Goal: Transaction & Acquisition: Purchase product/service

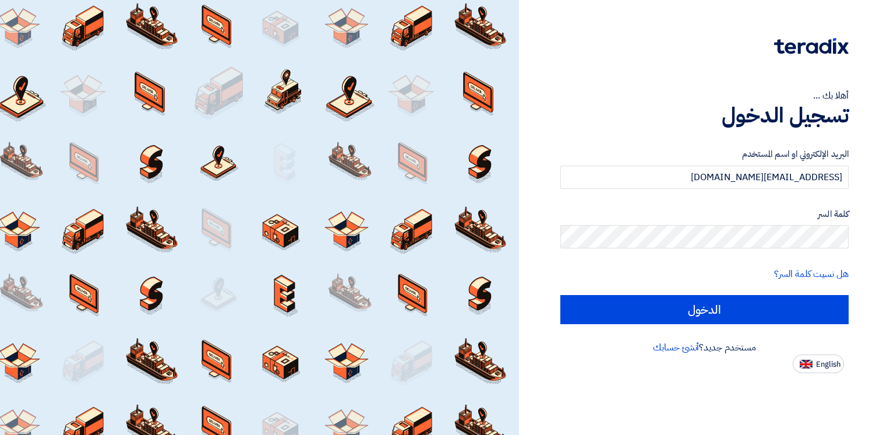
click at [890, 151] on html "أهلا بك ... تسجيل الدخول البريد الإلكتروني او اسم المستخدم Hadeer.teardix@gmail…" at bounding box center [445, 217] width 890 height 435
type input "[EMAIL_ADDRESS][DOMAIN_NAME]"
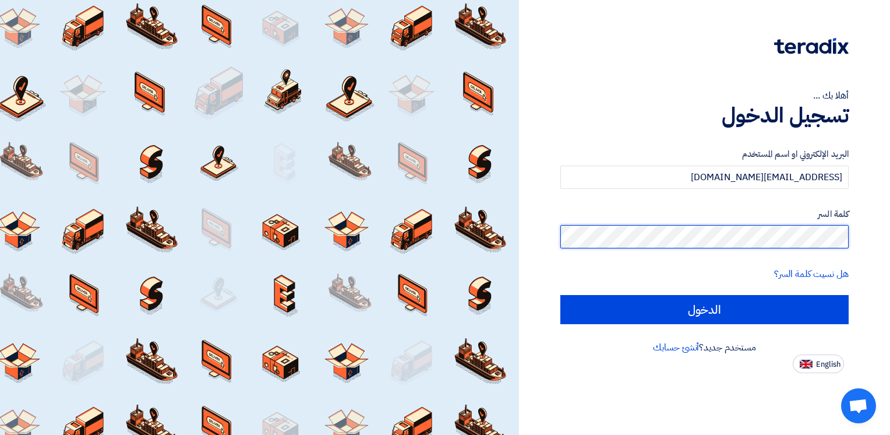
click at [886, 236] on div "أهلا بك ... تسجيل الدخول البريد الإلكتروني او اسم المستخدم kigoxi9878@wlmycn.co…" at bounding box center [704, 217] width 371 height 435
click at [551, 295] on div "أهلا بك ... تسجيل الدخول البريد الإلكتروني او اسم المستخدم kigoxi9878@wlmycn.co…" at bounding box center [705, 186] width 354 height 373
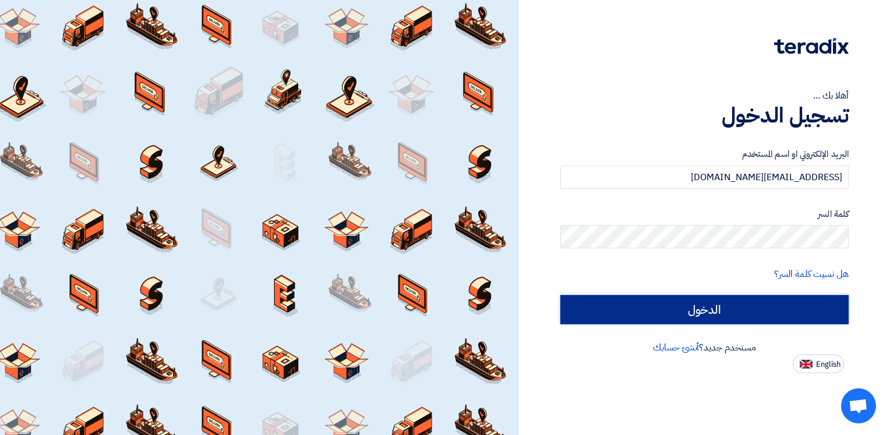
click at [608, 316] on input "الدخول" at bounding box center [704, 309] width 288 height 29
type input "Sign in"
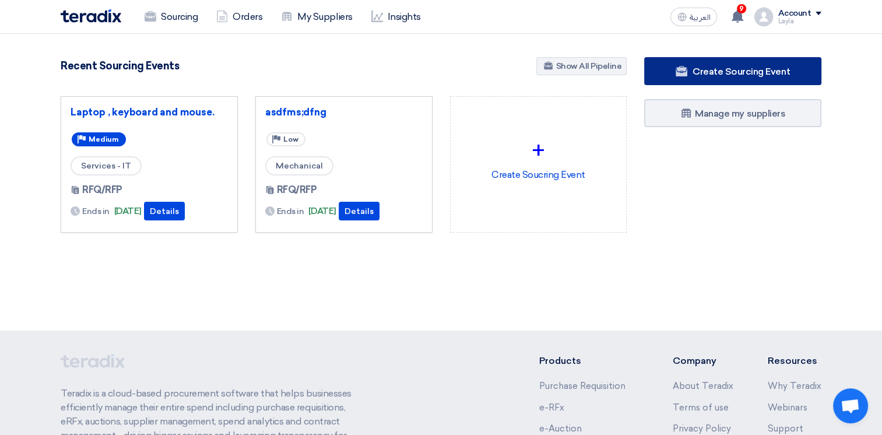
click at [680, 76] on link "Create Sourcing Event" at bounding box center [732, 71] width 177 height 28
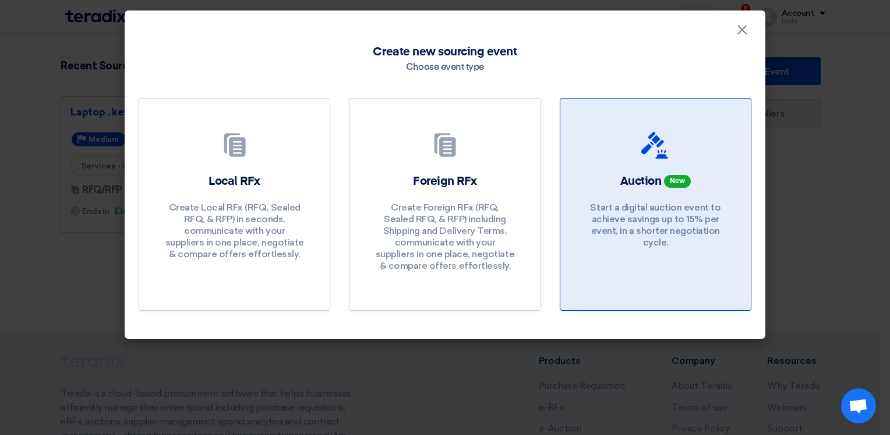
click at [645, 228] on p "Start a digital auction event to achieve savings up to 15% per event, in a shor…" at bounding box center [656, 225] width 140 height 47
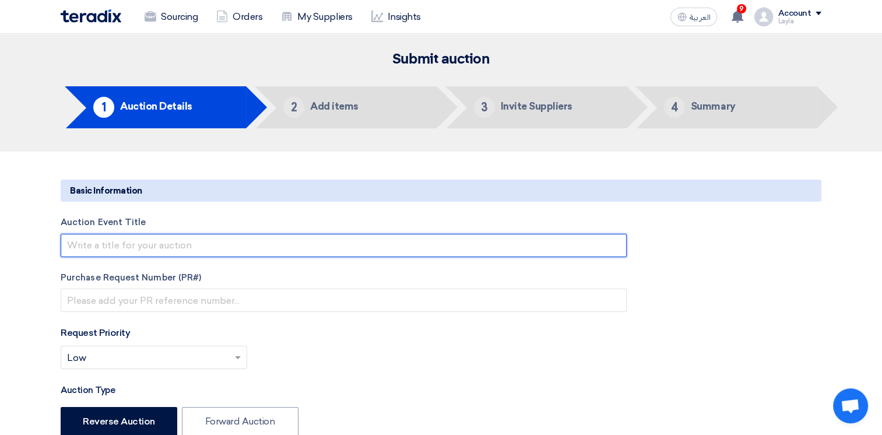
click at [185, 245] on input "text" at bounding box center [344, 245] width 566 height 23
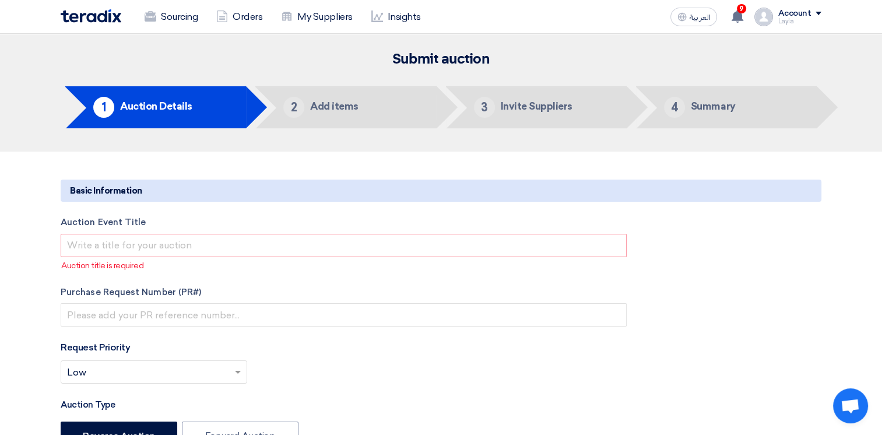
click at [108, 20] on img at bounding box center [91, 15] width 61 height 13
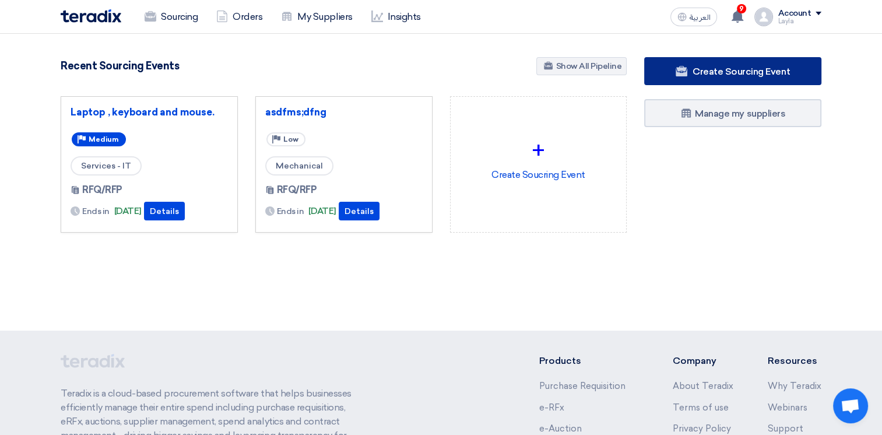
click at [729, 76] on span "Create Sourcing Event" at bounding box center [740, 71] width 97 height 11
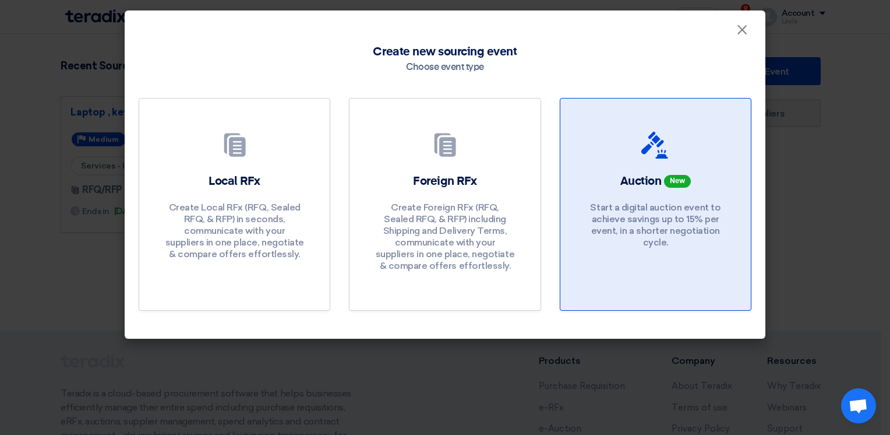
click at [644, 243] on p "Start a digital auction event to achieve savings up to 15% per event, in a shor…" at bounding box center [656, 225] width 140 height 47
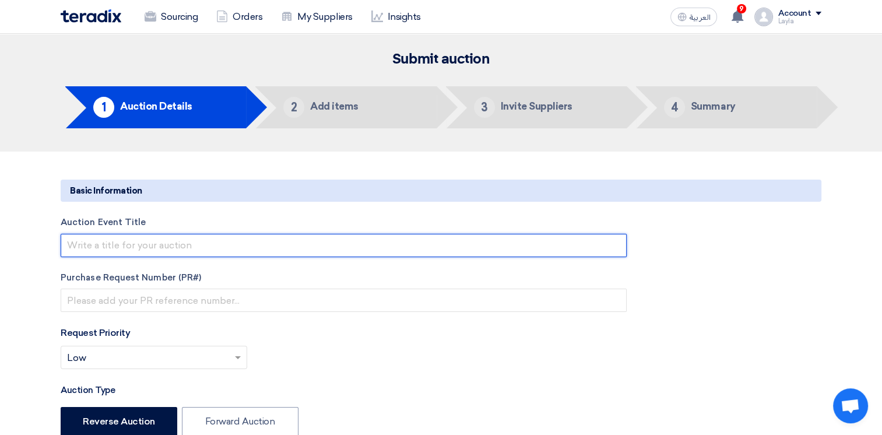
click at [147, 248] on input "text" at bounding box center [344, 245] width 566 height 23
type input "M"
type input "s"
type input "d"
click at [131, 240] on input "Softe wear servuce" at bounding box center [344, 245] width 566 height 23
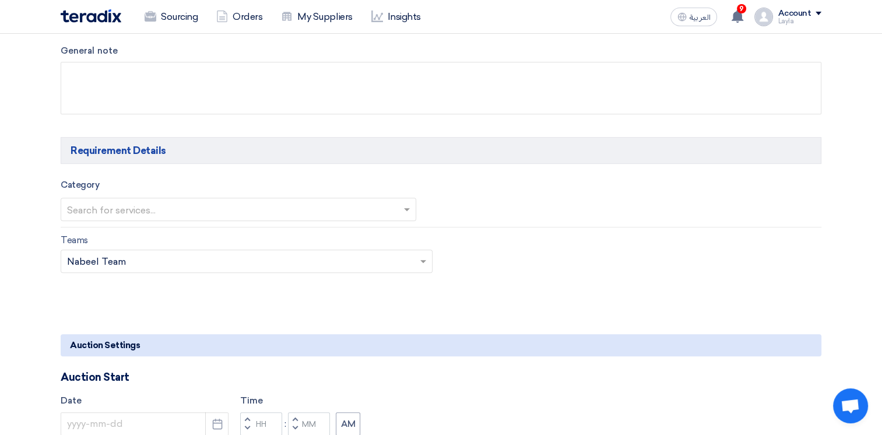
scroll to position [641, 0]
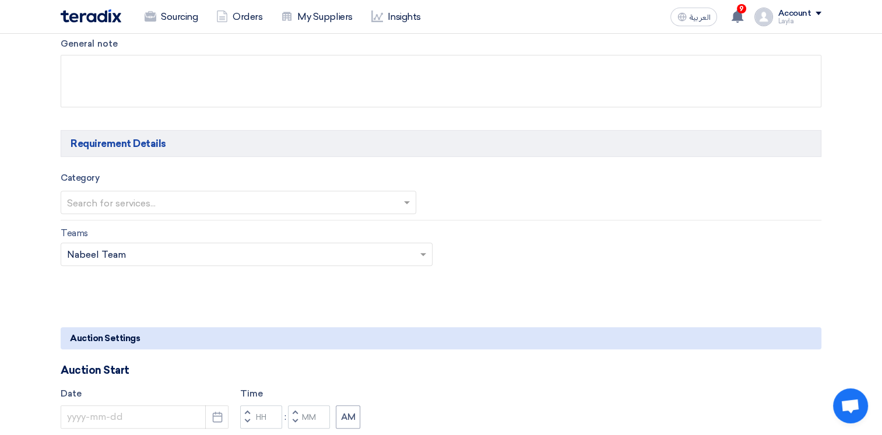
type input "Softe wear service"
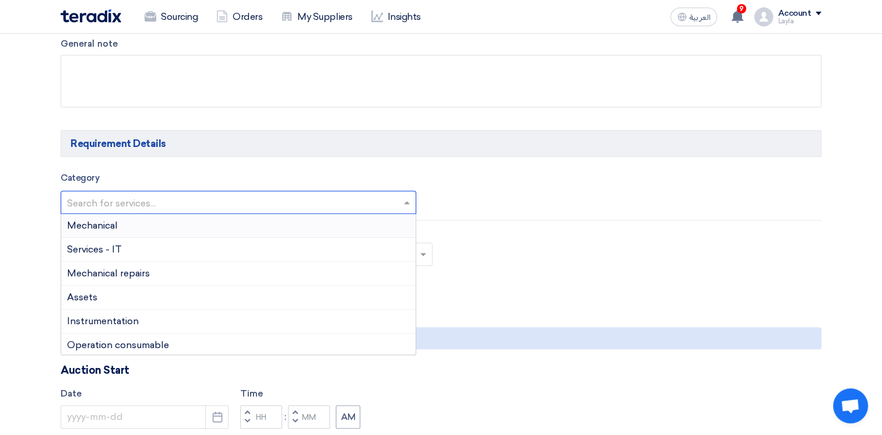
click at [214, 192] on div at bounding box center [238, 201] width 354 height 19
click at [157, 221] on div "Mechanical" at bounding box center [238, 226] width 354 height 24
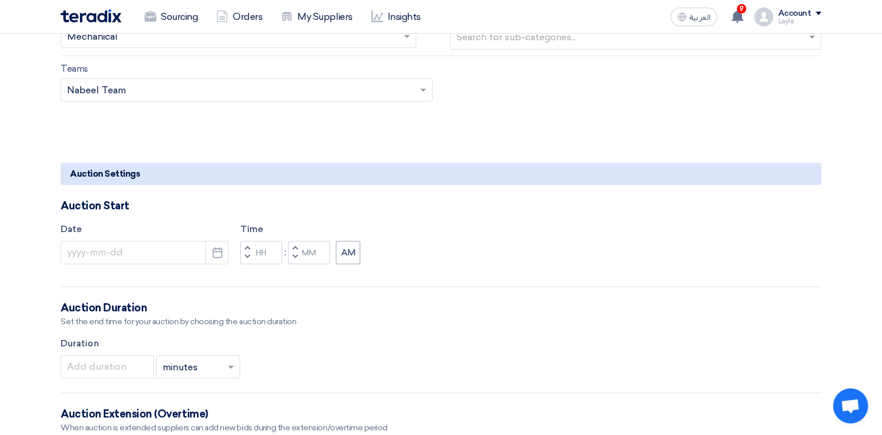
scroll to position [816, 0]
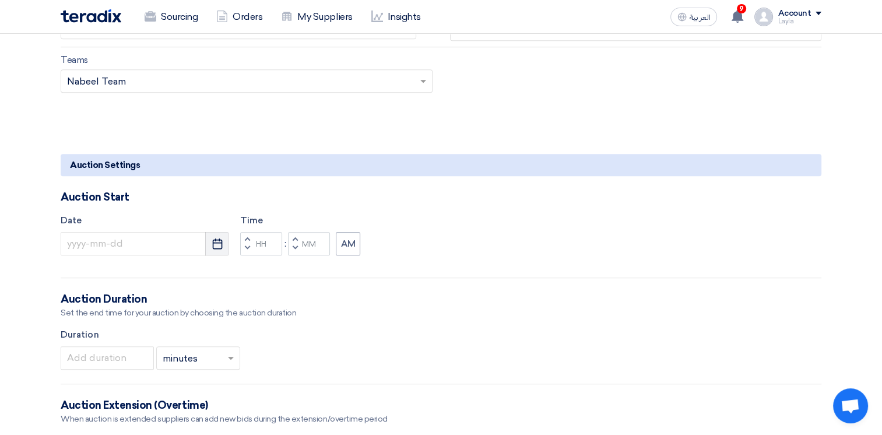
click at [216, 246] on icon "Pick a date" at bounding box center [217, 244] width 12 height 12
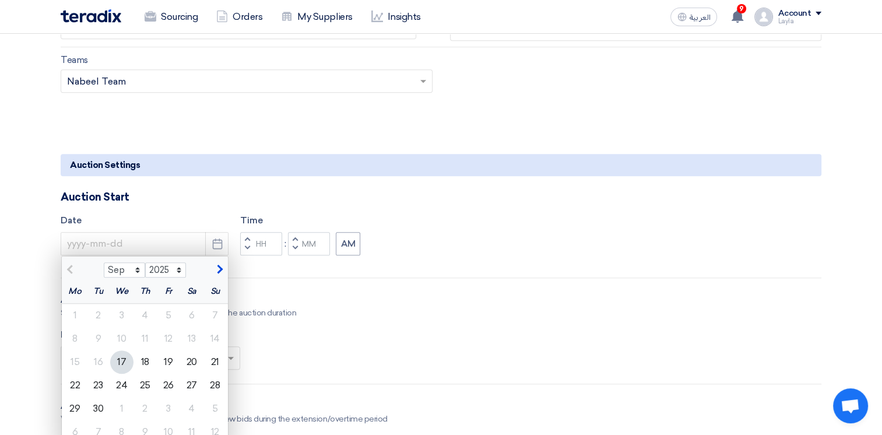
click at [115, 367] on div "17" at bounding box center [121, 361] width 23 height 23
type input "9/17/2025"
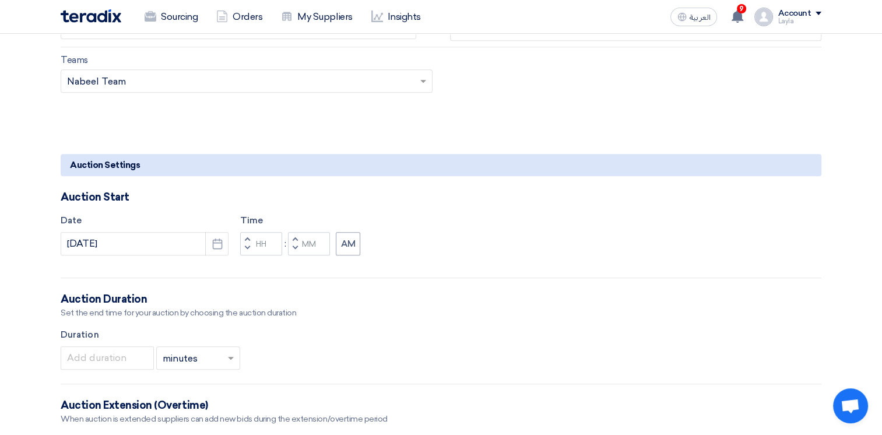
click at [245, 249] on span "button" at bounding box center [247, 247] width 4 height 7
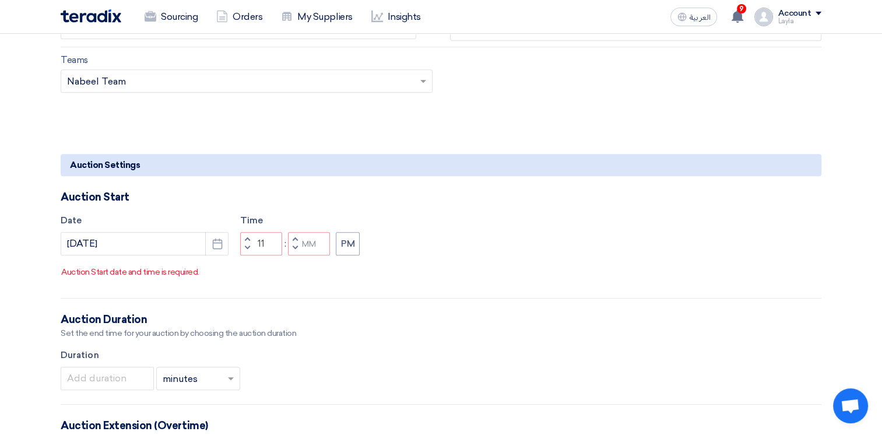
click at [247, 242] on span "button" at bounding box center [247, 238] width 4 height 7
type input "01"
click at [295, 242] on span "button" at bounding box center [295, 238] width 4 height 7
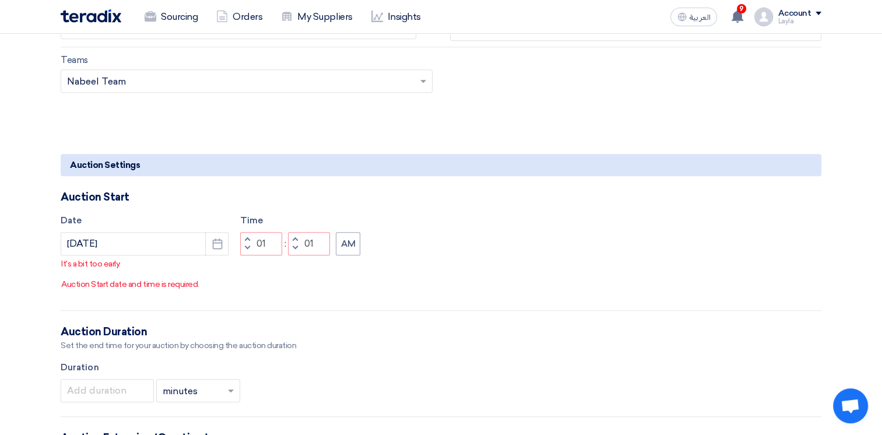
click at [295, 242] on span "button" at bounding box center [295, 238] width 4 height 7
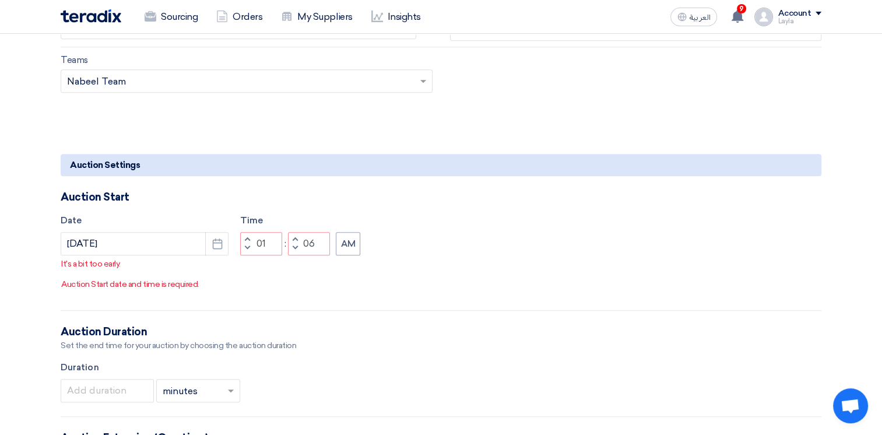
click at [295, 242] on span "button" at bounding box center [295, 238] width 4 height 7
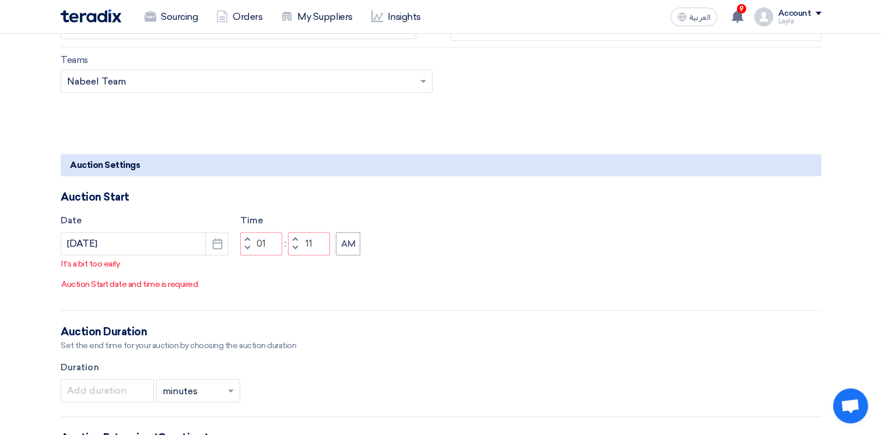
click at [295, 242] on span "button" at bounding box center [295, 238] width 4 height 7
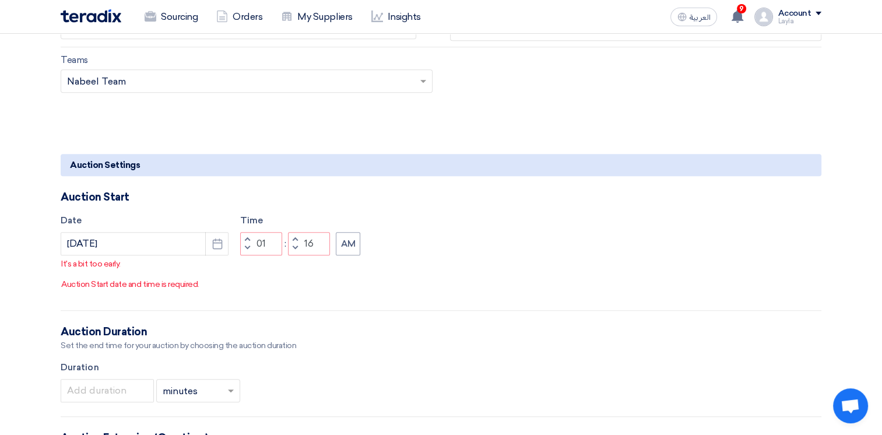
click at [295, 242] on span "button" at bounding box center [295, 238] width 4 height 7
type input "20"
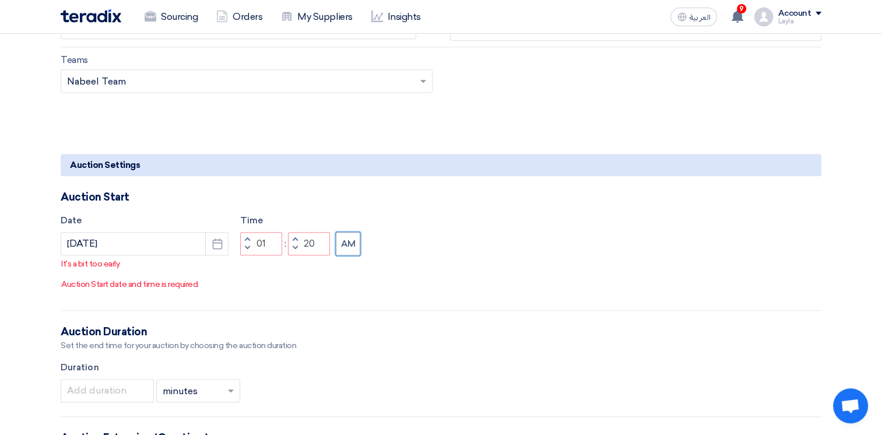
click at [350, 255] on button "AM" at bounding box center [348, 243] width 24 height 23
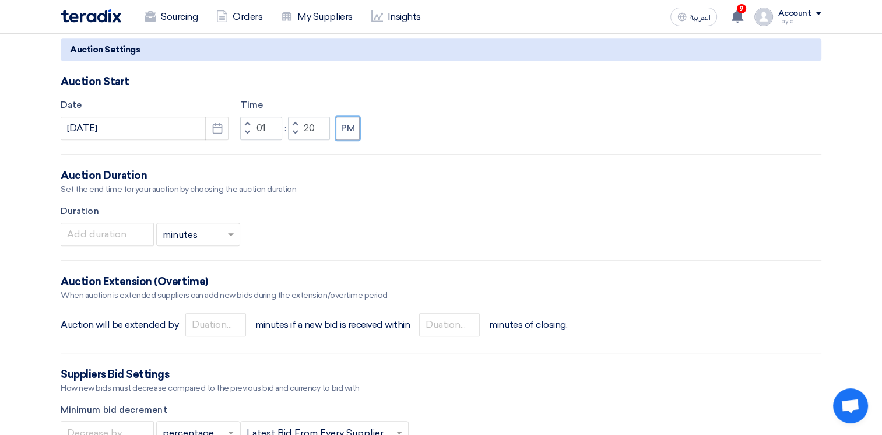
scroll to position [932, 0]
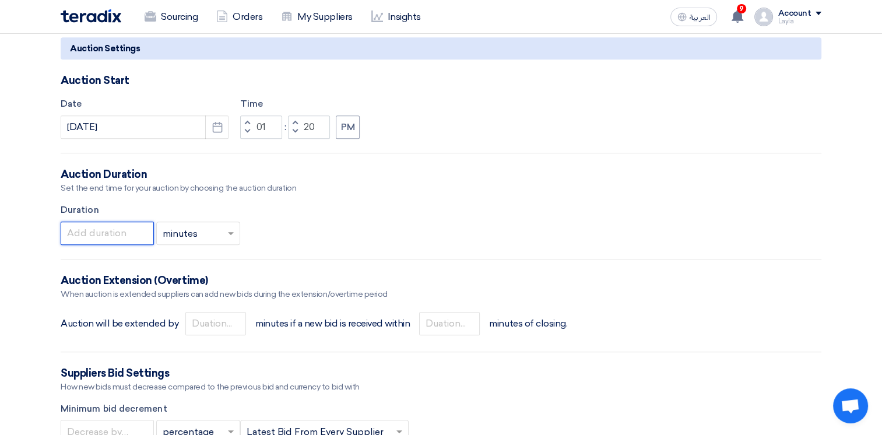
click at [86, 229] on input "number" at bounding box center [107, 232] width 93 height 23
click at [119, 236] on input "number" at bounding box center [107, 232] width 93 height 23
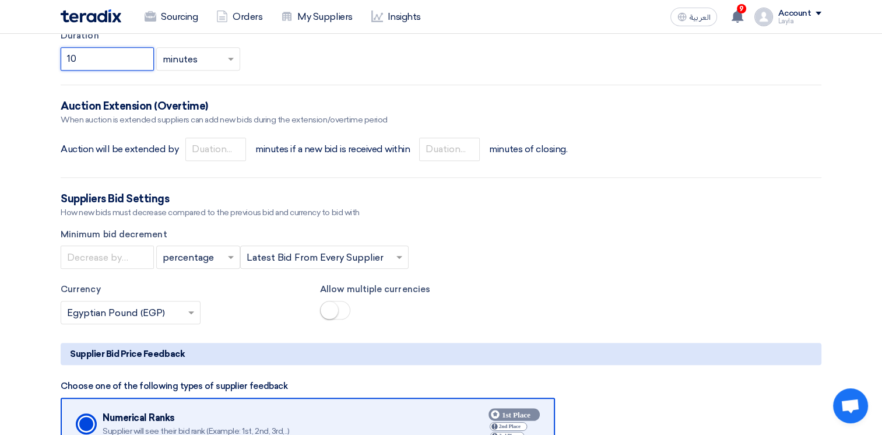
scroll to position [1107, 0]
type input "10"
click at [219, 150] on input "number" at bounding box center [215, 148] width 61 height 23
click at [218, 150] on input "number" at bounding box center [215, 148] width 61 height 23
type input "5"
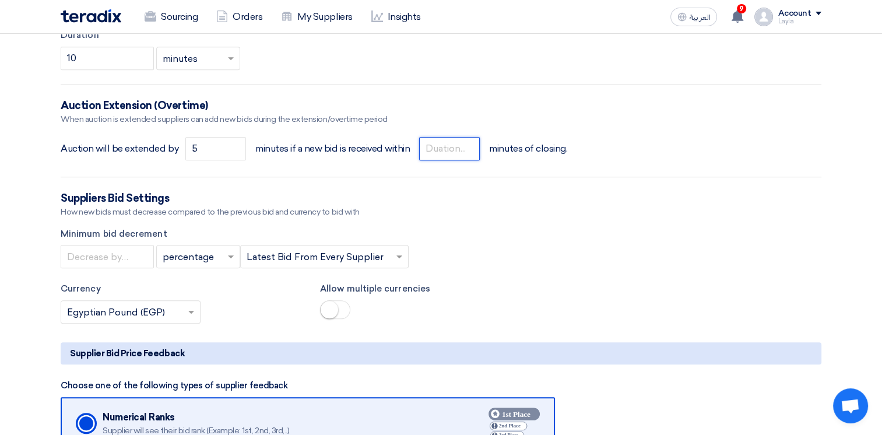
click at [450, 147] on input "number" at bounding box center [449, 148] width 61 height 23
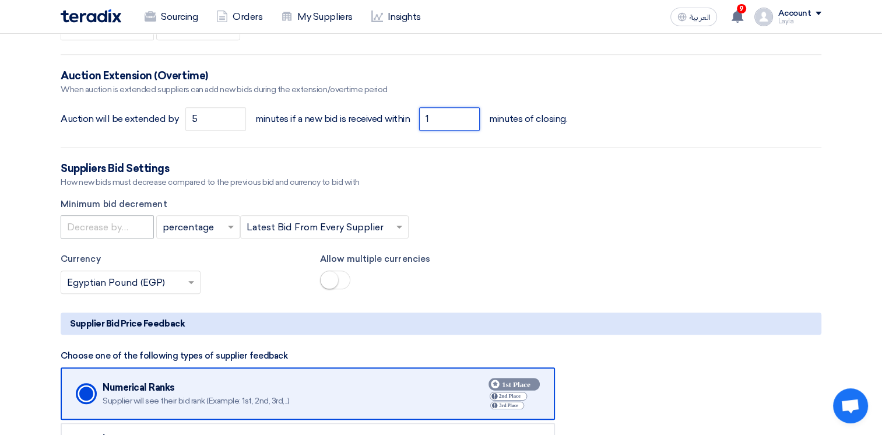
scroll to position [1165, 0]
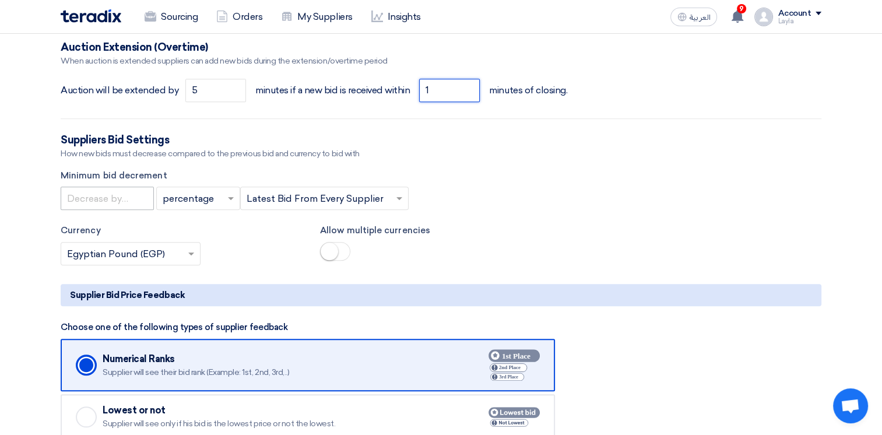
type input "1"
click at [98, 198] on input "number" at bounding box center [107, 197] width 93 height 23
click at [211, 199] on input "text" at bounding box center [192, 199] width 59 height 19
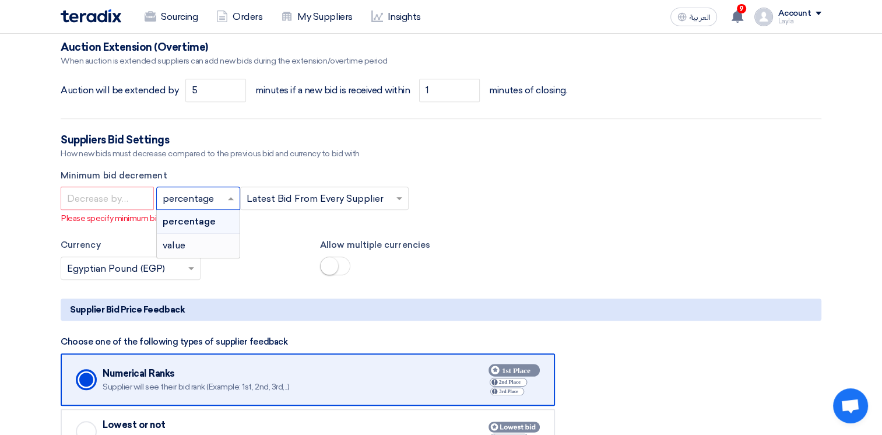
click at [189, 242] on div "value" at bounding box center [198, 245] width 83 height 23
click at [196, 200] on input "text" at bounding box center [192, 199] width 59 height 19
click at [191, 223] on span "percentage" at bounding box center [188, 221] width 51 height 11
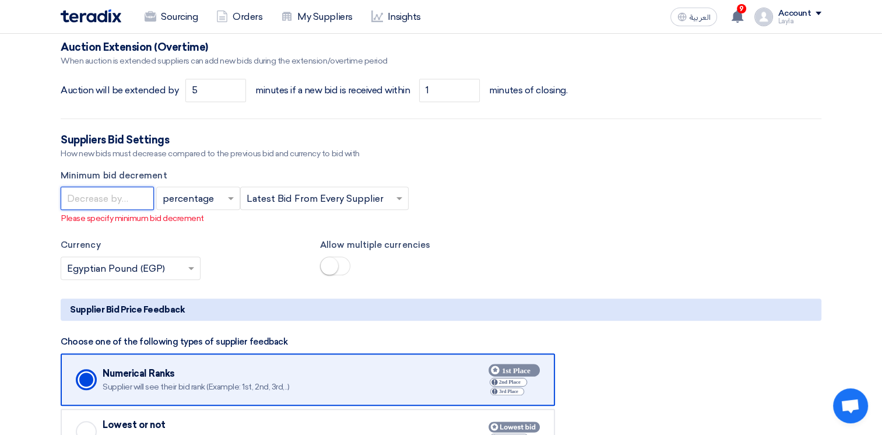
click at [133, 202] on input "number" at bounding box center [107, 197] width 93 height 23
drag, startPoint x: 110, startPoint y: 188, endPoint x: 110, endPoint y: 198, distance: 9.3
click at [110, 195] on input "number" at bounding box center [107, 197] width 93 height 23
click at [268, 196] on input "text" at bounding box center [318, 199] width 144 height 19
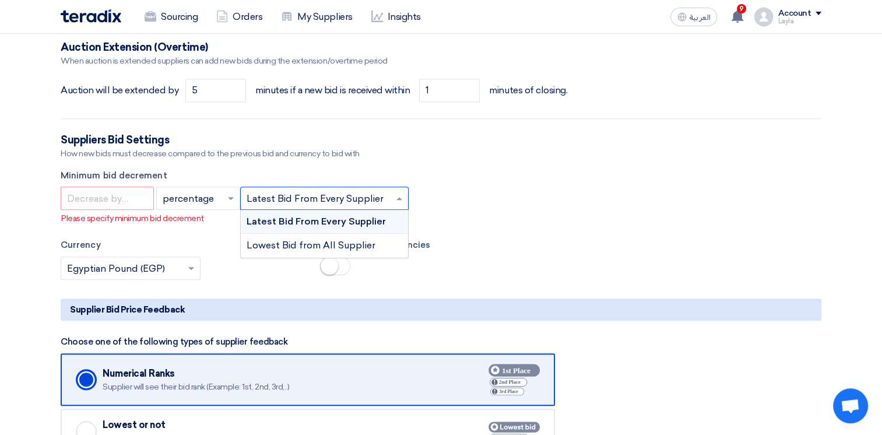
click at [383, 223] on div "Latest Bid From Every Supplier" at bounding box center [324, 222] width 167 height 24
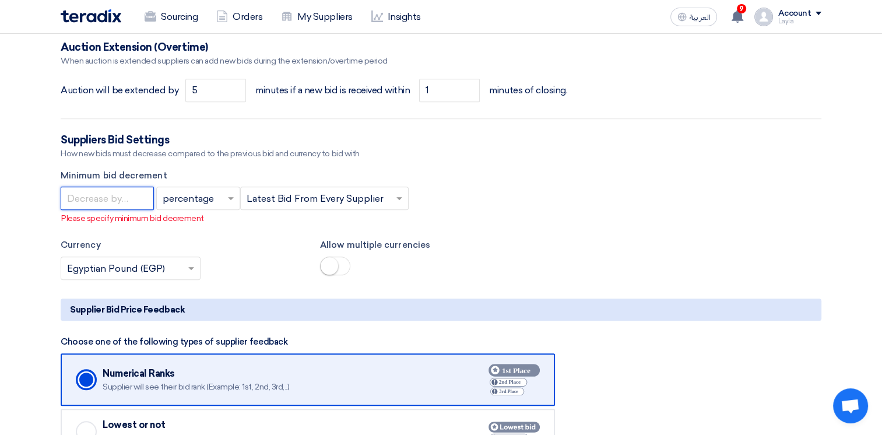
click at [128, 194] on input "number" at bounding box center [107, 197] width 93 height 23
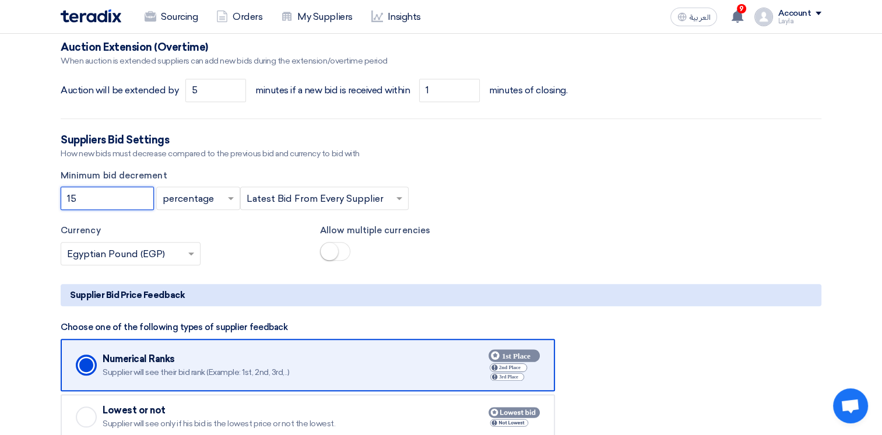
type input "15"
click at [325, 202] on input "text" at bounding box center [318, 199] width 144 height 19
click at [449, 204] on div "15 × percentage × × Latest Bid From Every Supplier ×" at bounding box center [441, 197] width 760 height 23
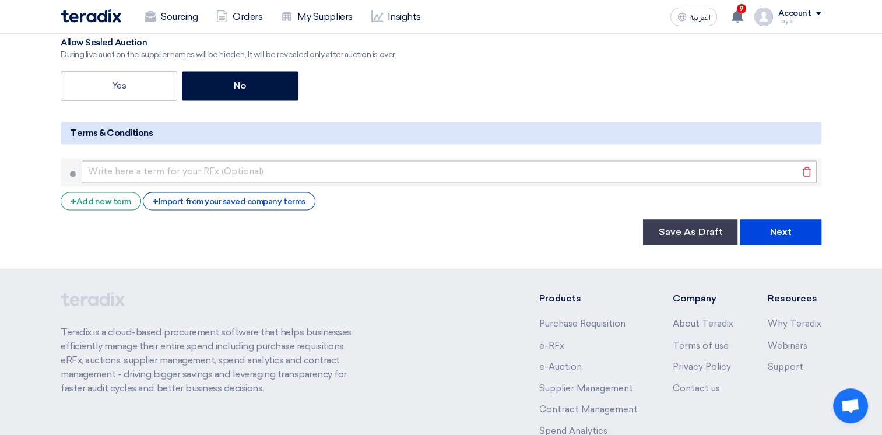
scroll to position [1806, 0]
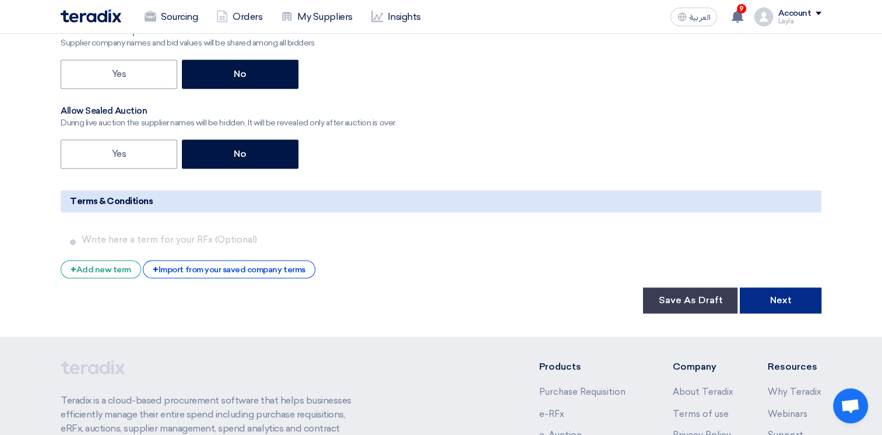
click at [774, 294] on button "Next" at bounding box center [780, 300] width 82 height 26
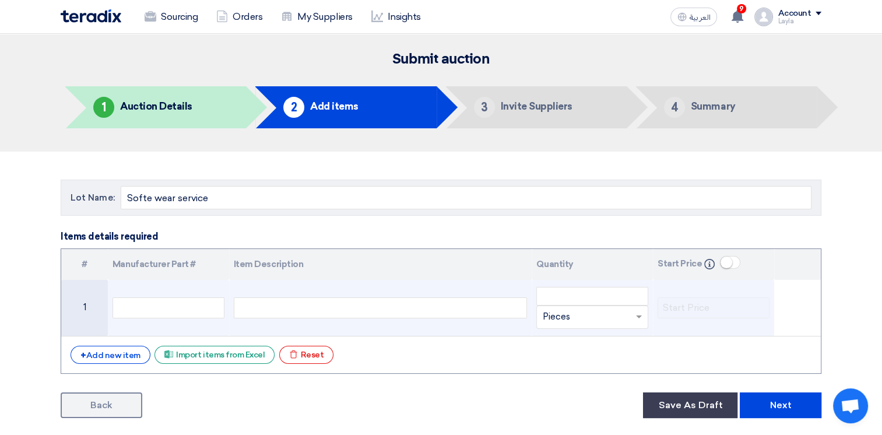
click at [301, 302] on div at bounding box center [381, 307] width 294 height 21
click at [304, 309] on div at bounding box center [381, 307] width 294 height 21
click at [297, 309] on div at bounding box center [381, 307] width 294 height 21
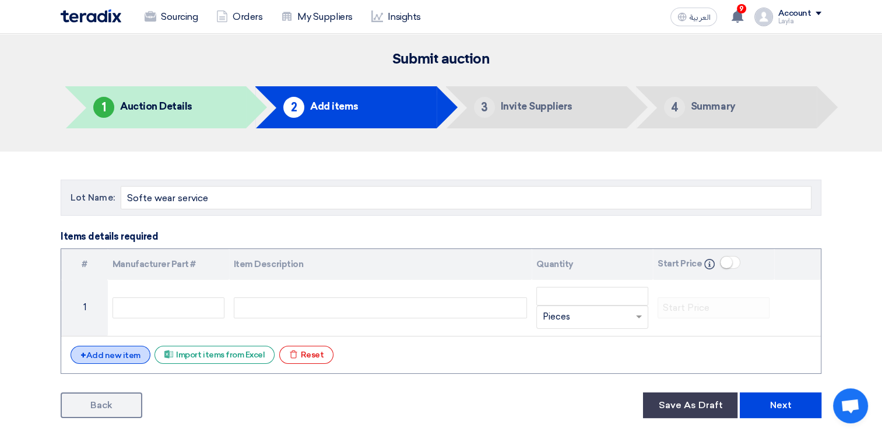
click at [131, 346] on div "+ Add new item" at bounding box center [110, 354] width 80 height 18
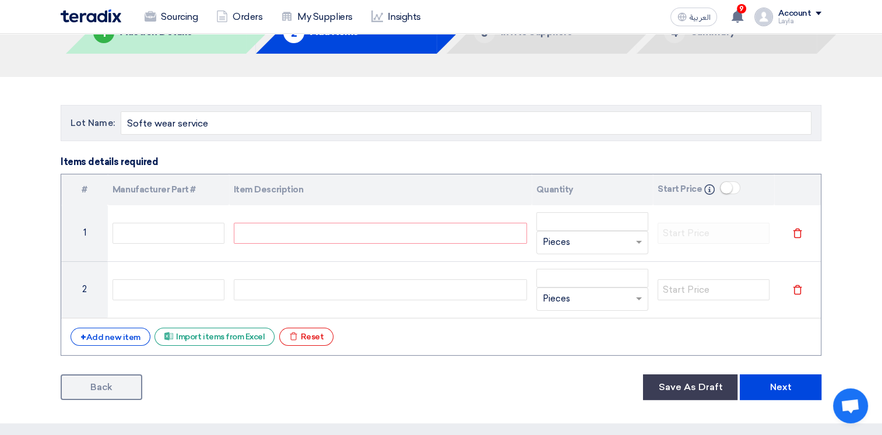
scroll to position [175, 0]
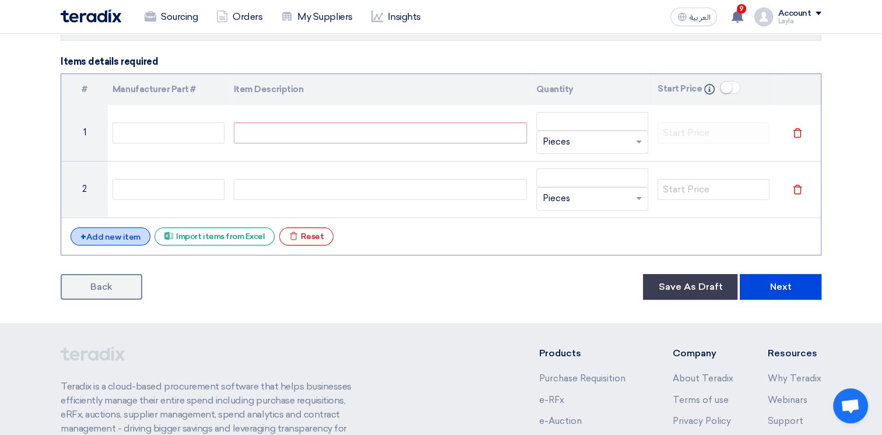
click at [115, 231] on div "+ Add new item" at bounding box center [110, 236] width 80 height 18
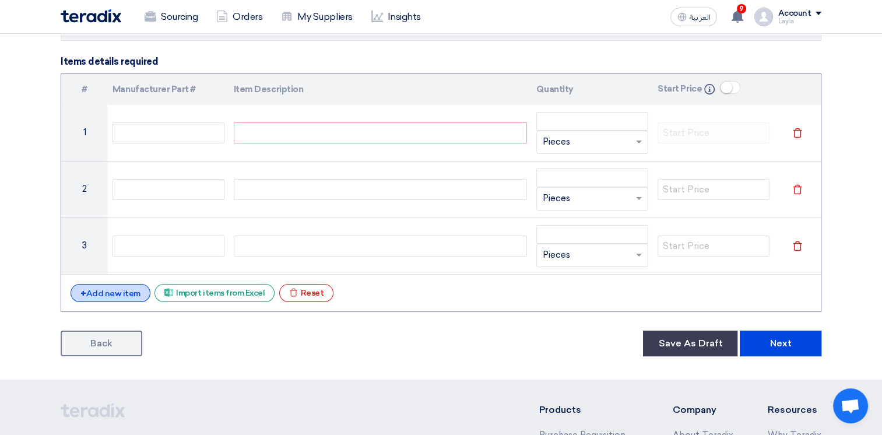
click at [114, 285] on div "+ Add new item" at bounding box center [110, 293] width 80 height 18
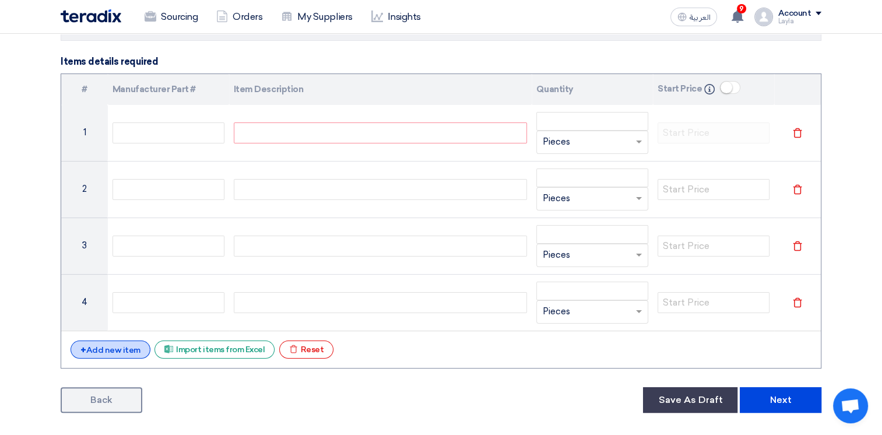
click at [115, 344] on div "+ Add new item" at bounding box center [110, 349] width 80 height 18
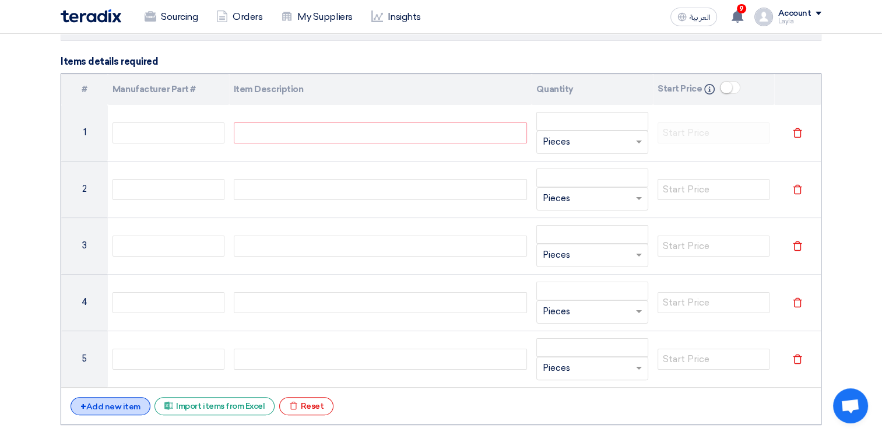
click at [114, 402] on div "+ Add new item" at bounding box center [110, 406] width 80 height 18
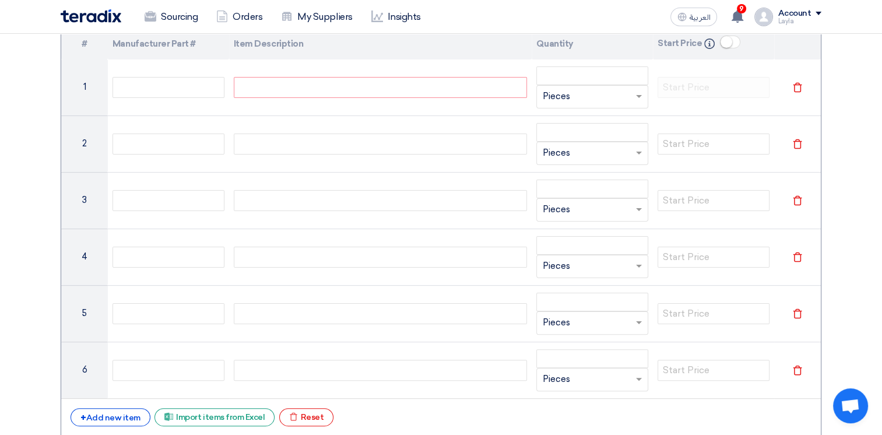
scroll to position [291, 0]
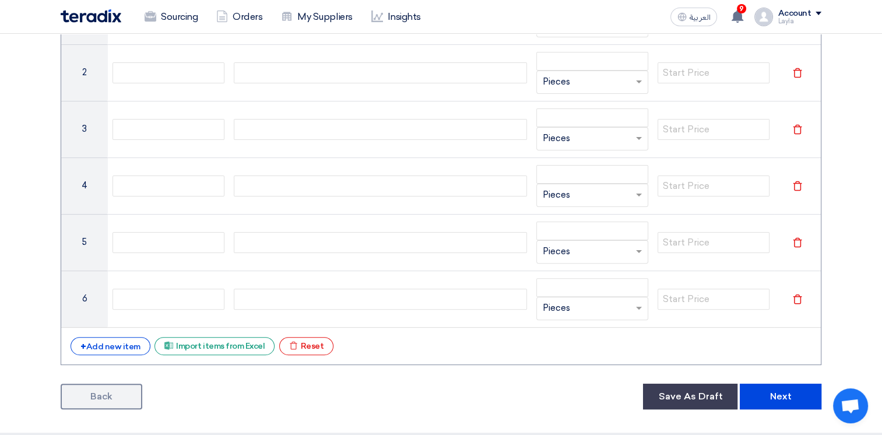
click at [104, 355] on div "# Manufacturer Part # Item Description Quantity Start Price Info 1 Unit × Piece…" at bounding box center [441, 161] width 760 height 408
click at [110, 349] on div "+ Add new item" at bounding box center [110, 346] width 80 height 18
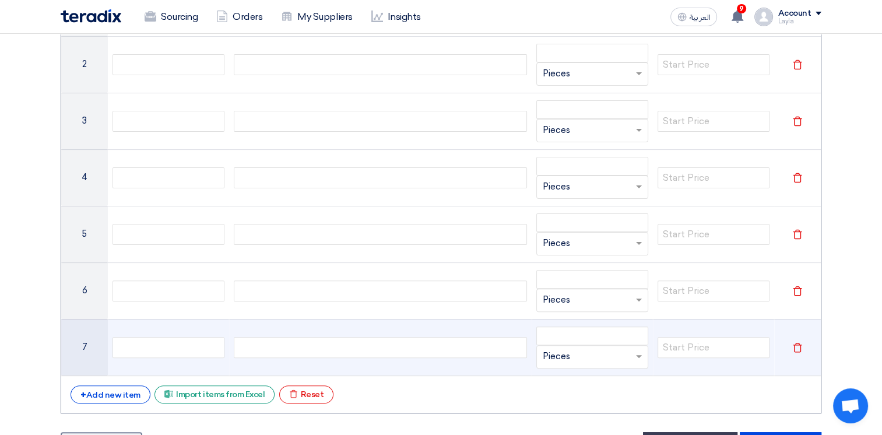
scroll to position [408, 0]
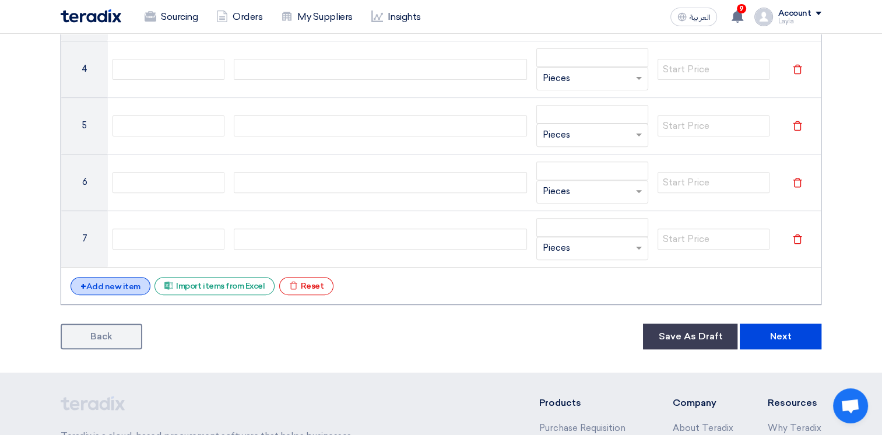
click at [108, 280] on div "+ Add new item" at bounding box center [110, 286] width 80 height 18
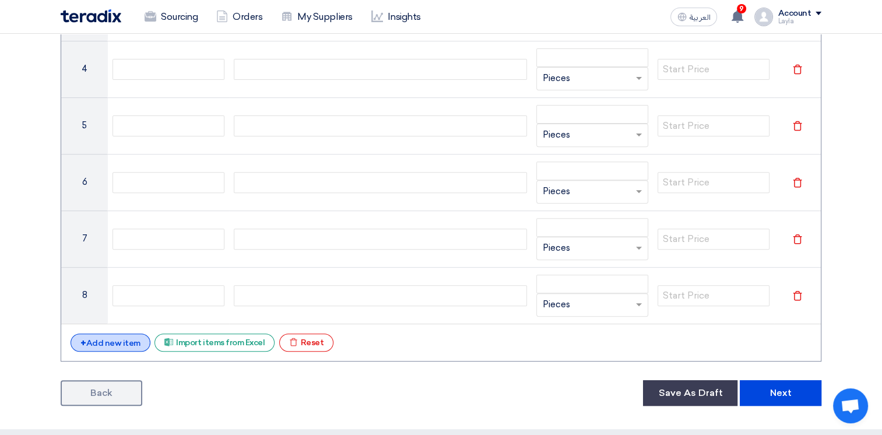
click at [112, 330] on div "# Manufacturer Part # Item Description Quantity Start Price Info 1 Unit × Piece…" at bounding box center [441, 100] width 760 height 521
click at [111, 342] on div "+ Add new item" at bounding box center [110, 342] width 80 height 18
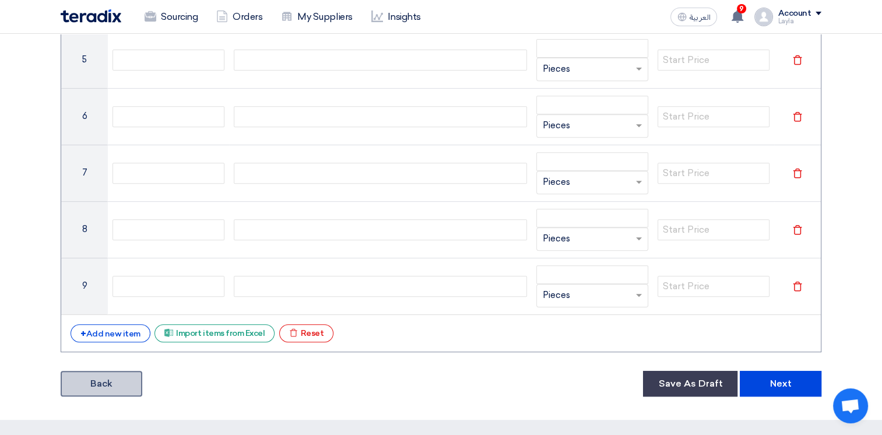
scroll to position [524, 0]
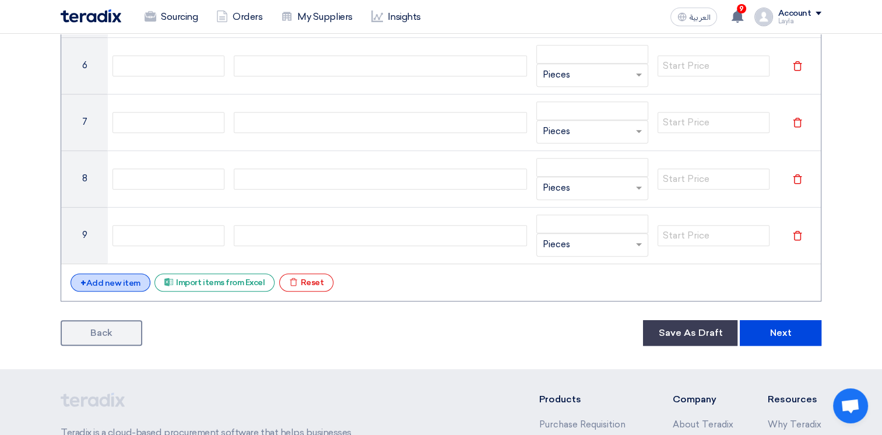
click at [128, 278] on div "+ Add new item" at bounding box center [110, 282] width 80 height 18
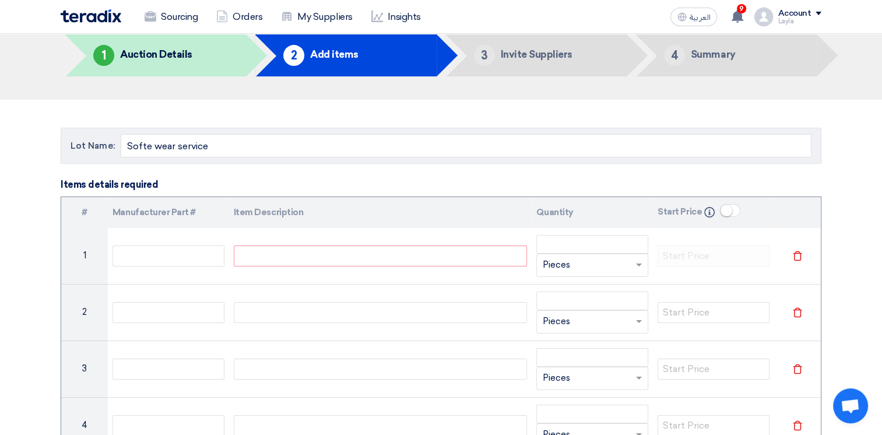
scroll to position [0, 0]
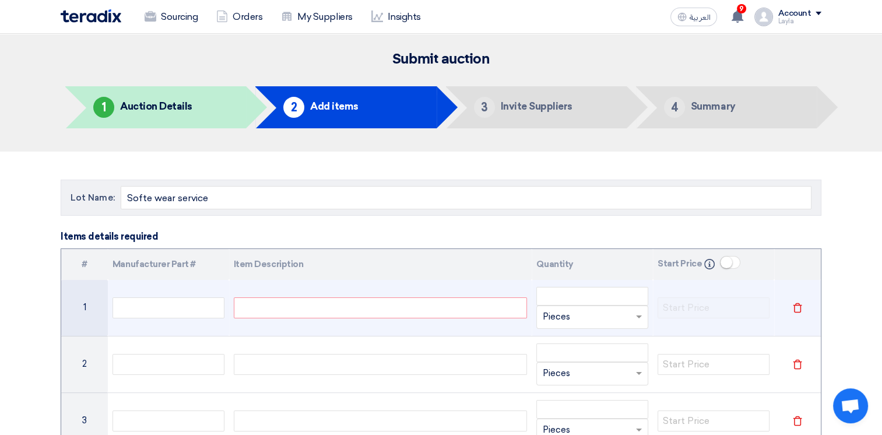
click at [303, 305] on div at bounding box center [381, 307] width 294 height 21
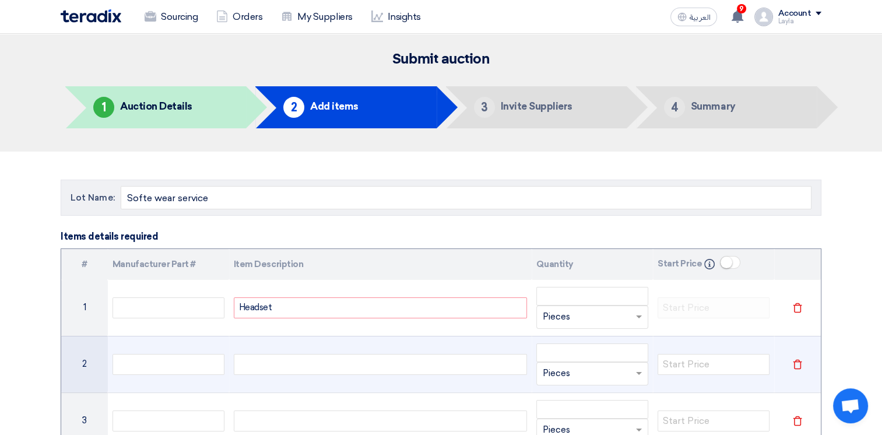
click at [285, 369] on div at bounding box center [381, 364] width 294 height 21
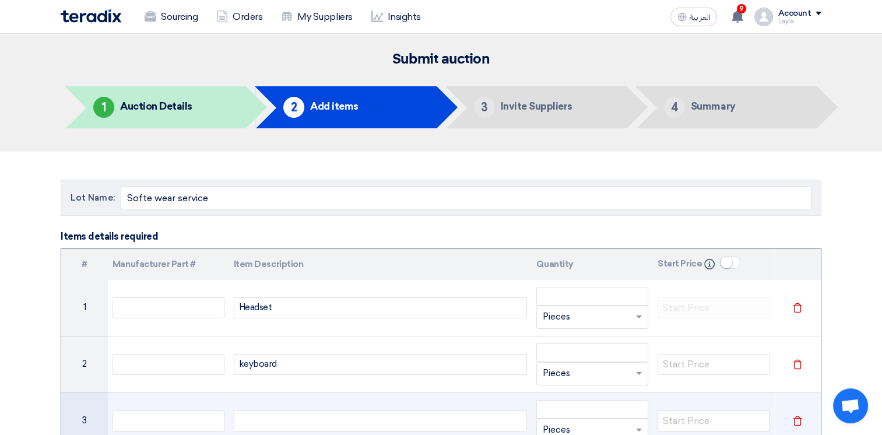
scroll to position [117, 0]
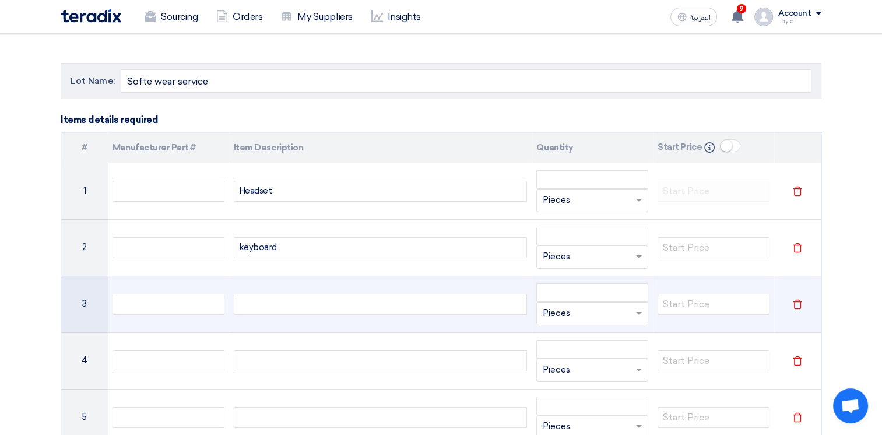
click at [296, 306] on div at bounding box center [381, 304] width 294 height 21
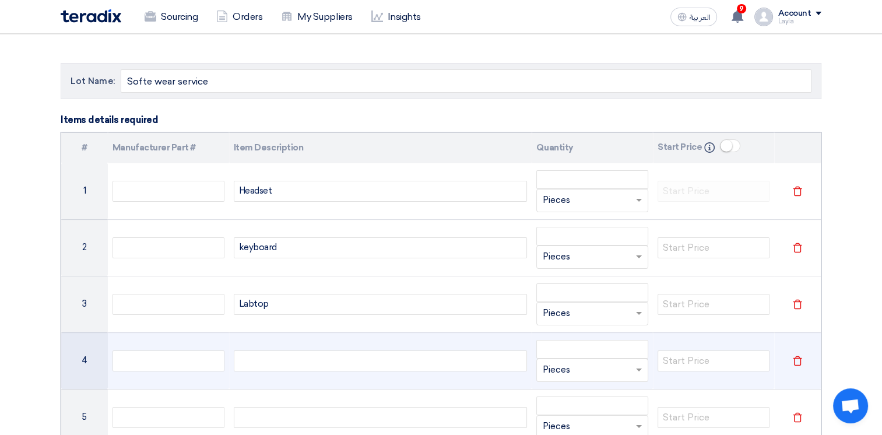
click at [273, 358] on div at bounding box center [381, 360] width 294 height 21
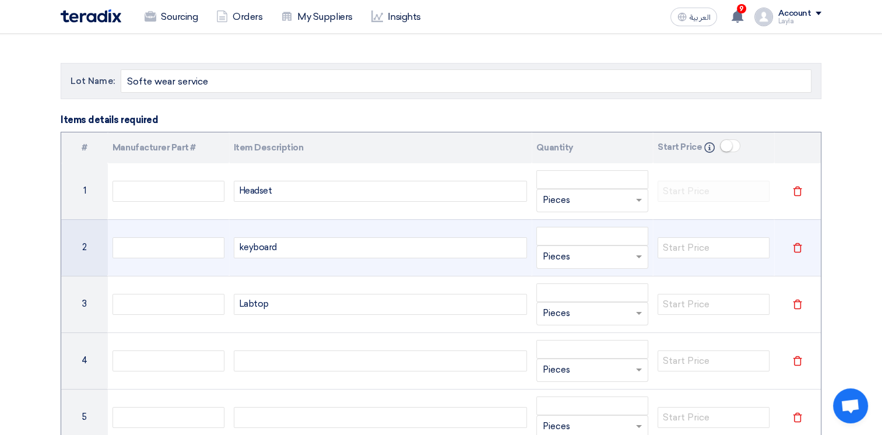
scroll to position [175, 0]
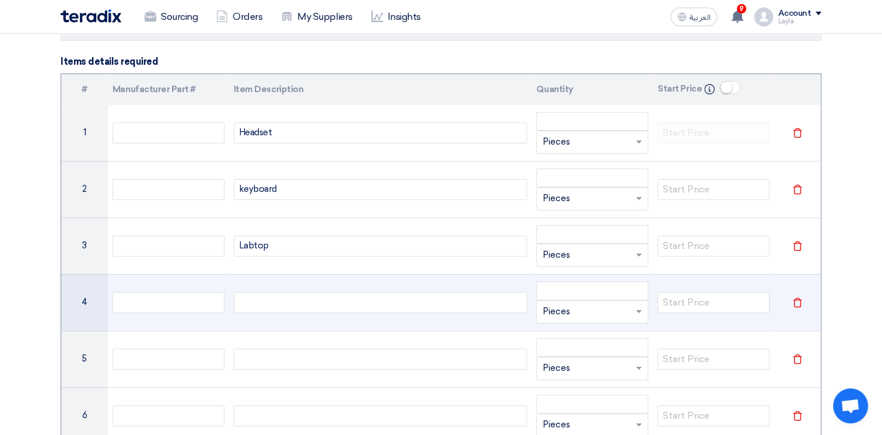
click at [325, 304] on div at bounding box center [381, 302] width 294 height 21
drag, startPoint x: 252, startPoint y: 299, endPoint x: 284, endPoint y: 303, distance: 32.9
drag, startPoint x: 277, startPoint y: 304, endPoint x: 122, endPoint y: 306, distance: 154.4
click at [122, 306] on tr "4 muise Unit × Pieces Delete" at bounding box center [440, 302] width 759 height 57
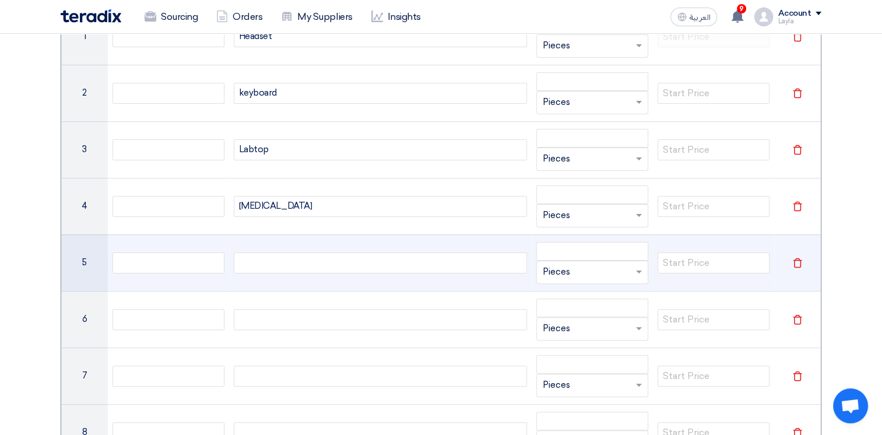
scroll to position [291, 0]
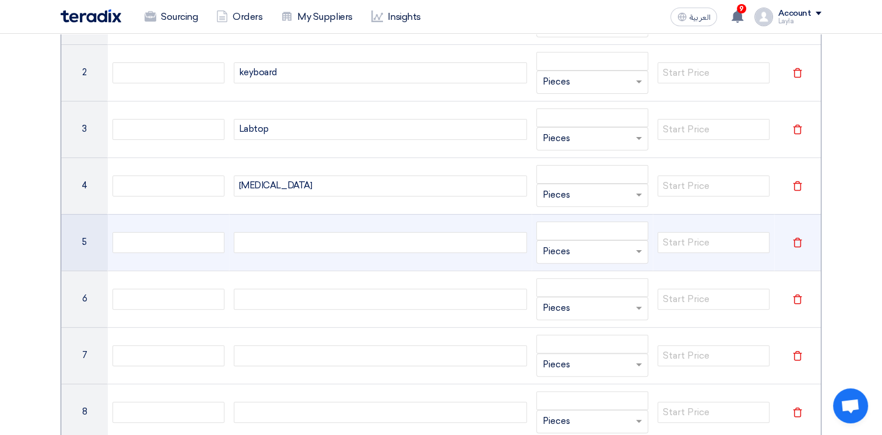
click at [272, 245] on div at bounding box center [381, 242] width 294 height 21
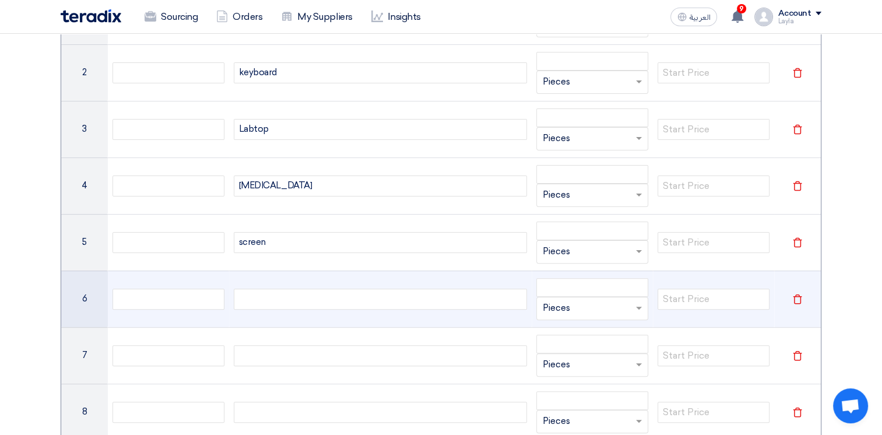
click at [324, 305] on div at bounding box center [381, 298] width 294 height 21
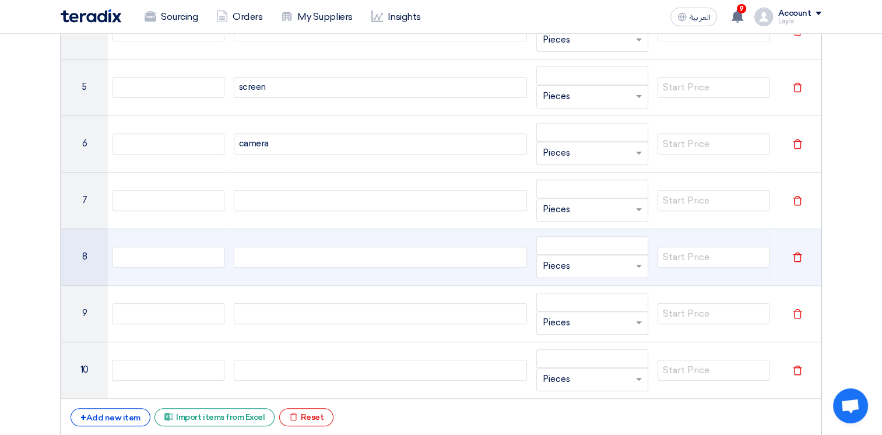
scroll to position [466, 0]
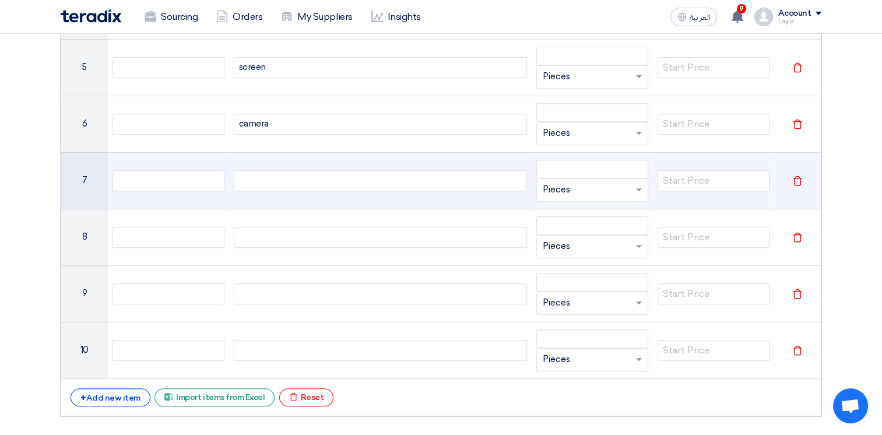
click at [277, 183] on div at bounding box center [381, 180] width 294 height 21
click at [269, 178] on div at bounding box center [381, 180] width 294 height 21
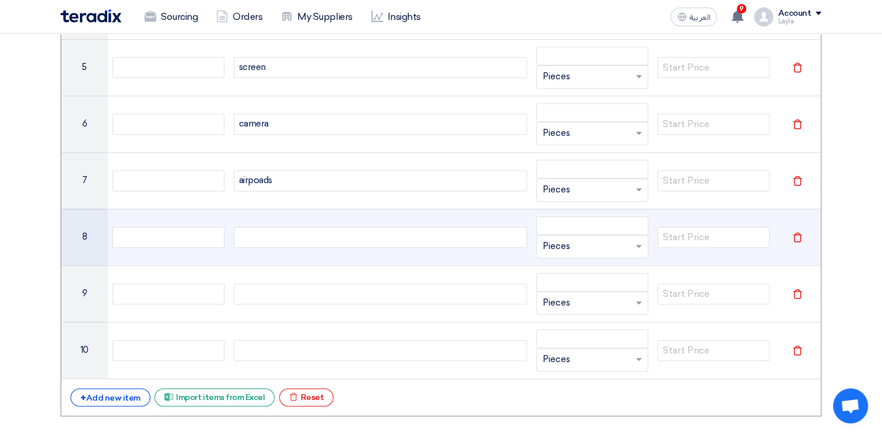
click at [263, 235] on div at bounding box center [381, 237] width 294 height 21
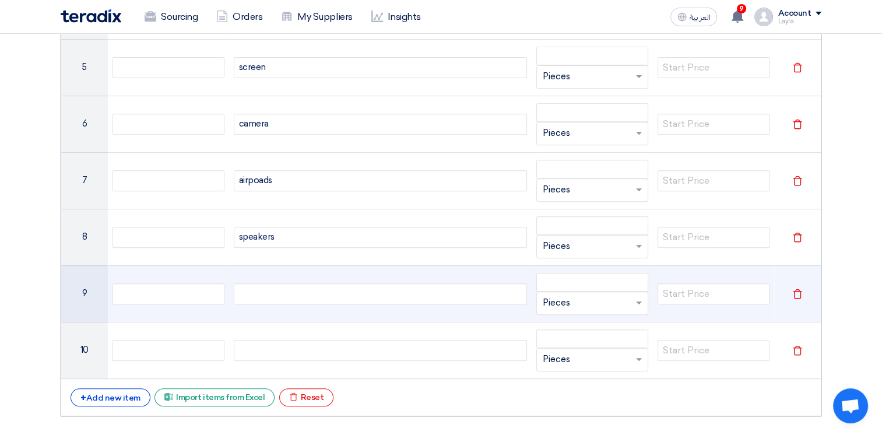
click at [304, 292] on div at bounding box center [381, 293] width 294 height 21
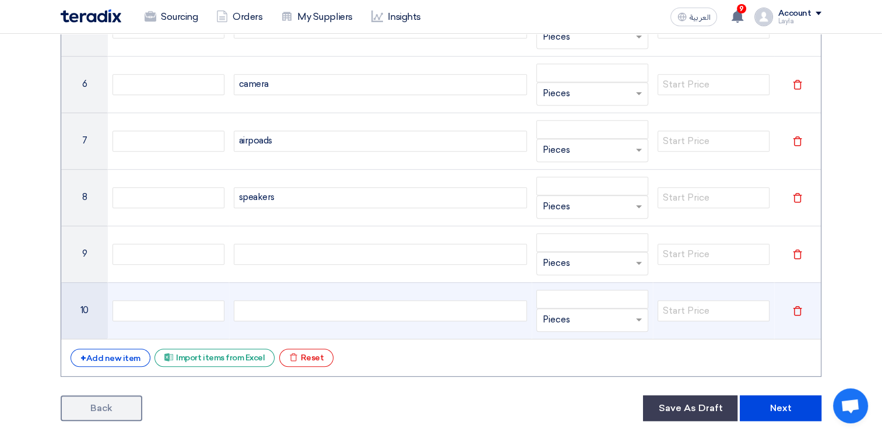
scroll to position [524, 0]
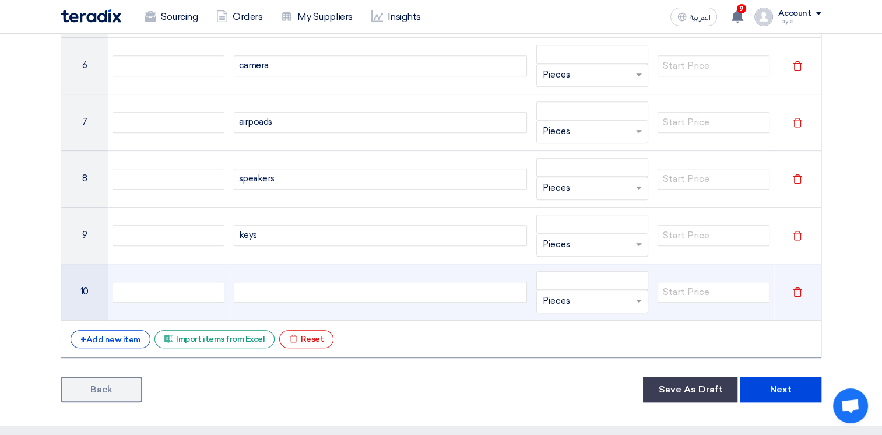
click at [297, 292] on div at bounding box center [381, 291] width 294 height 21
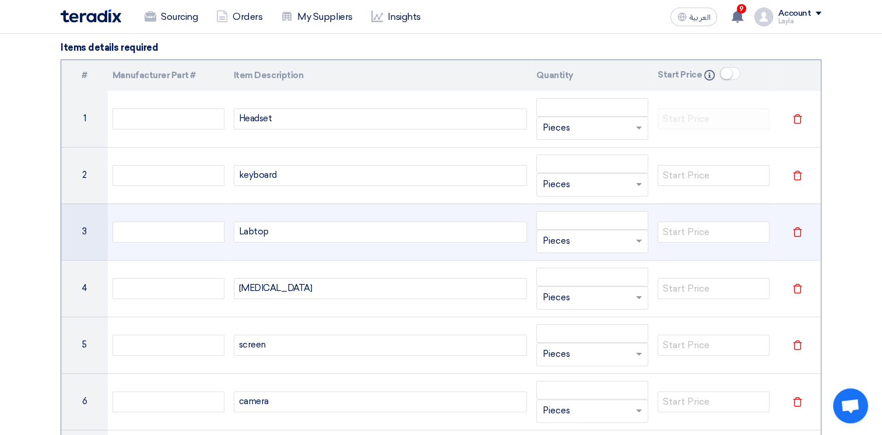
scroll to position [175, 0]
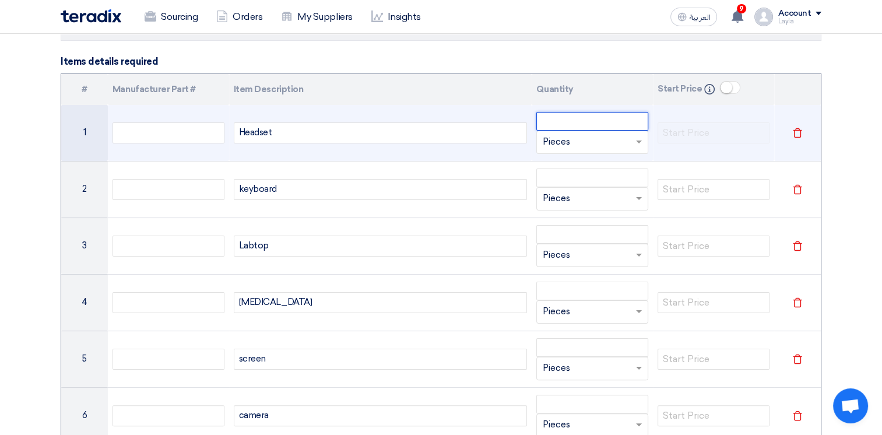
click at [581, 122] on input "number" at bounding box center [592, 121] width 112 height 19
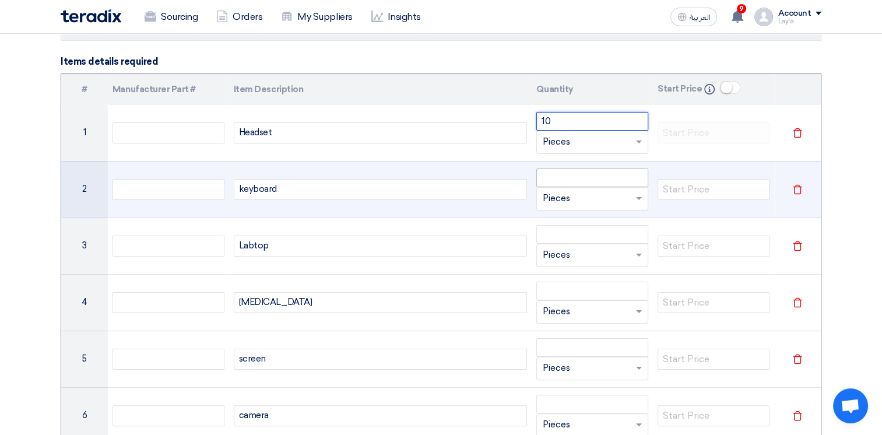
type input "10"
click at [602, 170] on input "number" at bounding box center [592, 177] width 112 height 19
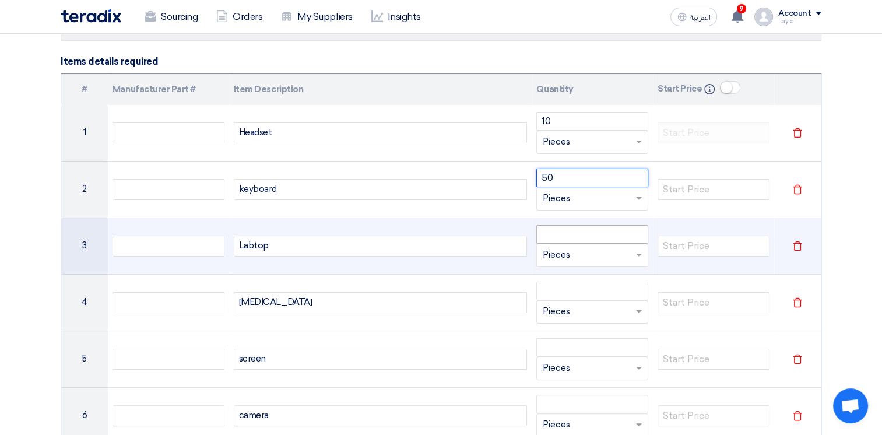
type input "50"
click at [573, 233] on input "number" at bounding box center [592, 234] width 112 height 19
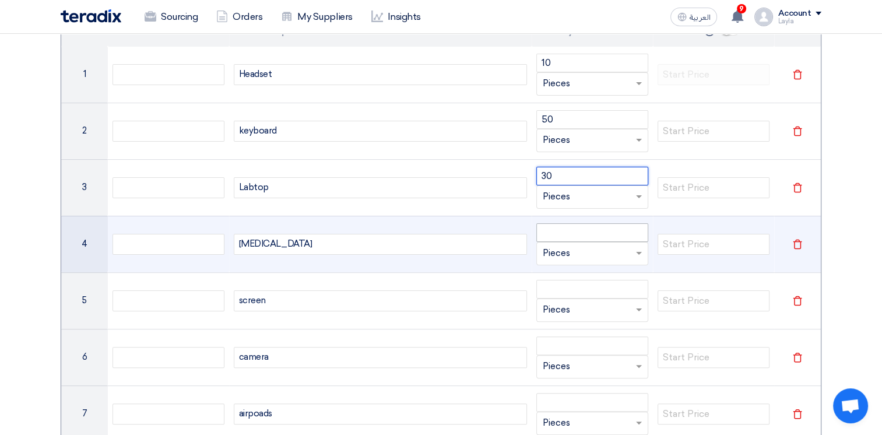
type input "30"
drag, startPoint x: 556, startPoint y: 237, endPoint x: 544, endPoint y: 229, distance: 13.9
click at [555, 237] on input "number" at bounding box center [592, 232] width 112 height 19
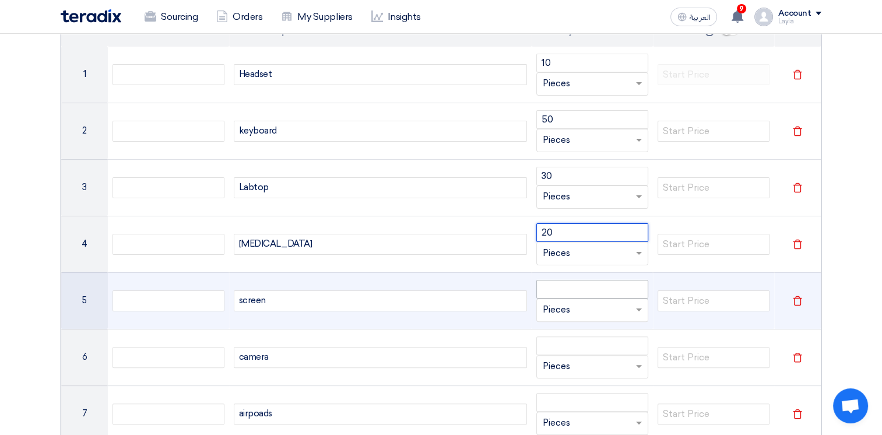
type input "20"
click at [554, 289] on input "number" at bounding box center [592, 289] width 112 height 19
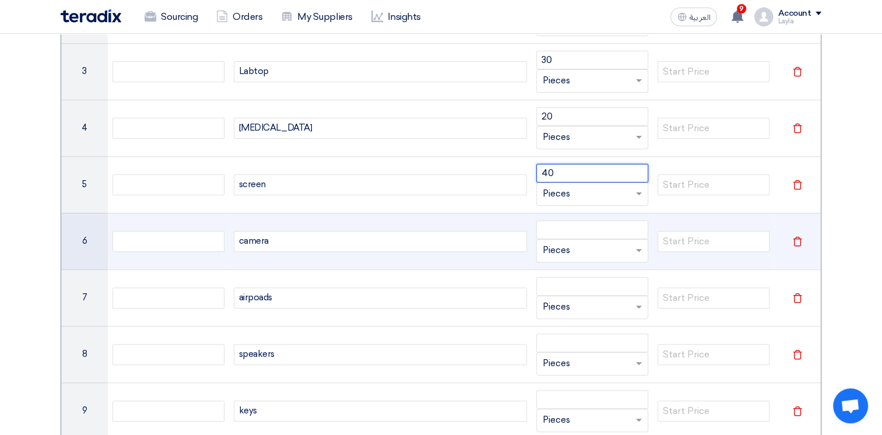
scroll to position [350, 0]
type input "40"
drag, startPoint x: 561, startPoint y: 237, endPoint x: 563, endPoint y: 229, distance: 7.9
click at [561, 235] on div "Unit × Pieces" at bounding box center [592, 241] width 112 height 42
click at [563, 226] on input "number" at bounding box center [592, 229] width 112 height 19
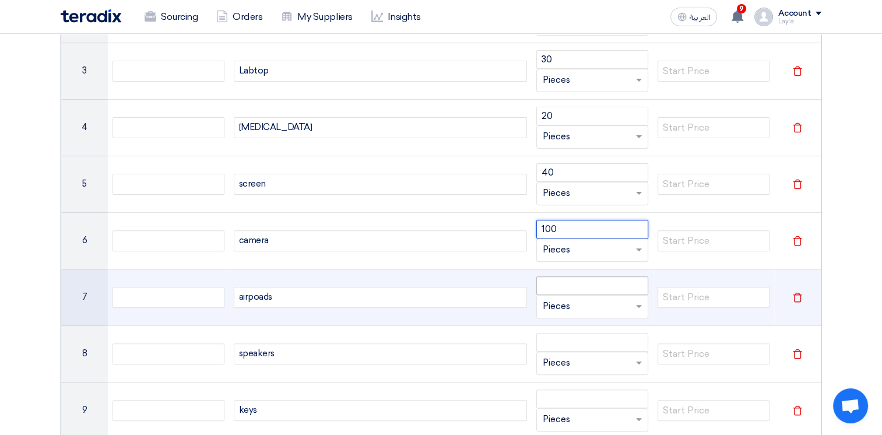
type input "100"
click at [559, 276] on input "number" at bounding box center [592, 285] width 112 height 19
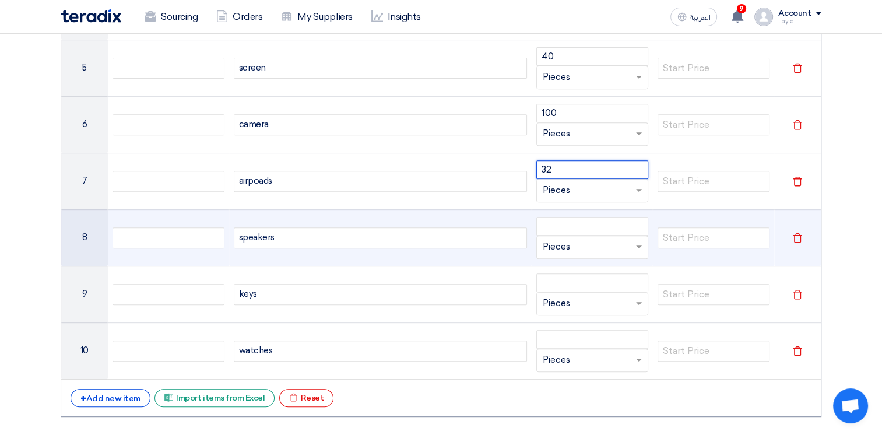
scroll to position [466, 0]
type input "32"
click at [579, 225] on input "number" at bounding box center [592, 225] width 112 height 19
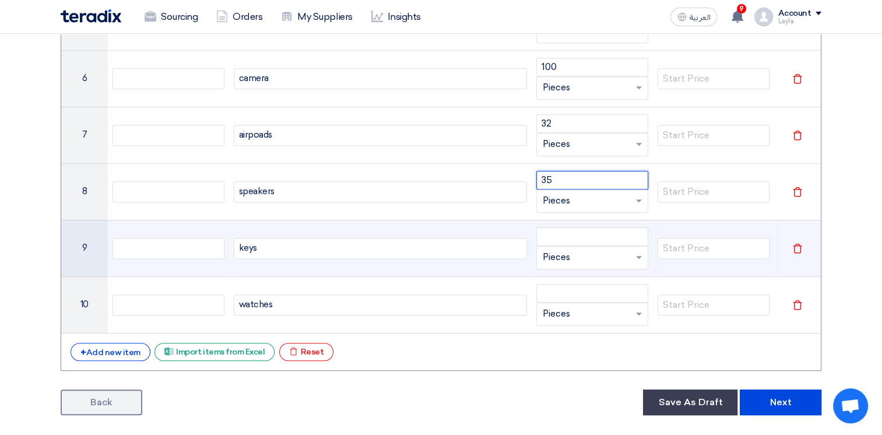
scroll to position [524, 0]
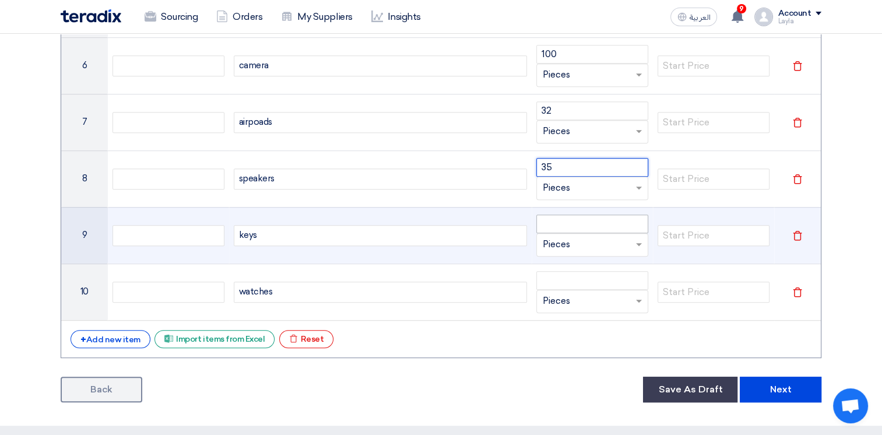
type input "35"
click at [574, 225] on input "number" at bounding box center [592, 223] width 112 height 19
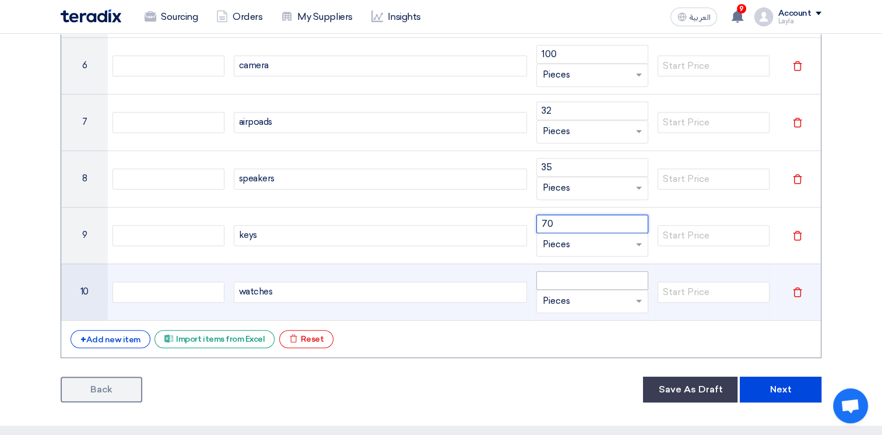
type input "70"
click at [569, 278] on input "number" at bounding box center [592, 280] width 112 height 19
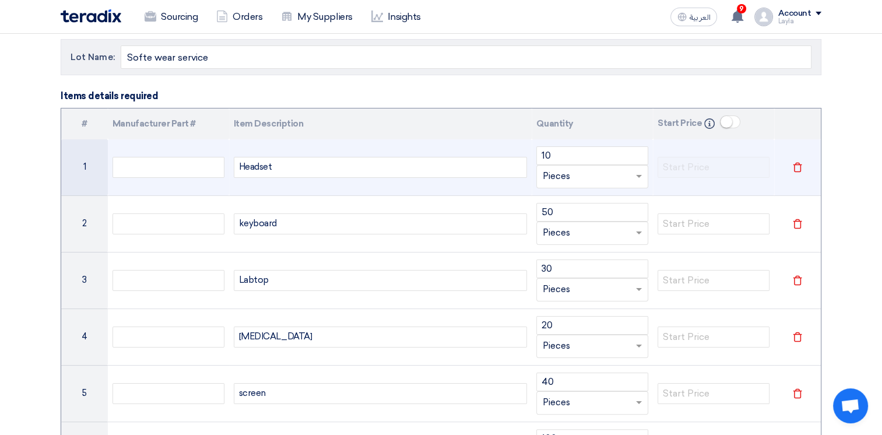
scroll to position [135, 0]
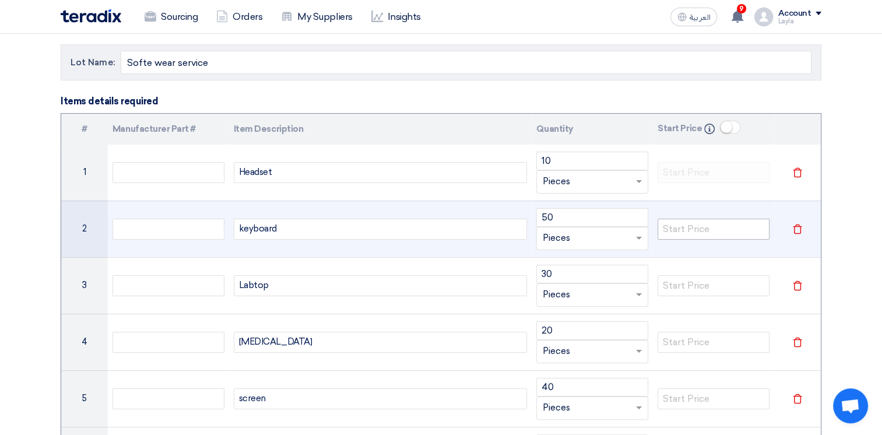
type input "45"
click at [711, 232] on input "number" at bounding box center [713, 228] width 112 height 21
click at [694, 225] on input "number" at bounding box center [713, 228] width 112 height 21
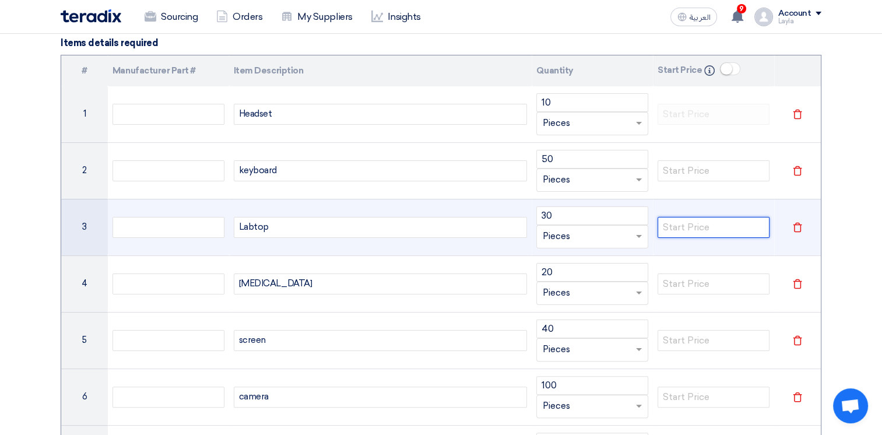
click at [690, 227] on input "number" at bounding box center [713, 227] width 112 height 21
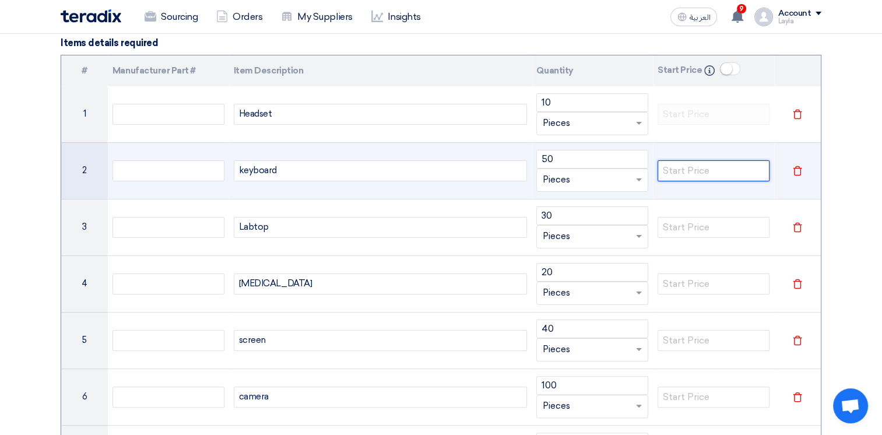
click at [701, 171] on input "number" at bounding box center [713, 170] width 112 height 21
click at [690, 174] on input "number" at bounding box center [713, 170] width 112 height 21
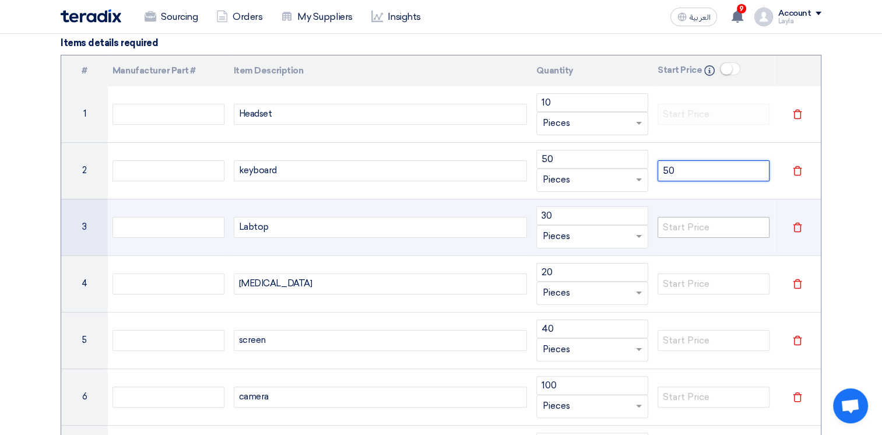
type input "50"
click at [714, 227] on input "number" at bounding box center [713, 227] width 112 height 21
drag, startPoint x: 584, startPoint y: 215, endPoint x: 503, endPoint y: 216, distance: 80.4
click at [503, 216] on tr "3 Labtop 30 Unit × Pieces Delete" at bounding box center [440, 227] width 759 height 57
click at [685, 225] on input "number" at bounding box center [713, 227] width 112 height 21
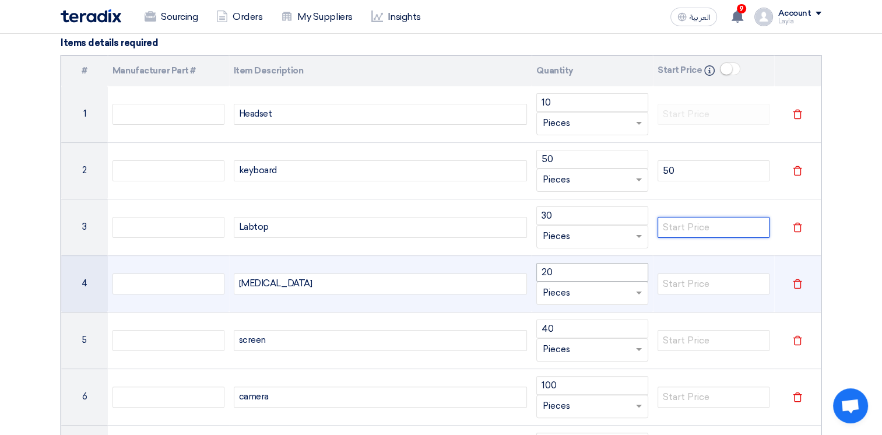
paste input "30"
type input "30"
drag, startPoint x: 573, startPoint y: 272, endPoint x: 505, endPoint y: 276, distance: 67.7
click at [505, 276] on tr "4 muse 20 Unit × Pieces Delete" at bounding box center [440, 283] width 759 height 57
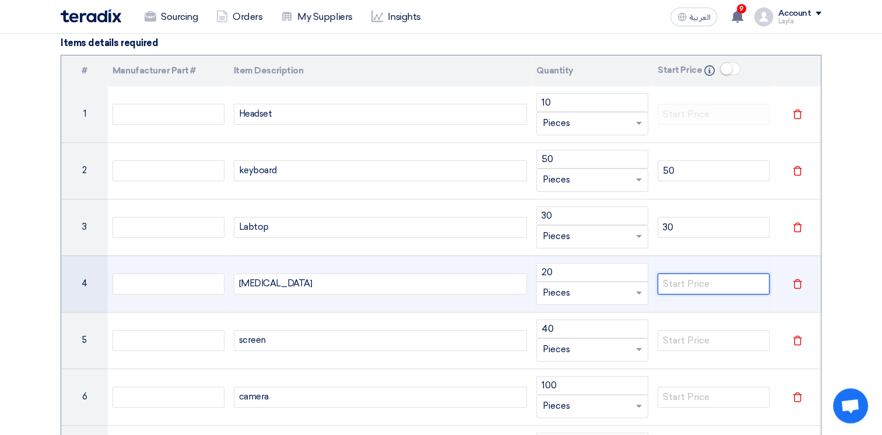
click at [697, 288] on input "number" at bounding box center [713, 283] width 112 height 21
paste input "20"
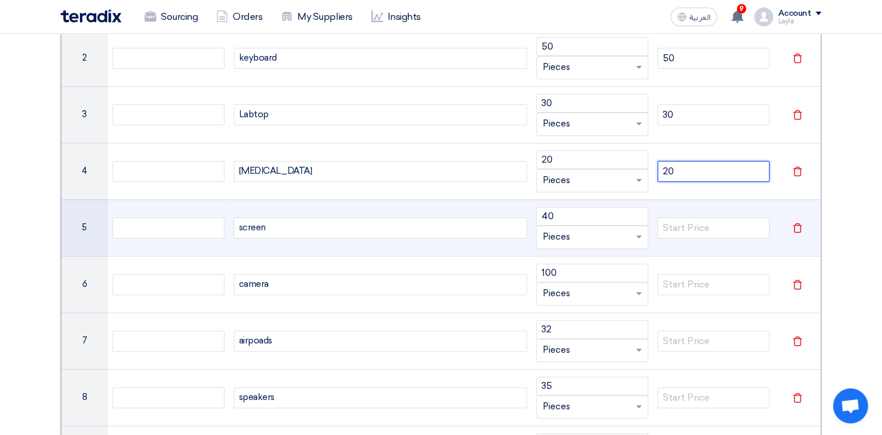
scroll to position [310, 0]
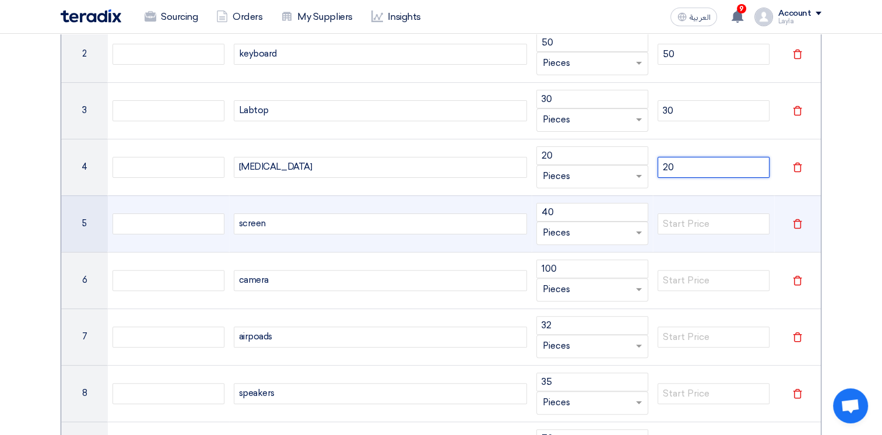
type input "20"
click at [489, 202] on tr "5 screen 40 Unit × Pieces Delete" at bounding box center [440, 223] width 759 height 57
click at [680, 237] on td at bounding box center [713, 223] width 121 height 57
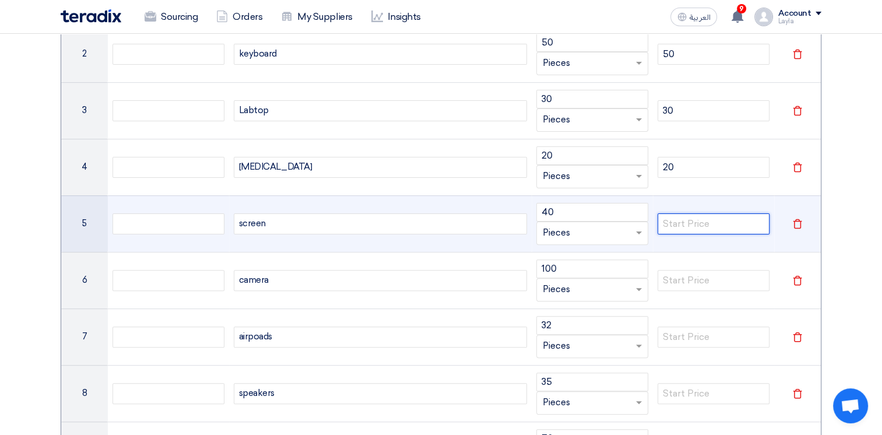
click at [678, 225] on input "number" at bounding box center [713, 223] width 112 height 21
paste input "40"
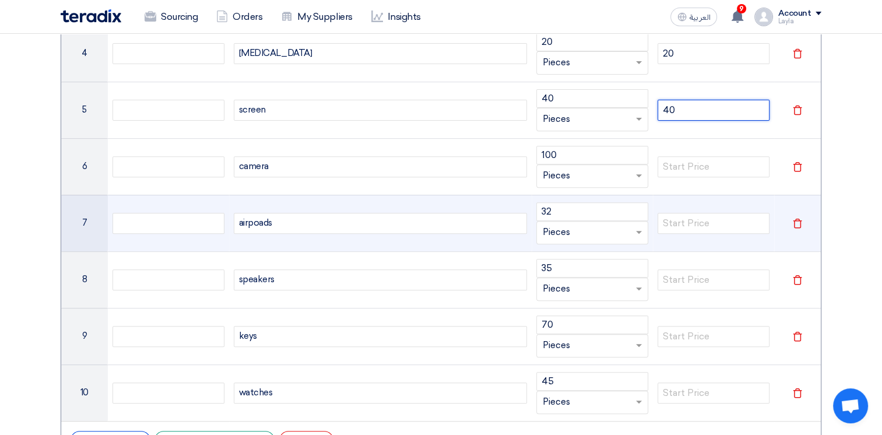
scroll to position [426, 0]
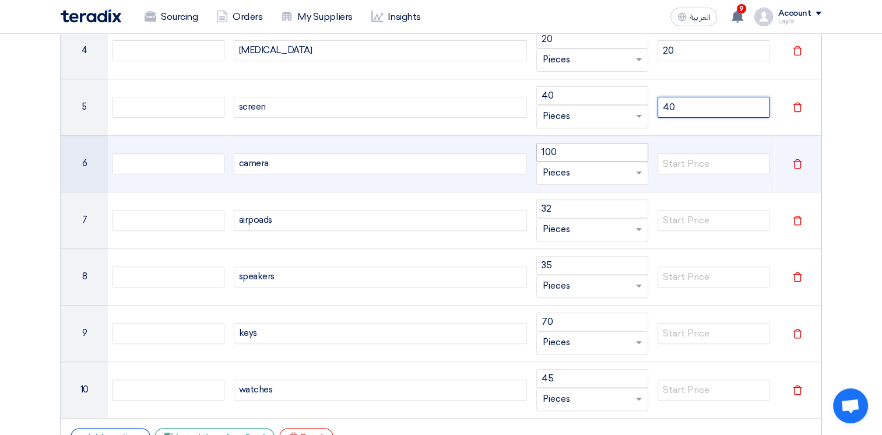
type input "40"
drag, startPoint x: 562, startPoint y: 150, endPoint x: 482, endPoint y: 147, distance: 79.9
click at [482, 148] on tr "6 camera 100 Unit × Pieces Delete" at bounding box center [440, 163] width 759 height 57
drag, startPoint x: 692, startPoint y: 167, endPoint x: 643, endPoint y: 177, distance: 49.4
click at [692, 167] on input "number" at bounding box center [713, 163] width 112 height 21
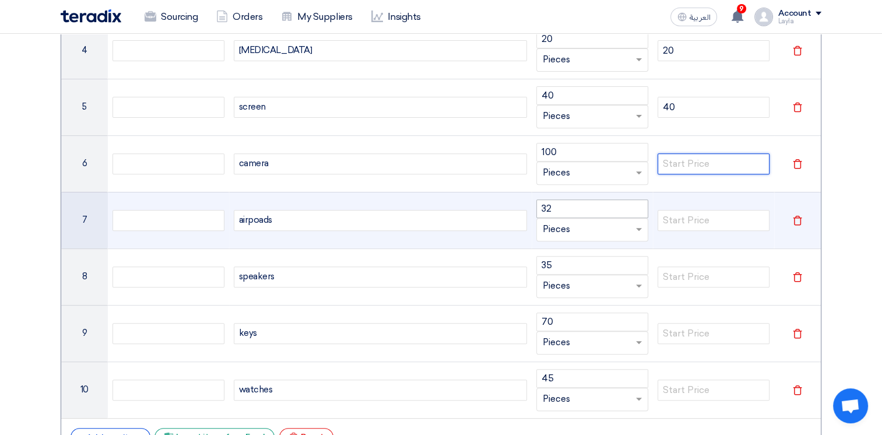
paste input "100"
type input "100"
drag, startPoint x: 560, startPoint y: 206, endPoint x: 489, endPoint y: 199, distance: 72.0
click at [488, 200] on tr "7 airpoads 32 Unit × Pieces Delete" at bounding box center [440, 220] width 759 height 57
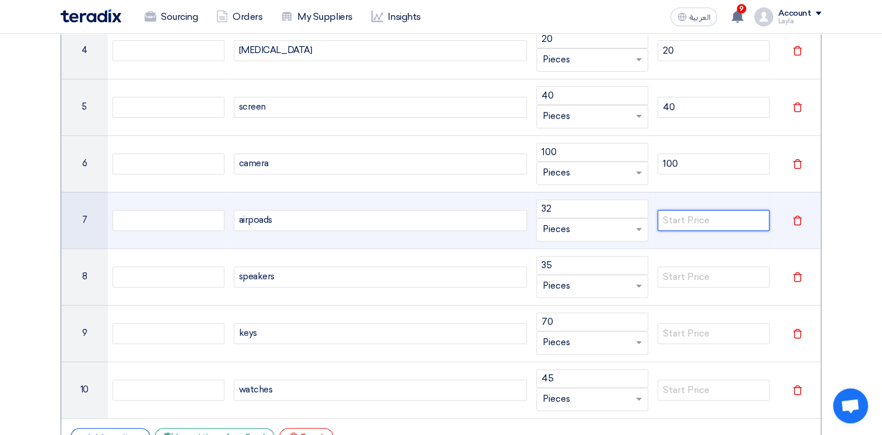
click at [704, 218] on input "number" at bounding box center [713, 220] width 112 height 21
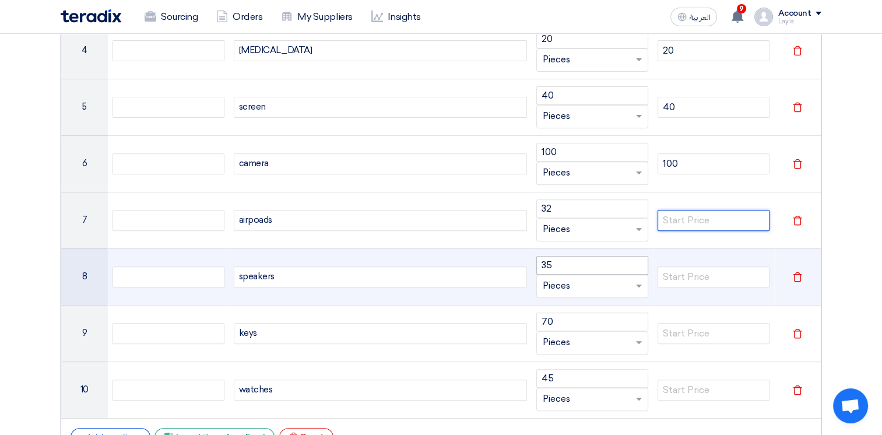
paste input "32"
type input "32"
drag, startPoint x: 576, startPoint y: 262, endPoint x: 512, endPoint y: 267, distance: 63.7
click at [501, 269] on tr "8 speakers 35 Unit × Pieces Delete" at bounding box center [440, 276] width 759 height 57
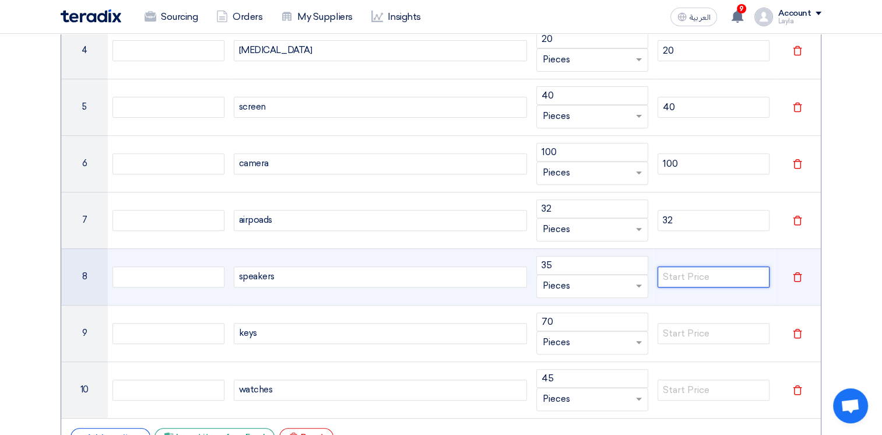
click at [686, 273] on input "number" at bounding box center [713, 276] width 112 height 21
paste input "35"
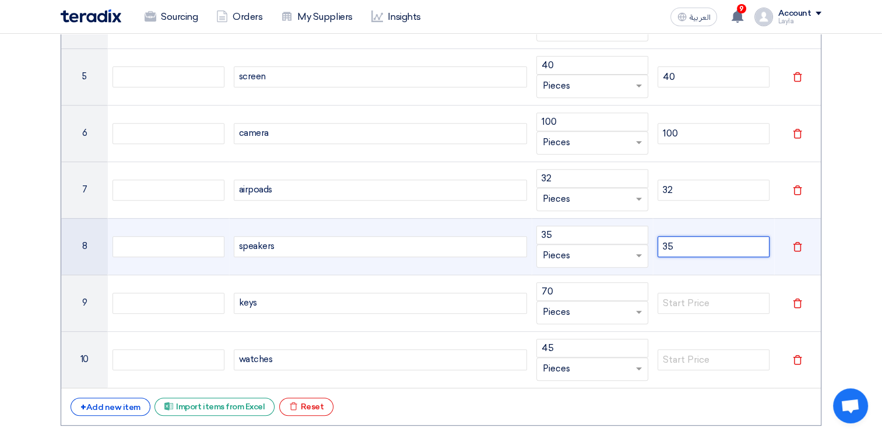
scroll to position [485, 0]
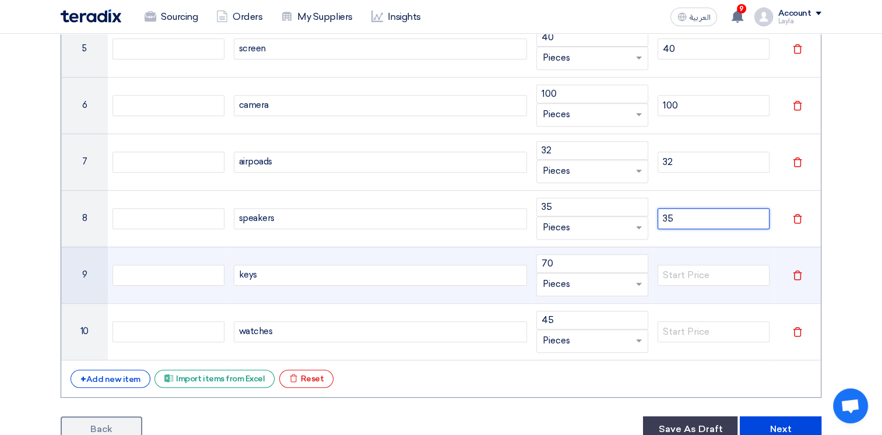
type input "35"
drag, startPoint x: 534, startPoint y: 262, endPoint x: 500, endPoint y: 260, distance: 33.9
click at [500, 260] on tr "9 keys 70 Unit × Pieces Delete" at bounding box center [440, 274] width 759 height 57
click at [732, 269] on input "number" at bounding box center [713, 275] width 112 height 21
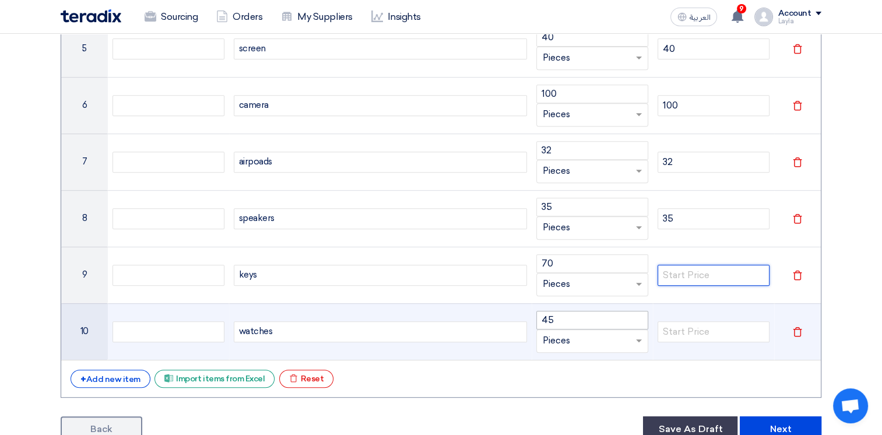
paste input "70"
type input "70"
click at [491, 306] on tr "10 watches 45 Unit × Pieces Delete" at bounding box center [440, 331] width 759 height 57
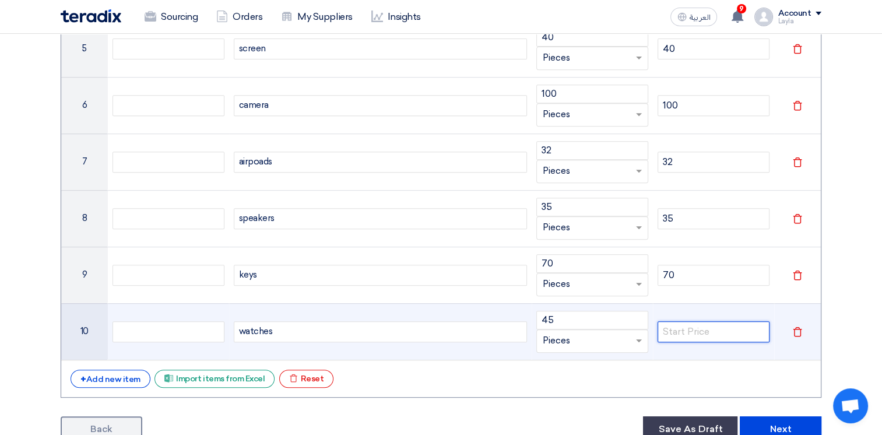
click at [684, 325] on input "number" at bounding box center [713, 331] width 112 height 21
paste input "45"
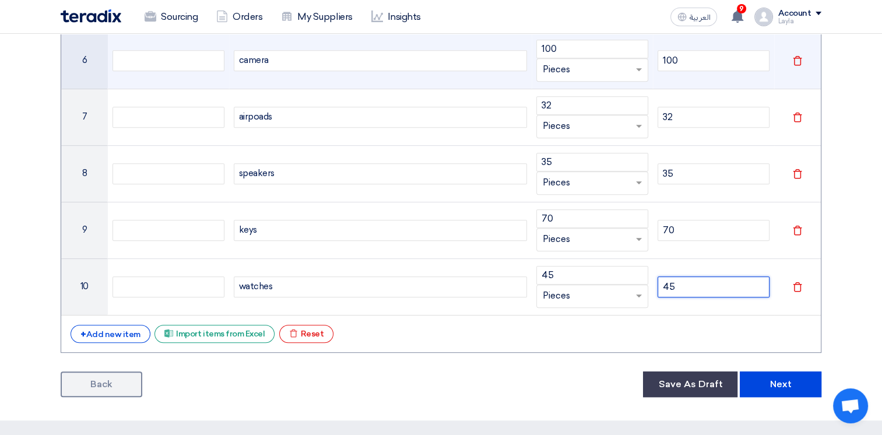
scroll to position [543, 0]
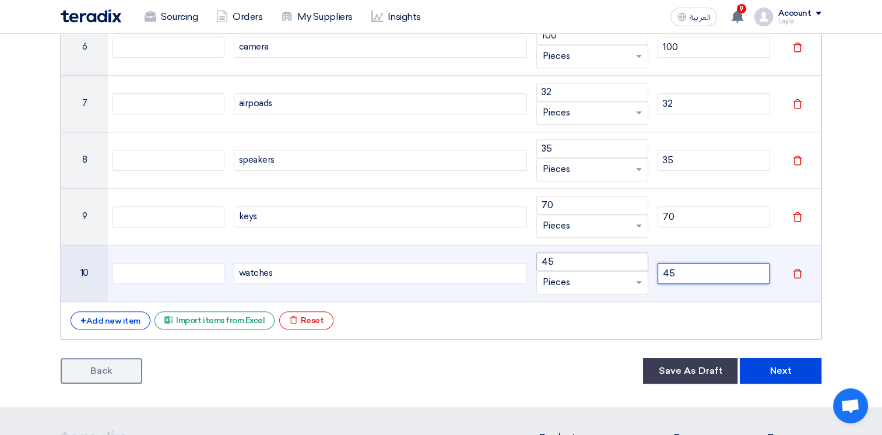
type input "45"
drag, startPoint x: 559, startPoint y: 259, endPoint x: 501, endPoint y: 249, distance: 59.1
click at [501, 250] on tr "10 watches 45 Unit × Pieces 45 Delete" at bounding box center [440, 273] width 759 height 57
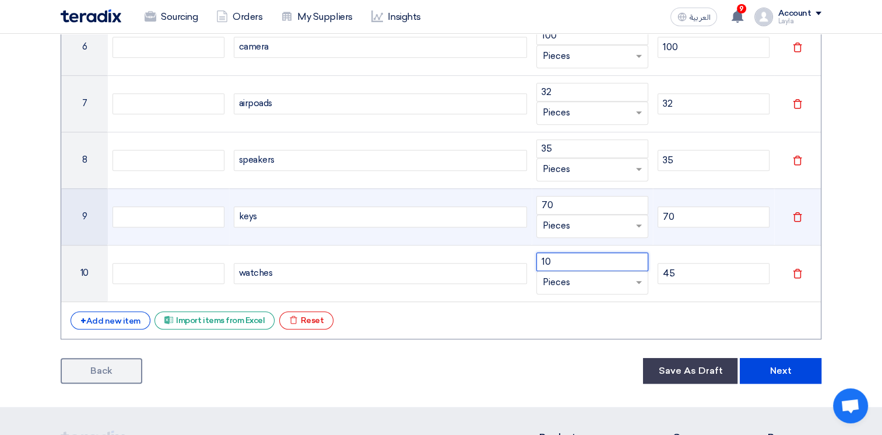
type input "1"
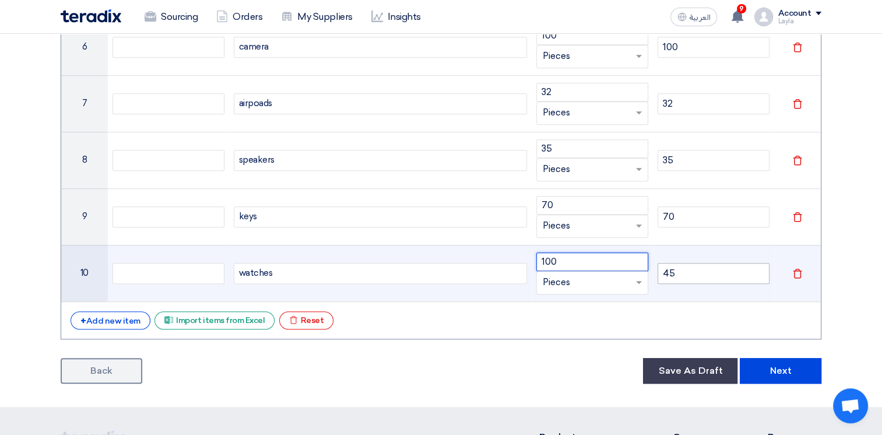
type input "100"
drag, startPoint x: 685, startPoint y: 269, endPoint x: 634, endPoint y: 269, distance: 50.7
click at [634, 269] on tr "10 watches 100 Unit × Pieces 45 Delete" at bounding box center [440, 273] width 759 height 57
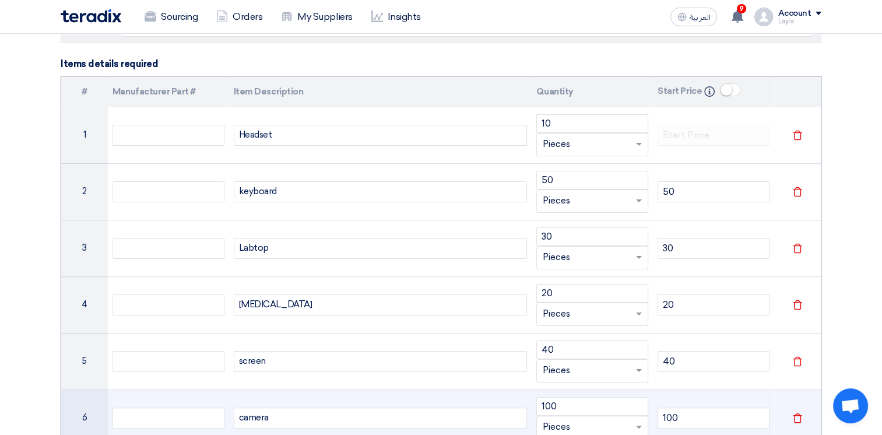
scroll to position [135, 0]
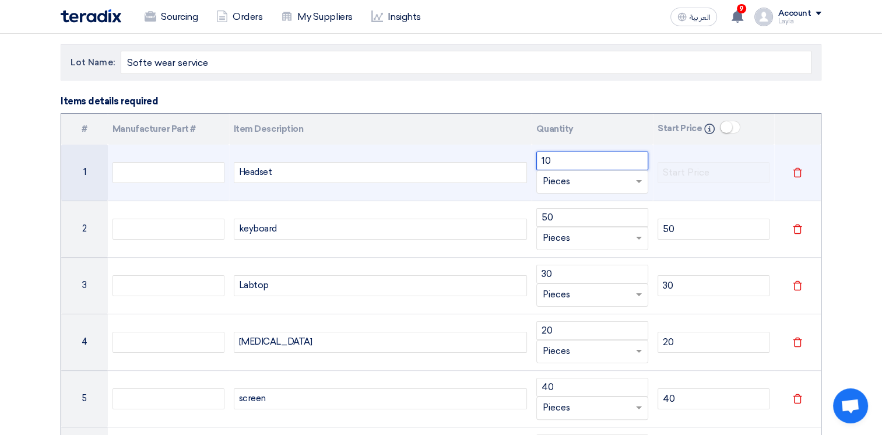
drag, startPoint x: 553, startPoint y: 157, endPoint x: 522, endPoint y: 152, distance: 31.9
click at [523, 152] on tr "1 Headset 10 Unit × Pieces Delete" at bounding box center [440, 172] width 759 height 57
type input "100"
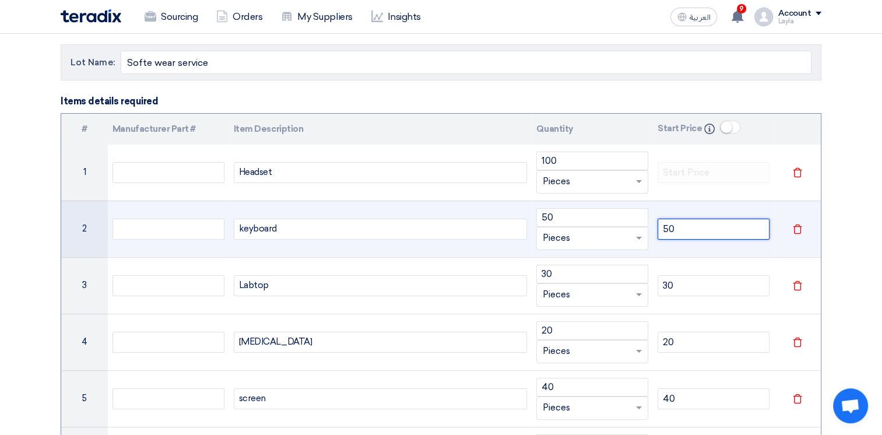
click at [687, 231] on input "50" at bounding box center [713, 228] width 112 height 21
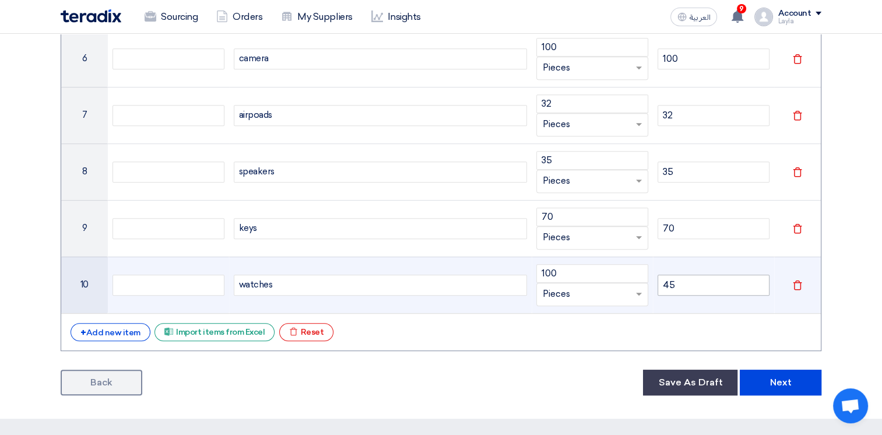
scroll to position [543, 0]
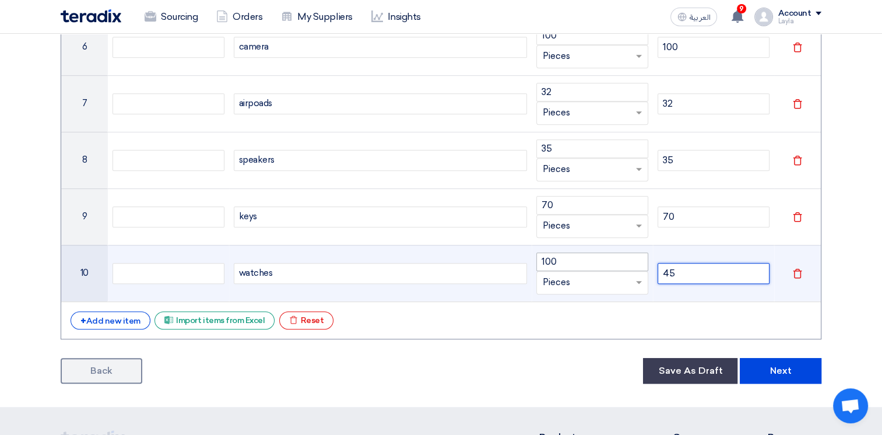
drag, startPoint x: 634, startPoint y: 264, endPoint x: 601, endPoint y: 259, distance: 33.6
click at [600, 260] on tr "10 watches 100 Unit × Pieces 45 Delete" at bounding box center [440, 273] width 759 height 57
click at [683, 273] on input "45" at bounding box center [713, 273] width 112 height 21
click at [680, 267] on input "45" at bounding box center [713, 273] width 112 height 21
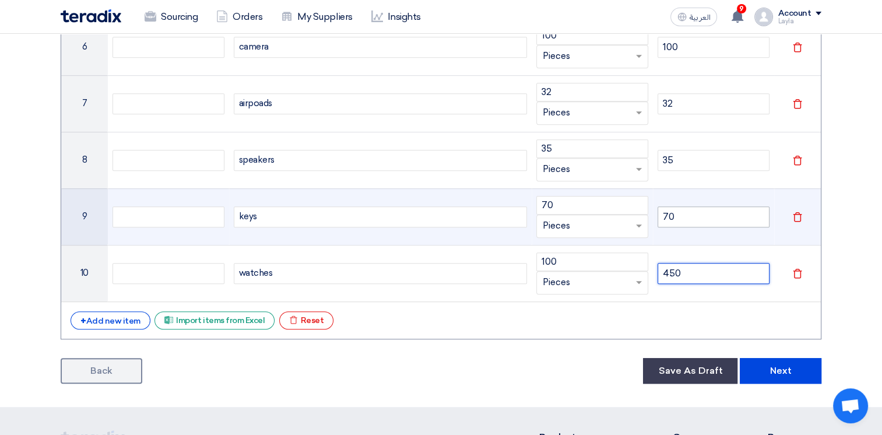
type input "450"
click at [681, 210] on input "70" at bounding box center [713, 216] width 112 height 21
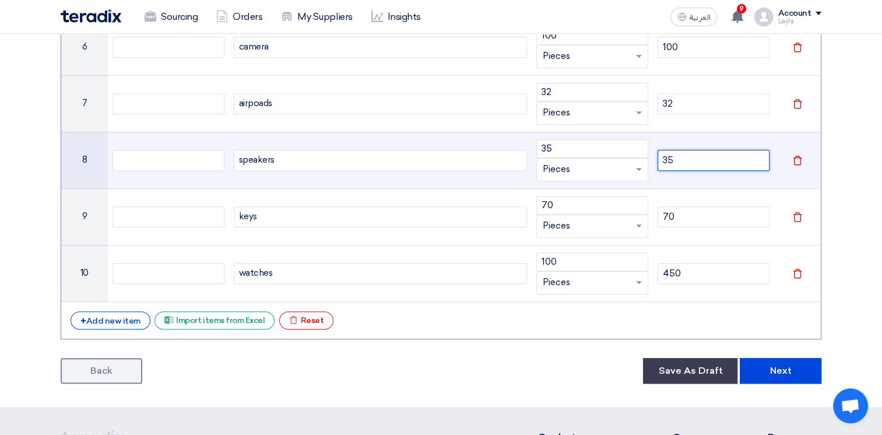
click at [678, 165] on input "35" at bounding box center [713, 160] width 112 height 21
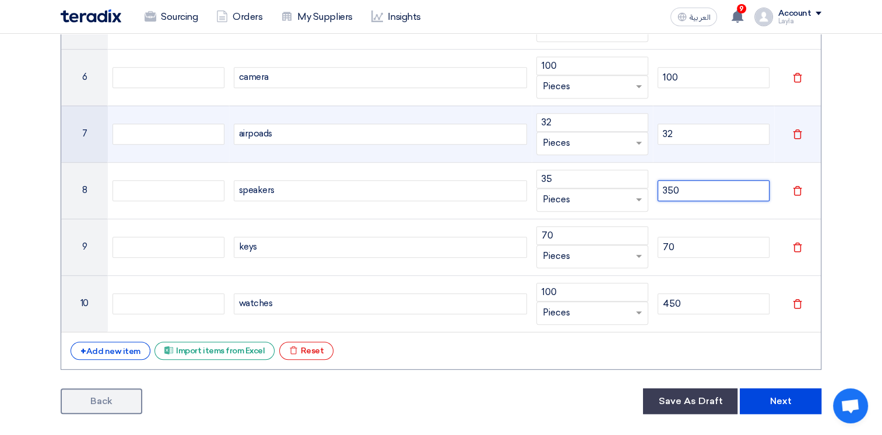
scroll to position [485, 0]
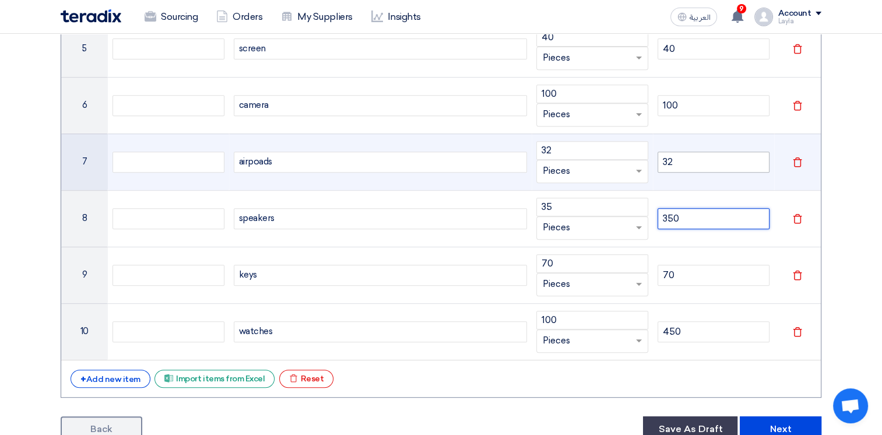
type input "350"
click at [674, 165] on input "32" at bounding box center [713, 161] width 112 height 21
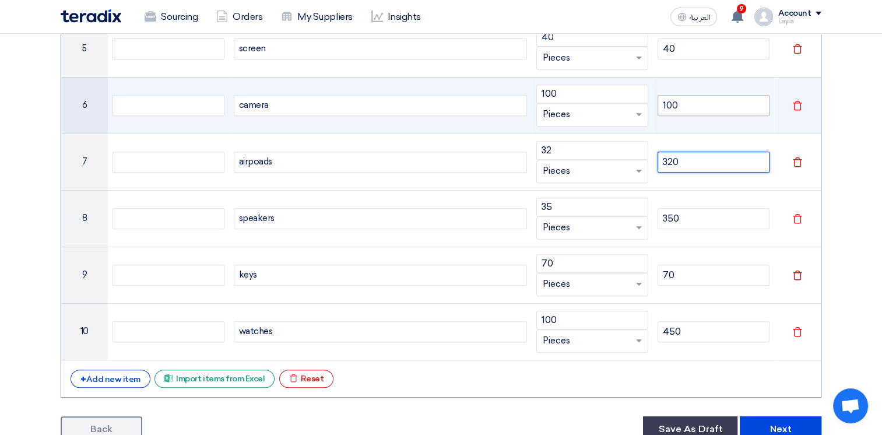
type input "320"
click at [692, 107] on input "100" at bounding box center [713, 105] width 112 height 21
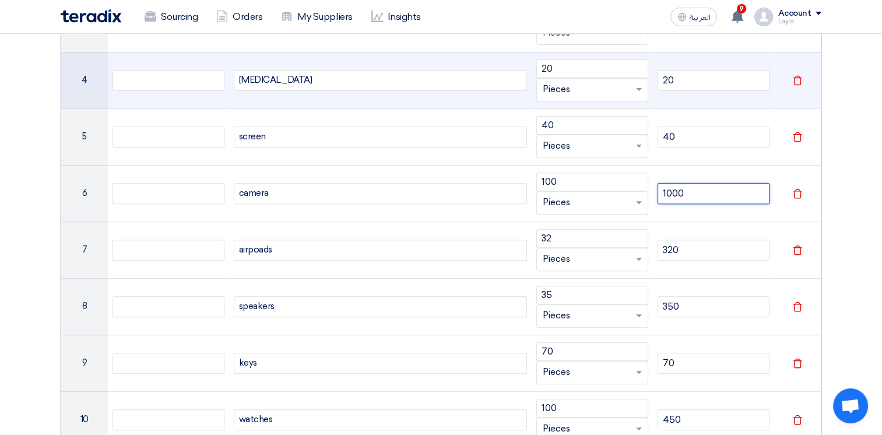
scroll to position [368, 0]
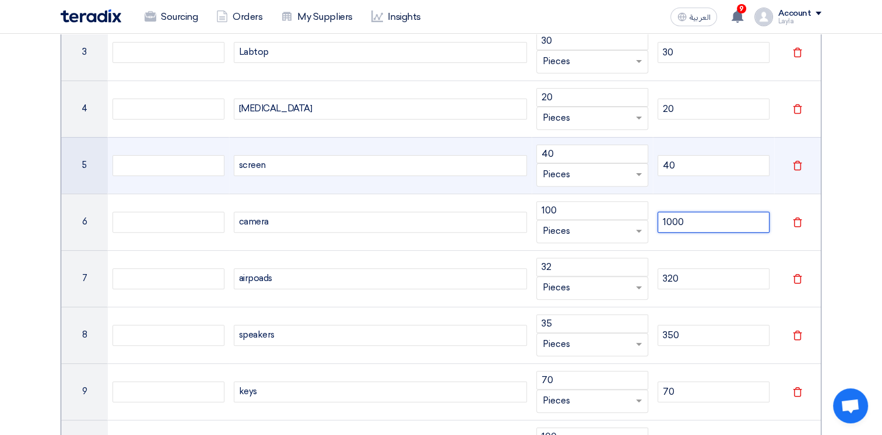
type input "1000"
click at [692, 148] on td "40" at bounding box center [713, 165] width 121 height 57
click at [688, 162] on input "40" at bounding box center [713, 165] width 112 height 21
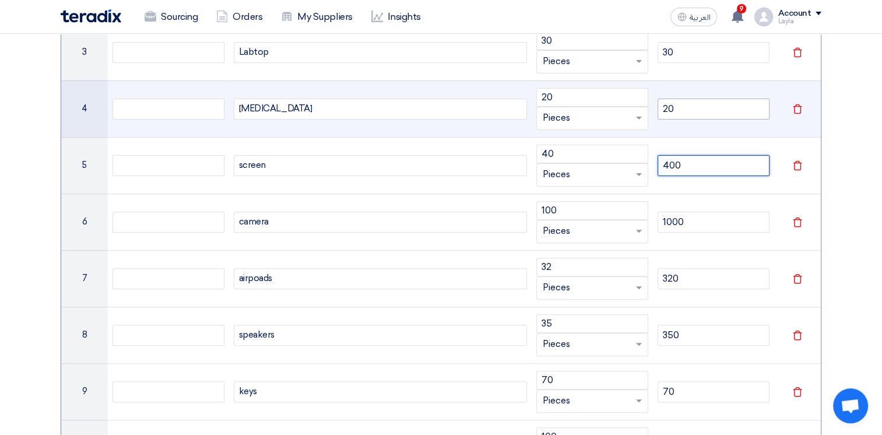
type input "400"
click at [697, 106] on input "20" at bounding box center [713, 108] width 112 height 21
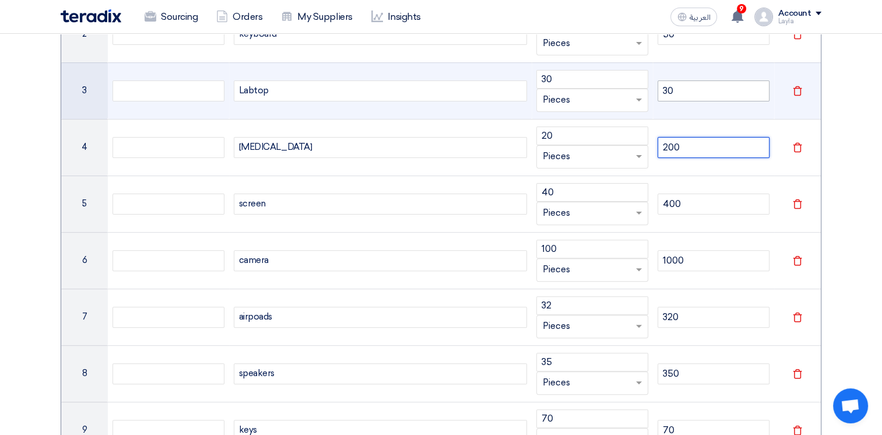
scroll to position [310, 0]
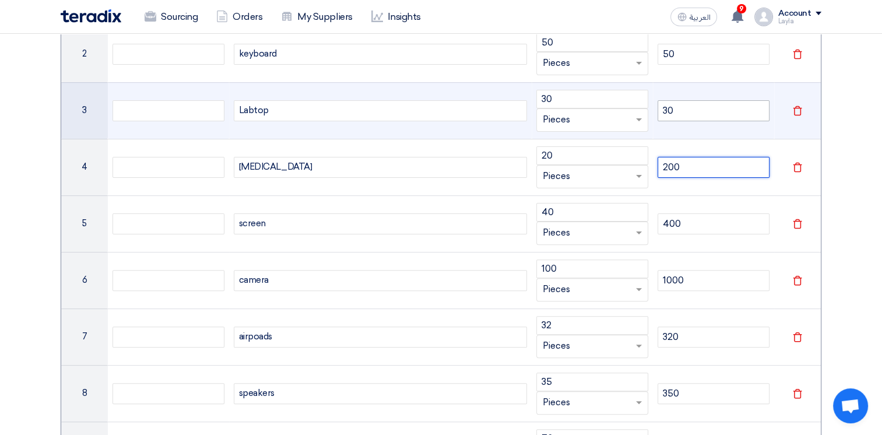
type input "200"
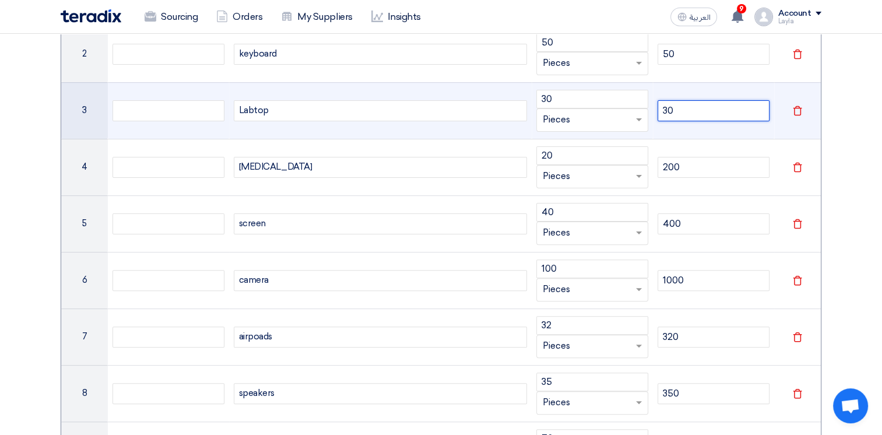
click at [687, 111] on input "30" at bounding box center [713, 110] width 112 height 21
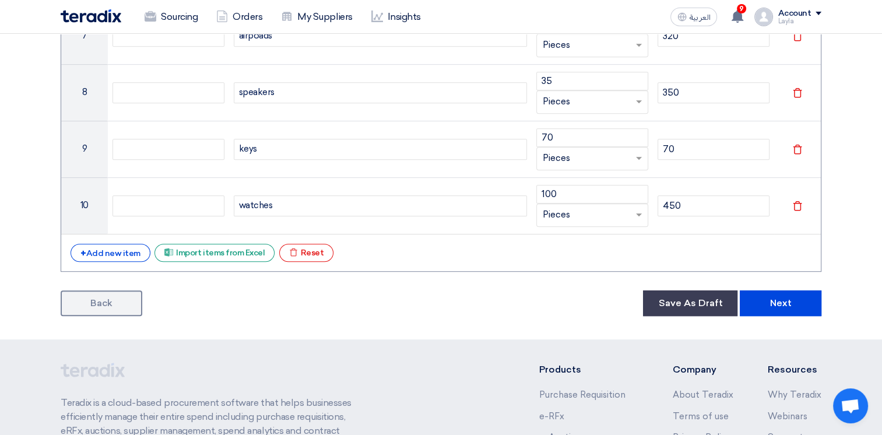
scroll to position [718, 0]
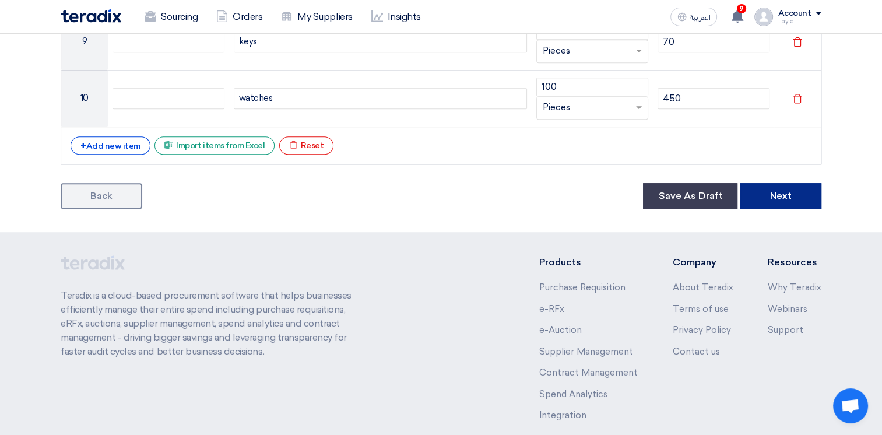
type input "300"
click at [778, 192] on button "Next" at bounding box center [780, 196] width 82 height 26
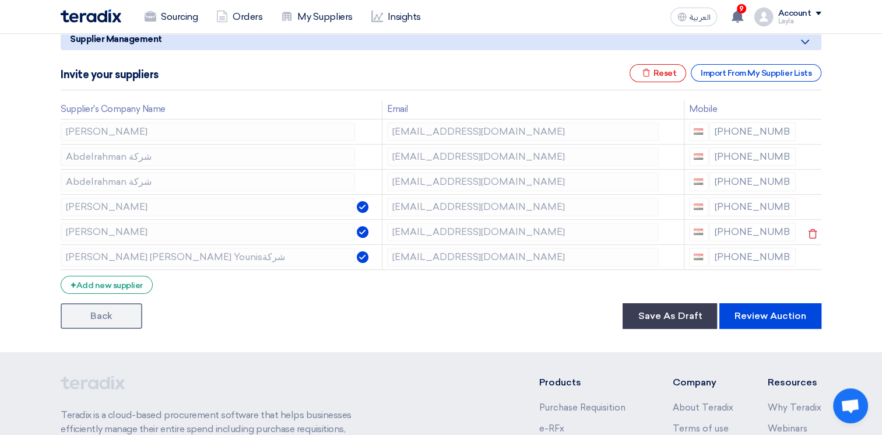
scroll to position [175, 0]
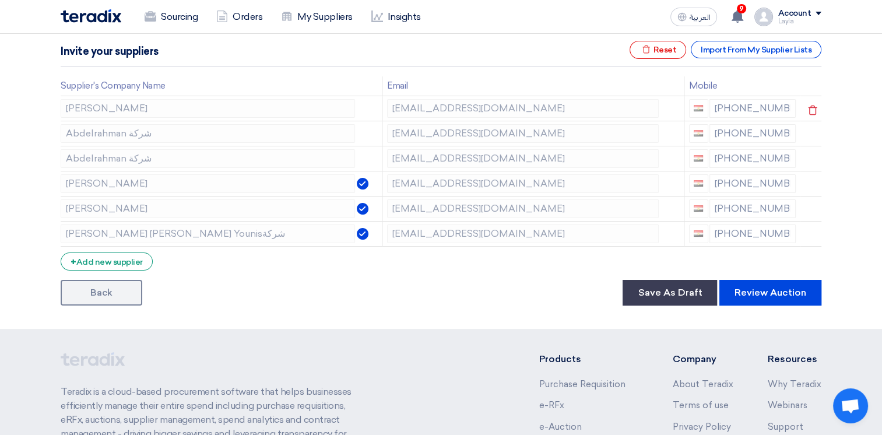
click at [367, 99] on td "Mennatullah Mohamed Orabiشركة" at bounding box center [221, 108] width 321 height 25
click at [129, 118] on td "Mennatullah Mohamed Orabiشركة" at bounding box center [221, 108] width 321 height 25
click at [120, 265] on div "+ Add new supplier" at bounding box center [107, 261] width 92 height 18
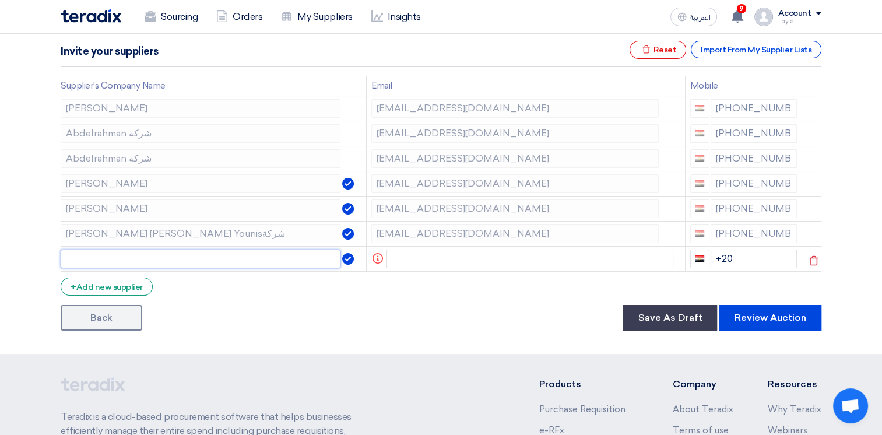
click at [133, 257] on input "text" at bounding box center [201, 258] width 280 height 19
paste input "[EMAIL_ADDRESS][DOMAIN_NAME]"
type input "[EMAIL_ADDRESS][DOMAIN_NAME]"
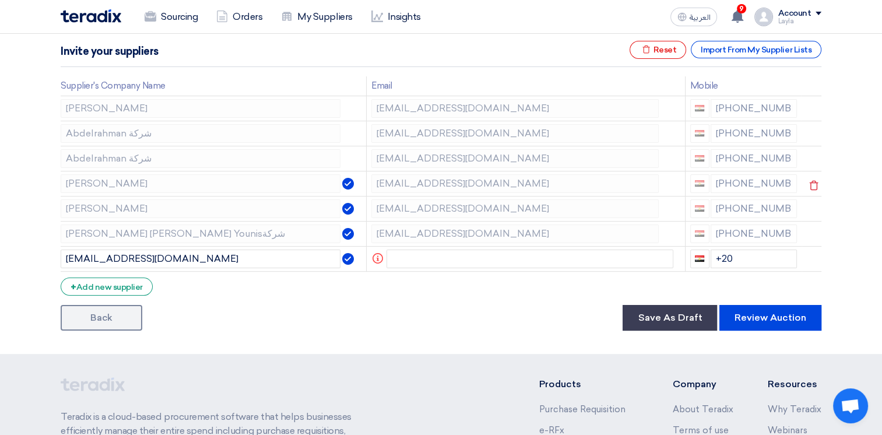
click at [347, 179] on img at bounding box center [348, 184] width 12 height 12
click at [342, 209] on img at bounding box center [348, 209] width 12 height 12
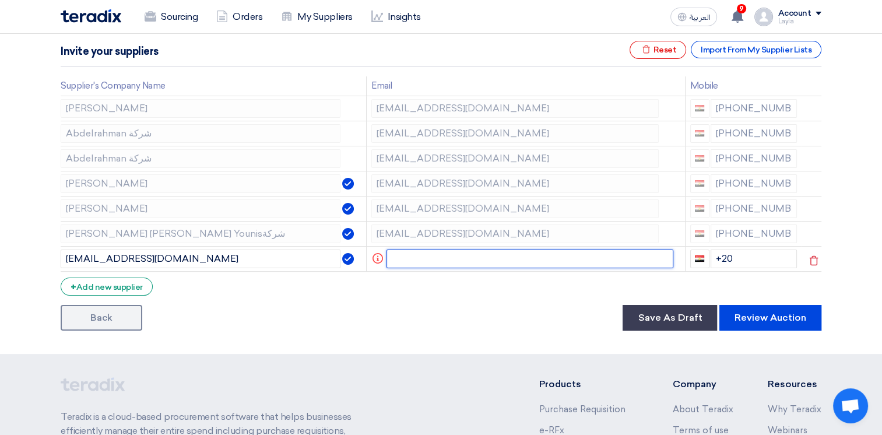
click at [530, 265] on input "text" at bounding box center [529, 258] width 287 height 19
paste input "[EMAIL_ADDRESS][DOMAIN_NAME]"
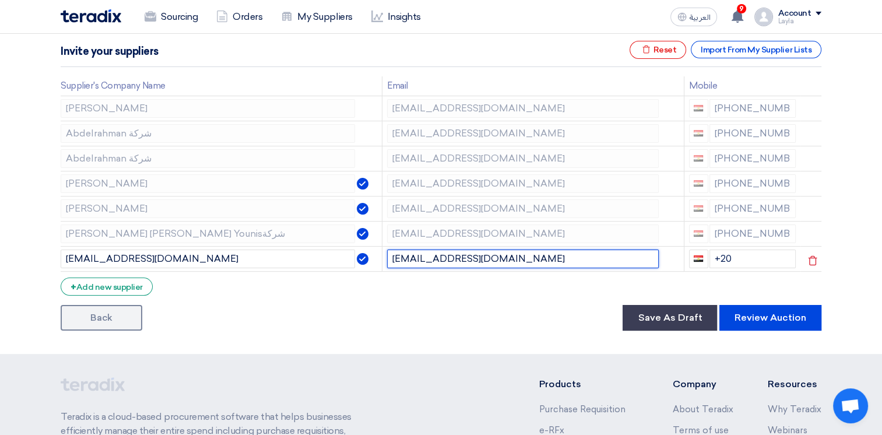
type input "[EMAIL_ADDRESS][DOMAIN_NAME]"
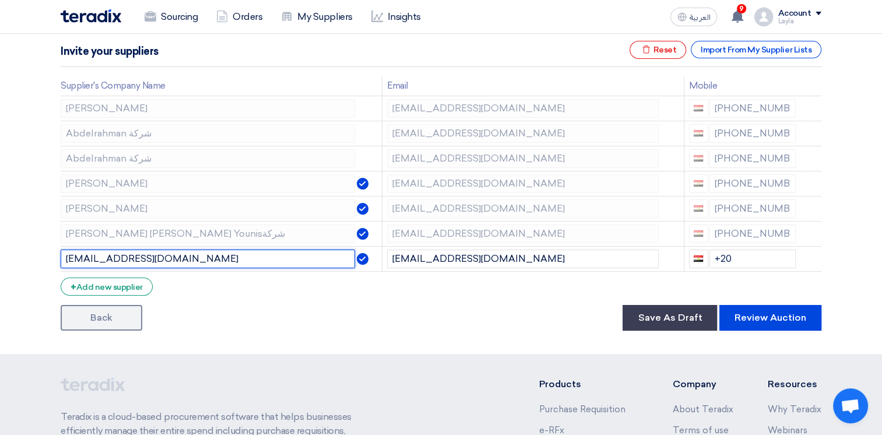
drag, startPoint x: 79, startPoint y: 246, endPoint x: 0, endPoint y: 231, distance: 80.6
click at [0, 231] on html "Sourcing Orders My Suppliers Insights العربية ع 9 You received a new message fr…" at bounding box center [441, 221] width 882 height 792
type input "sp1"
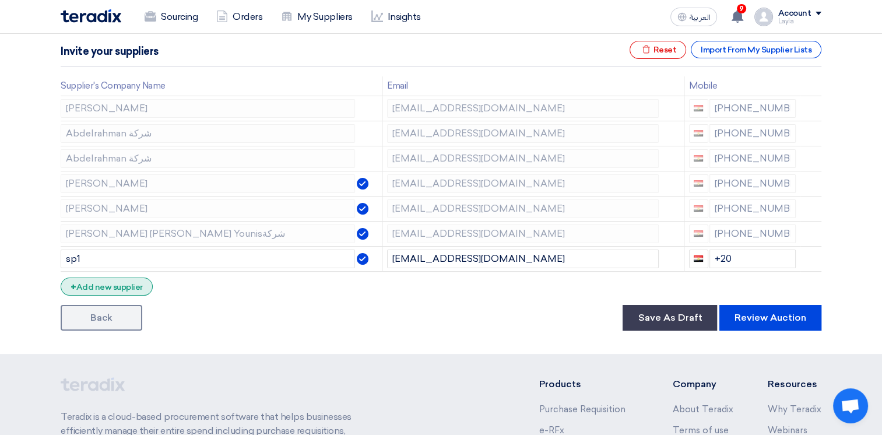
click at [100, 288] on div "+ Add new supplier" at bounding box center [107, 286] width 92 height 18
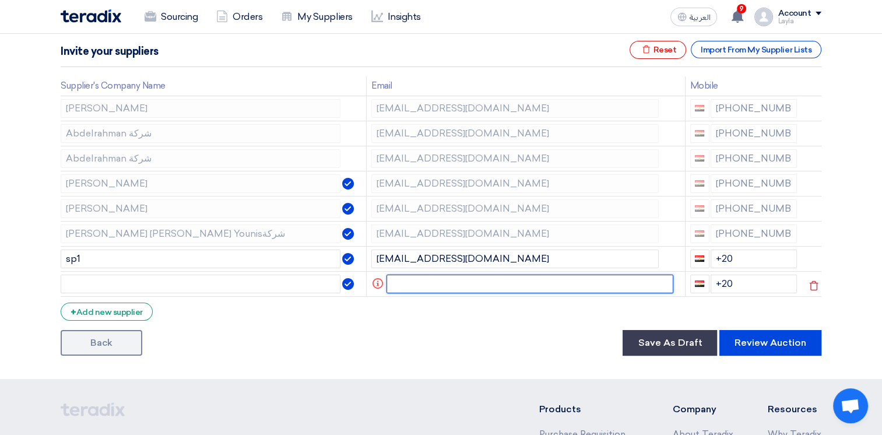
drag, startPoint x: 431, startPoint y: 285, endPoint x: 384, endPoint y: 285, distance: 47.2
click at [431, 285] on input "text" at bounding box center [529, 283] width 287 height 19
paste input "sp2@teradix.com"
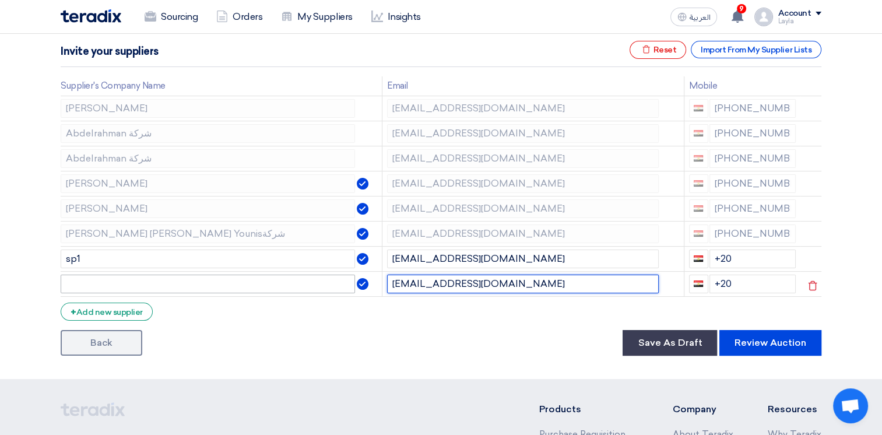
type input "sp2@teradix.com"
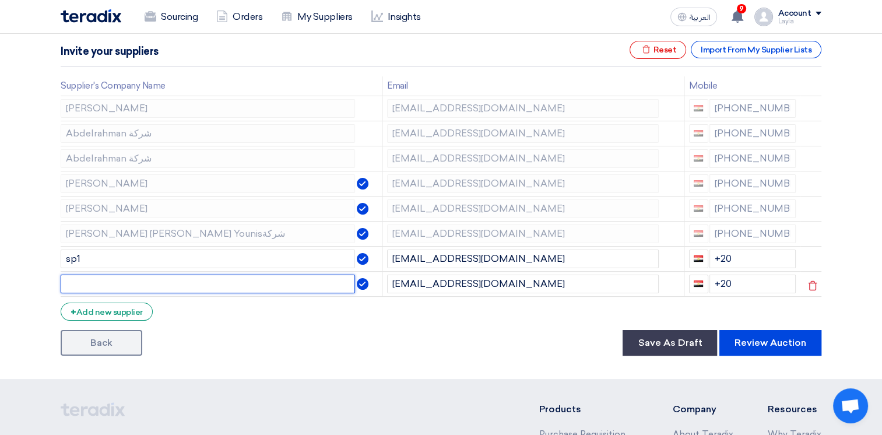
click at [178, 280] on input "text" at bounding box center [208, 283] width 294 height 19
type input "sp2"
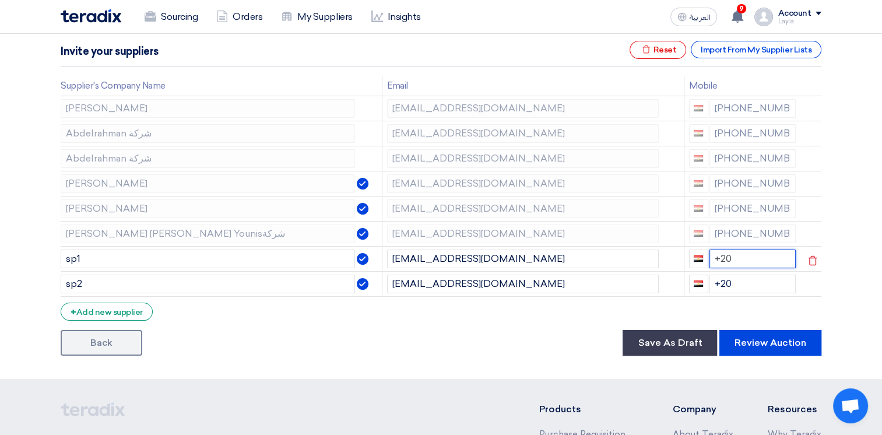
click at [746, 260] on input "+20" at bounding box center [752, 258] width 87 height 19
drag, startPoint x: 734, startPoint y: 285, endPoint x: 673, endPoint y: 276, distance: 61.2
click at [674, 276] on tr "sp2 sp2@teradix.com +20" at bounding box center [441, 283] width 760 height 25
paste input "201139013021"
type input "201139013021"
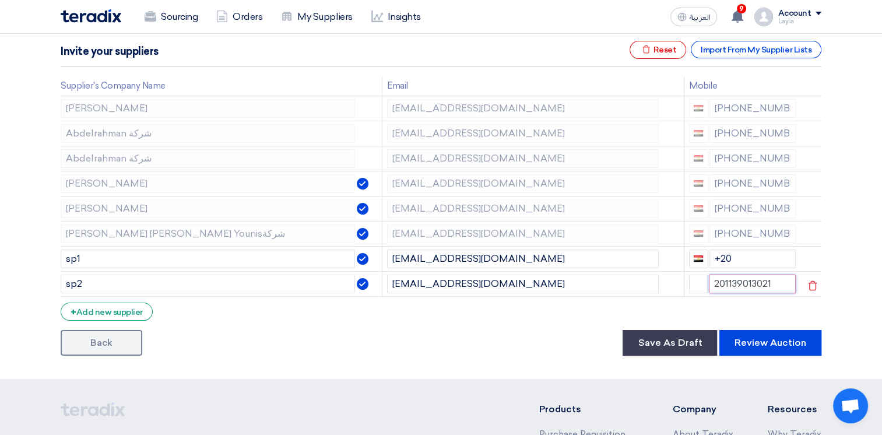
drag, startPoint x: 711, startPoint y: 292, endPoint x: 722, endPoint y: 295, distance: 11.4
click at [710, 292] on input "201139013021" at bounding box center [751, 283] width 87 height 19
click at [739, 262] on input "+20" at bounding box center [752, 258] width 87 height 19
click at [731, 256] on input "+20 01030400000" at bounding box center [752, 258] width 87 height 19
click at [738, 258] on input "+20 01030400000" at bounding box center [752, 258] width 87 height 19
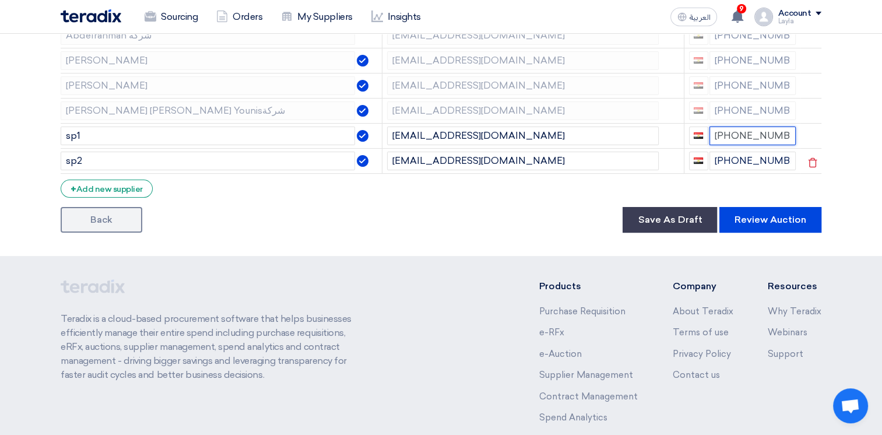
scroll to position [350, 0]
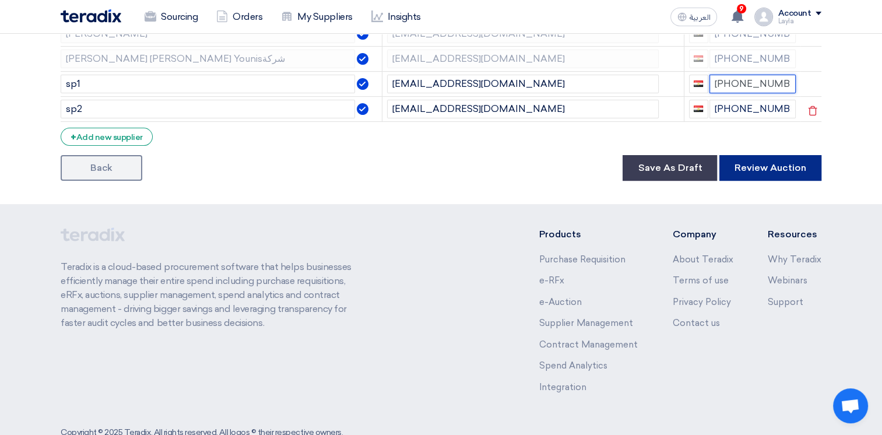
type input "+201030400000"
click at [790, 174] on button "Review Auction" at bounding box center [770, 168] width 102 height 26
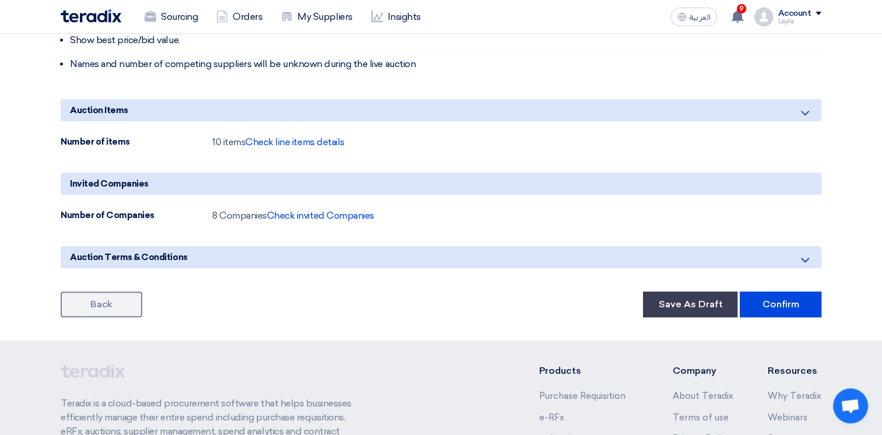
scroll to position [583, 0]
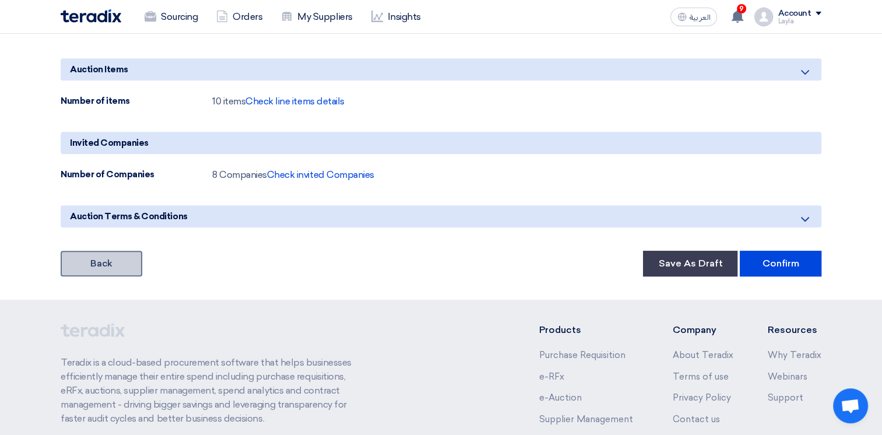
click at [107, 258] on link "Back" at bounding box center [102, 264] width 82 height 26
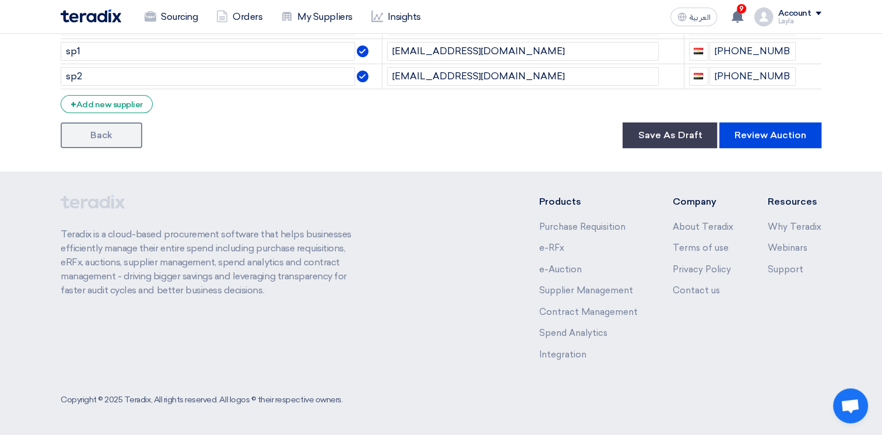
scroll to position [350, 0]
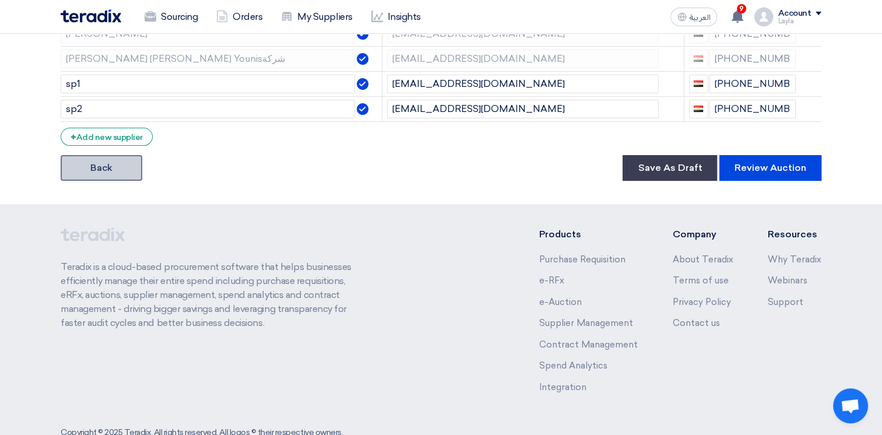
click at [111, 175] on link "Back" at bounding box center [102, 168] width 82 height 26
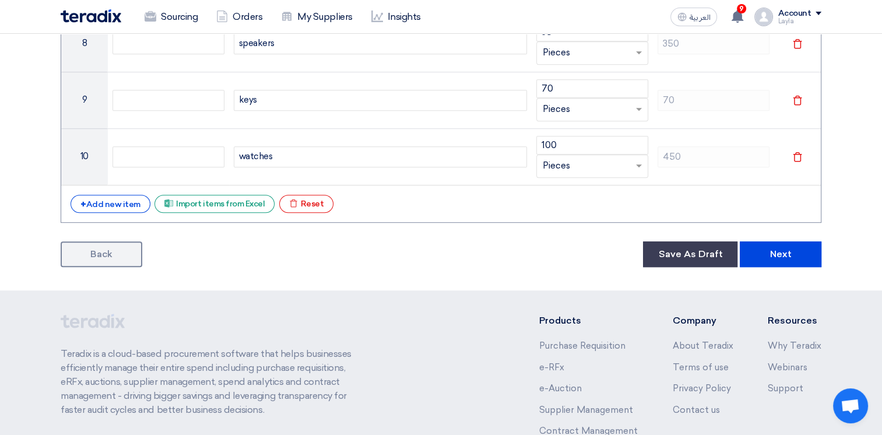
click at [102, 248] on link "Back" at bounding box center [102, 254] width 82 height 26
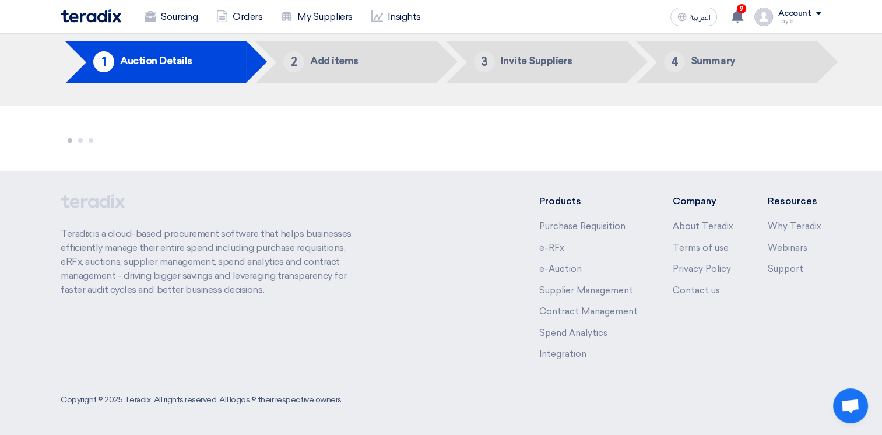
scroll to position [44, 0]
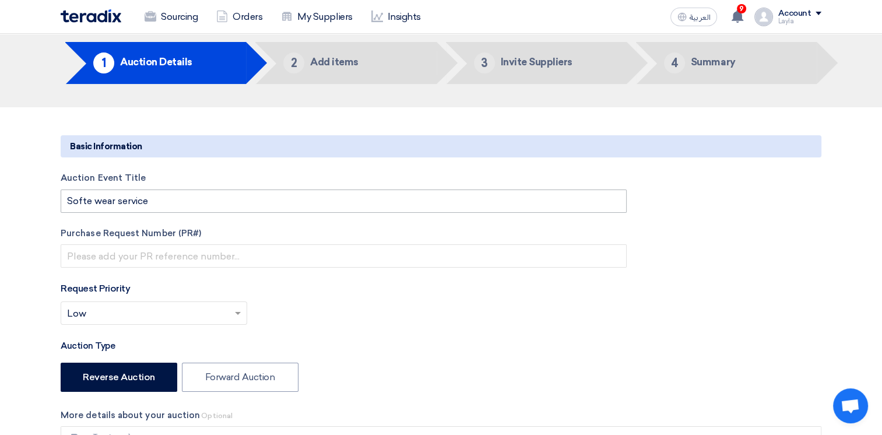
type input "9/17/2025"
type input "01"
type input "20"
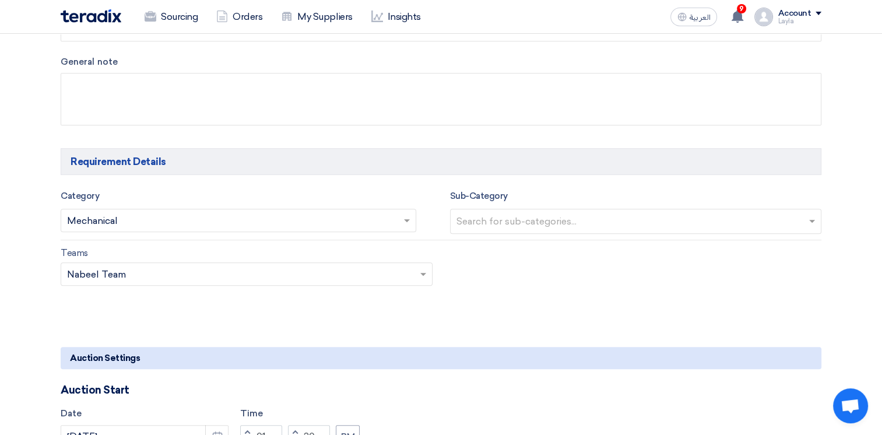
scroll to position [627, 0]
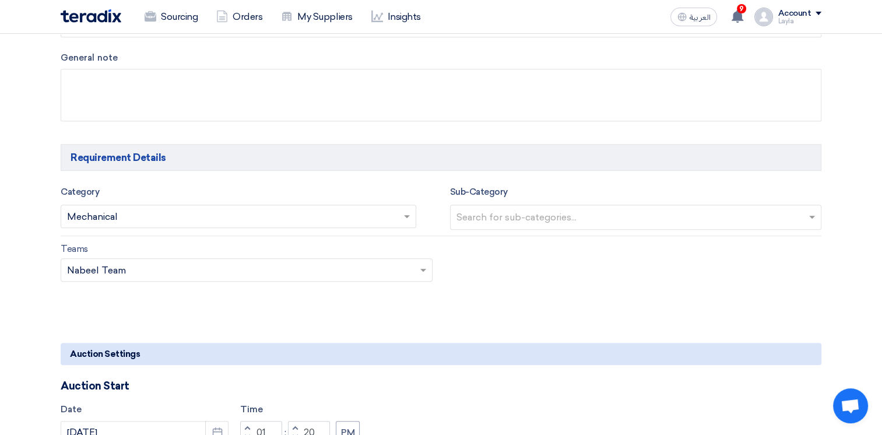
click at [189, 209] on input "text" at bounding box center [232, 216] width 331 height 19
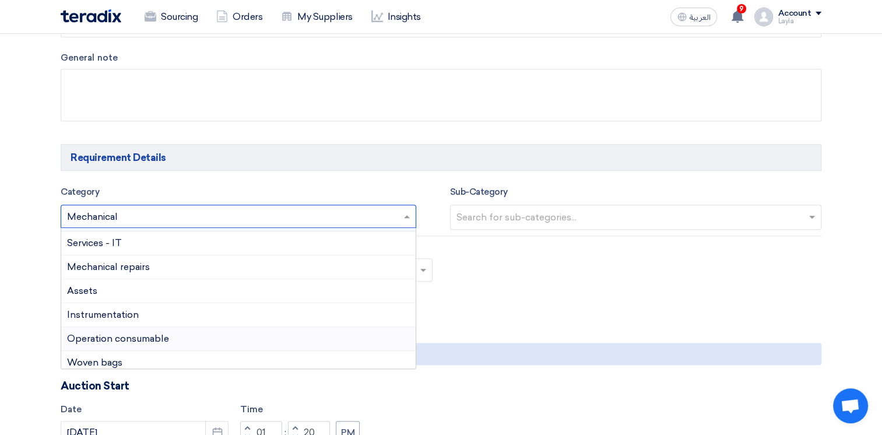
scroll to position [0, 0]
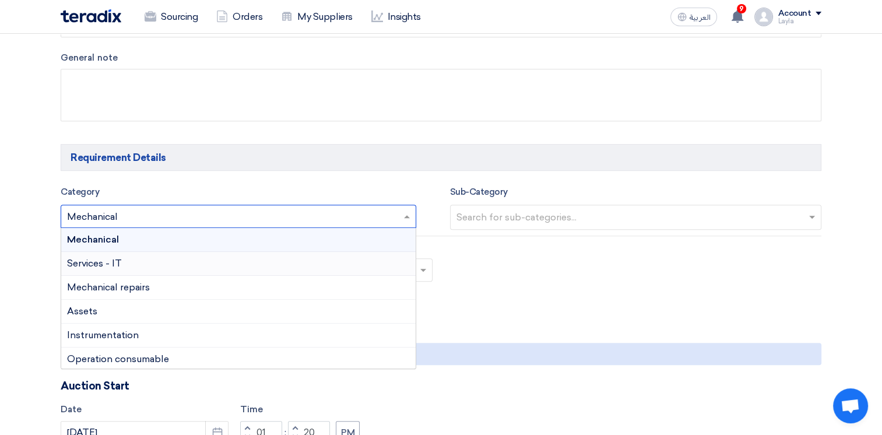
click at [126, 262] on div "Services - IT" at bounding box center [238, 264] width 354 height 24
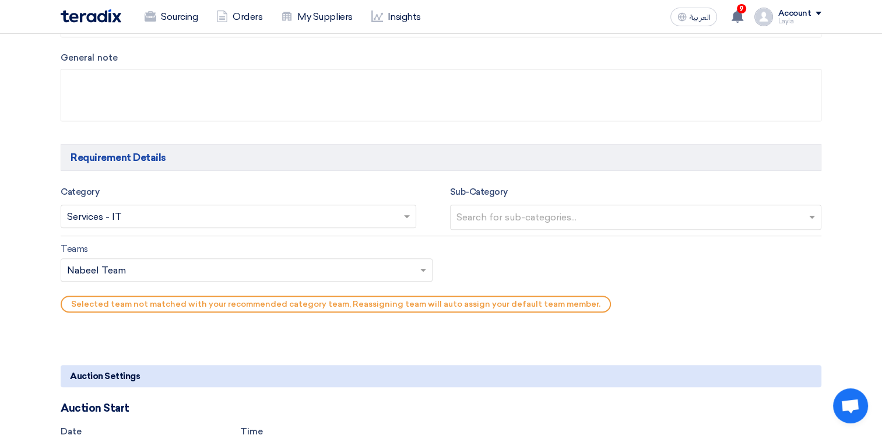
click at [340, 268] on input "text" at bounding box center [240, 271] width 347 height 19
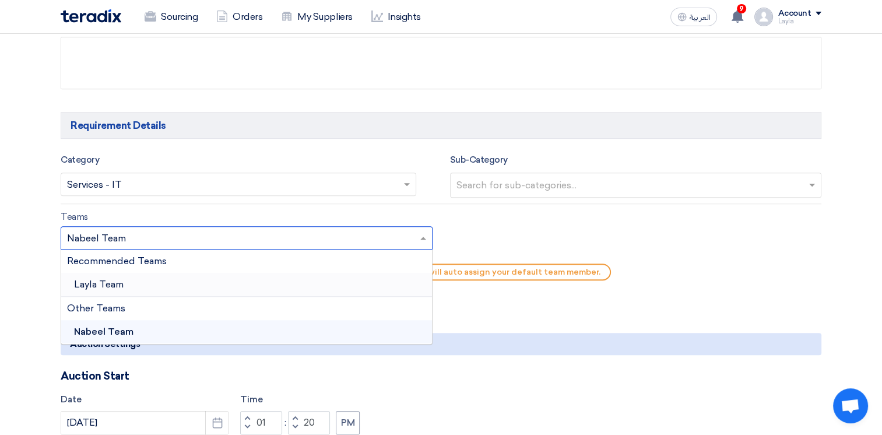
scroll to position [685, 0]
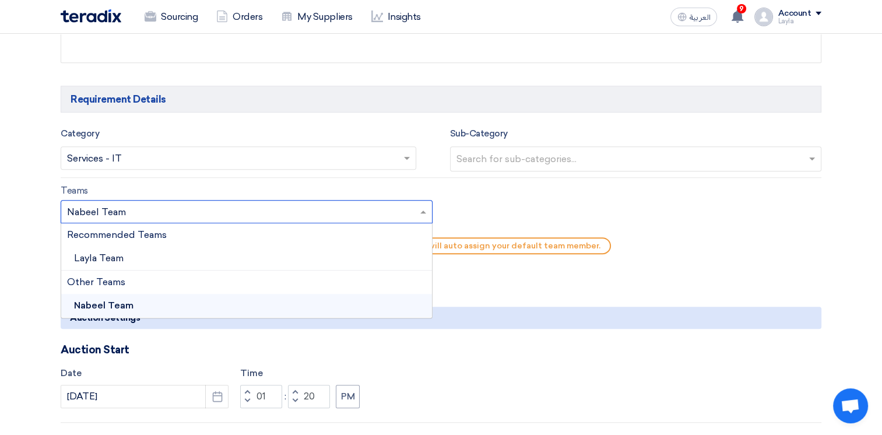
click at [88, 284] on div "Other Teams" at bounding box center [246, 281] width 371 height 23
click at [135, 256] on div "Layla Team" at bounding box center [246, 258] width 371 height 24
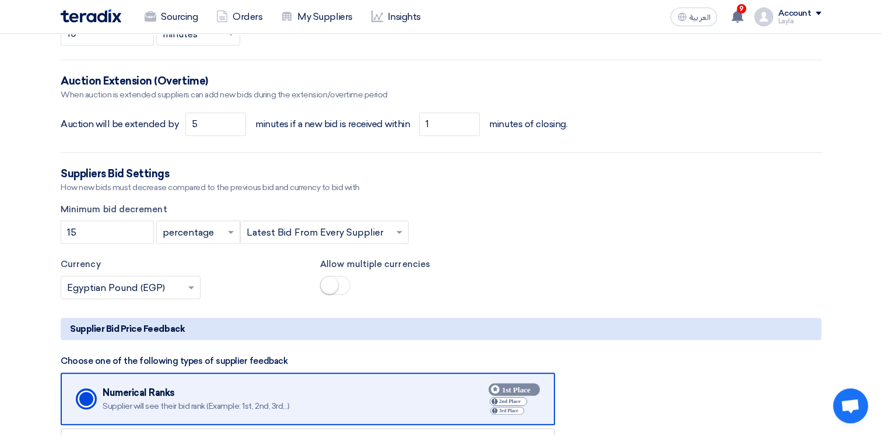
scroll to position [1151, 0]
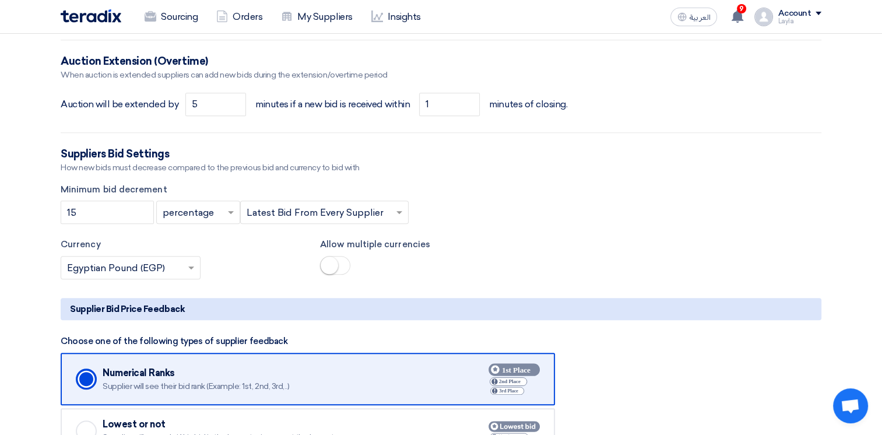
click at [163, 267] on input "text" at bounding box center [124, 268] width 115 height 19
click at [334, 266] on small at bounding box center [328, 264] width 17 height 17
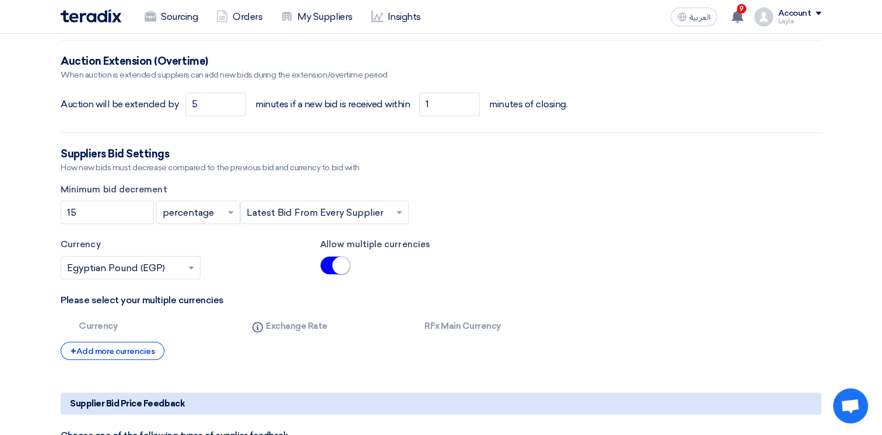
click at [184, 263] on div at bounding box center [130, 267] width 139 height 19
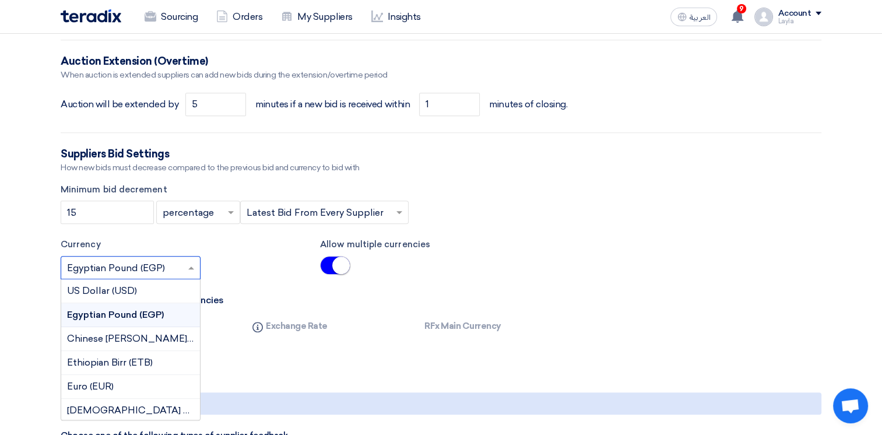
click at [144, 315] on span "Egyptian Pound (EGP)" at bounding box center [115, 314] width 97 height 11
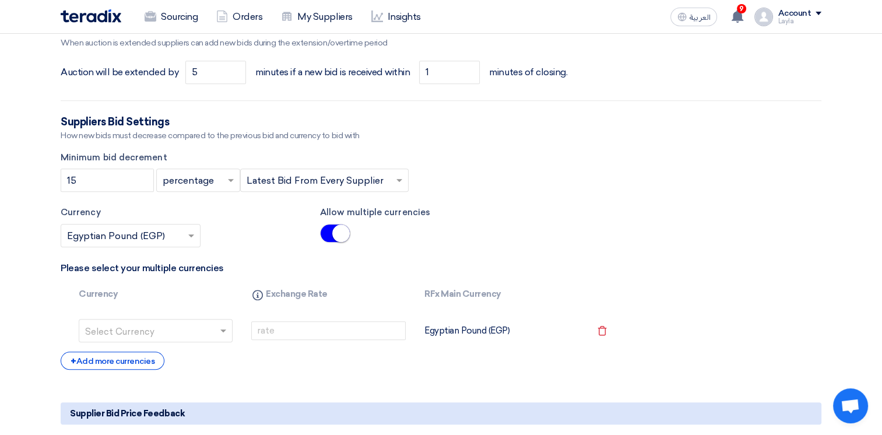
scroll to position [1210, 0]
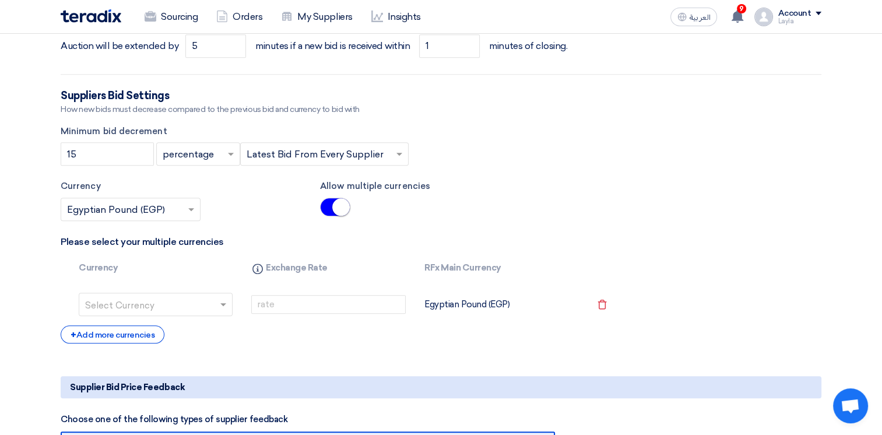
click at [204, 296] on input "text" at bounding box center [148, 305] width 127 height 19
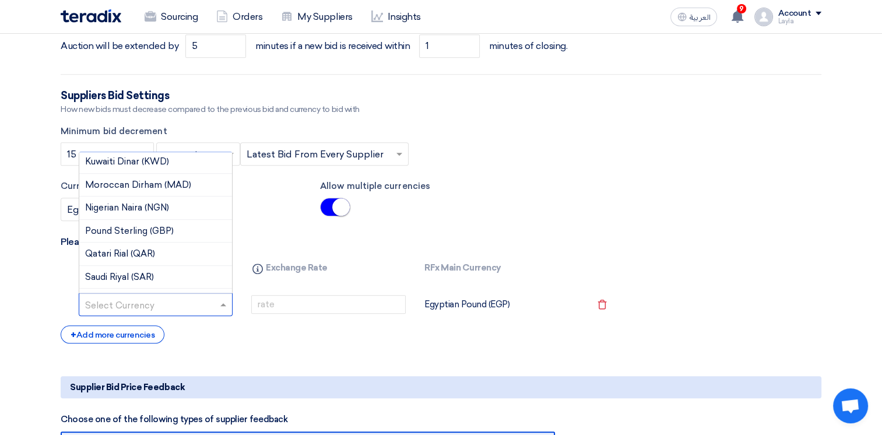
scroll to position [233, 0]
click at [140, 277] on span "Saudi Riyal (SAR)" at bounding box center [119, 275] width 69 height 10
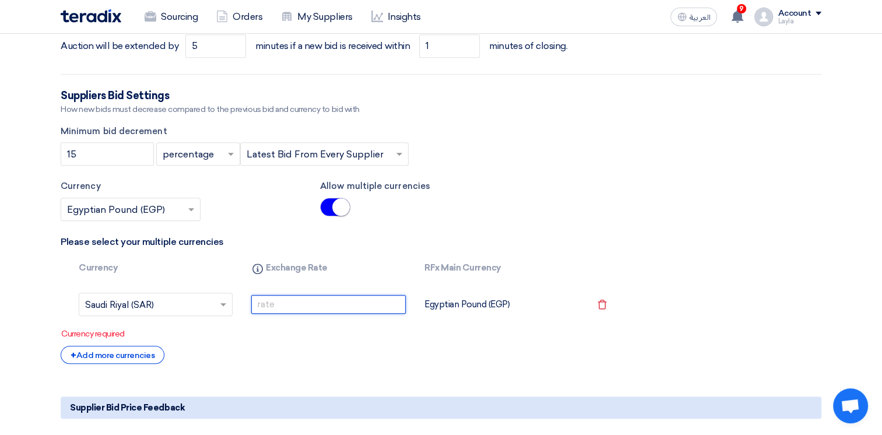
click at [330, 299] on input "number" at bounding box center [328, 304] width 154 height 19
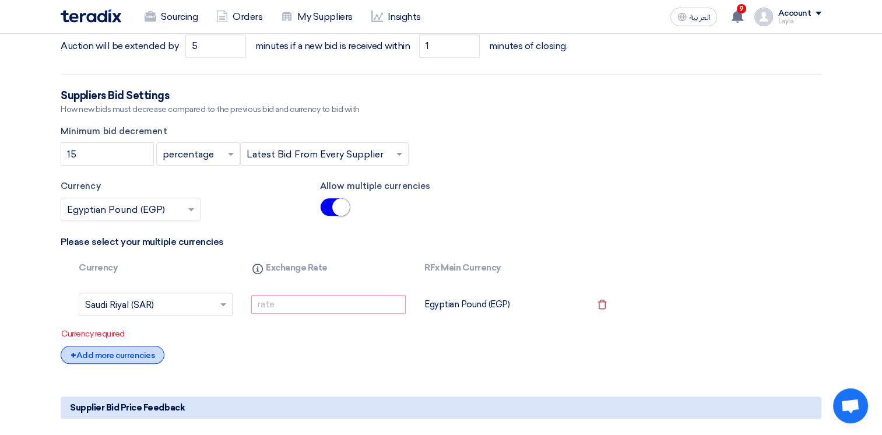
click at [136, 355] on div "+ Add more currencies" at bounding box center [113, 354] width 104 height 18
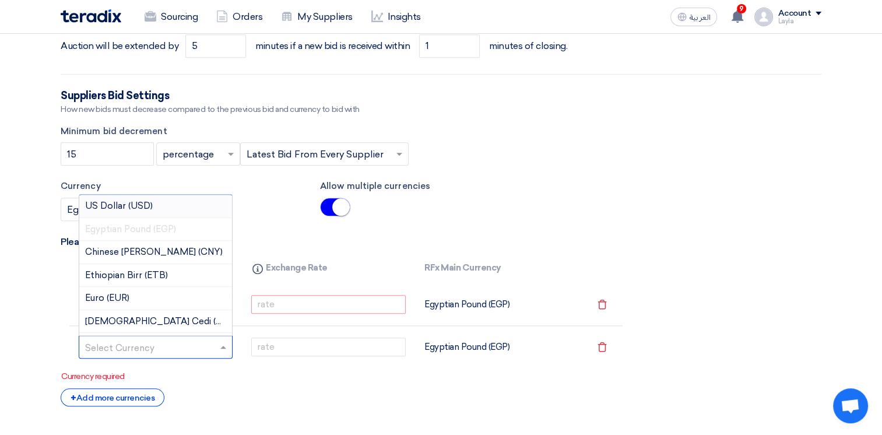
click at [154, 344] on input "text" at bounding box center [148, 348] width 127 height 19
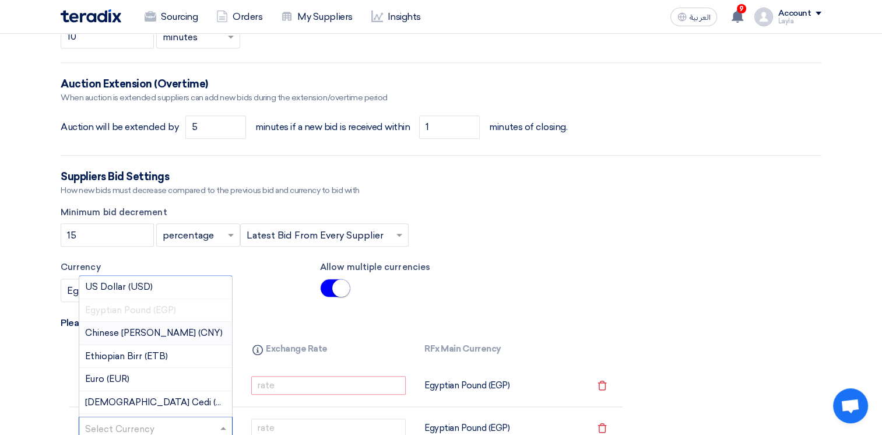
scroll to position [1093, 0]
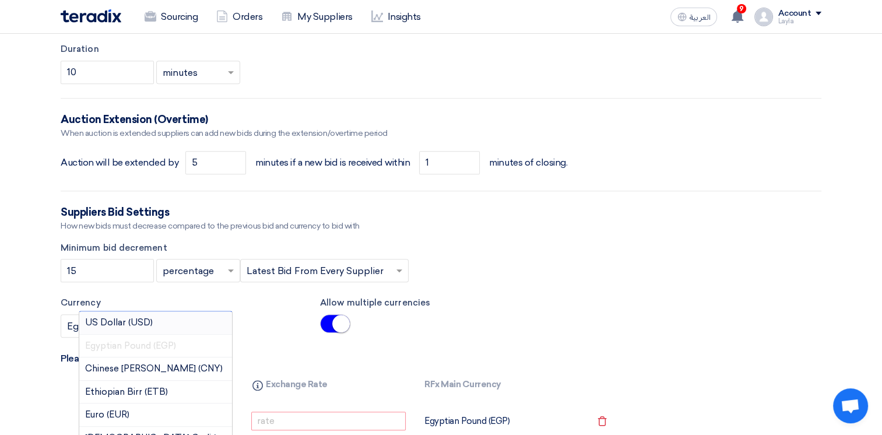
click at [121, 320] on span "US Dollar (USD)" at bounding box center [119, 322] width 68 height 10
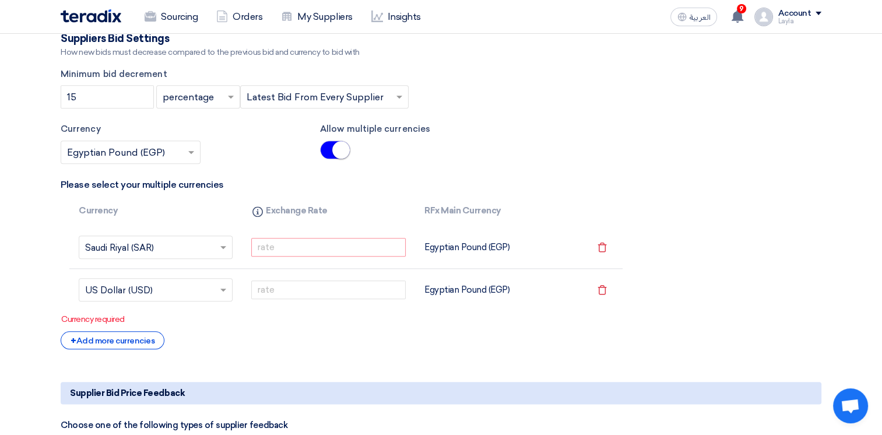
scroll to position [1268, 0]
click at [311, 276] on td at bounding box center [328, 288] width 172 height 43
click at [340, 243] on input "number" at bounding box center [328, 246] width 154 height 19
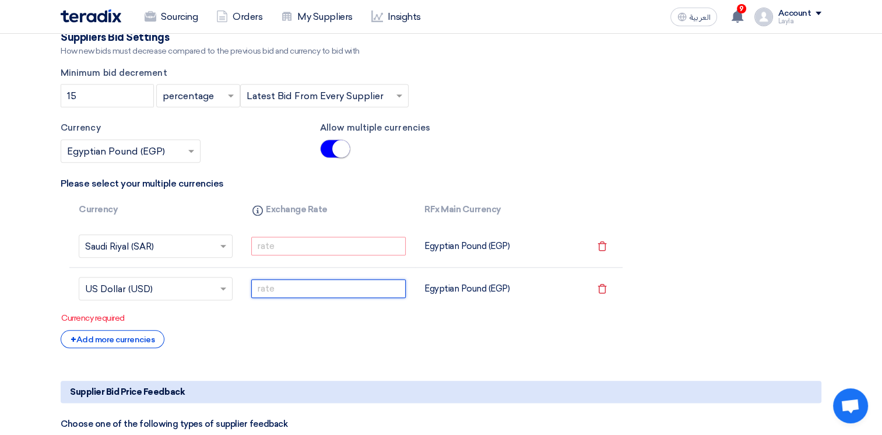
click at [357, 293] on input "number" at bounding box center [328, 288] width 154 height 19
click at [306, 241] on input "number" at bounding box center [328, 246] width 154 height 19
click at [714, 17] on button "العربية ع" at bounding box center [693, 17] width 47 height 19
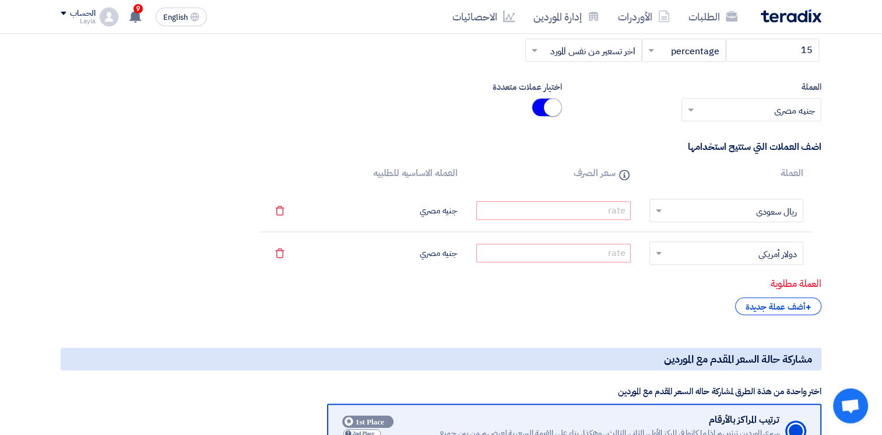
scroll to position [1384, 0]
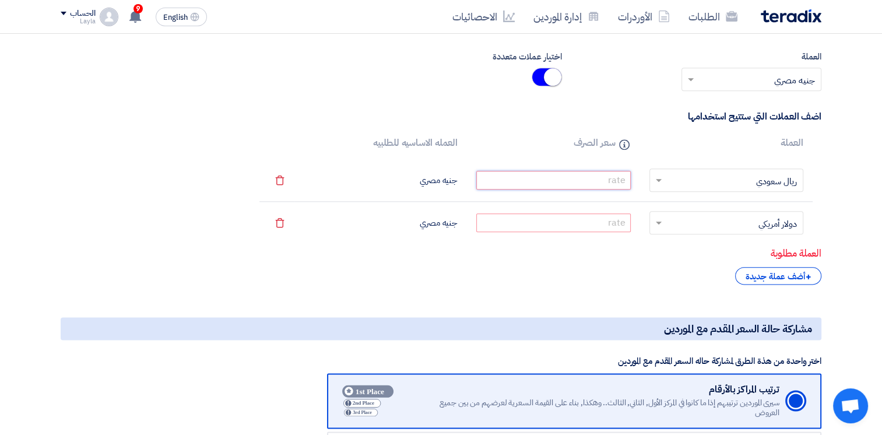
click at [550, 180] on input "number" at bounding box center [553, 180] width 154 height 19
click at [591, 248] on p "العملة مطلوبة" at bounding box center [441, 253] width 760 height 15
click at [596, 220] on input "number" at bounding box center [553, 222] width 154 height 19
type input "50"
click at [554, 172] on input "number" at bounding box center [553, 180] width 154 height 19
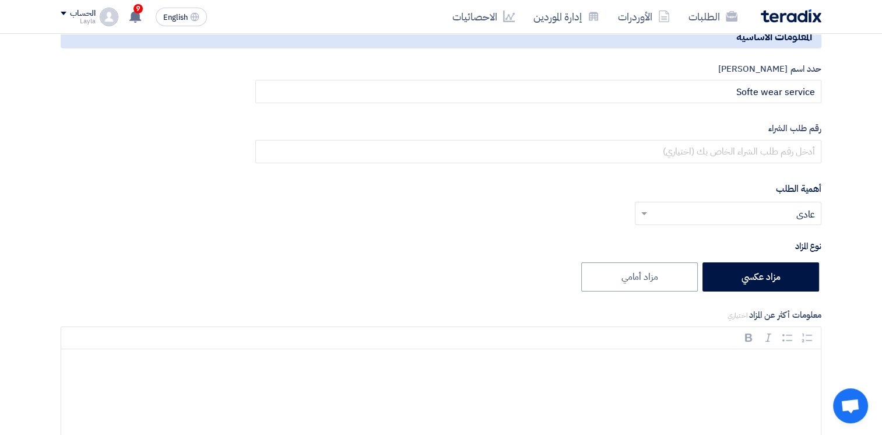
scroll to position [0, 0]
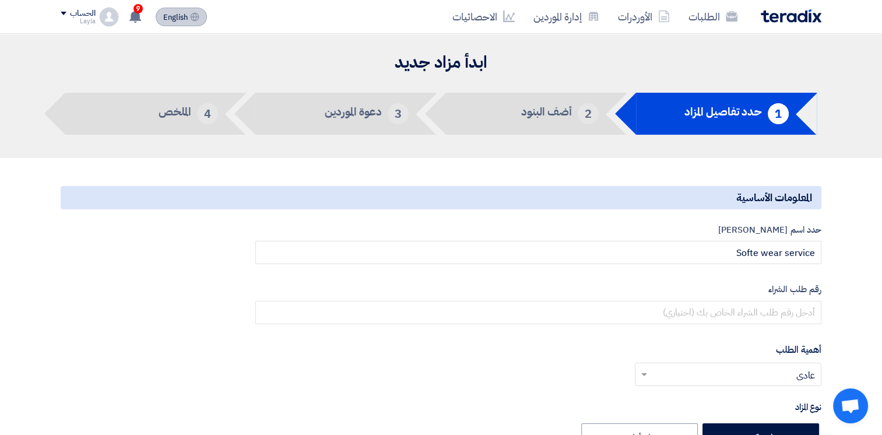
type input "13"
click at [172, 10] on button "English EN" at bounding box center [181, 17] width 51 height 19
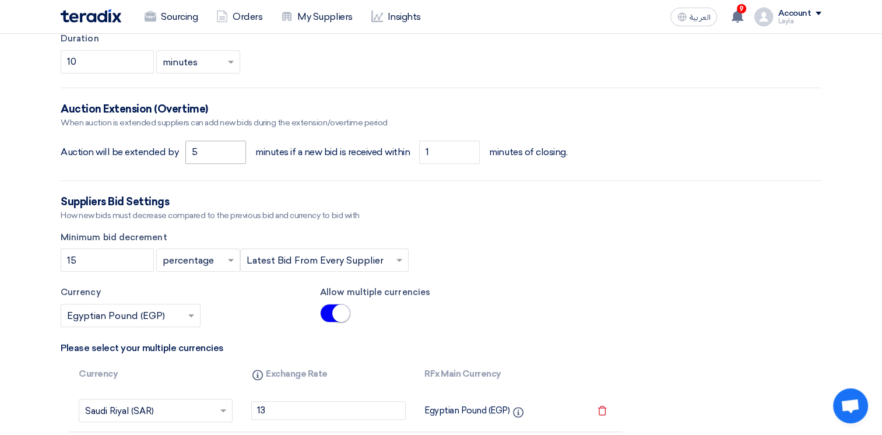
scroll to position [1049, 0]
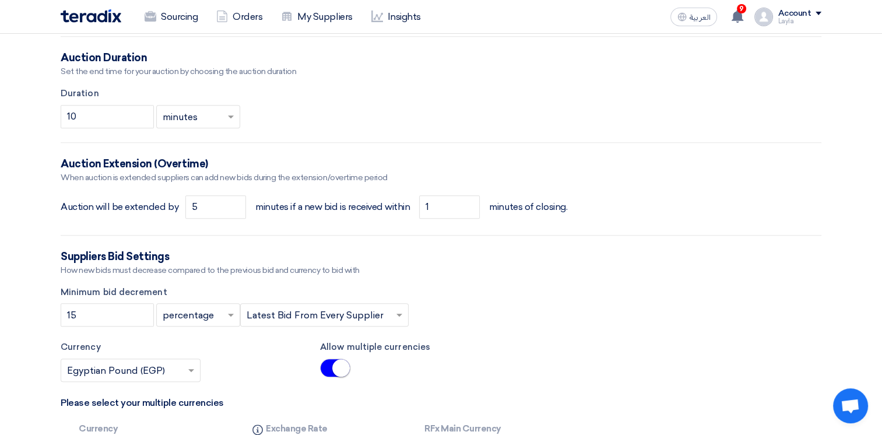
click at [183, 316] on input "text" at bounding box center [192, 315] width 59 height 19
click at [240, 277] on form "Basic Information Auction Event Title Softe wear service Purchase Request Numbe…" at bounding box center [441, 190] width 760 height 2119
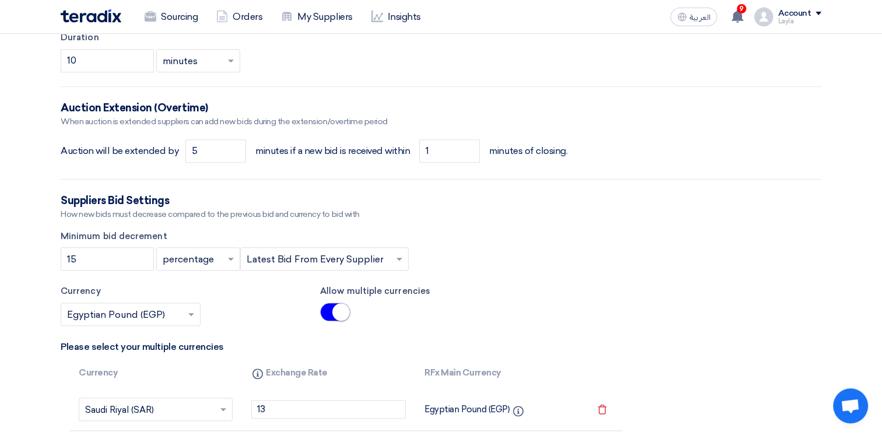
scroll to position [1107, 0]
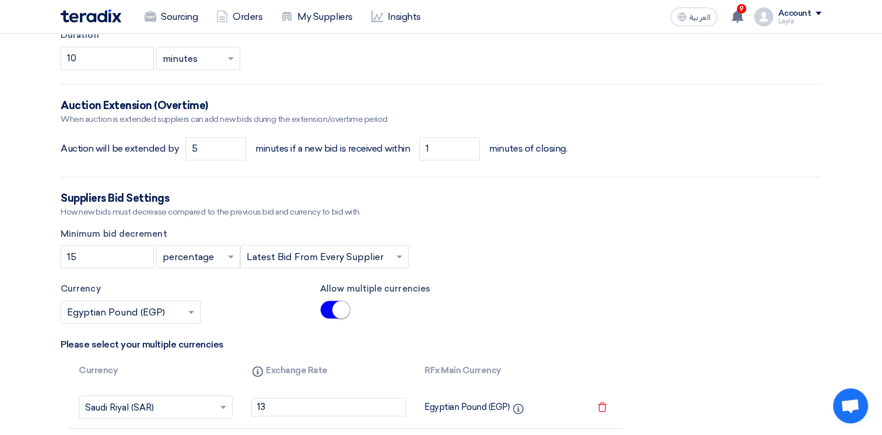
click at [221, 256] on input "text" at bounding box center [192, 257] width 59 height 19
click at [189, 309] on div "value" at bounding box center [198, 303] width 83 height 23
drag, startPoint x: 118, startPoint y: 260, endPoint x: -1, endPoint y: 231, distance: 121.7
click at [0, 231] on html "Sourcing Orders My Suppliers Insights العربية ع 9 You received a new message fr…" at bounding box center [441, 185] width 882 height 2585
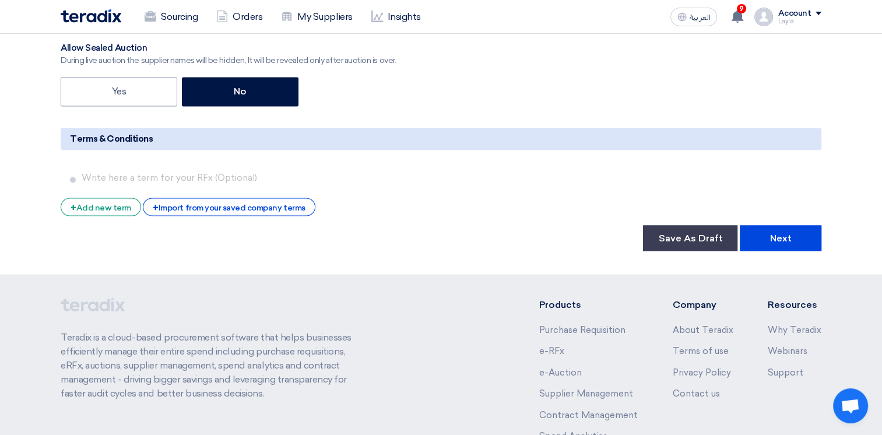
scroll to position [2145, 0]
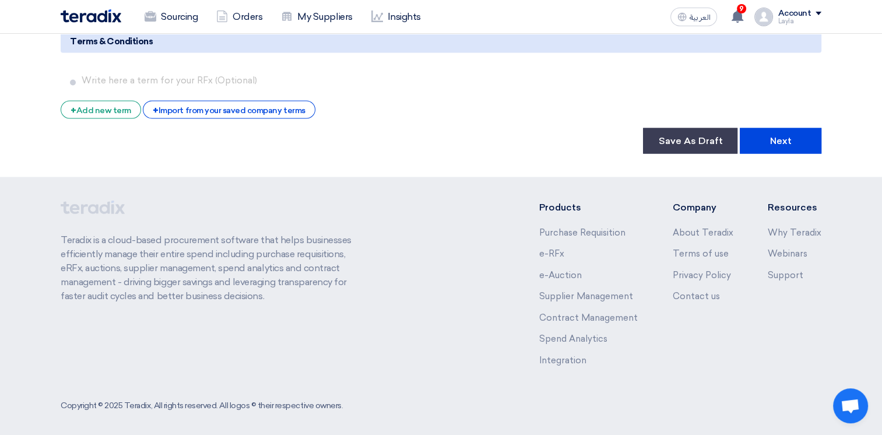
type input "5000"
drag, startPoint x: 504, startPoint y: 161, endPoint x: 517, endPoint y: 198, distance: 39.6
click at [788, 139] on button "Next" at bounding box center [780, 141] width 82 height 26
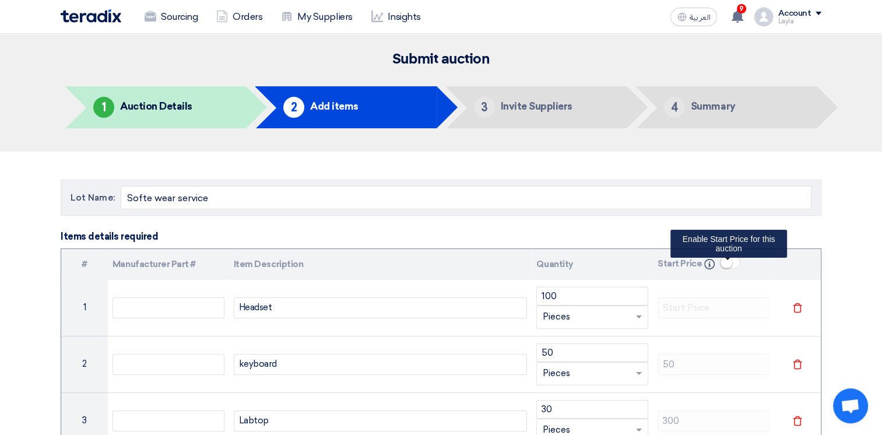
click at [723, 265] on small at bounding box center [726, 262] width 12 height 12
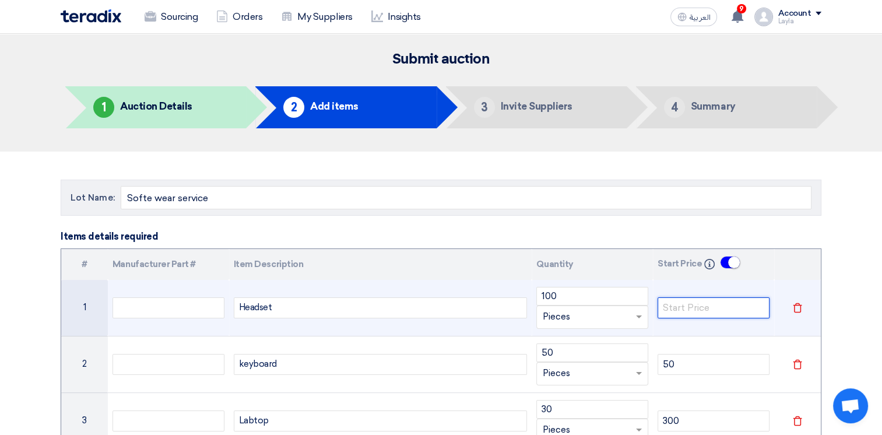
click at [696, 312] on input "number" at bounding box center [713, 307] width 112 height 21
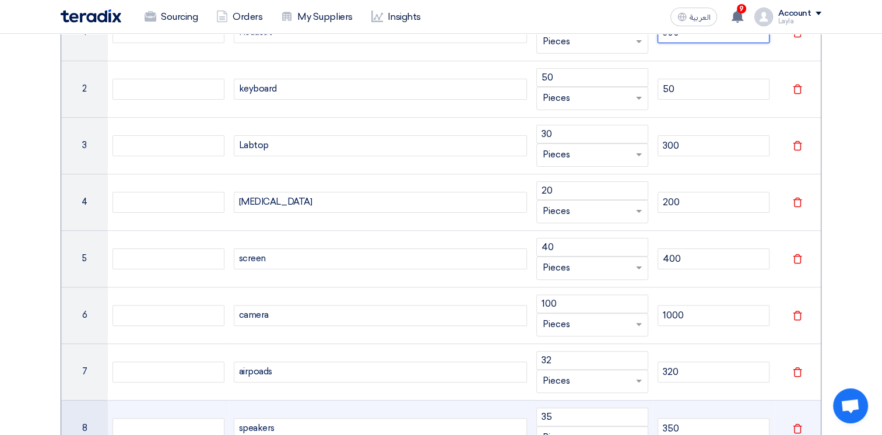
scroll to position [291, 0]
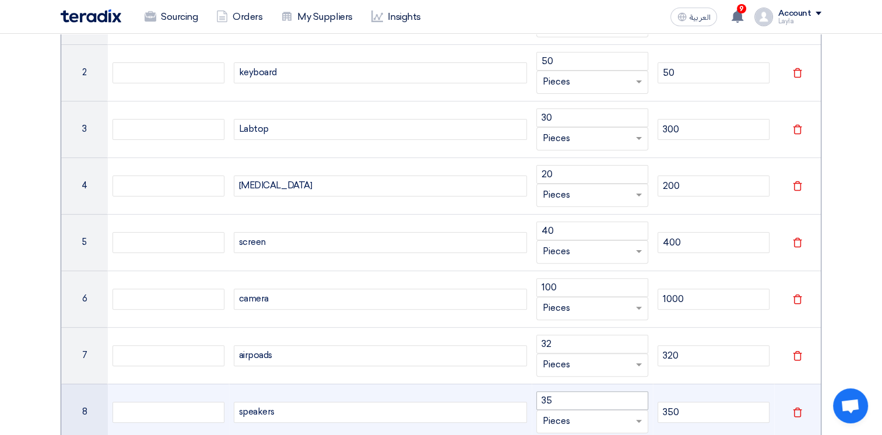
type input "300"
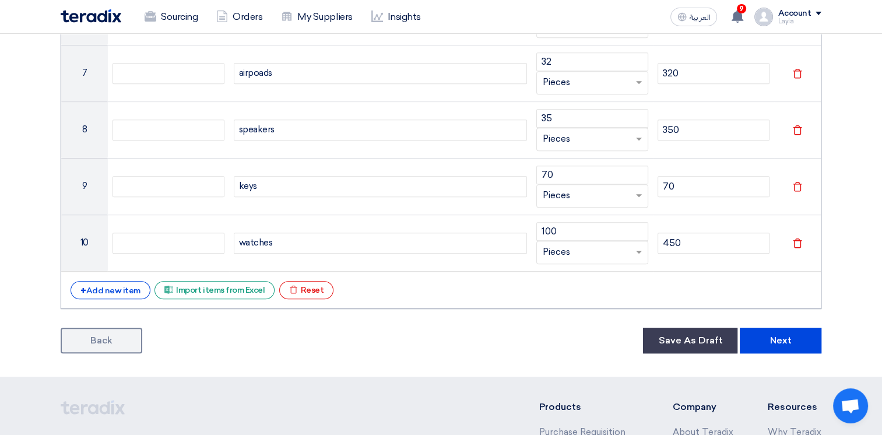
scroll to position [583, 0]
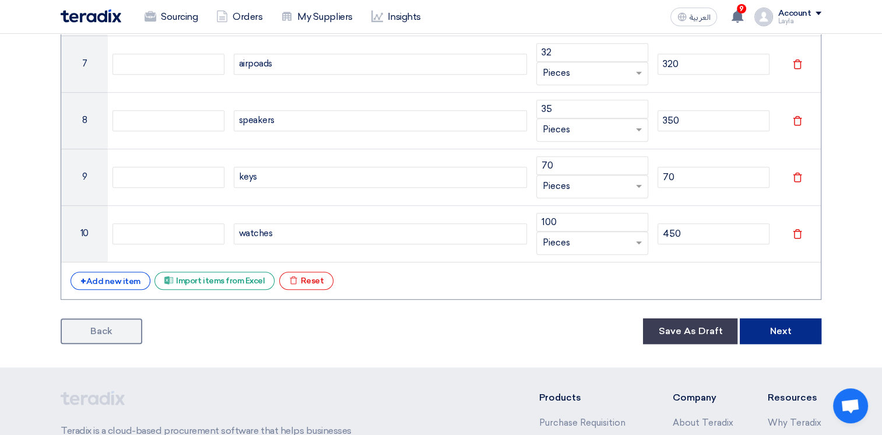
click at [778, 322] on button "Next" at bounding box center [780, 331] width 82 height 26
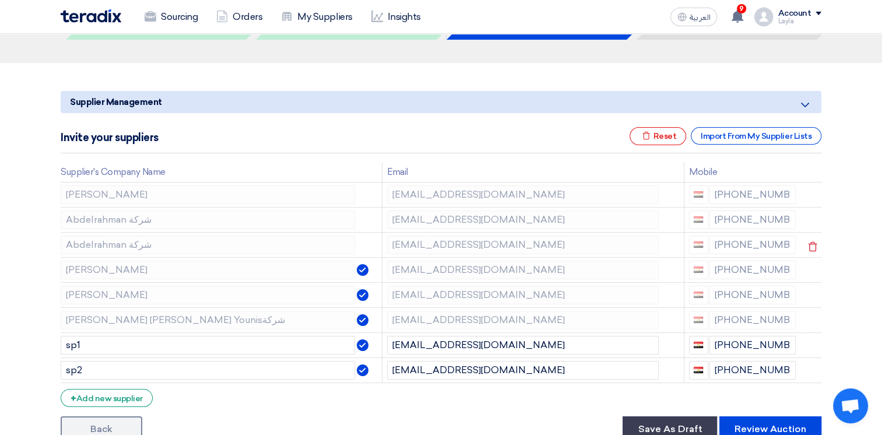
scroll to position [233, 0]
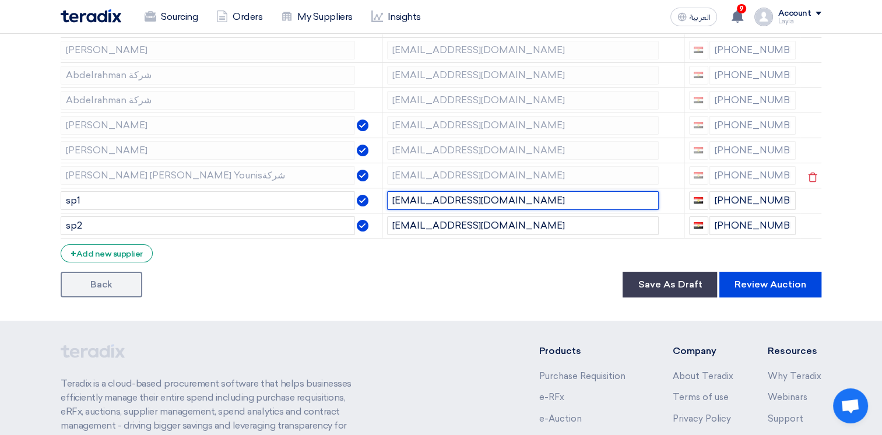
click at [272, 181] on tbody "Mennatullah Mohamed Orabiشركة mennamohamed55menna@gmail.com +20 1002428900 Abde…" at bounding box center [441, 137] width 760 height 200
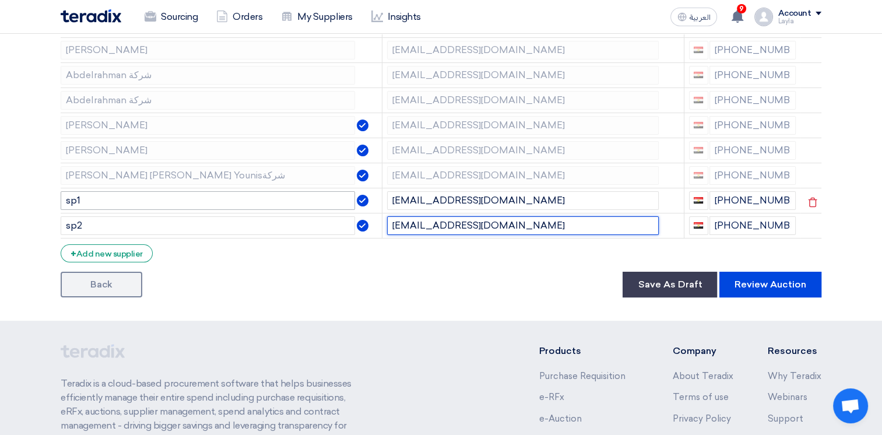
drag, startPoint x: 298, startPoint y: 200, endPoint x: 228, endPoint y: 195, distance: 70.2
click at [228, 196] on tbody "Mennatullah Mohamed Orabiشركة mennamohamed55menna@gmail.com +20 1002428900 Abde…" at bounding box center [441, 137] width 760 height 200
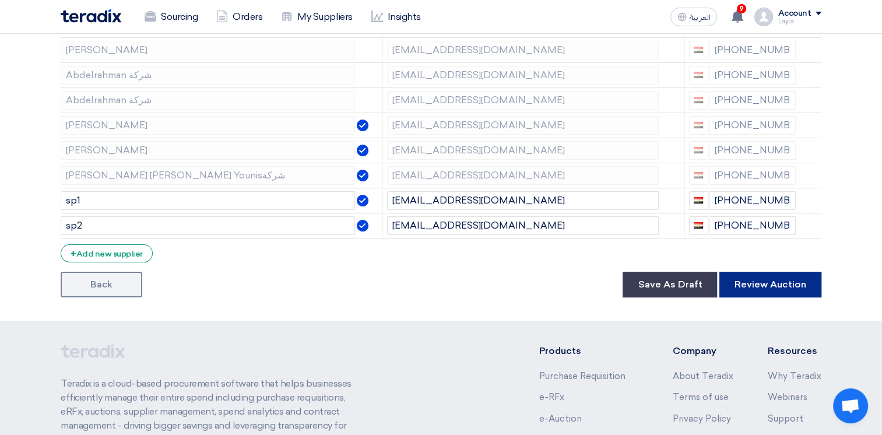
click at [769, 291] on button "Review Auction" at bounding box center [770, 285] width 102 height 26
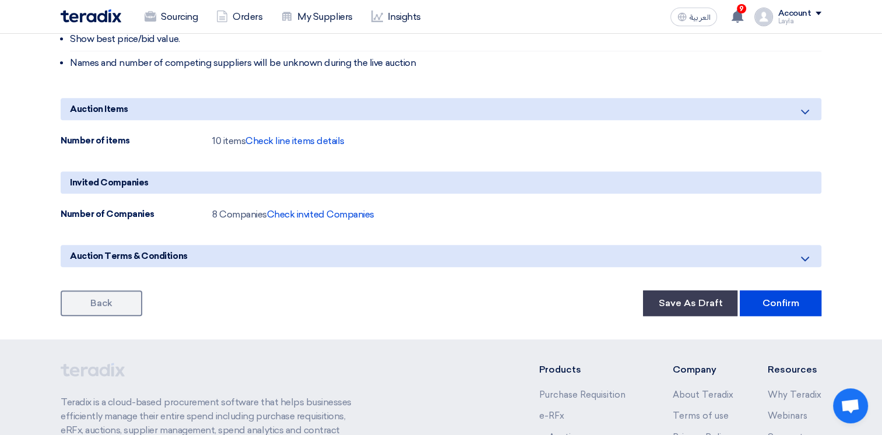
scroll to position [562, 0]
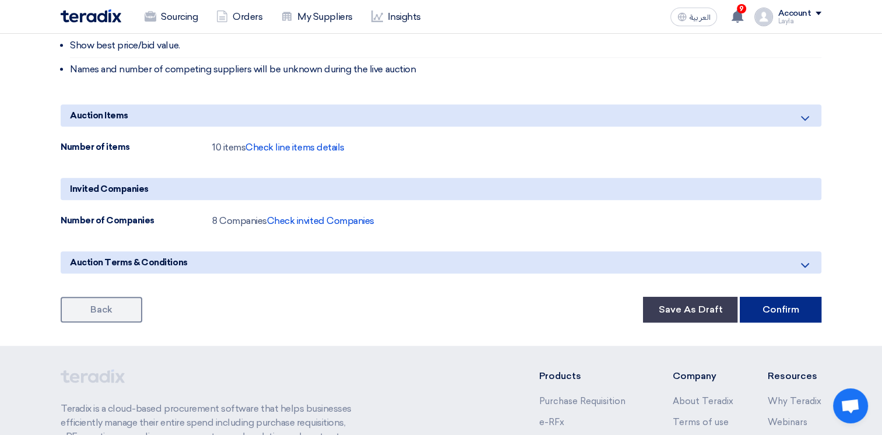
click at [780, 311] on button "Confirm" at bounding box center [780, 310] width 82 height 26
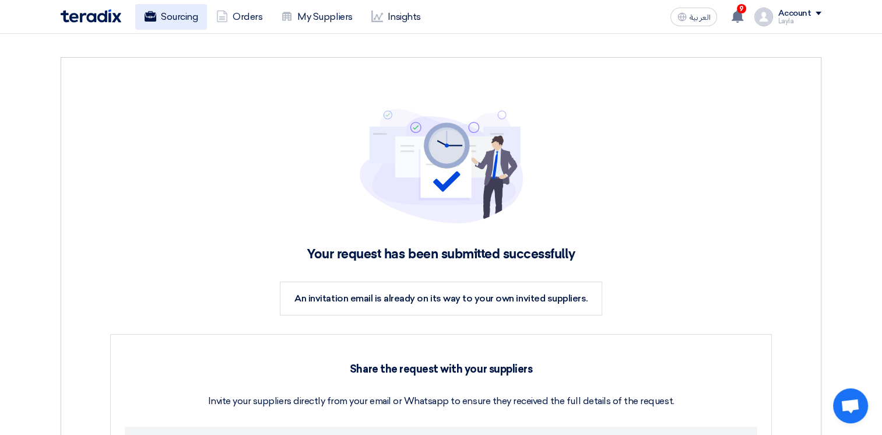
click at [196, 16] on link "Sourcing" at bounding box center [171, 17] width 72 height 26
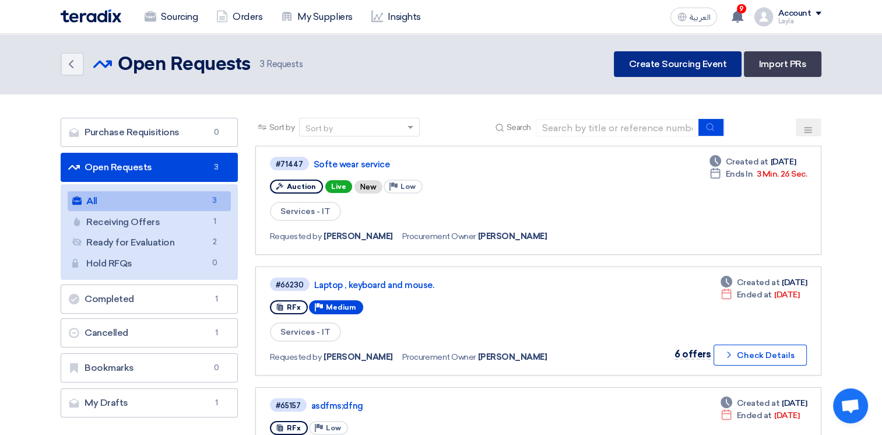
click at [676, 72] on link "Create Sourcing Event" at bounding box center [677, 64] width 128 height 26
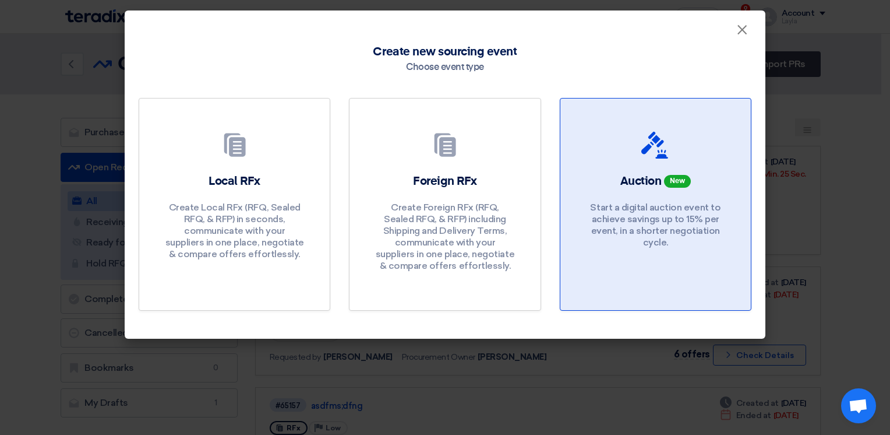
click at [636, 199] on div "Auction New Start a digital auction event to achieve savings up to 15% per even…" at bounding box center [655, 213] width 163 height 81
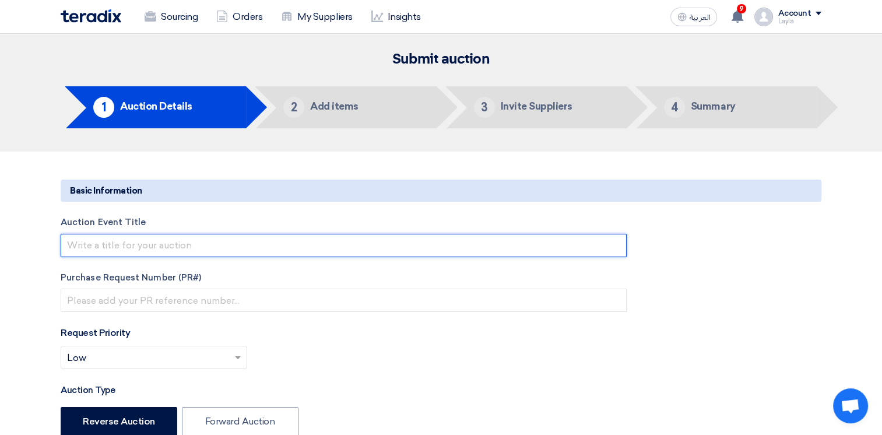
click at [146, 249] on input "text" at bounding box center [344, 245] width 566 height 23
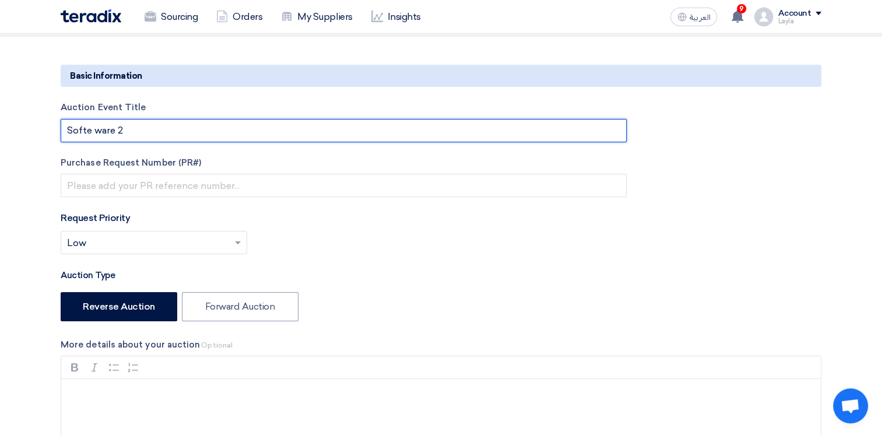
scroll to position [117, 0]
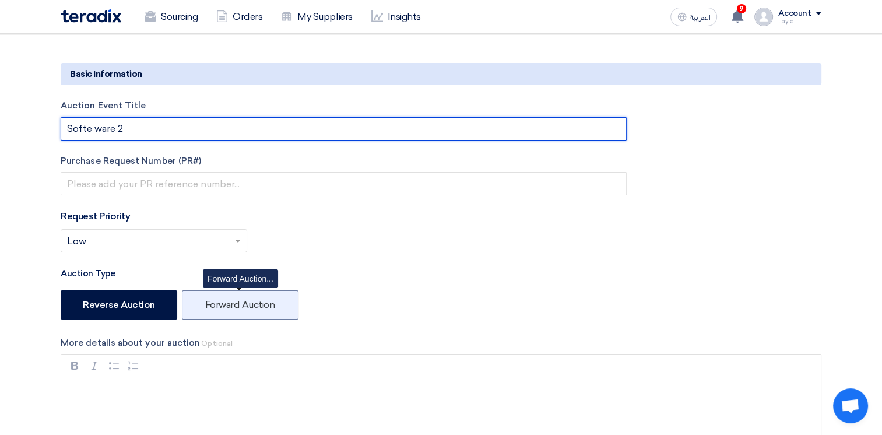
type input "Softe ware 2"
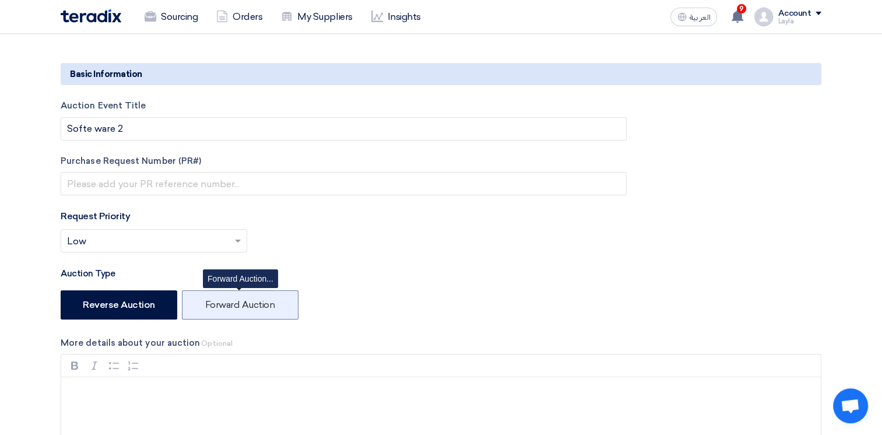
click at [263, 308] on label "Forward Auction" at bounding box center [240, 304] width 117 height 29
click at [213, 308] on input "Forward Auction" at bounding box center [209, 304] width 8 height 8
radio input "true"
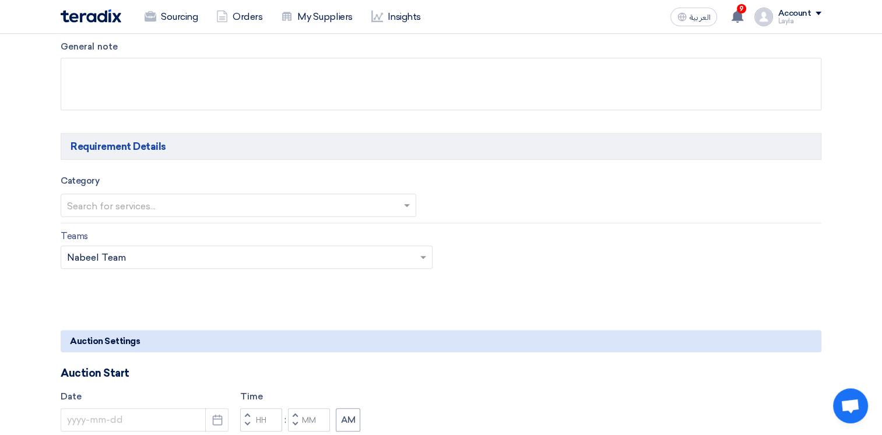
scroll to position [641, 0]
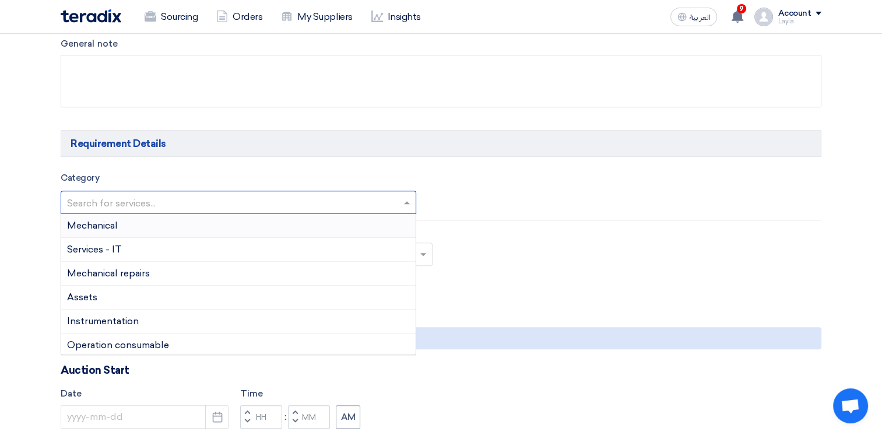
click at [166, 202] on input "text" at bounding box center [232, 202] width 331 height 19
click at [151, 245] on div "Services - IT" at bounding box center [238, 250] width 354 height 24
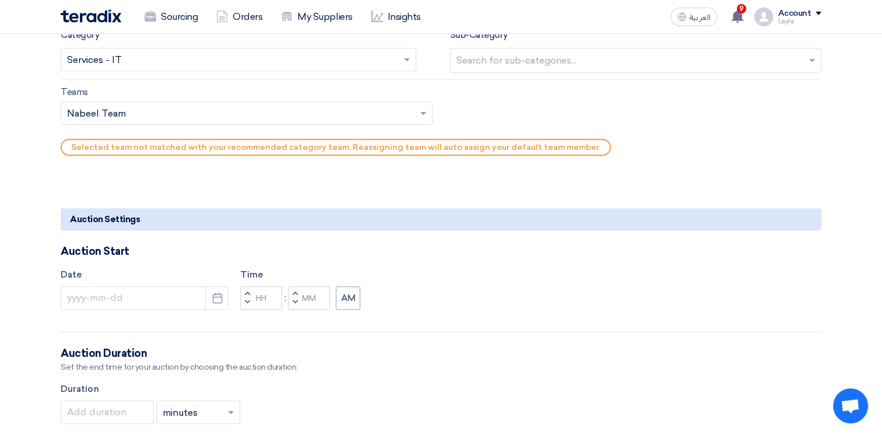
scroll to position [757, 0]
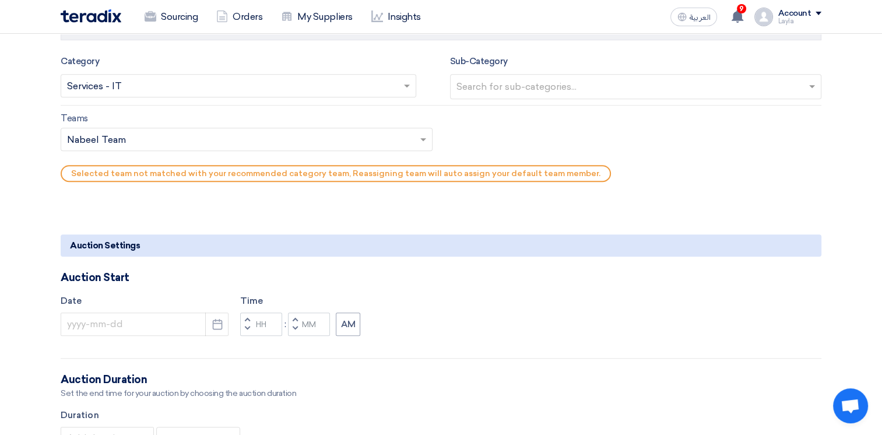
click at [233, 141] on input "text" at bounding box center [240, 140] width 347 height 19
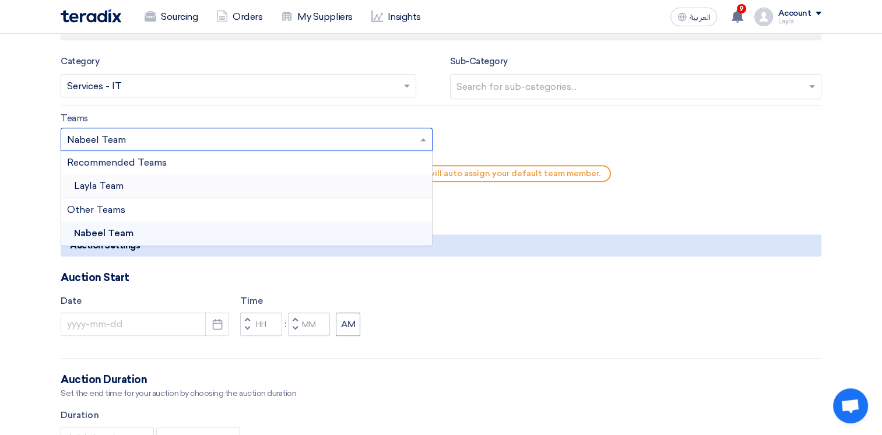
drag, startPoint x: 147, startPoint y: 183, endPoint x: 165, endPoint y: 190, distance: 19.9
click at [146, 183] on div "Layla Team" at bounding box center [246, 186] width 371 height 24
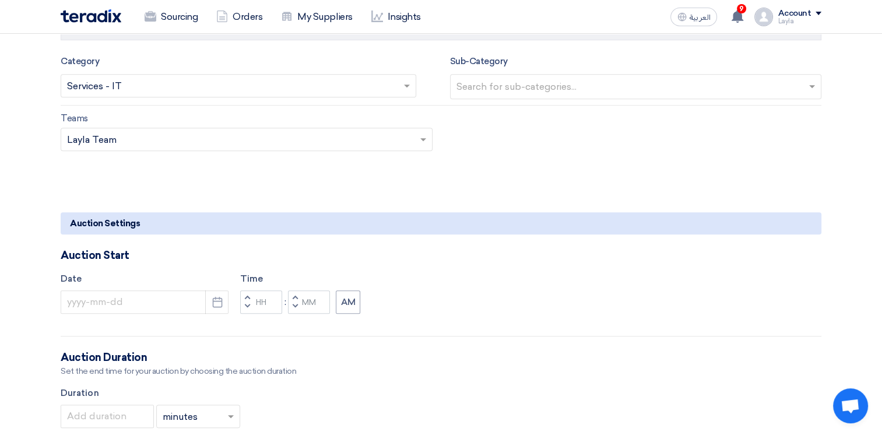
scroll to position [816, 0]
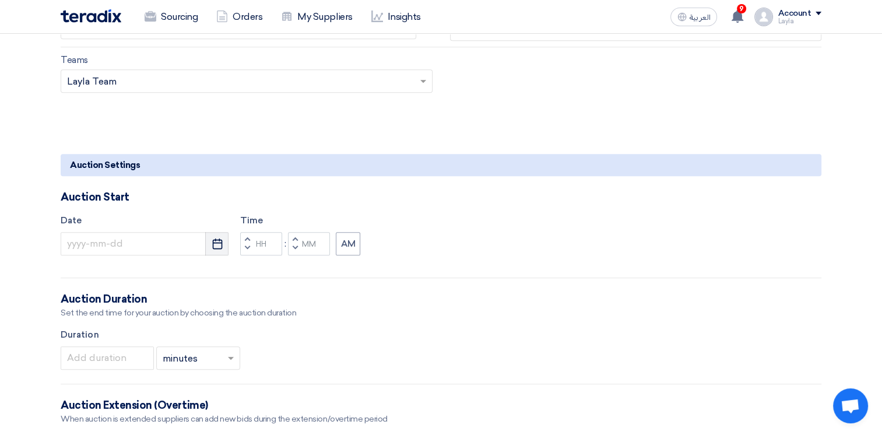
click at [218, 239] on icon "Pick a date" at bounding box center [217, 244] width 12 height 12
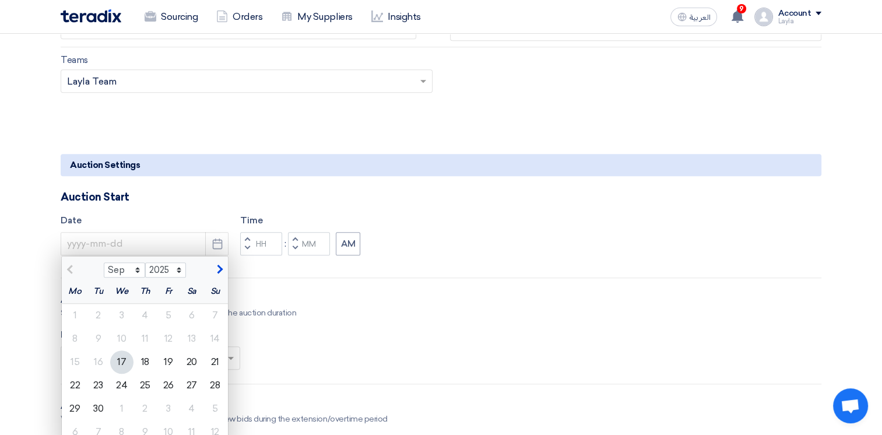
drag, startPoint x: 124, startPoint y: 361, endPoint x: 179, endPoint y: 341, distance: 58.6
click at [124, 361] on div "17" at bounding box center [121, 361] width 23 height 23
type input "9/17/2025"
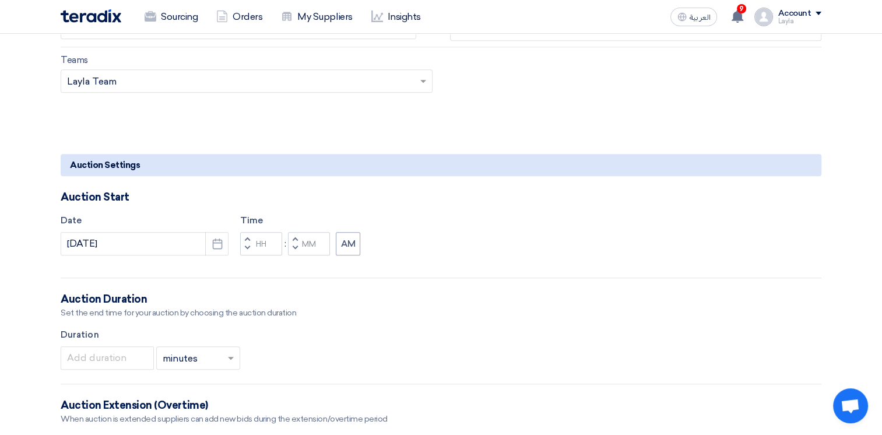
click at [247, 235] on span "button" at bounding box center [247, 238] width 4 height 7
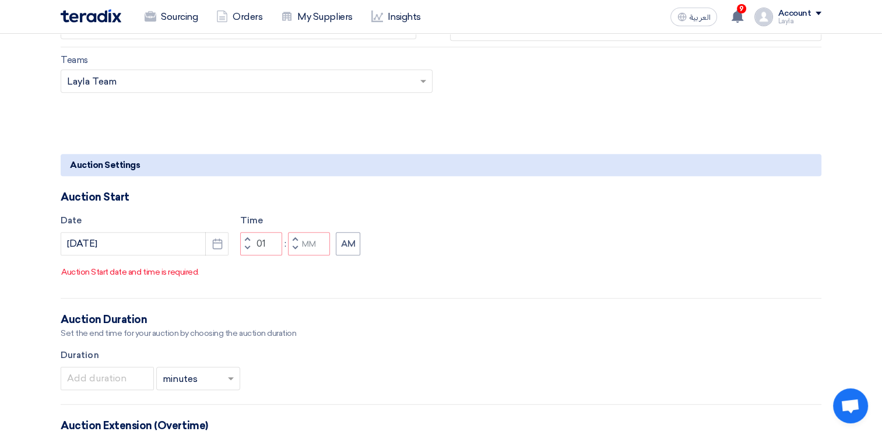
click at [247, 234] on div "Time Increment hours 01 Decrement hours : Increment minutes Decrement minutes AM" at bounding box center [300, 234] width 120 height 41
drag, startPoint x: 347, startPoint y: 258, endPoint x: 322, endPoint y: 262, distance: 26.0
click at [347, 255] on button "AM" at bounding box center [348, 243] width 24 height 23
click at [291, 255] on button "Decrement minutes" at bounding box center [295, 248] width 14 height 15
type input "12"
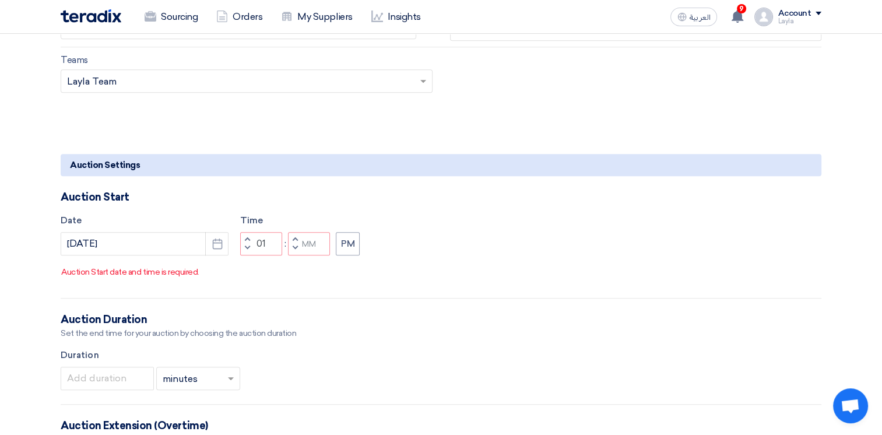
type input "59"
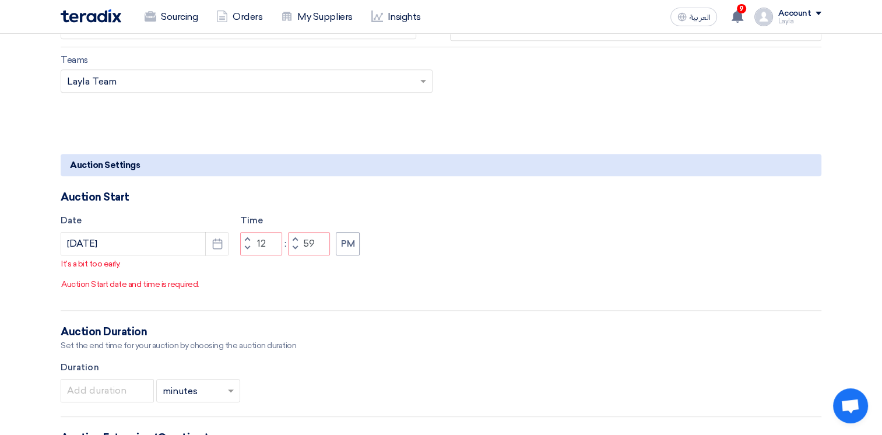
click at [244, 246] on button "Increment hours" at bounding box center [247, 239] width 14 height 15
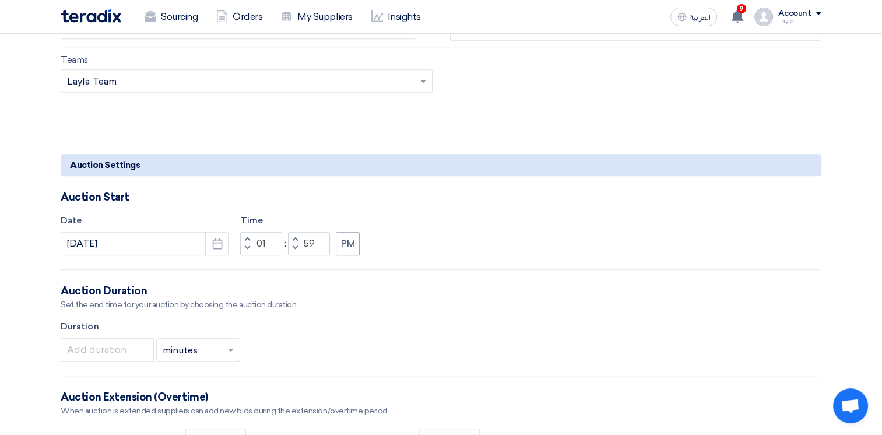
click at [243, 238] on button "Increment hours" at bounding box center [247, 239] width 14 height 15
click at [246, 248] on span "button" at bounding box center [247, 247] width 4 height 7
type input "01"
click at [293, 247] on span "button" at bounding box center [295, 247] width 4 height 7
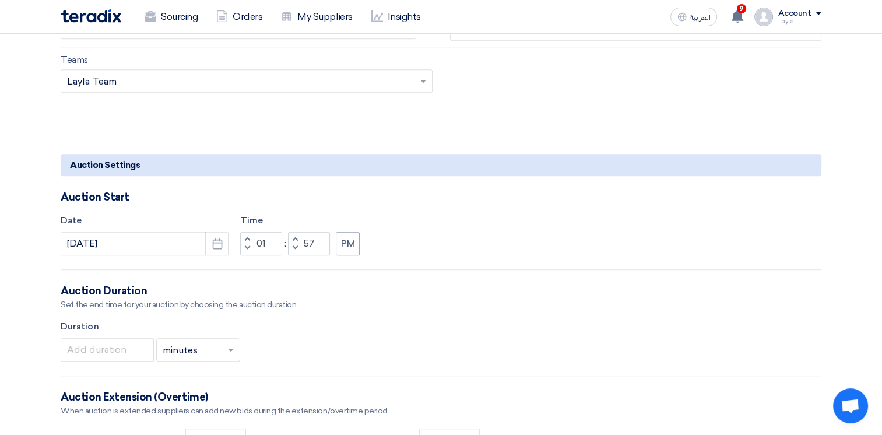
click at [291, 248] on button "Decrement minutes" at bounding box center [295, 248] width 14 height 15
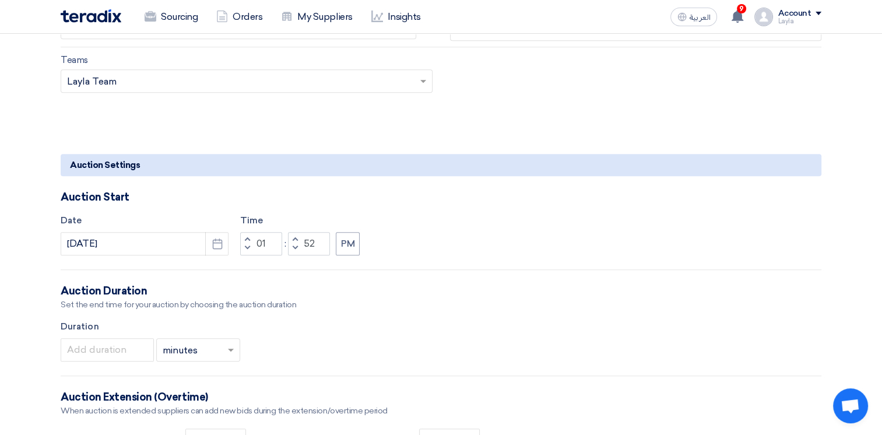
click at [291, 248] on button "Decrement minutes" at bounding box center [295, 248] width 14 height 15
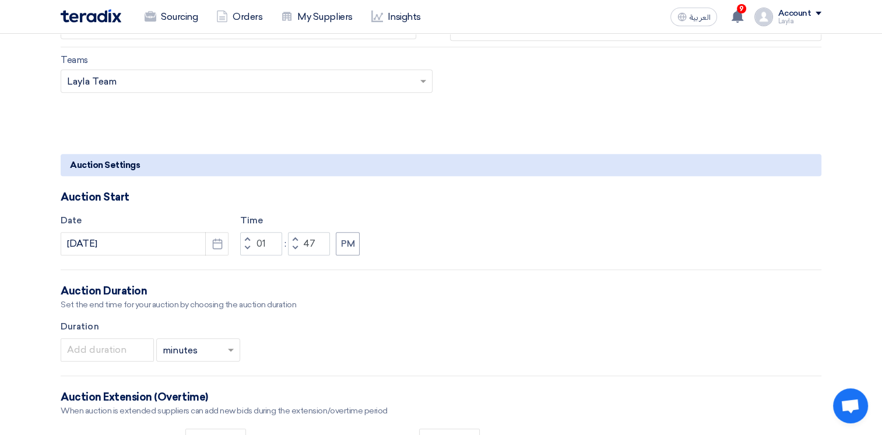
click at [291, 248] on button "Decrement minutes" at bounding box center [295, 248] width 14 height 15
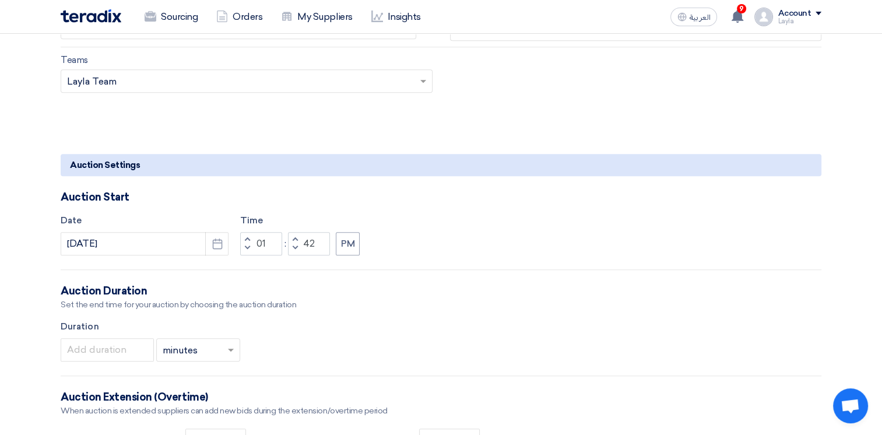
click at [291, 248] on button "Decrement minutes" at bounding box center [295, 248] width 14 height 15
click at [291, 249] on button "Decrement minutes" at bounding box center [295, 248] width 14 height 15
click at [292, 250] on button "Decrement minutes" at bounding box center [295, 248] width 14 height 15
click at [294, 251] on button "Decrement minutes" at bounding box center [295, 248] width 14 height 15
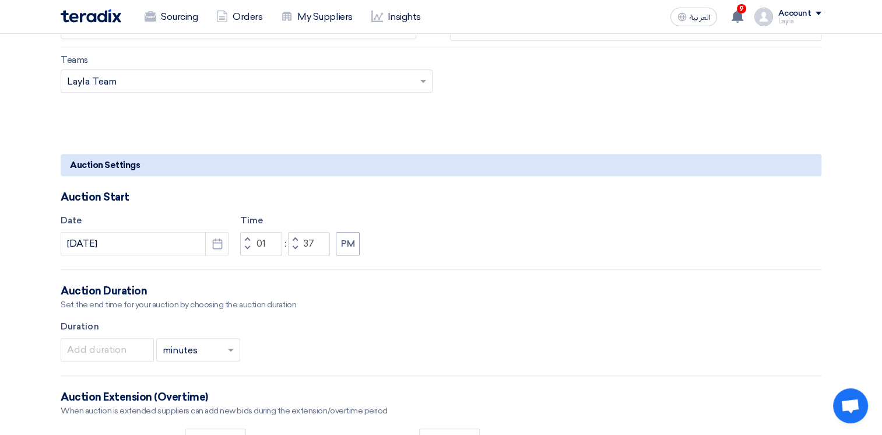
click at [294, 251] on button "Decrement minutes" at bounding box center [295, 248] width 14 height 15
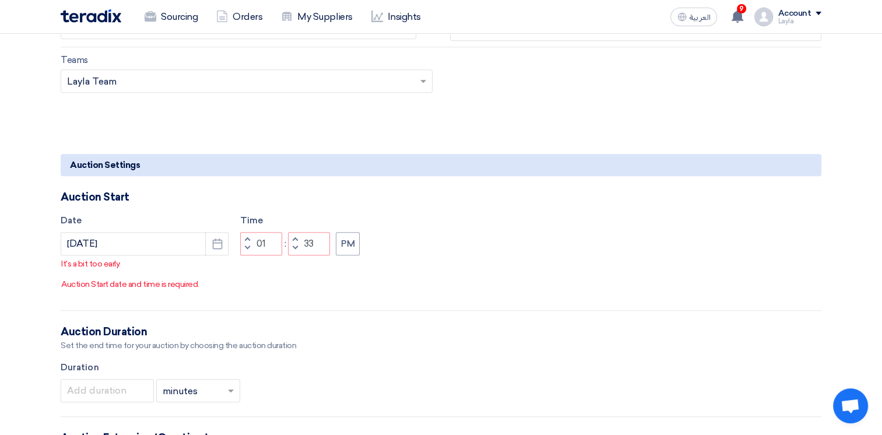
click at [294, 242] on span "button" at bounding box center [295, 238] width 4 height 7
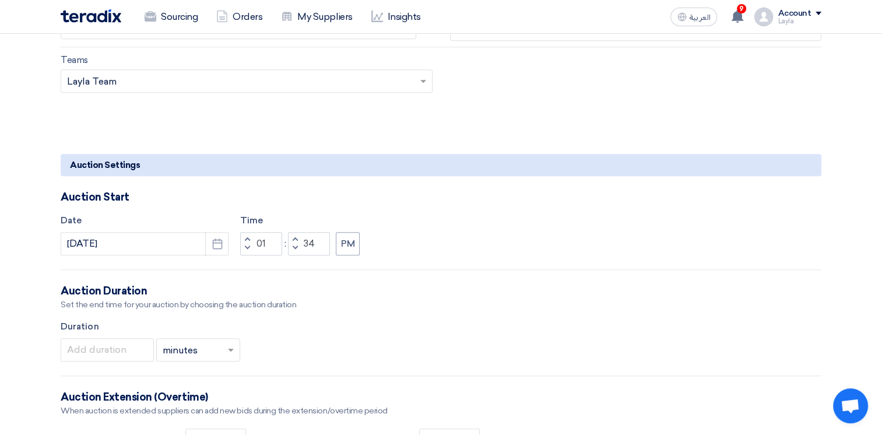
click at [290, 234] on button "Increment minutes" at bounding box center [295, 239] width 14 height 15
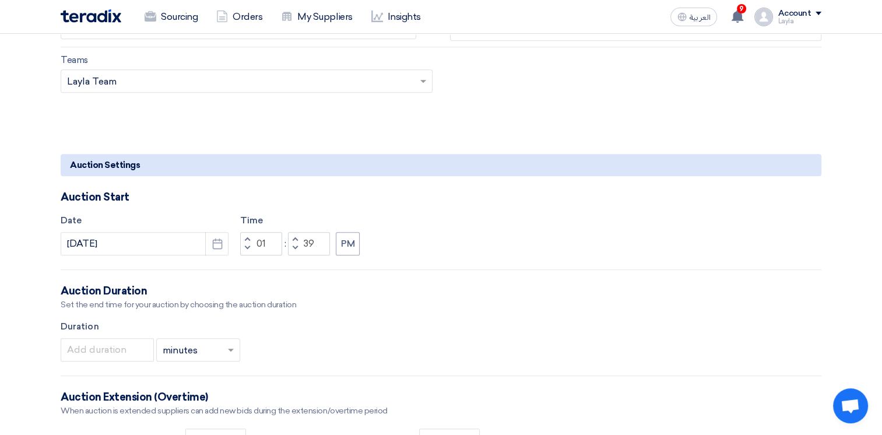
click at [290, 234] on button "Increment minutes" at bounding box center [295, 239] width 14 height 15
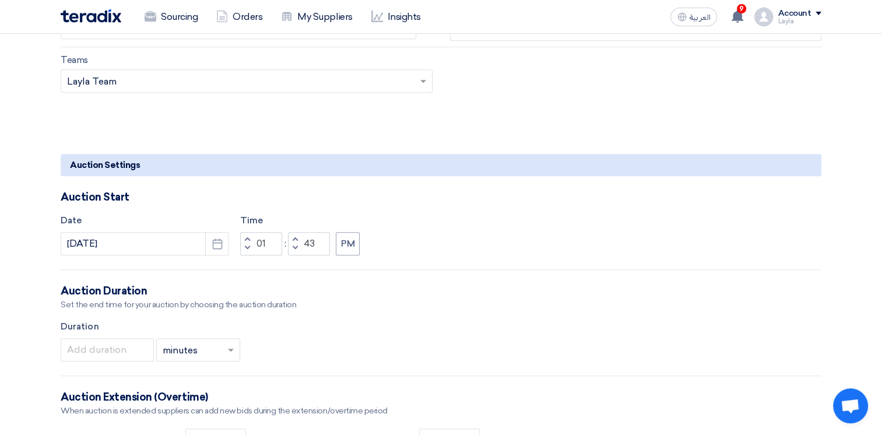
type input "44"
click at [245, 238] on span "button" at bounding box center [247, 238] width 4 height 7
type input "02"
click at [291, 249] on button "Decrement minutes" at bounding box center [295, 248] width 14 height 15
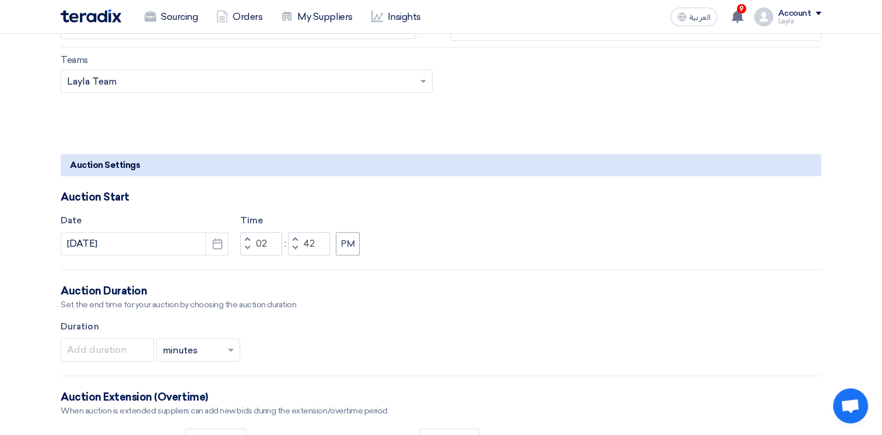
click at [291, 249] on button "Decrement minutes" at bounding box center [295, 248] width 14 height 15
click at [290, 249] on button "Decrement minutes" at bounding box center [295, 248] width 14 height 15
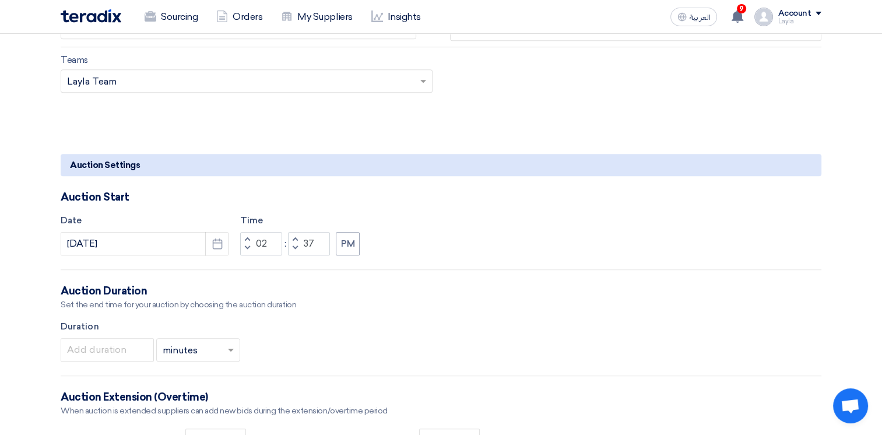
click at [290, 249] on button "Decrement minutes" at bounding box center [295, 248] width 14 height 15
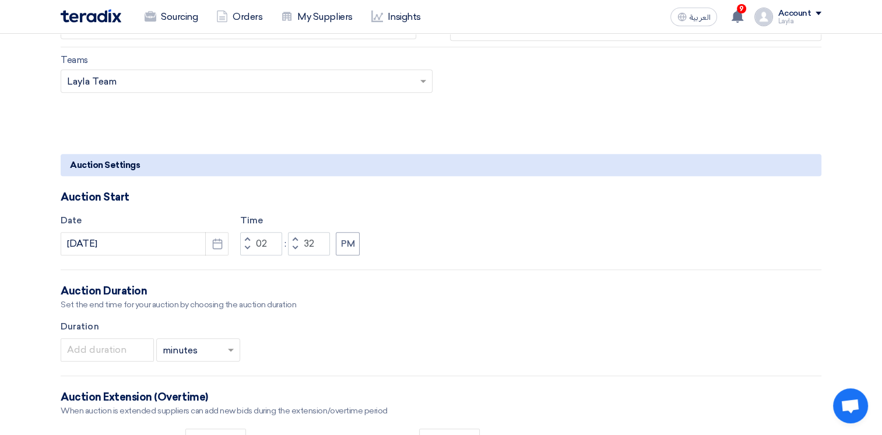
click at [290, 248] on button "Decrement minutes" at bounding box center [295, 248] width 14 height 15
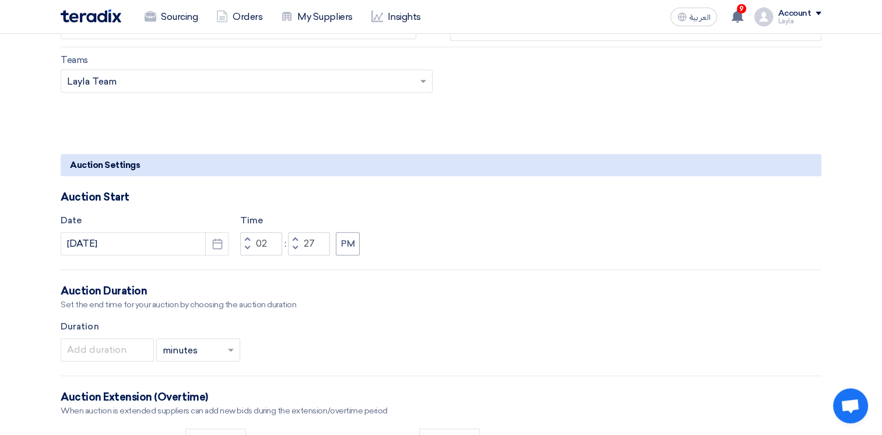
click at [290, 248] on button "Decrement minutes" at bounding box center [295, 248] width 14 height 15
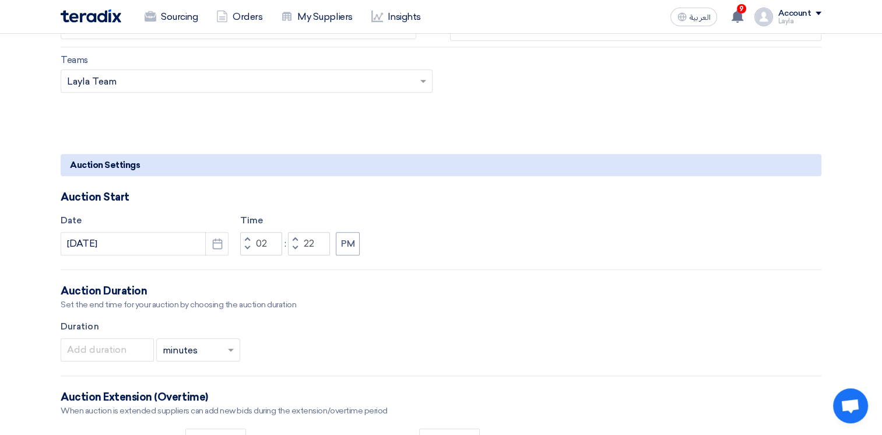
click at [290, 248] on button "Decrement minutes" at bounding box center [295, 248] width 14 height 15
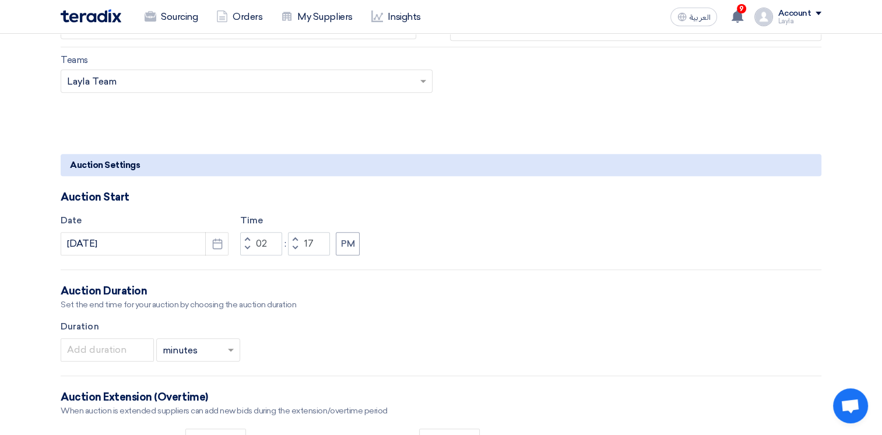
click at [290, 248] on button "Decrement minutes" at bounding box center [295, 248] width 14 height 15
click at [288, 248] on button "Decrement minutes" at bounding box center [295, 248] width 14 height 15
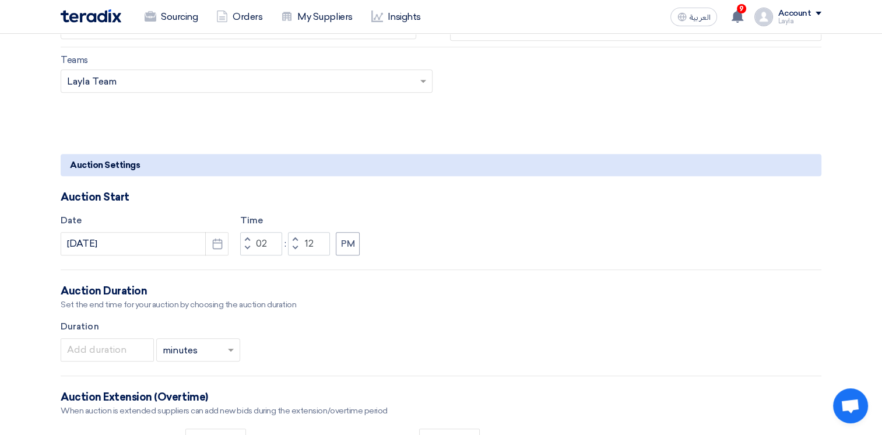
click at [288, 248] on button "Decrement minutes" at bounding box center [295, 248] width 14 height 15
type input "10"
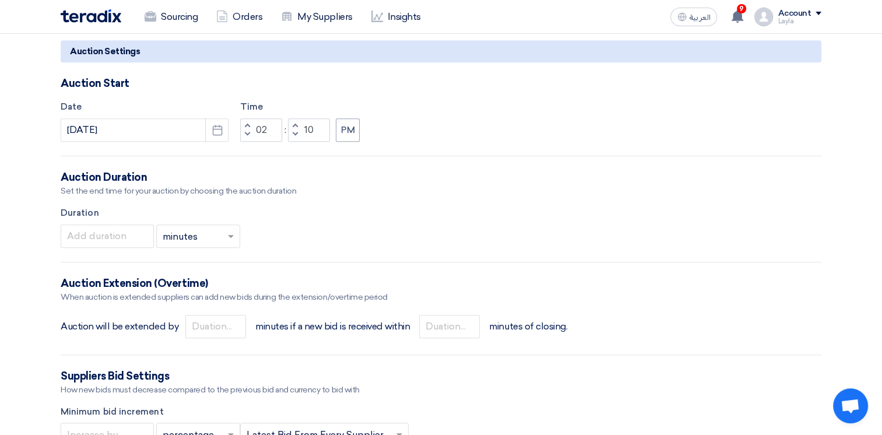
scroll to position [932, 0]
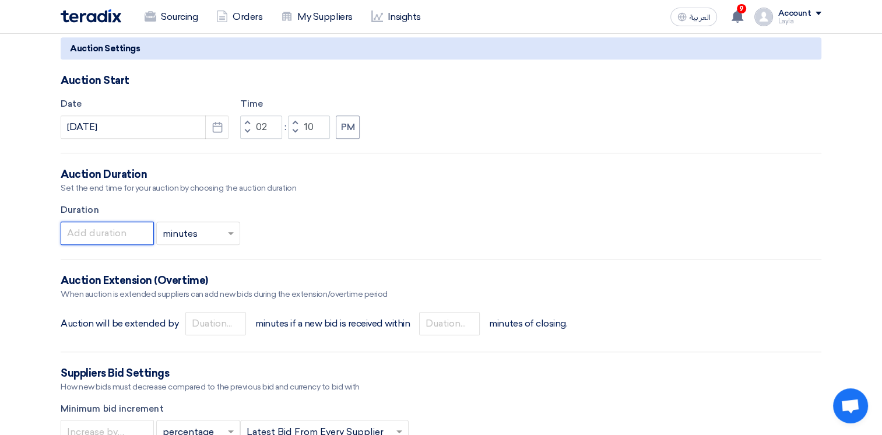
click at [121, 235] on input "number" at bounding box center [107, 232] width 93 height 23
drag, startPoint x: 117, startPoint y: 234, endPoint x: 18, endPoint y: 232, distance: 98.5
click at [18, 232] on section "Basic Information Auction Event Title Softe ware 2 Purchase Request Number (PR#…" at bounding box center [441, 214] width 882 height 1991
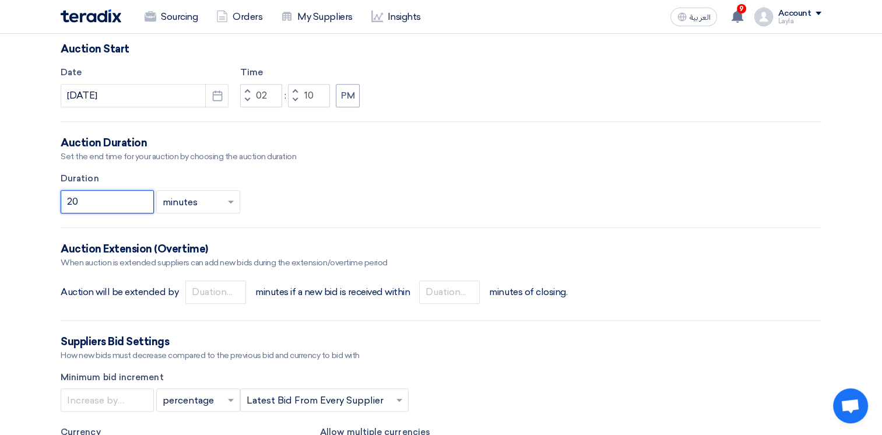
scroll to position [990, 0]
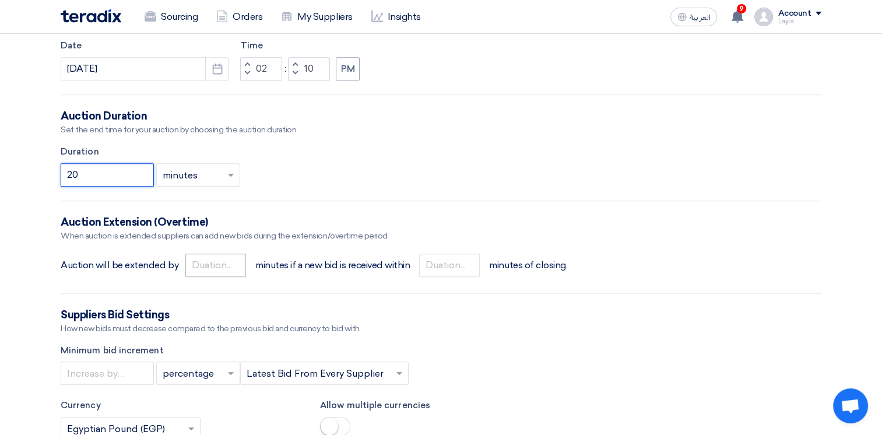
type input "20"
click at [221, 259] on input "number" at bounding box center [215, 264] width 61 height 23
type input "5"
click at [440, 265] on input "number" at bounding box center [449, 264] width 61 height 23
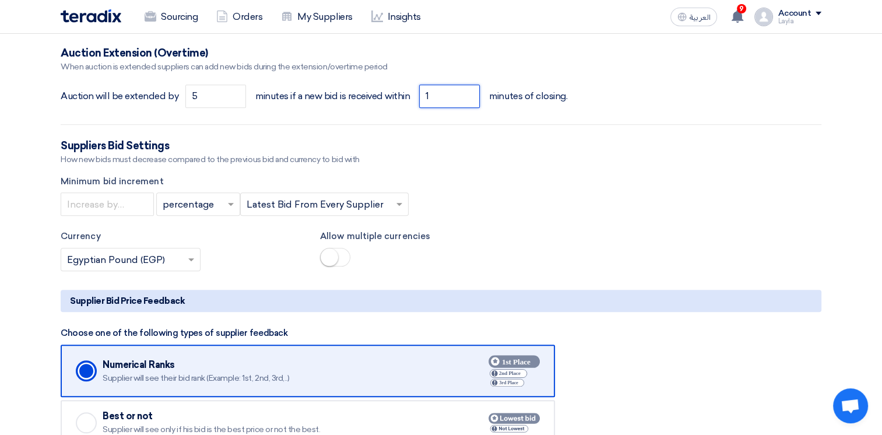
scroll to position [1165, 0]
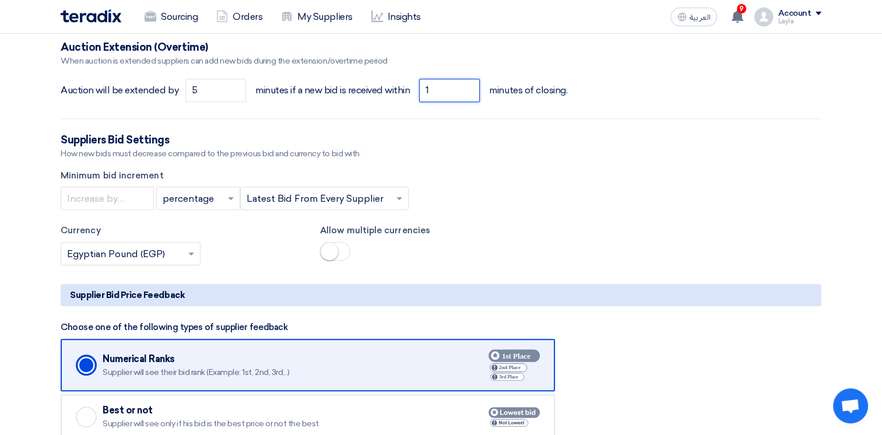
type input "1"
click at [200, 200] on input "text" at bounding box center [192, 199] width 59 height 19
click at [200, 221] on span "percentage" at bounding box center [189, 221] width 53 height 11
click at [119, 199] on input "number" at bounding box center [107, 197] width 93 height 23
type input "15"
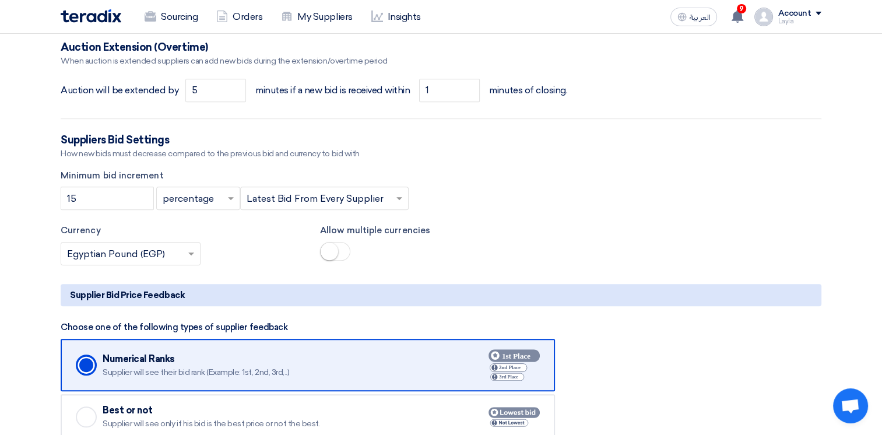
click at [329, 248] on small at bounding box center [328, 250] width 17 height 17
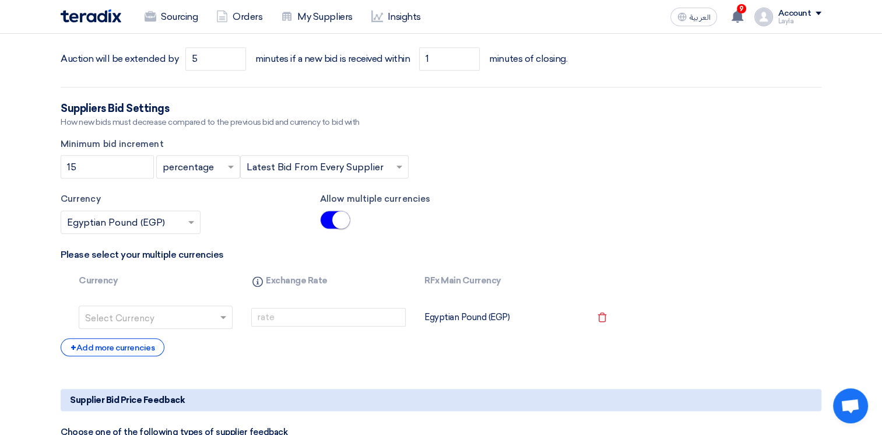
scroll to position [1223, 0]
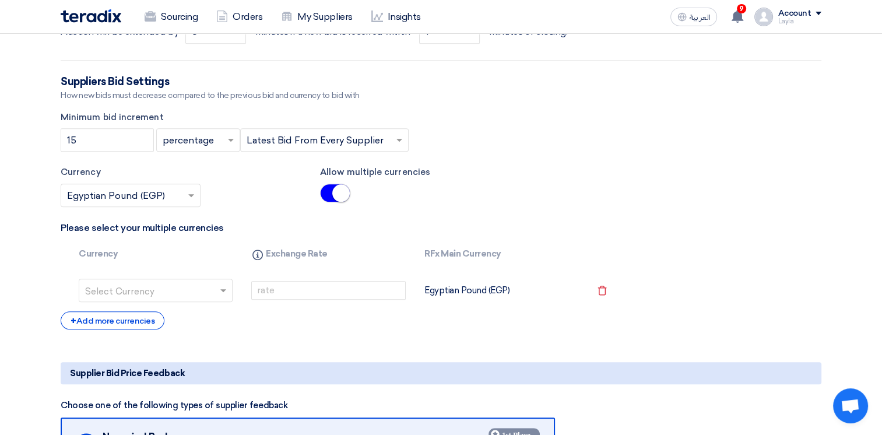
click at [186, 292] on input "text" at bounding box center [148, 291] width 127 height 19
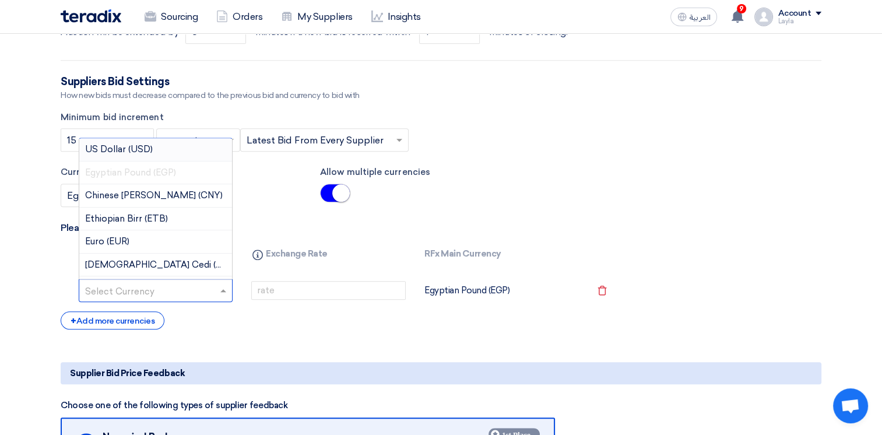
click at [140, 151] on span "US Dollar (USD)" at bounding box center [119, 149] width 68 height 10
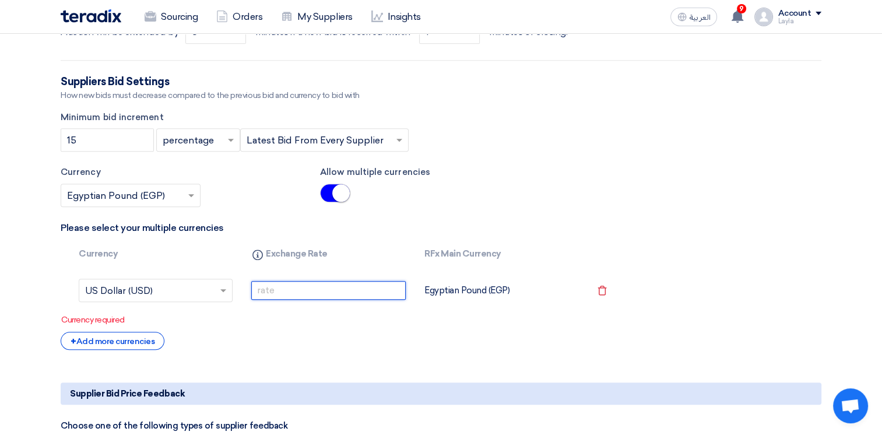
click at [275, 294] on input "number" at bounding box center [328, 290] width 154 height 19
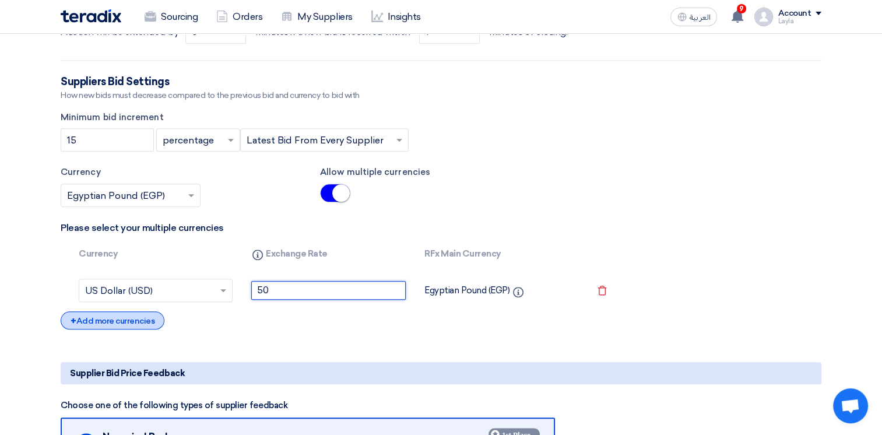
type input "50"
click at [125, 320] on div "+ Add more currencies" at bounding box center [113, 320] width 104 height 18
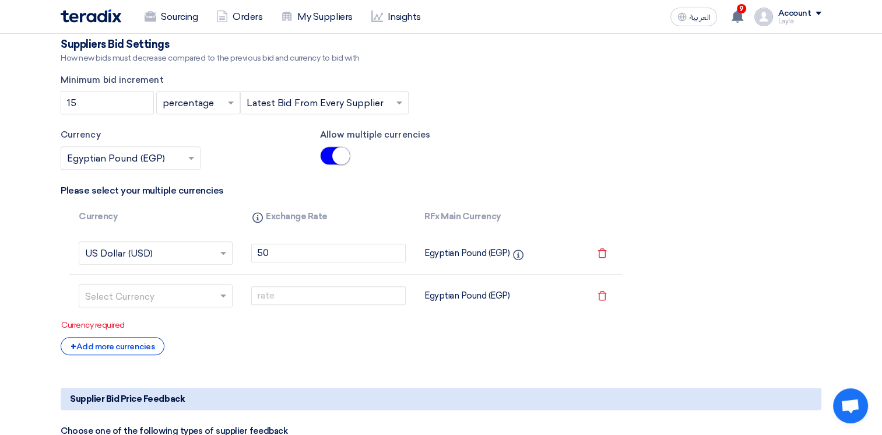
scroll to position [1282, 0]
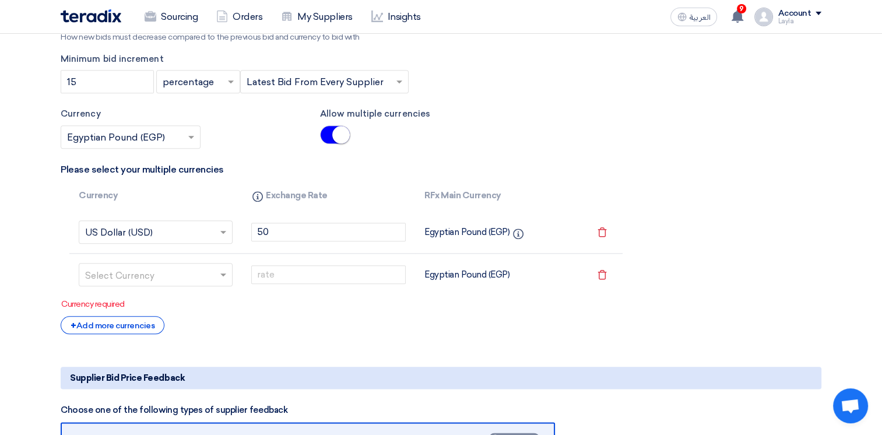
click at [170, 277] on input "text" at bounding box center [148, 275] width 127 height 19
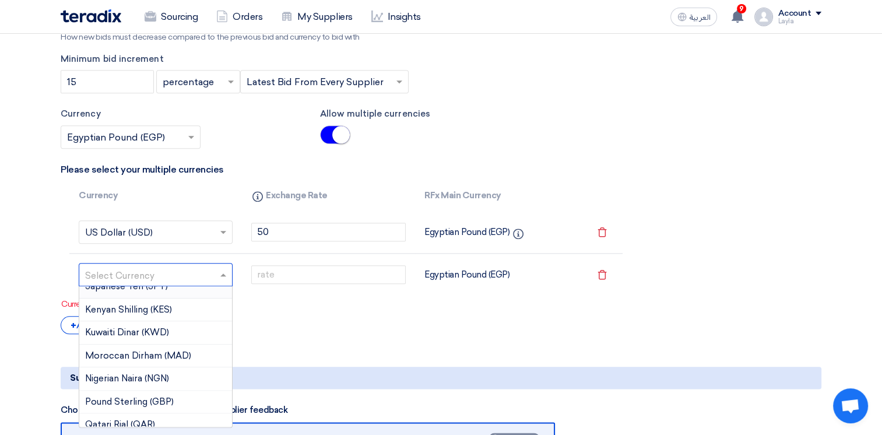
scroll to position [291, 0]
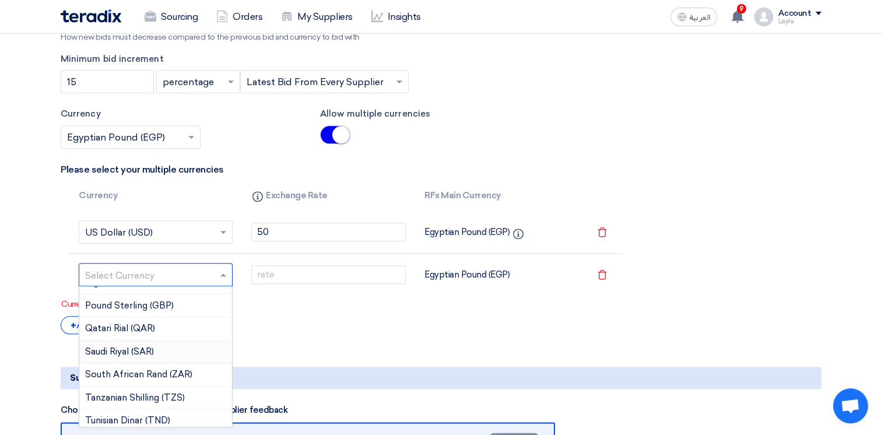
drag, startPoint x: 133, startPoint y: 350, endPoint x: 145, endPoint y: 344, distance: 13.6
click at [133, 349] on span "Saudi Riyal (SAR)" at bounding box center [119, 351] width 69 height 10
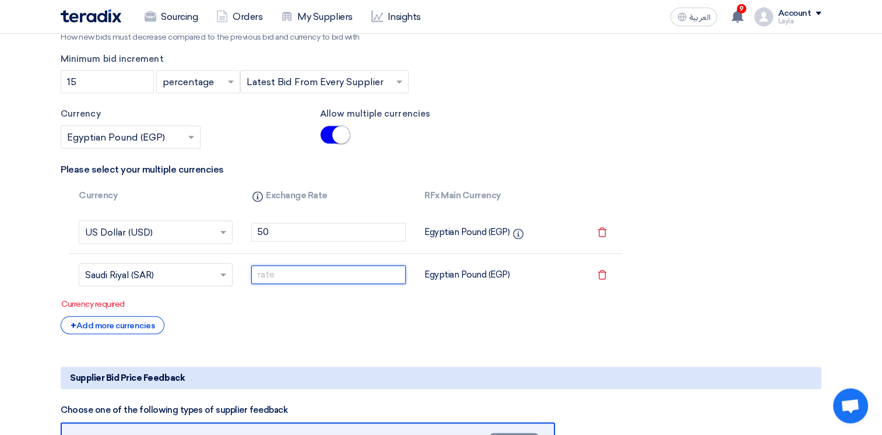
click at [280, 280] on input "number" at bounding box center [328, 274] width 154 height 19
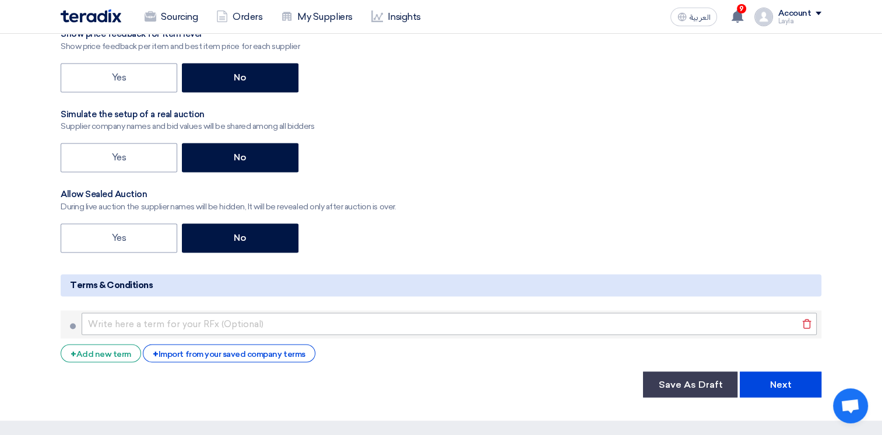
scroll to position [1923, 0]
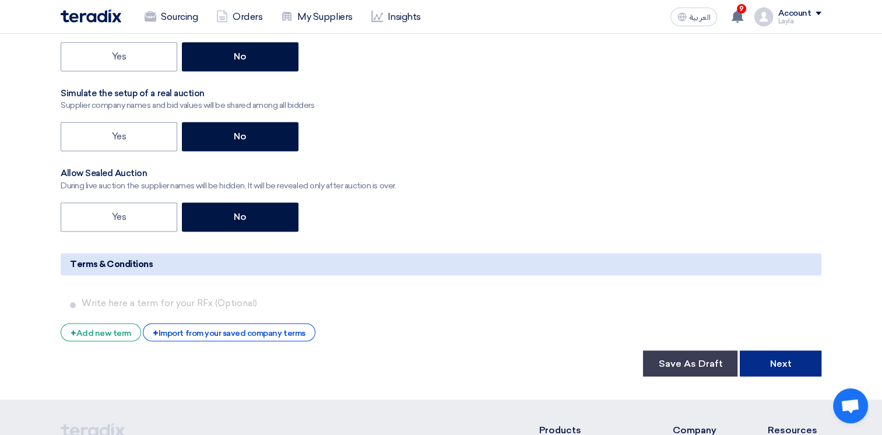
type input "13"
click at [776, 353] on button "Next" at bounding box center [780, 363] width 82 height 26
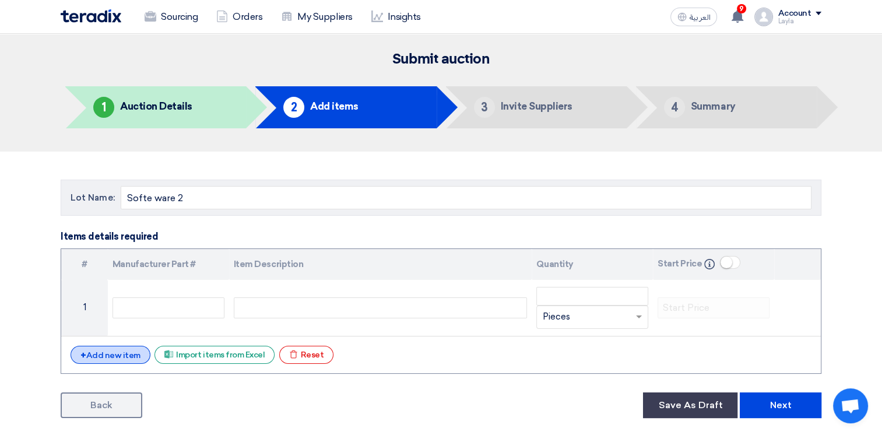
click at [121, 349] on div "+ Add new item" at bounding box center [110, 354] width 80 height 18
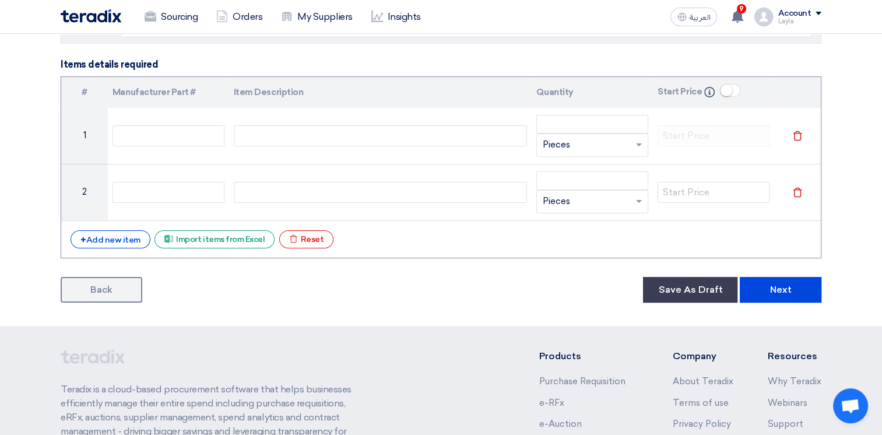
scroll to position [175, 0]
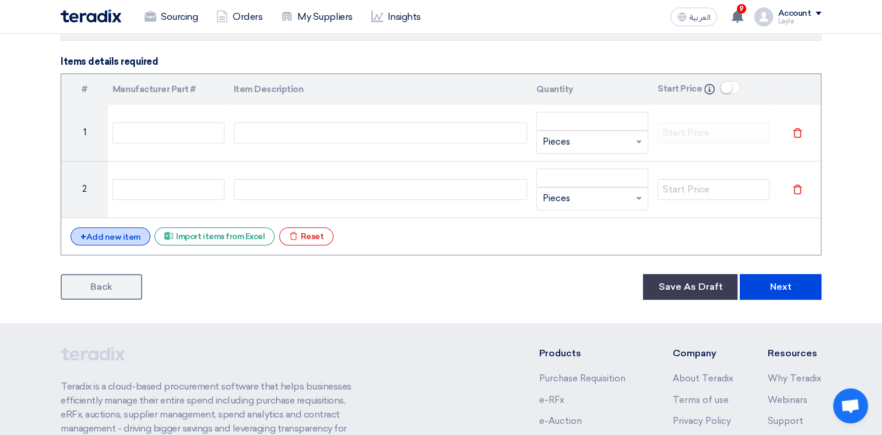
click at [122, 228] on div "+ Add new item" at bounding box center [110, 236] width 80 height 18
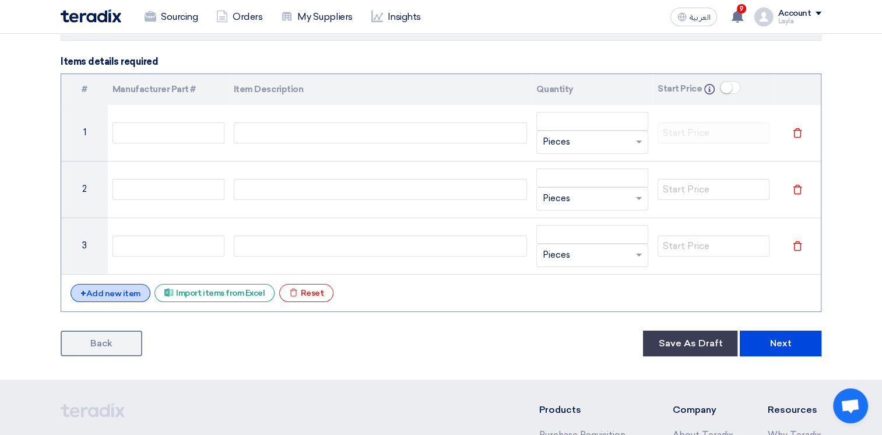
drag, startPoint x: 129, startPoint y: 279, endPoint x: 127, endPoint y: 285, distance: 6.6
click at [129, 280] on div "# Manufacturer Part # Item Description Quantity Start Price Info 1 Unit × Piece…" at bounding box center [441, 192] width 760 height 238
click at [125, 289] on div "+ Add new item" at bounding box center [110, 293] width 80 height 18
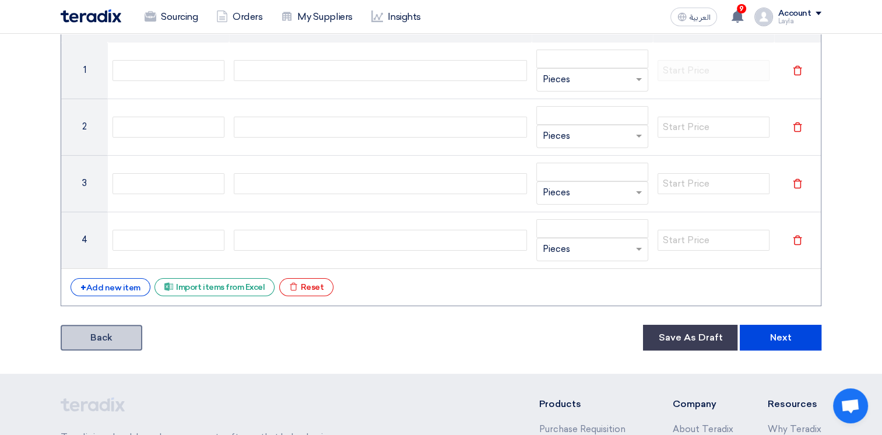
scroll to position [291, 0]
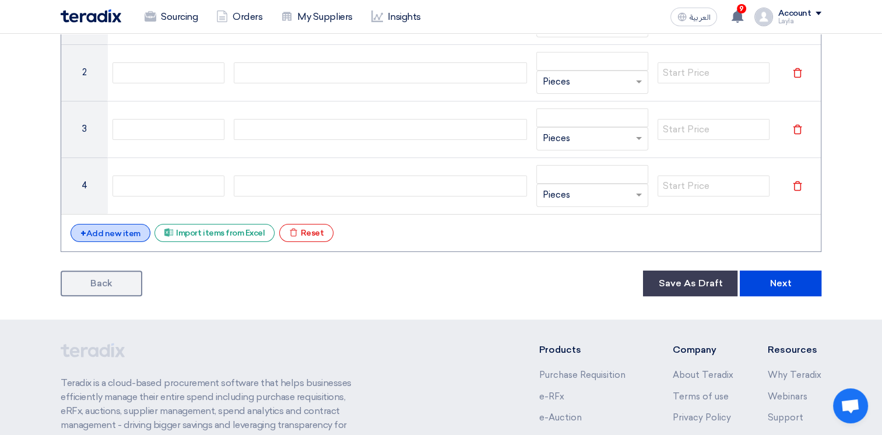
click at [125, 230] on div "+ Add new item" at bounding box center [110, 233] width 80 height 18
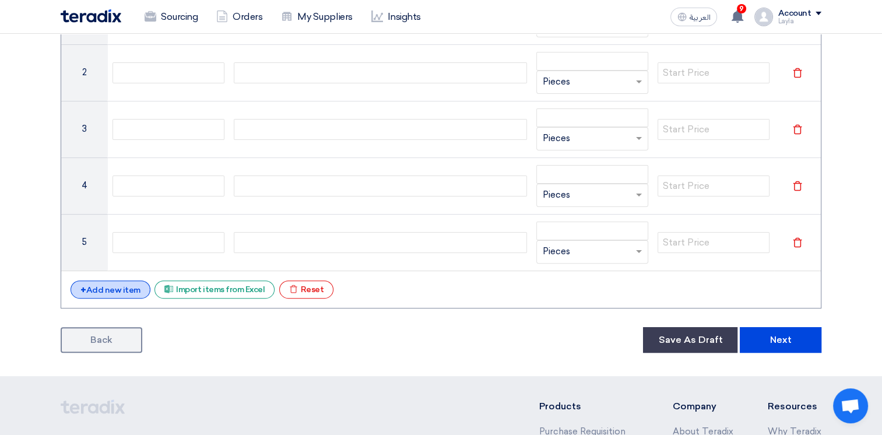
click at [128, 281] on div "+ Add new item" at bounding box center [110, 289] width 80 height 18
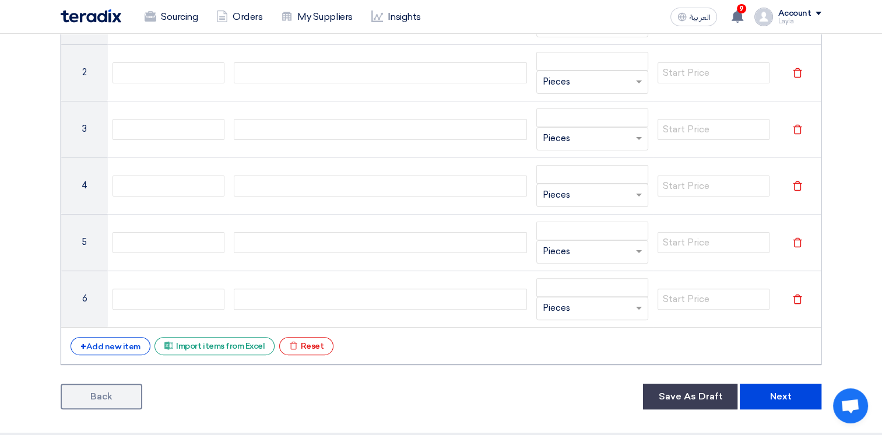
click at [128, 334] on div "# Manufacturer Part # Item Description Quantity Start Price Info 1 Unit × Piece…" at bounding box center [441, 161] width 760 height 408
click at [129, 341] on div "+ Add new item" at bounding box center [110, 346] width 80 height 18
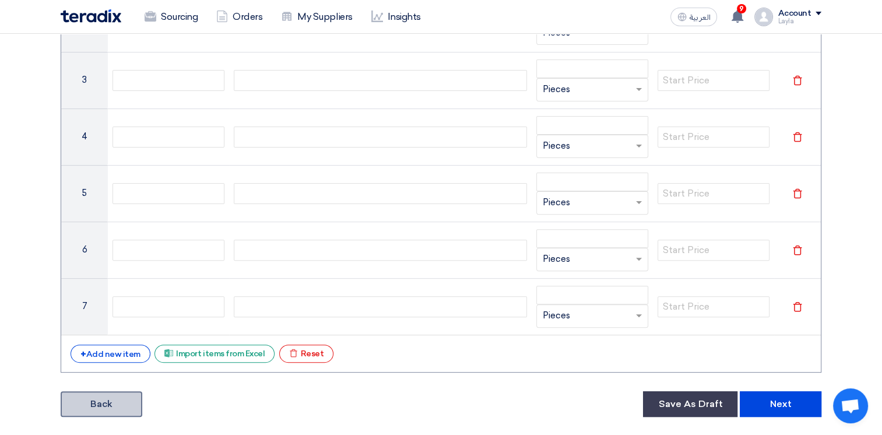
scroll to position [408, 0]
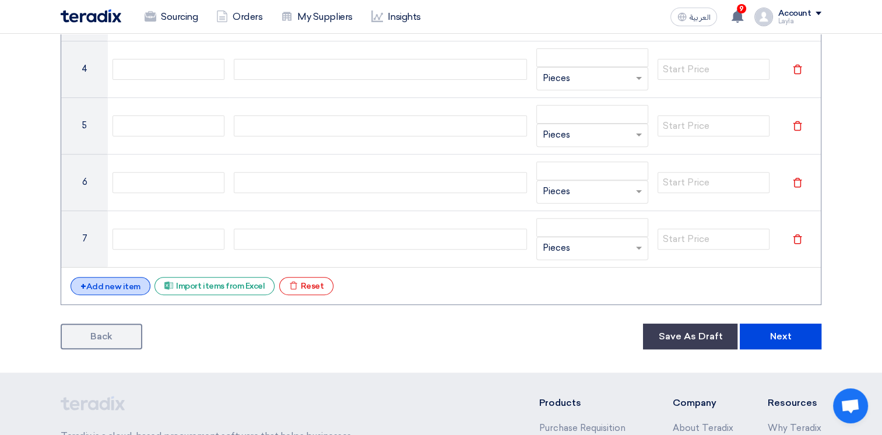
click at [124, 288] on div "+ Add new item" at bounding box center [110, 286] width 80 height 18
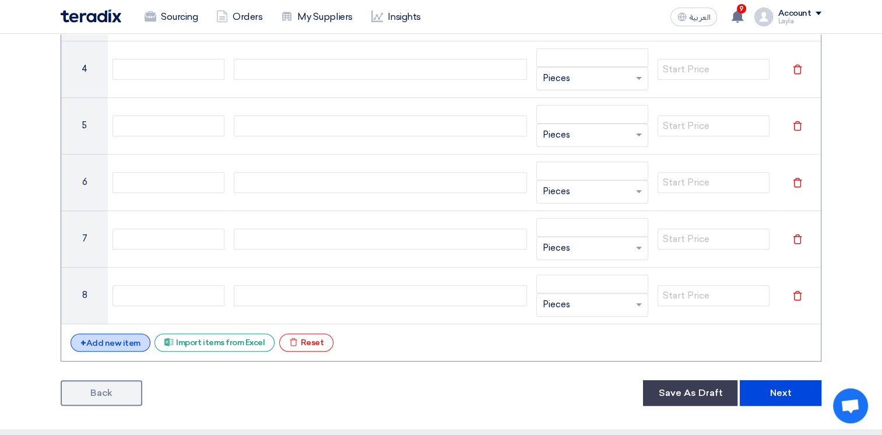
click at [125, 336] on div "+ Add new item" at bounding box center [110, 342] width 80 height 18
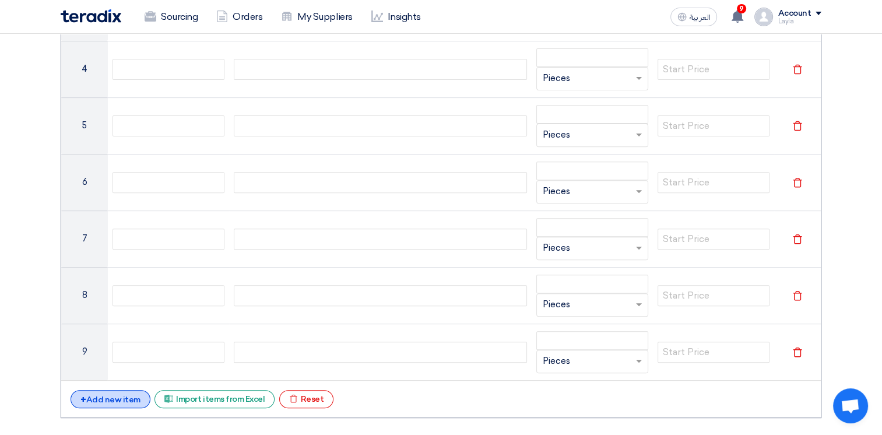
click at [125, 394] on div "+ Add new item" at bounding box center [110, 399] width 80 height 18
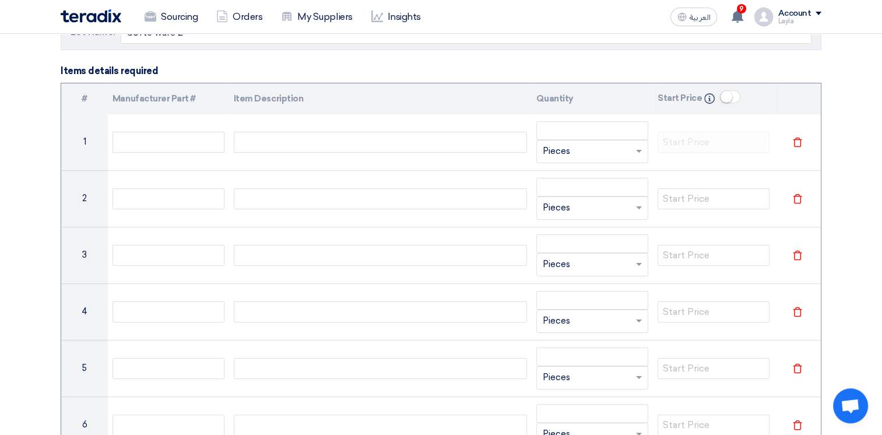
scroll to position [117, 0]
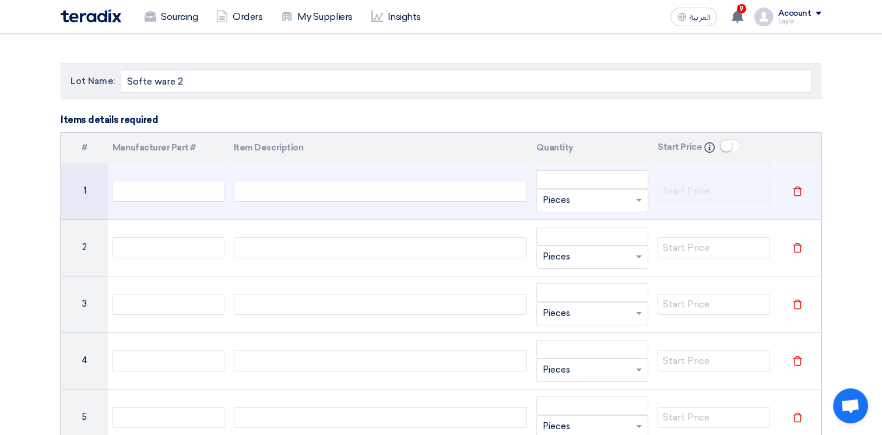
click at [440, 190] on div at bounding box center [381, 191] width 294 height 21
paste div
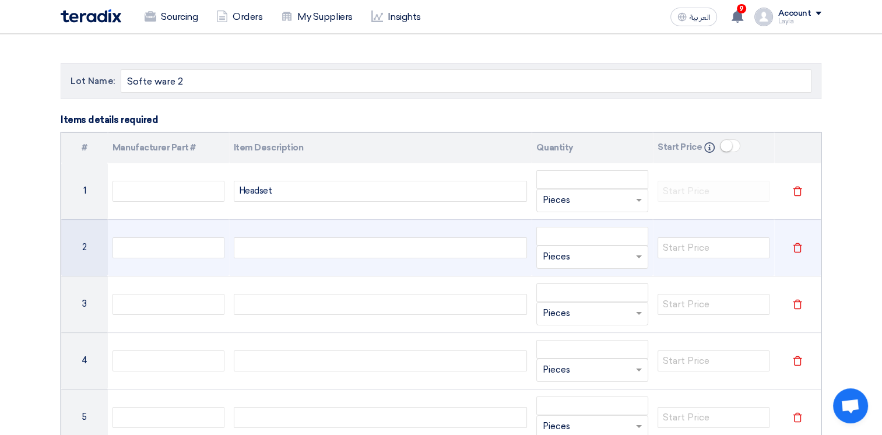
click at [325, 225] on td at bounding box center [380, 247] width 303 height 57
click at [316, 237] on td at bounding box center [380, 247] width 303 height 57
click at [313, 242] on div at bounding box center [381, 247] width 294 height 21
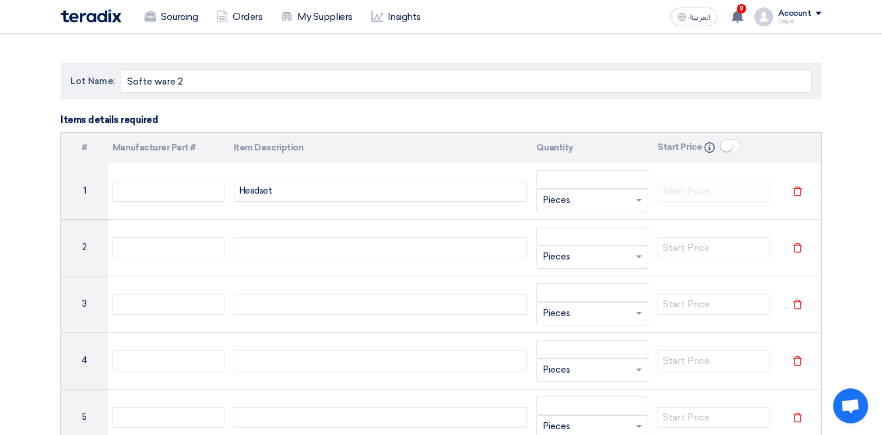
paste div
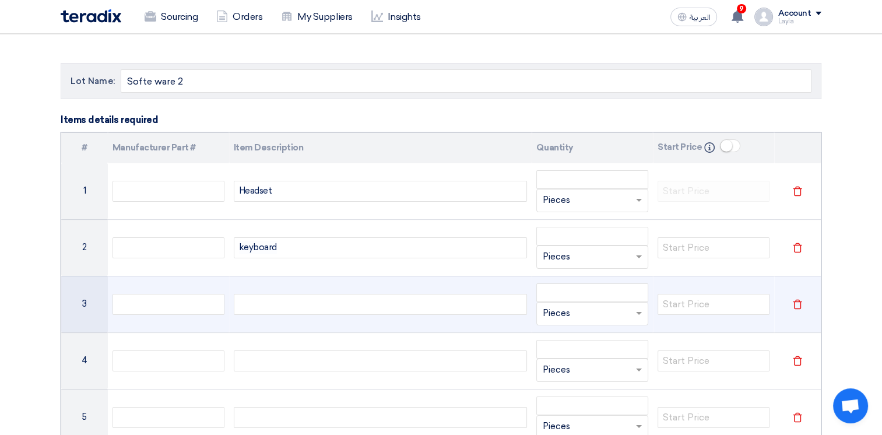
click at [290, 309] on div at bounding box center [381, 304] width 294 height 21
paste div
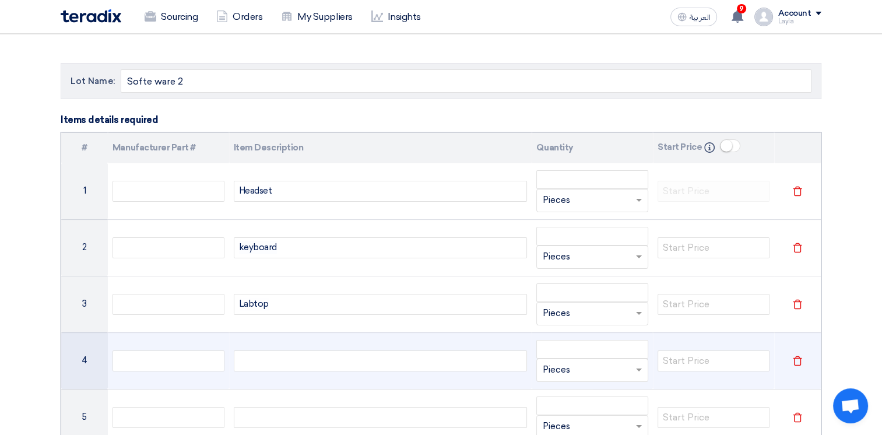
click at [259, 362] on div at bounding box center [381, 360] width 294 height 21
paste div
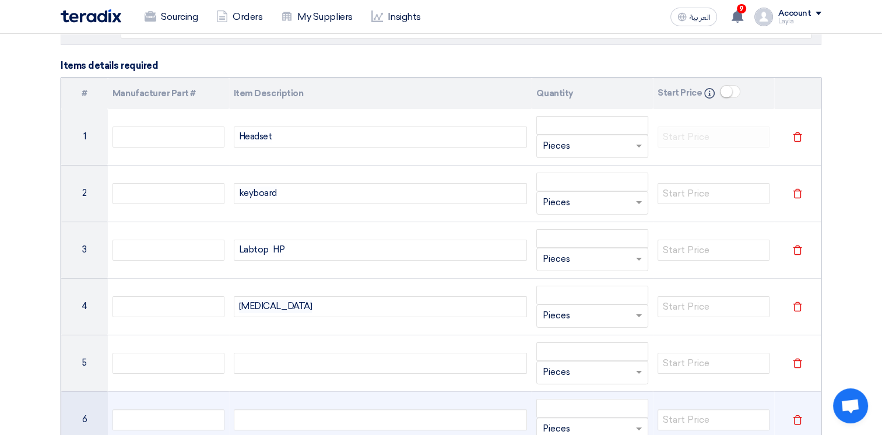
scroll to position [233, 0]
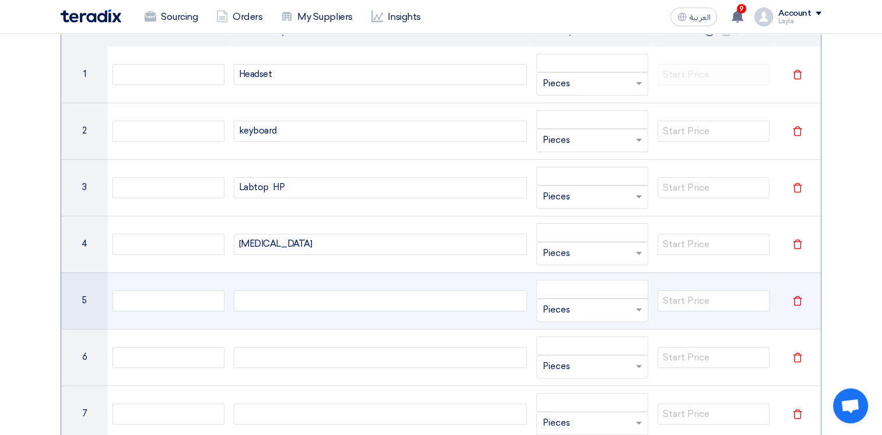
click at [313, 296] on div at bounding box center [381, 300] width 294 height 21
drag, startPoint x: 305, startPoint y: 306, endPoint x: 306, endPoint y: 298, distance: 7.7
click at [306, 299] on div at bounding box center [381, 300] width 294 height 21
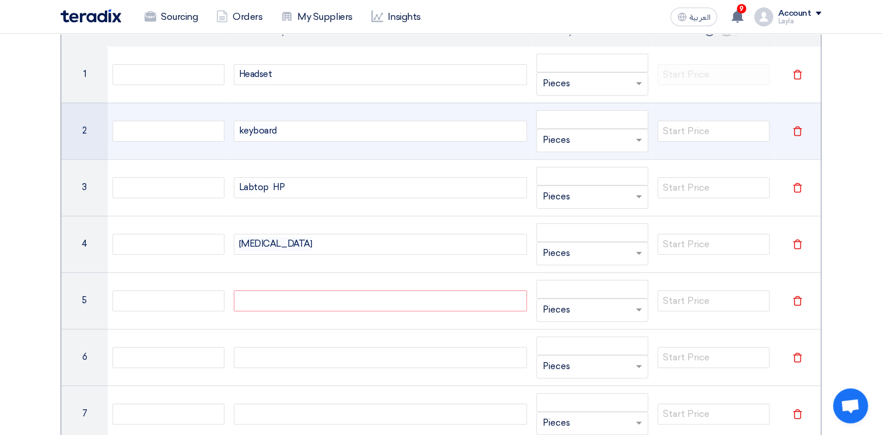
paste div
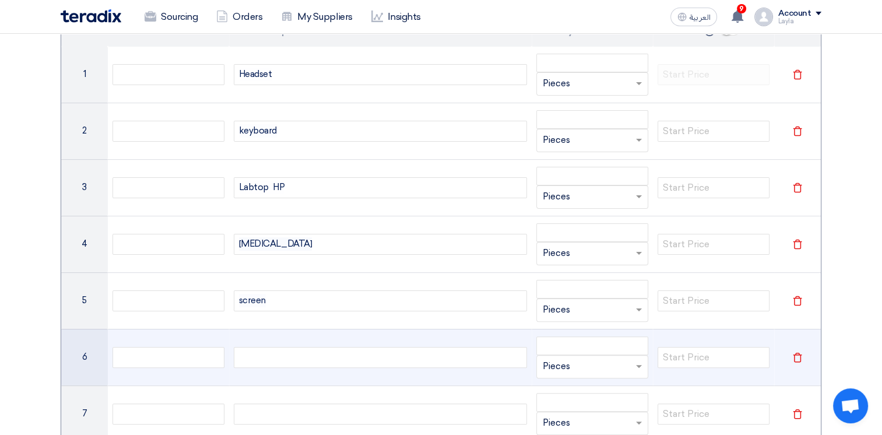
click at [355, 348] on div at bounding box center [381, 357] width 294 height 21
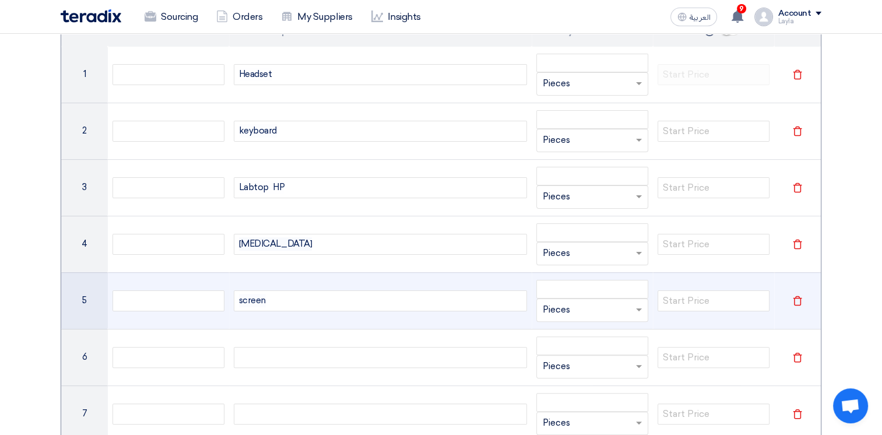
paste div
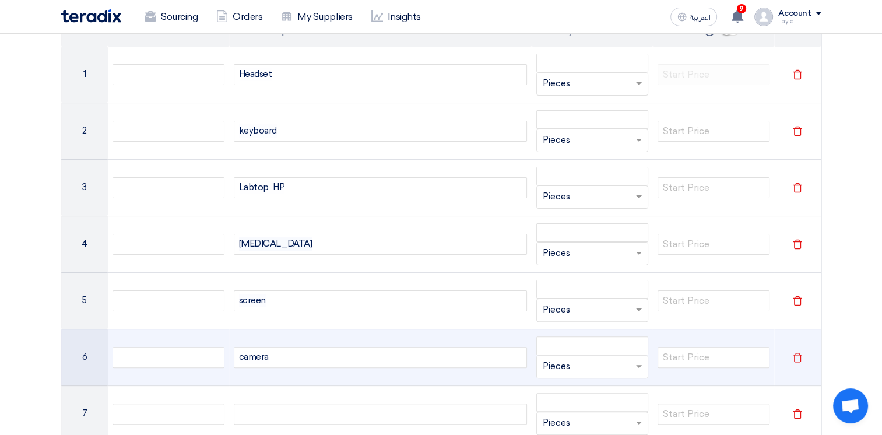
scroll to position [350, 0]
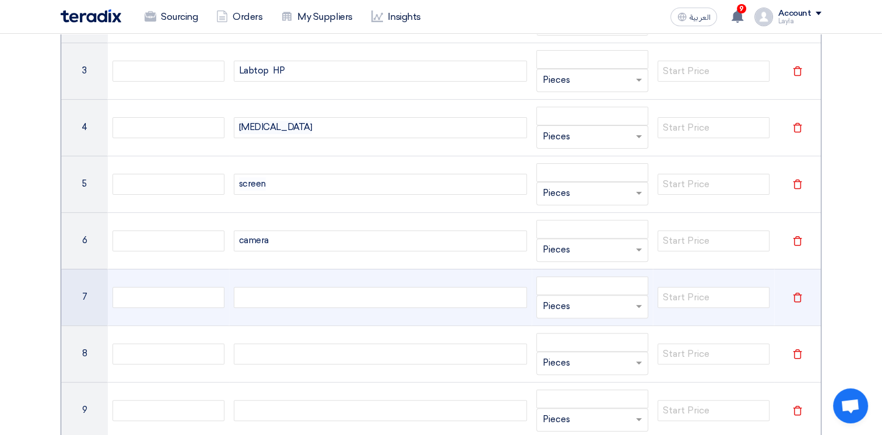
click at [313, 295] on div at bounding box center [381, 297] width 294 height 21
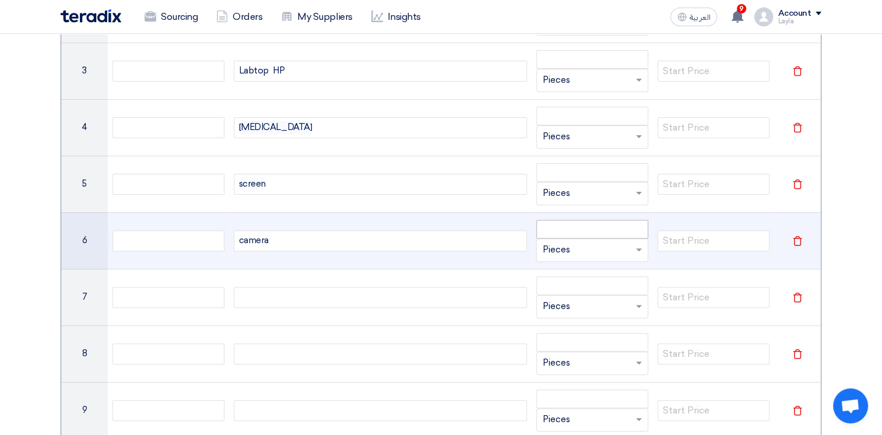
paste div
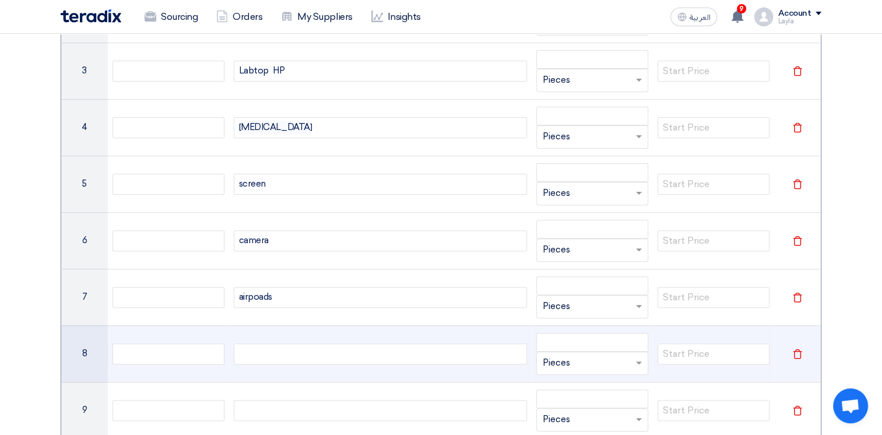
click at [276, 355] on div at bounding box center [381, 353] width 294 height 21
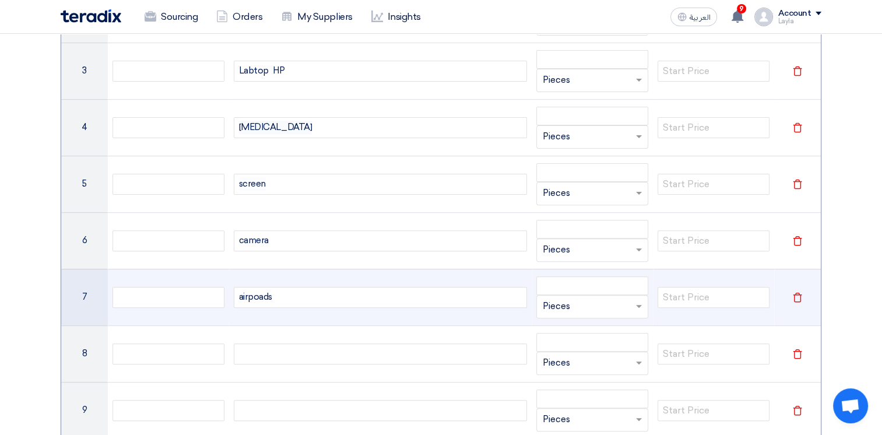
paste div
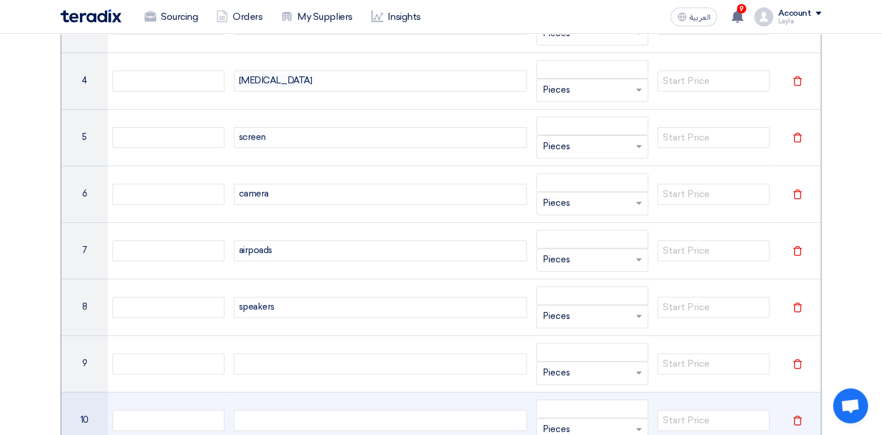
scroll to position [466, 0]
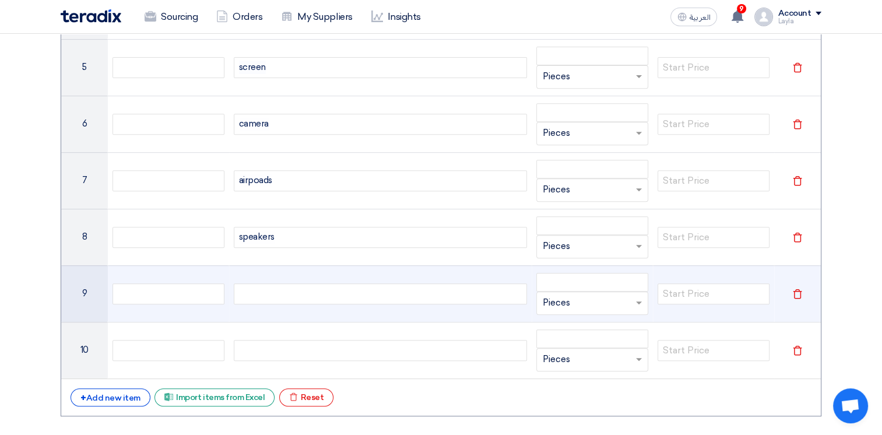
click at [329, 299] on div at bounding box center [381, 293] width 294 height 21
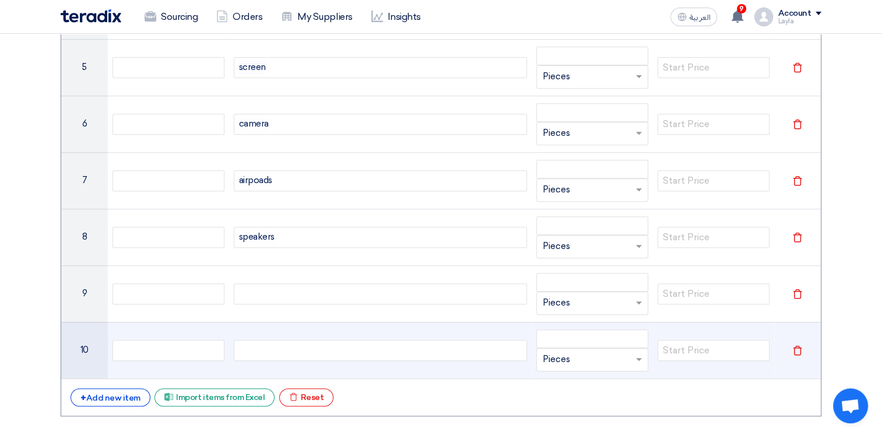
paste div
click at [289, 352] on div at bounding box center [381, 350] width 294 height 21
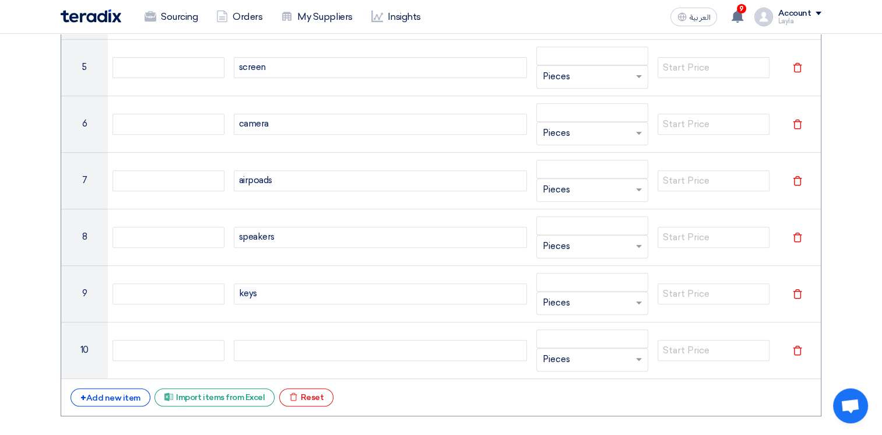
paste div
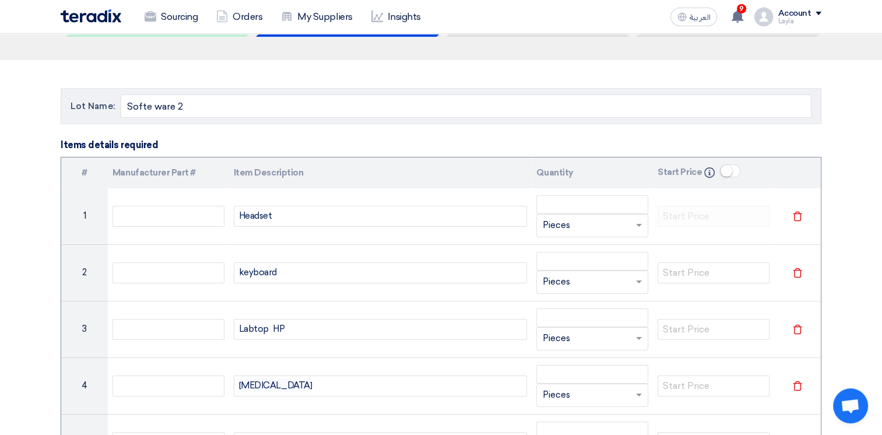
scroll to position [58, 0]
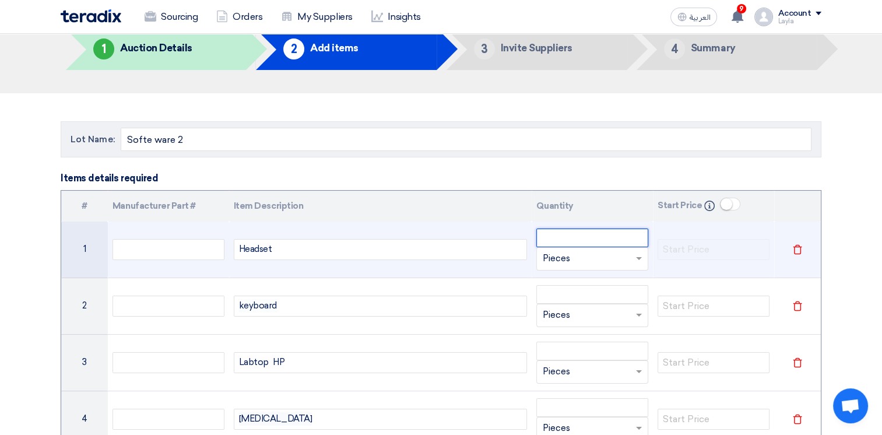
click at [601, 237] on input "number" at bounding box center [592, 237] width 112 height 19
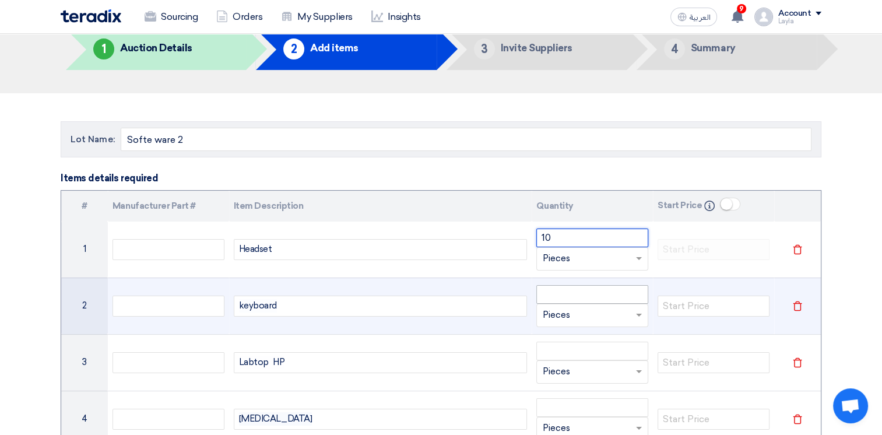
type input "10"
click at [549, 301] on input "number" at bounding box center [592, 294] width 112 height 19
drag, startPoint x: 555, startPoint y: 285, endPoint x: 524, endPoint y: 295, distance: 32.4
click at [516, 297] on tr "2 keyboard 10 Unit × Pieces Delete" at bounding box center [440, 305] width 759 height 57
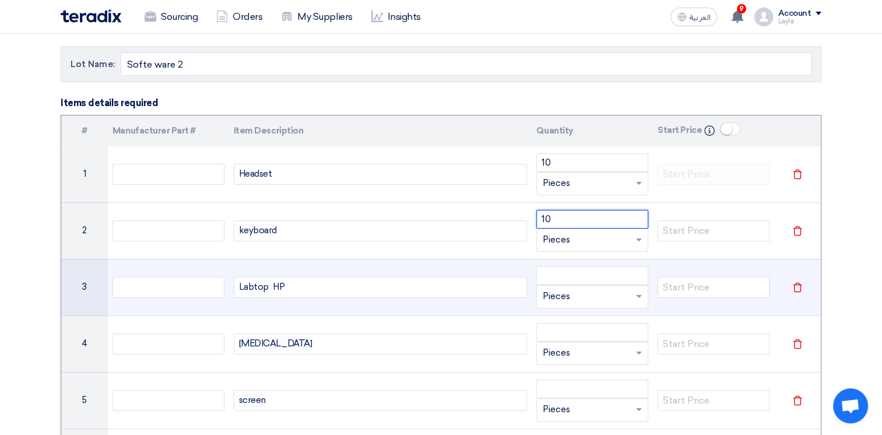
scroll to position [233, 0]
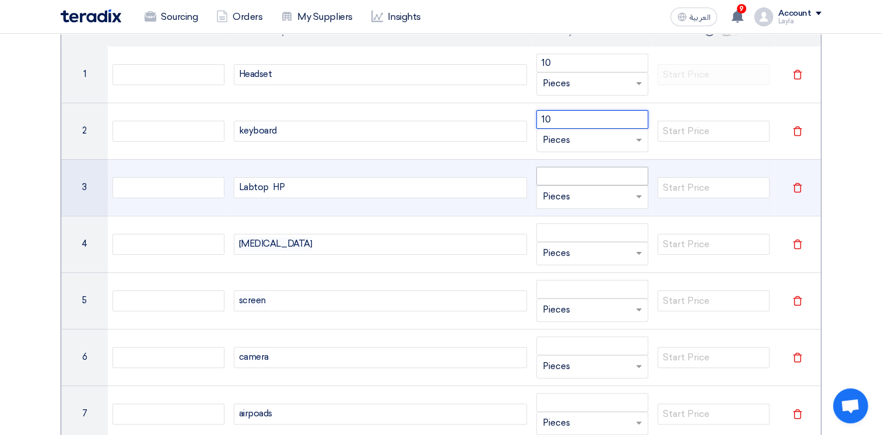
type input "10"
click at [573, 175] on input "number" at bounding box center [592, 176] width 112 height 19
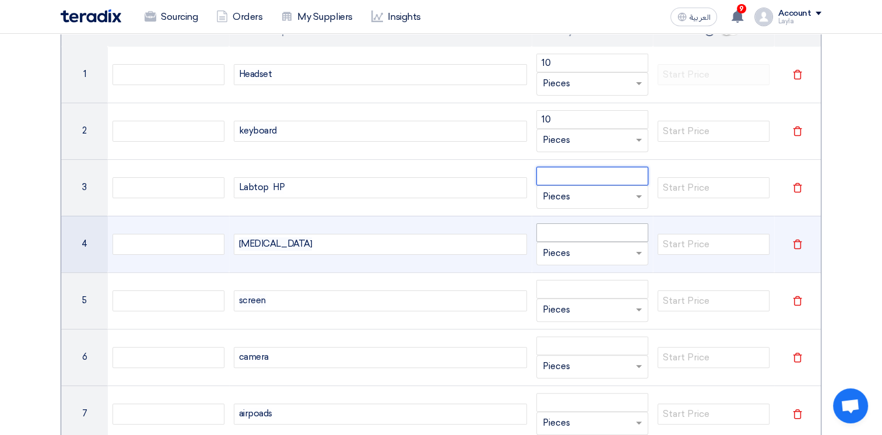
paste input "10"
type input "10"
click at [579, 232] on input "number" at bounding box center [592, 232] width 112 height 19
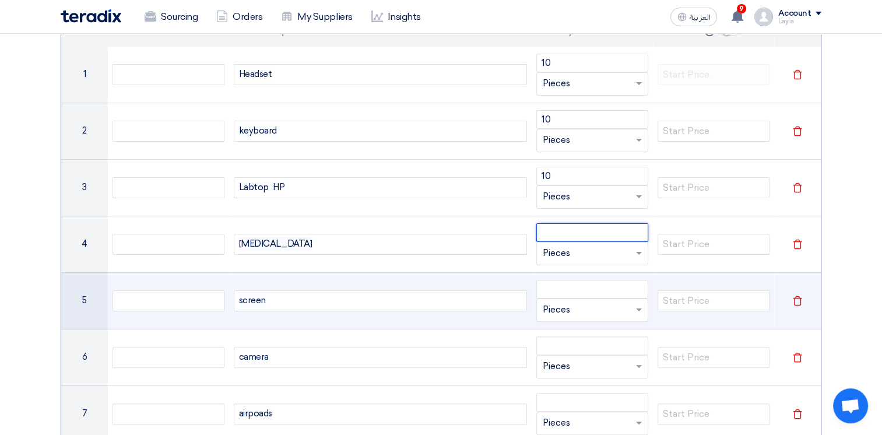
paste input "10"
drag, startPoint x: 580, startPoint y: 300, endPoint x: 585, endPoint y: 283, distance: 18.2
click at [579, 298] on div "Unit × Pieces" at bounding box center [592, 309] width 112 height 23
type input "10"
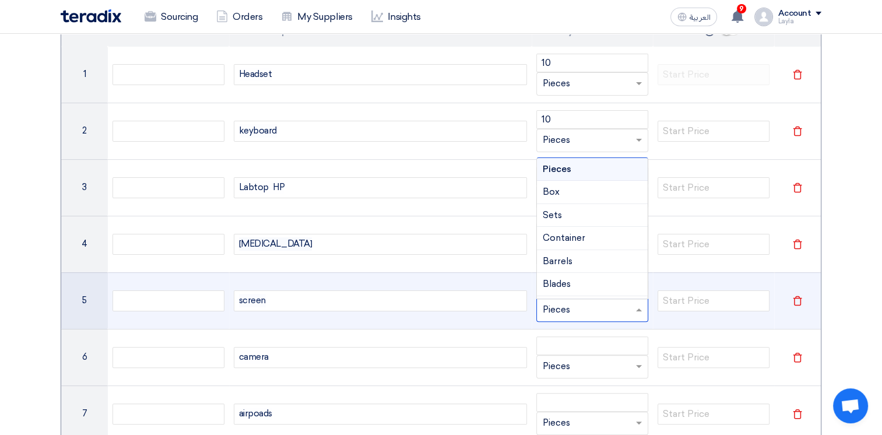
click at [585, 283] on div "Blades" at bounding box center [592, 284] width 111 height 23
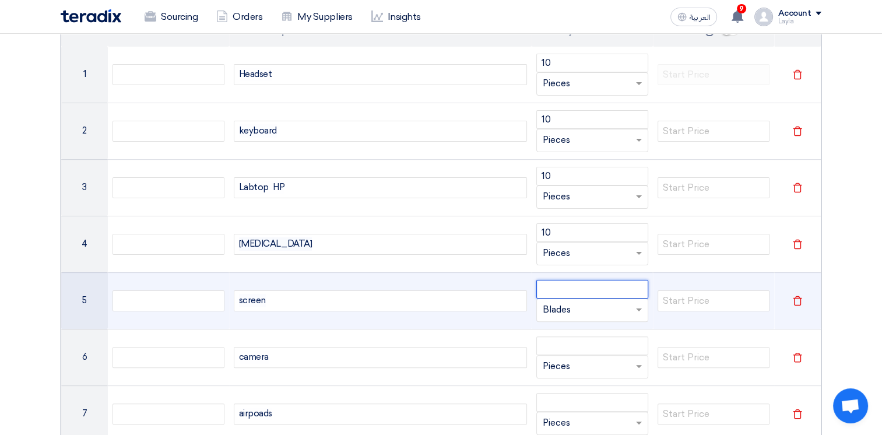
click at [581, 289] on input "number" at bounding box center [592, 289] width 112 height 19
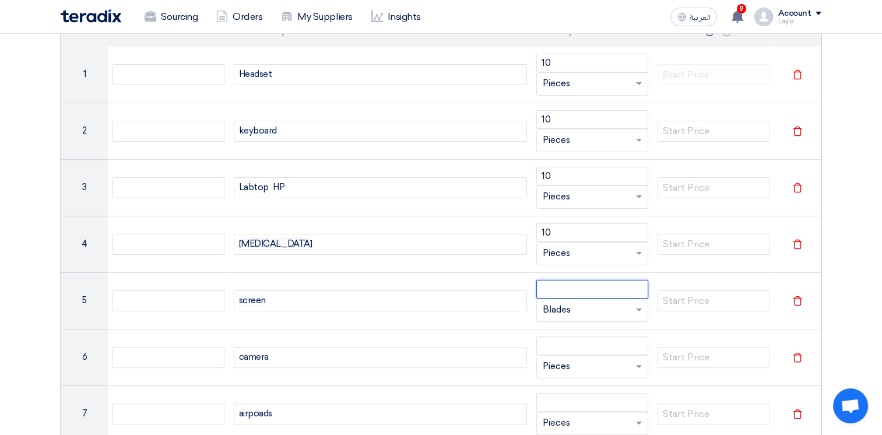
paste input "10"
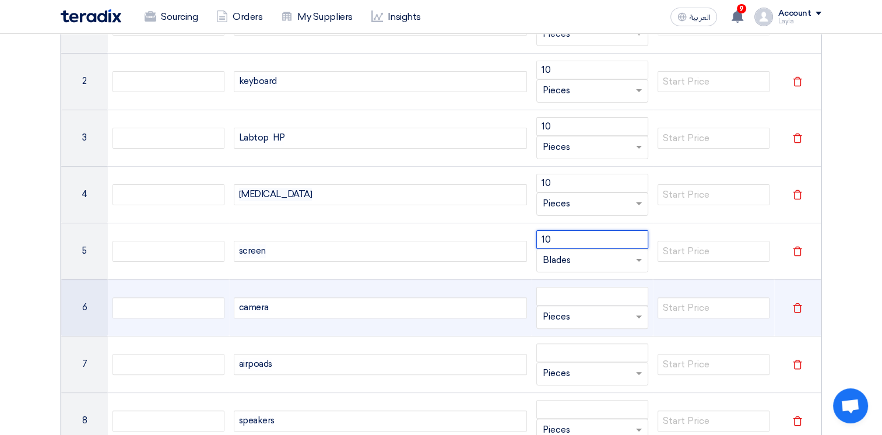
scroll to position [350, 0]
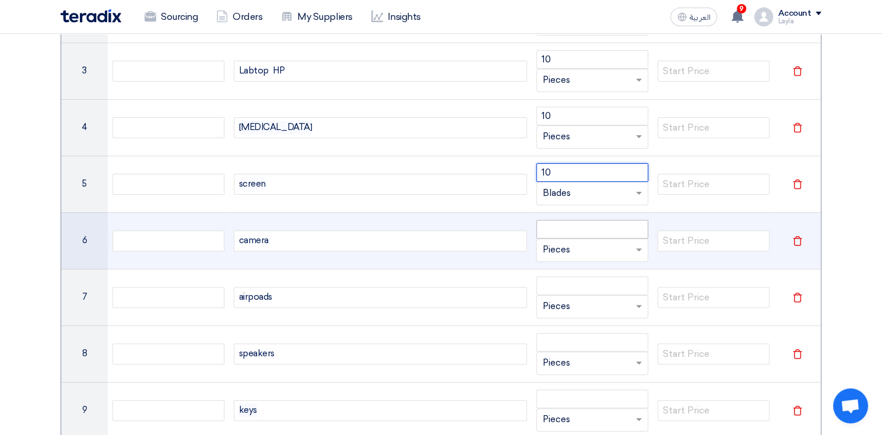
type input "10"
click at [578, 221] on input "number" at bounding box center [592, 229] width 112 height 19
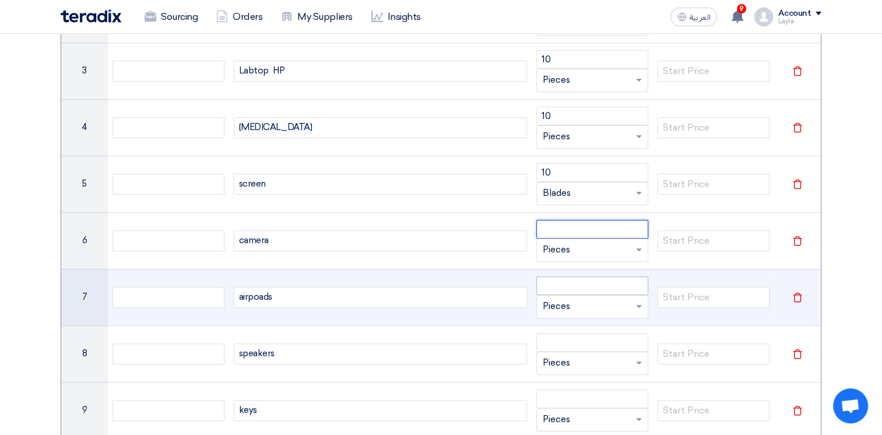
paste input "10"
type input "10"
click at [579, 279] on input "number" at bounding box center [592, 285] width 112 height 19
paste input "10"
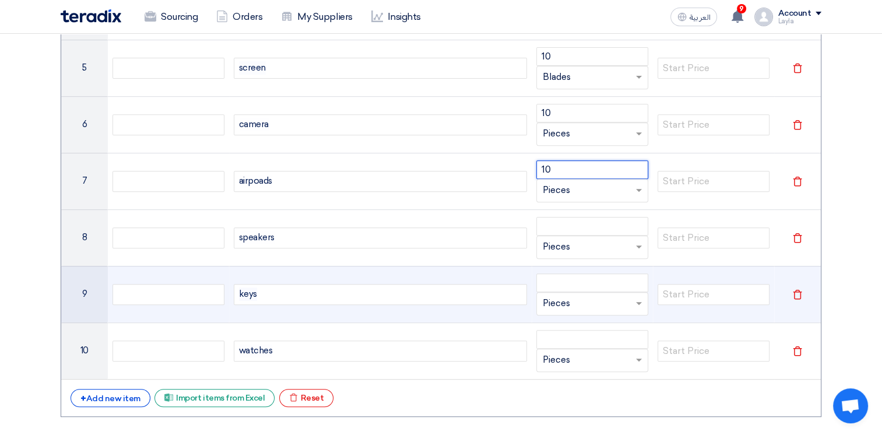
scroll to position [466, 0]
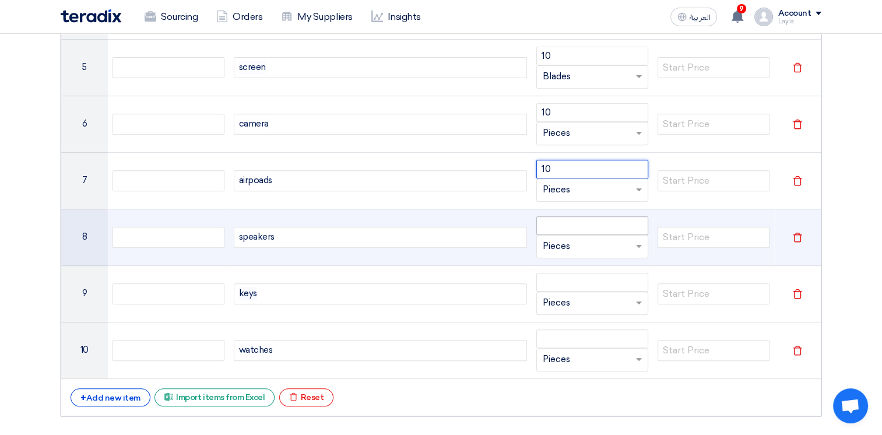
type input "10"
click at [583, 220] on input "number" at bounding box center [592, 225] width 112 height 19
paste input "10"
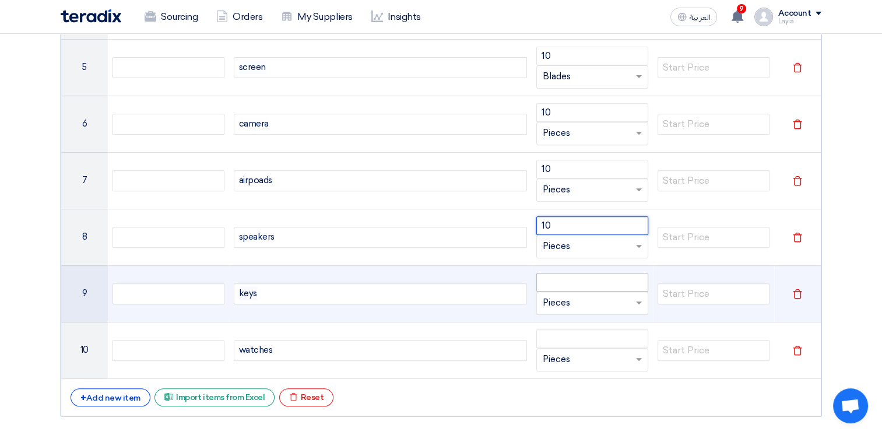
type input "10"
click at [572, 274] on input "number" at bounding box center [592, 282] width 112 height 19
paste input "10"
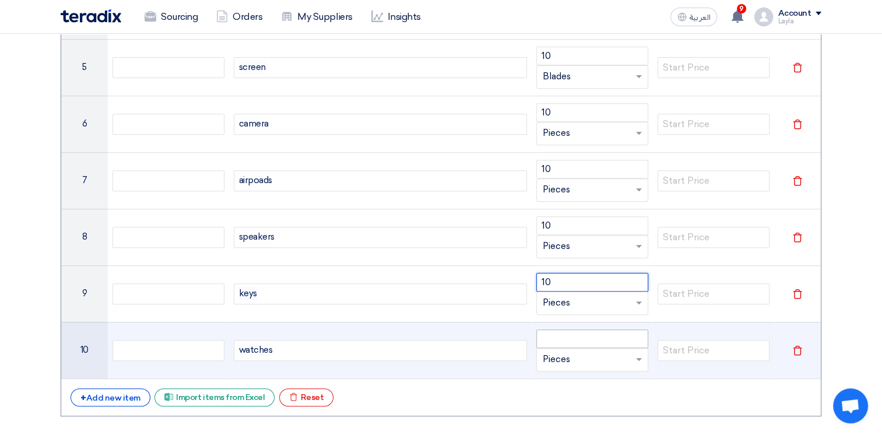
type input "10"
click at [580, 334] on input "number" at bounding box center [592, 338] width 112 height 19
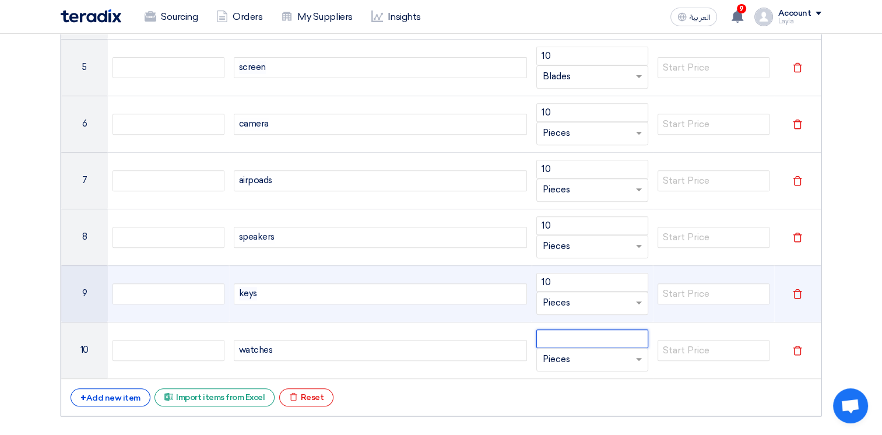
paste input "10"
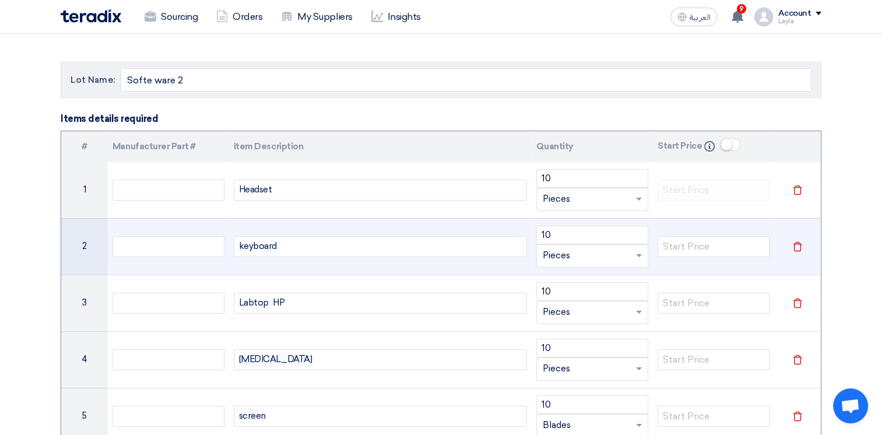
scroll to position [58, 0]
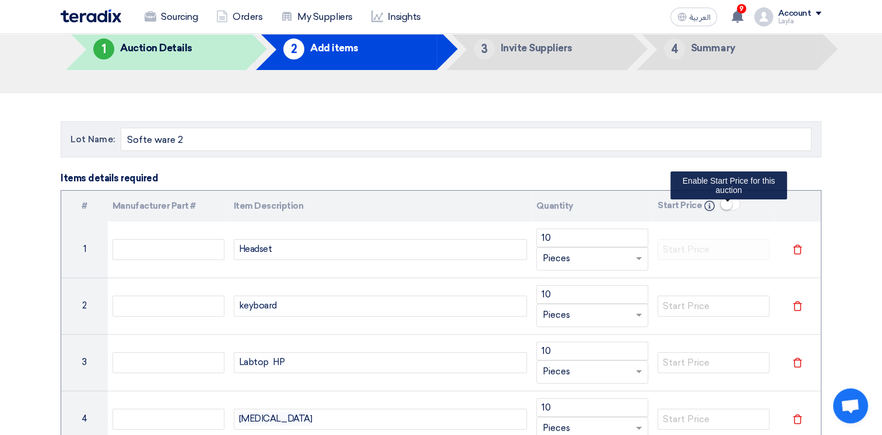
type input "10"
click at [725, 203] on small at bounding box center [726, 204] width 12 height 12
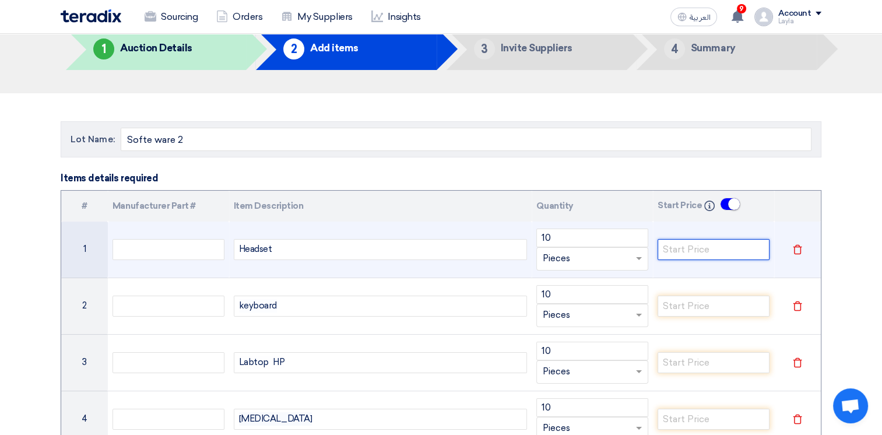
click at [706, 255] on input "number" at bounding box center [713, 249] width 112 height 21
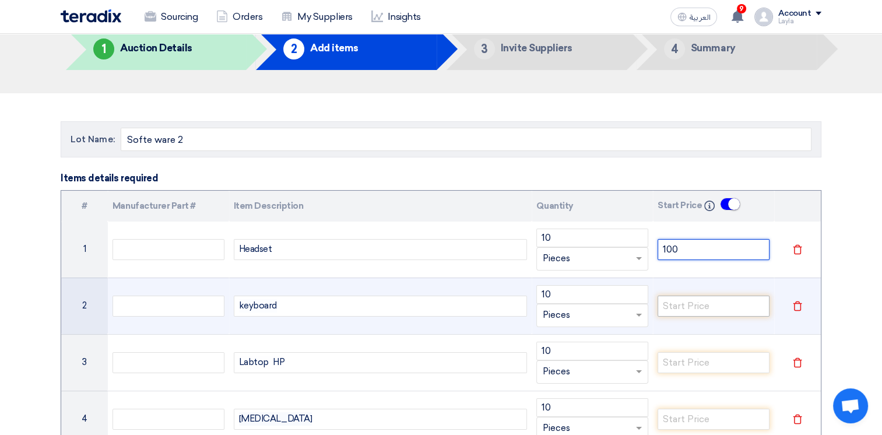
type input "100"
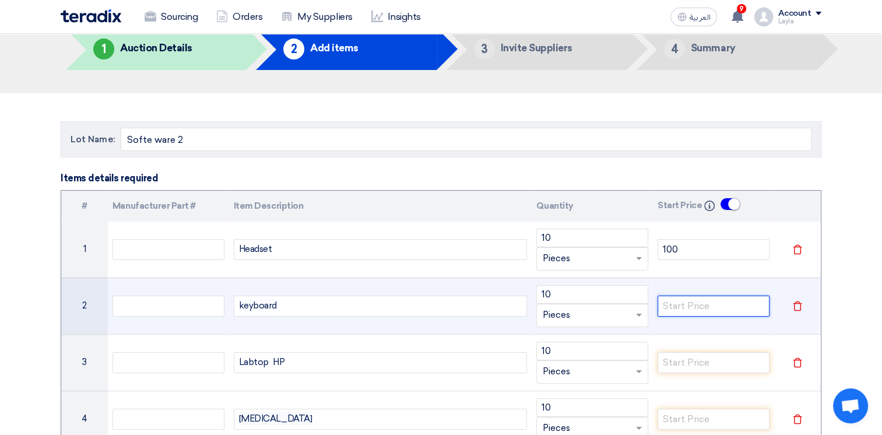
click at [685, 313] on input "number" at bounding box center [713, 305] width 112 height 21
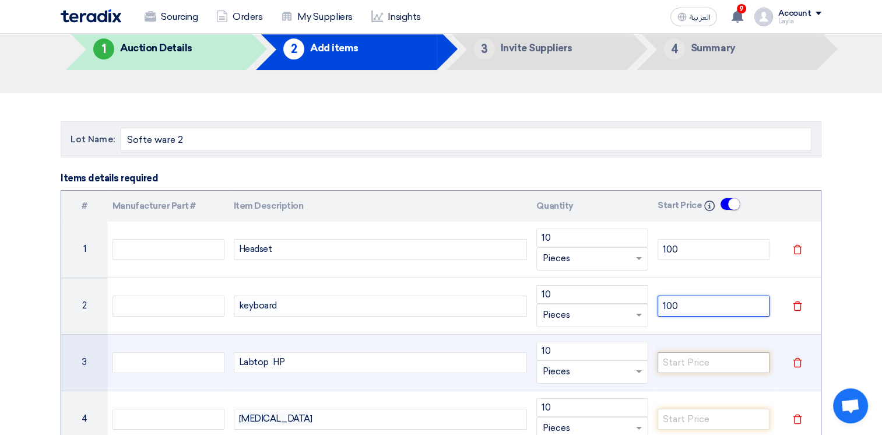
type input "100"
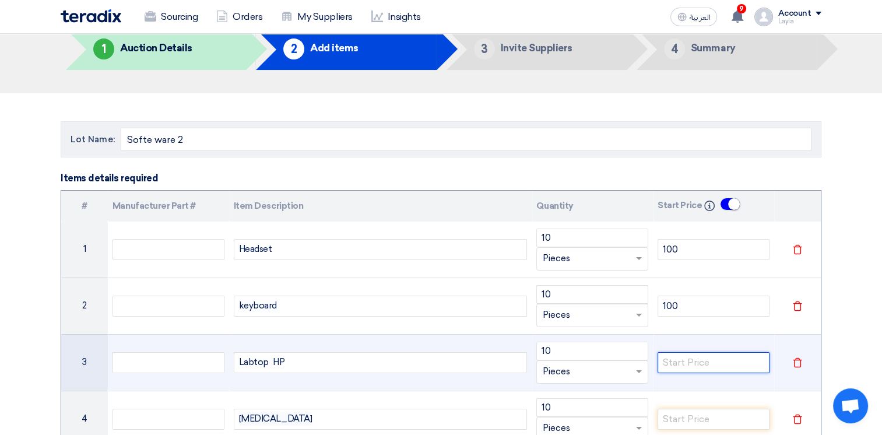
click at [689, 372] on input "number" at bounding box center [713, 362] width 112 height 21
drag, startPoint x: 683, startPoint y: 362, endPoint x: 644, endPoint y: 362, distance: 39.0
click at [646, 363] on tr "3 Labtop HP 10 Unit × Pieces 100 Delete" at bounding box center [440, 362] width 759 height 57
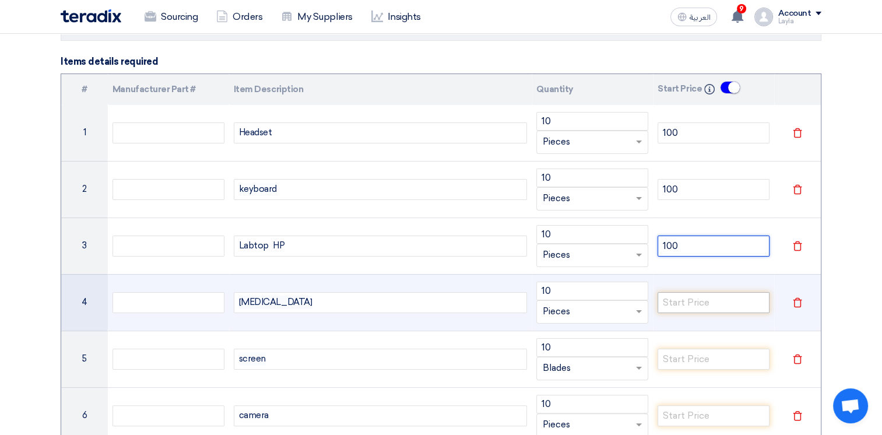
type input "100"
click at [696, 300] on input "number" at bounding box center [713, 302] width 112 height 21
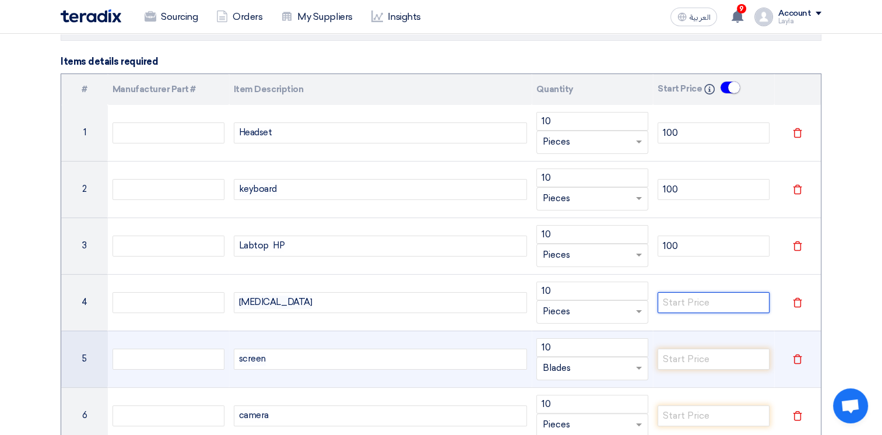
paste input "100"
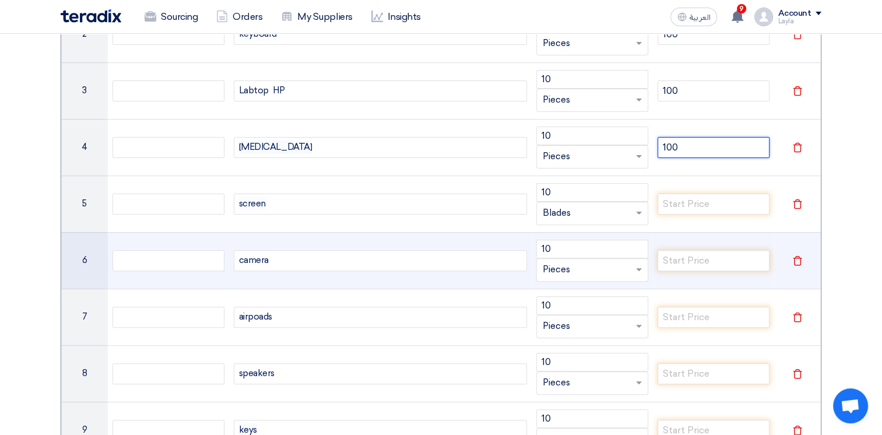
scroll to position [350, 0]
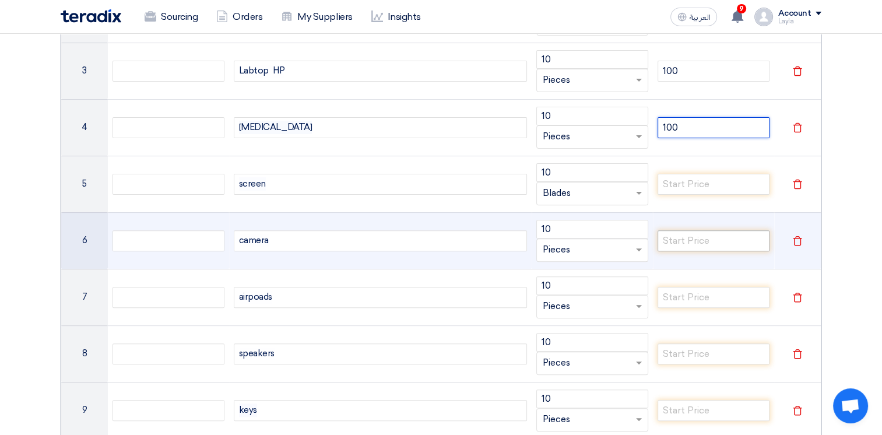
type input "100"
click at [700, 235] on input "number" at bounding box center [713, 240] width 112 height 21
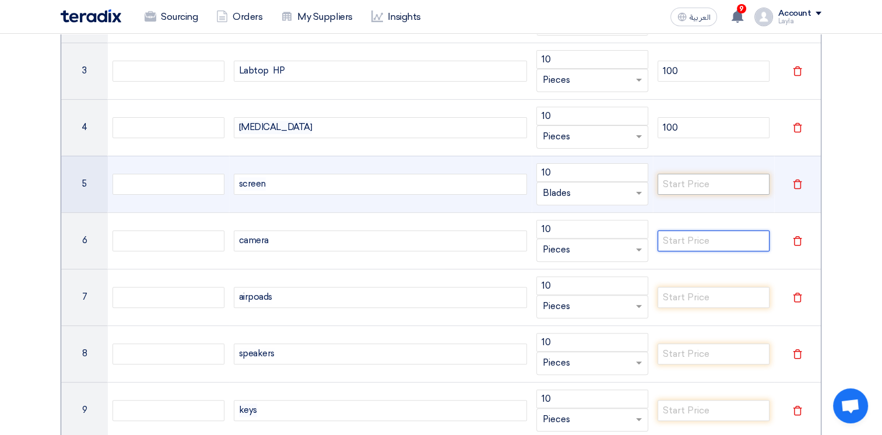
paste input "100"
type input "100"
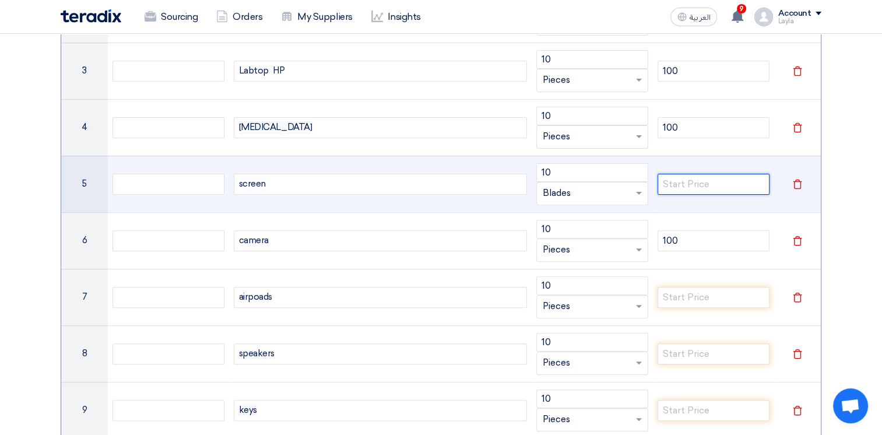
click at [702, 187] on input "number" at bounding box center [713, 184] width 112 height 21
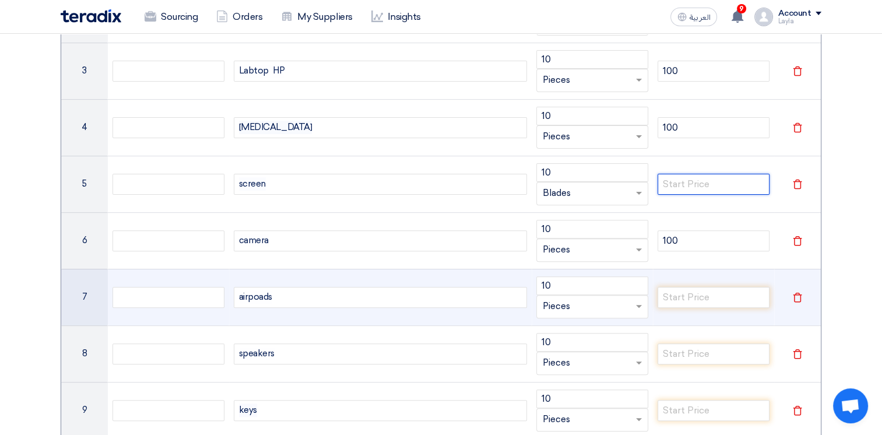
paste input "100"
type input "100"
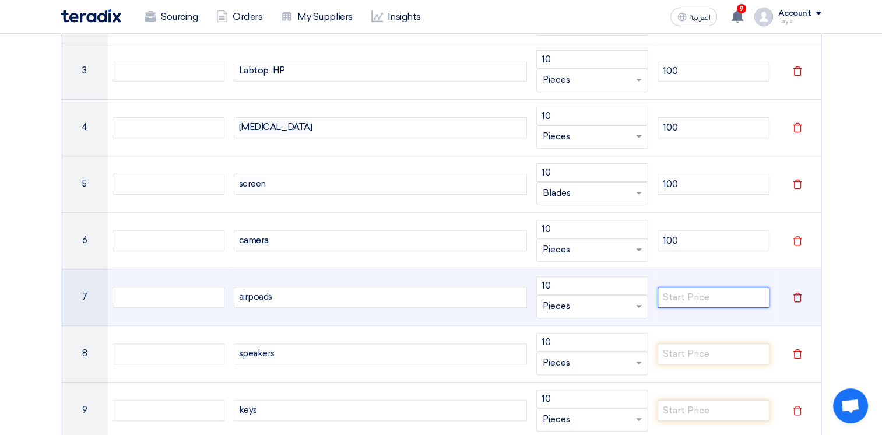
click at [706, 291] on input "number" at bounding box center [713, 297] width 112 height 21
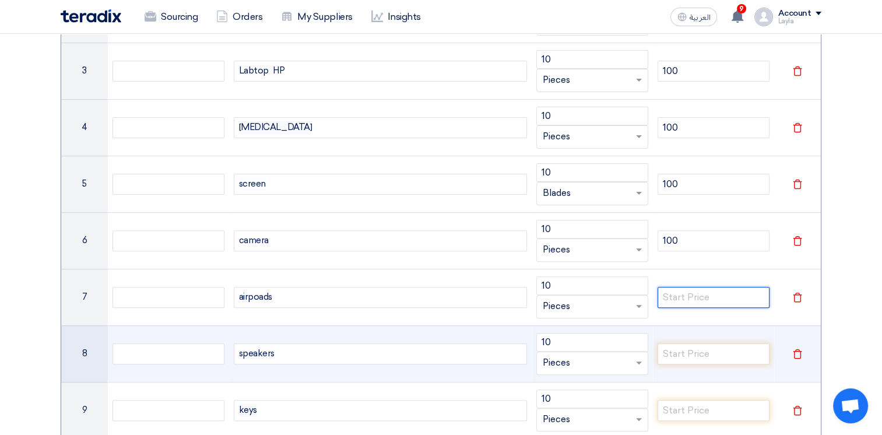
paste input "100"
type input "100"
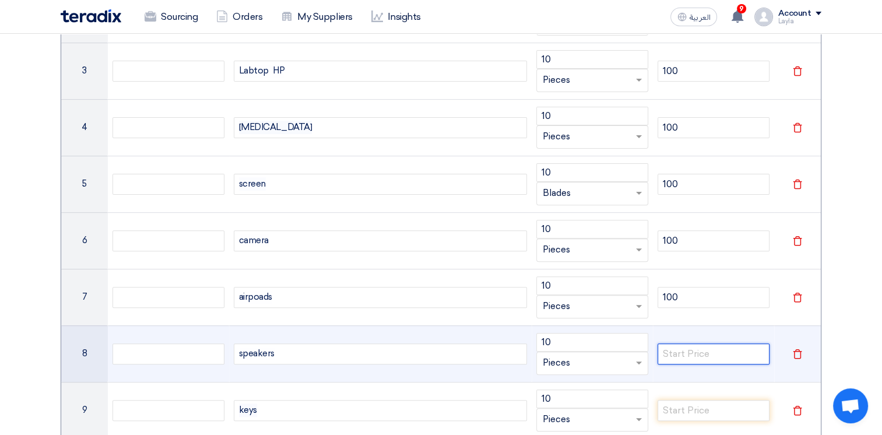
click at [706, 350] on input "number" at bounding box center [713, 353] width 112 height 21
paste input "100"
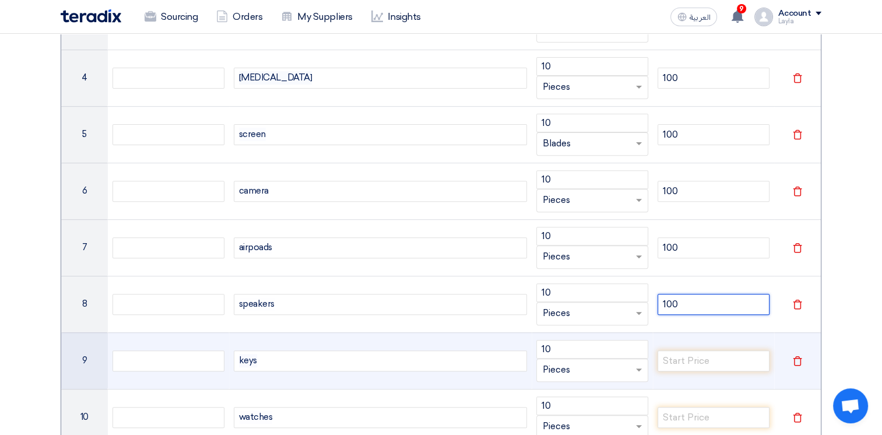
scroll to position [466, 0]
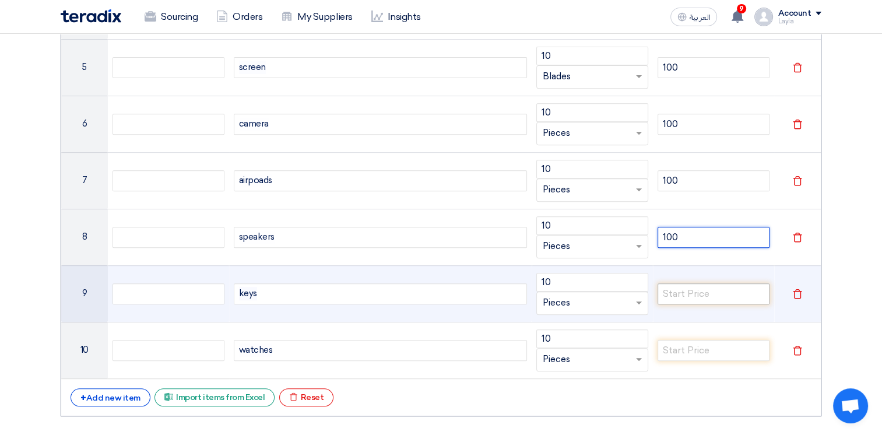
type input "100"
click at [693, 286] on input "number" at bounding box center [713, 293] width 112 height 21
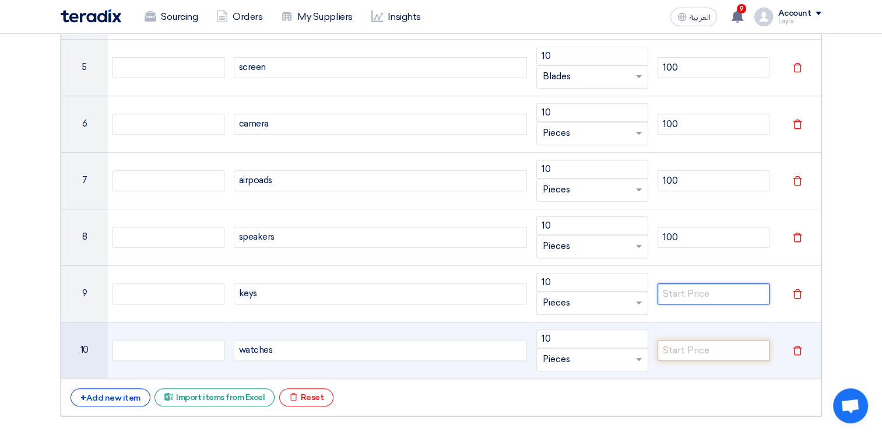
paste input "100"
type input "100"
click at [706, 346] on input "number" at bounding box center [713, 350] width 112 height 21
paste input "100"
type input "100"
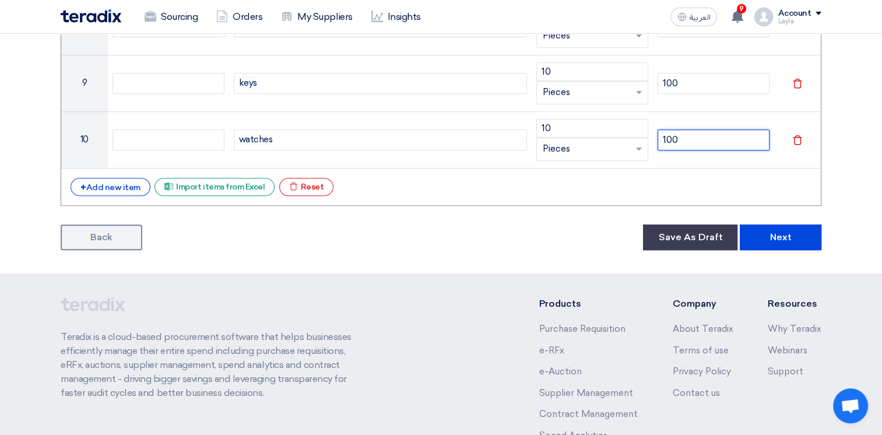
scroll to position [699, 0]
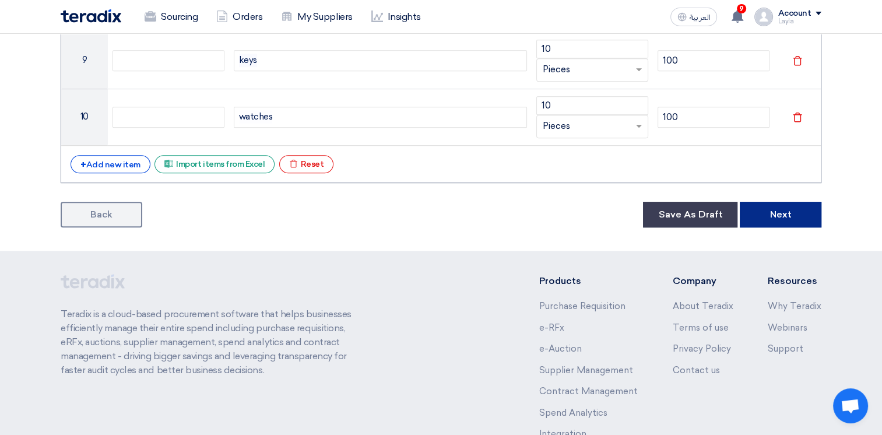
click at [775, 217] on button "Next" at bounding box center [780, 215] width 82 height 26
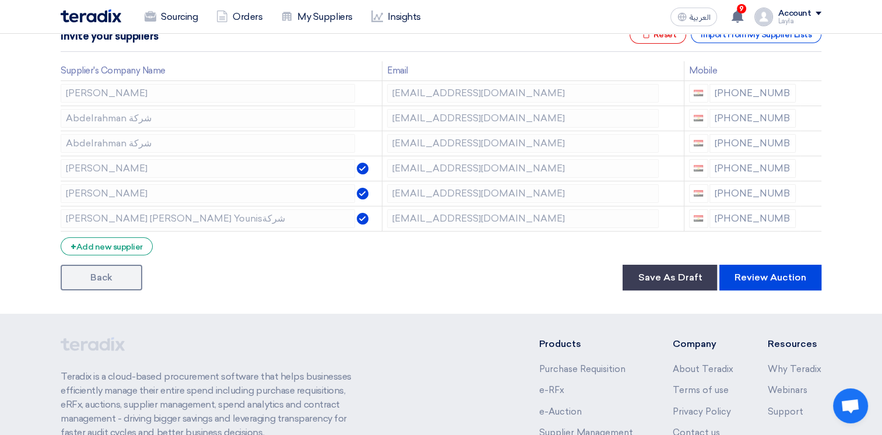
scroll to position [233, 0]
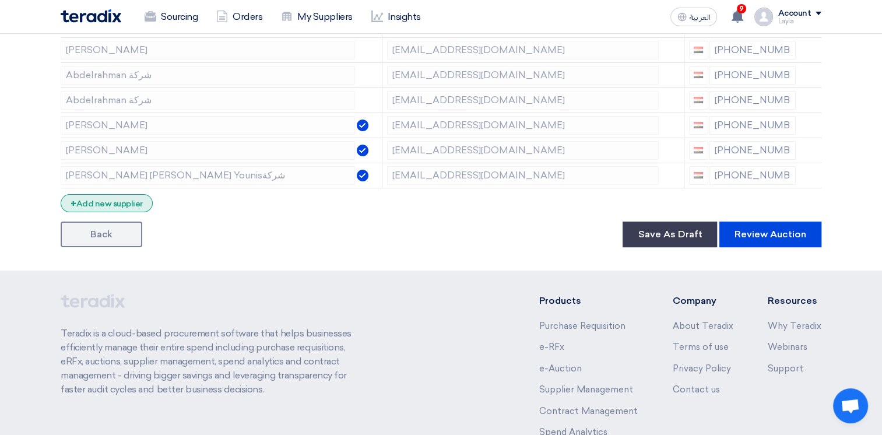
click at [113, 199] on div "+ Add new supplier" at bounding box center [107, 203] width 92 height 18
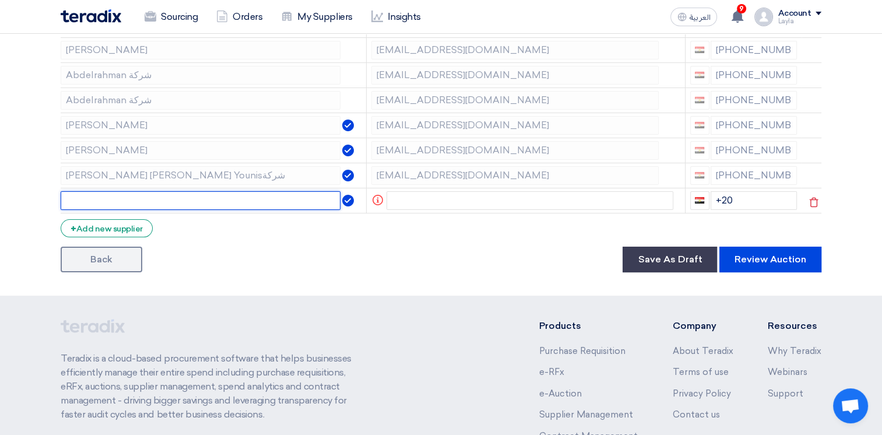
click at [179, 193] on input "text" at bounding box center [201, 200] width 280 height 19
paste input "[EMAIL_ADDRESS][DOMAIN_NAME]"
type input "[EMAIL_ADDRESS][DOMAIN_NAME]"
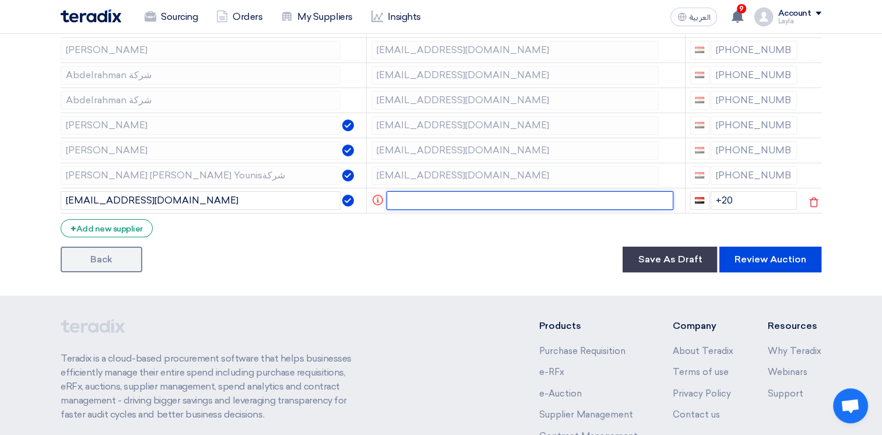
click at [422, 198] on input "text" at bounding box center [529, 200] width 287 height 19
paste input "[EMAIL_ADDRESS][DOMAIN_NAME]"
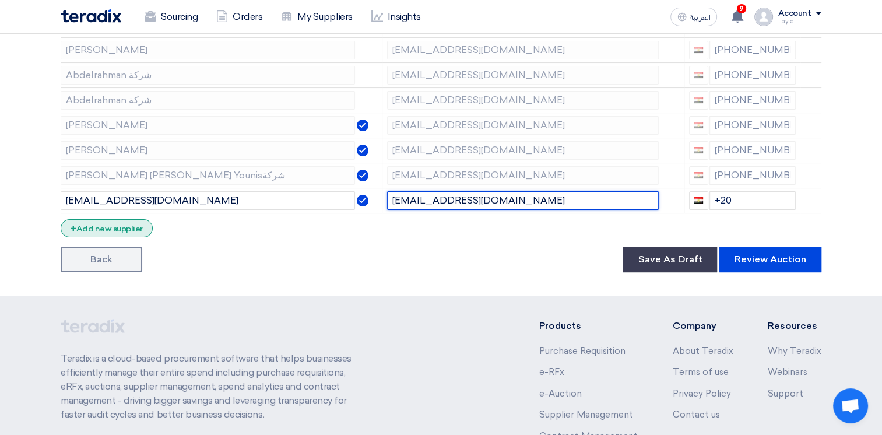
type input "[EMAIL_ADDRESS][DOMAIN_NAME]"
click at [111, 227] on div "+ Add new supplier" at bounding box center [107, 228] width 92 height 18
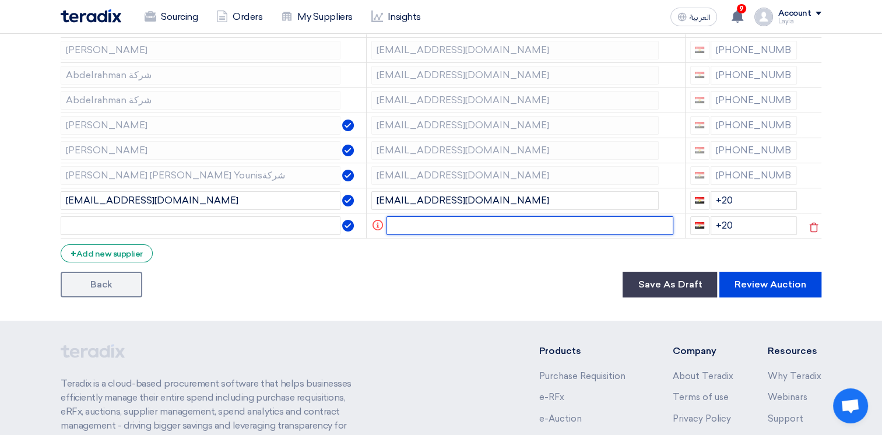
click at [422, 223] on input "text" at bounding box center [529, 225] width 287 height 19
paste input "sp2@teradix.com"
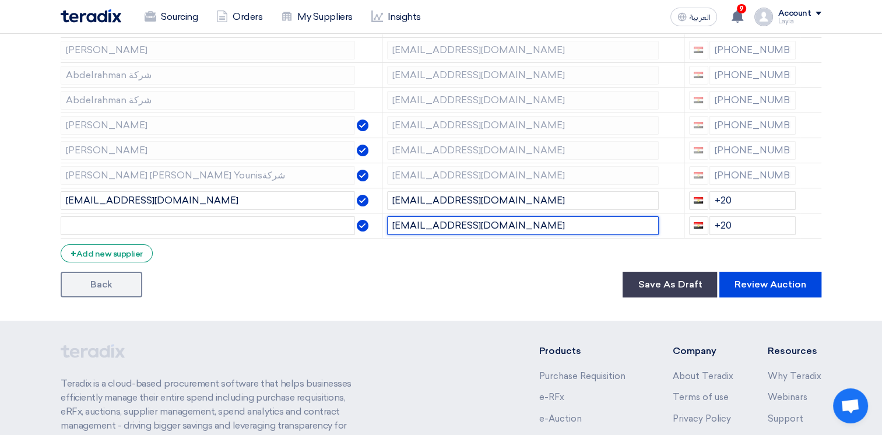
type input "sp2@teradix.com"
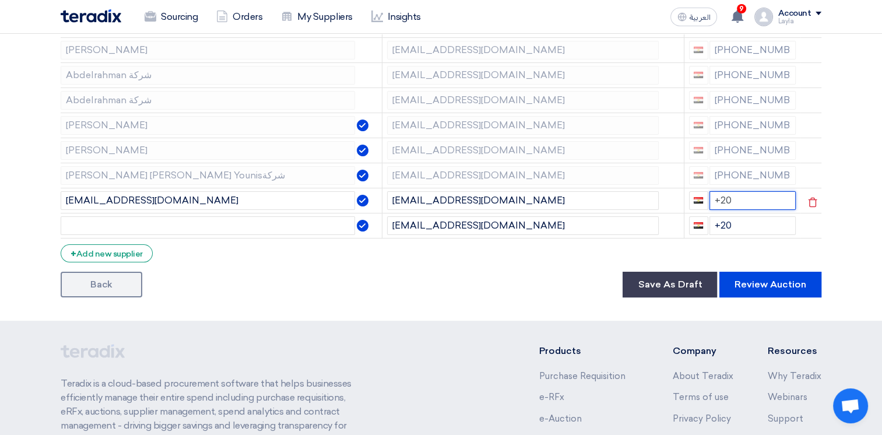
click at [765, 204] on input "+20" at bounding box center [752, 200] width 87 height 19
paste input "201139013021"
type input "+20 201139013021"
click at [729, 210] on input "+20 201139013021" at bounding box center [752, 200] width 87 height 19
click at [732, 210] on input "+20 201139013021" at bounding box center [752, 200] width 87 height 19
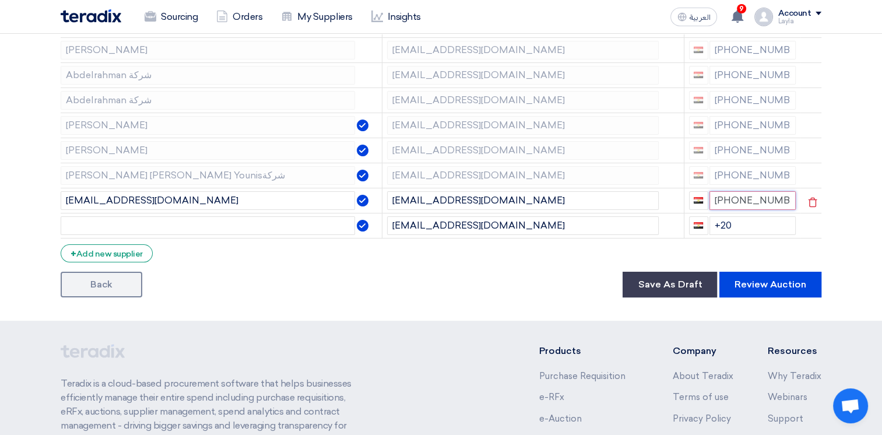
click at [736, 210] on input "+20 201139013021" at bounding box center [752, 200] width 87 height 19
click at [734, 199] on input "+20 01139013021" at bounding box center [752, 200] width 87 height 19
type input "+20 1139013021"
click at [735, 228] on input "+20" at bounding box center [752, 225] width 87 height 19
click at [734, 225] on input "+20 01030400000" at bounding box center [752, 225] width 87 height 19
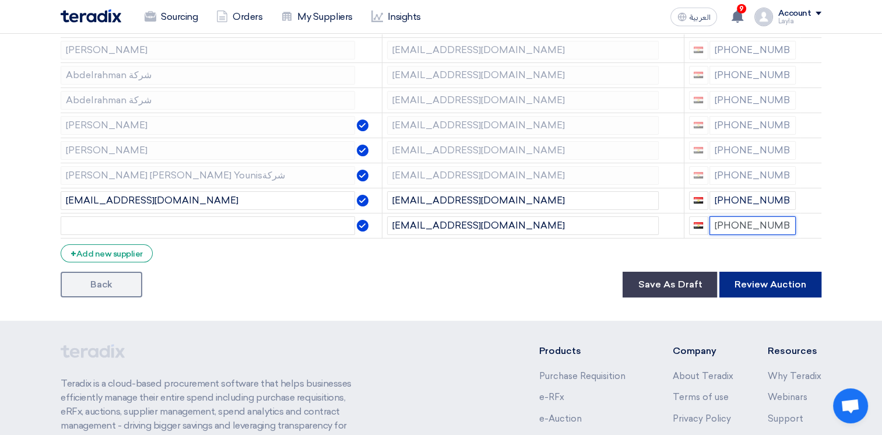
type input "+201030400000"
click at [753, 287] on button "Review Auction" at bounding box center [770, 285] width 102 height 26
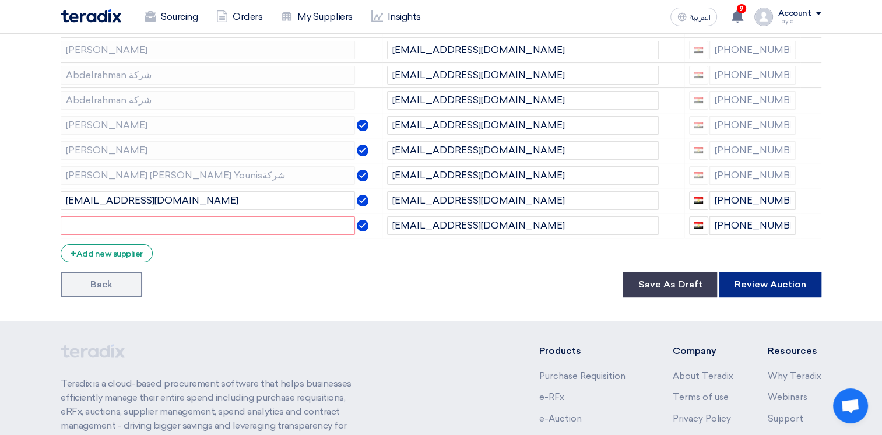
click at [778, 283] on button "Review Auction" at bounding box center [770, 285] width 102 height 26
drag, startPoint x: 768, startPoint y: 285, endPoint x: 758, endPoint y: 285, distance: 9.9
click at [768, 285] on button "Review Auction" at bounding box center [770, 285] width 102 height 26
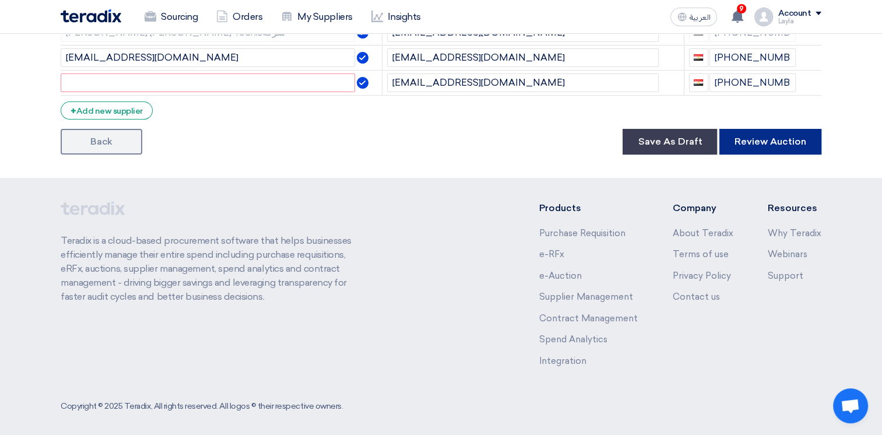
scroll to position [380, 0]
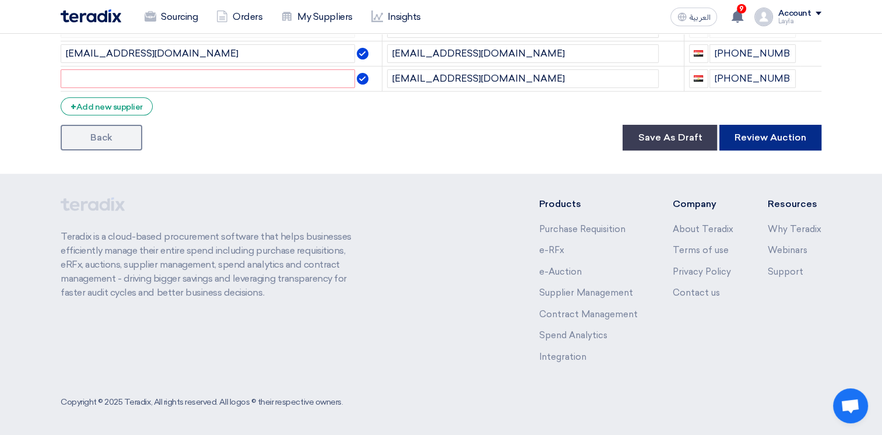
click at [762, 141] on button "Review Auction" at bounding box center [770, 138] width 102 height 26
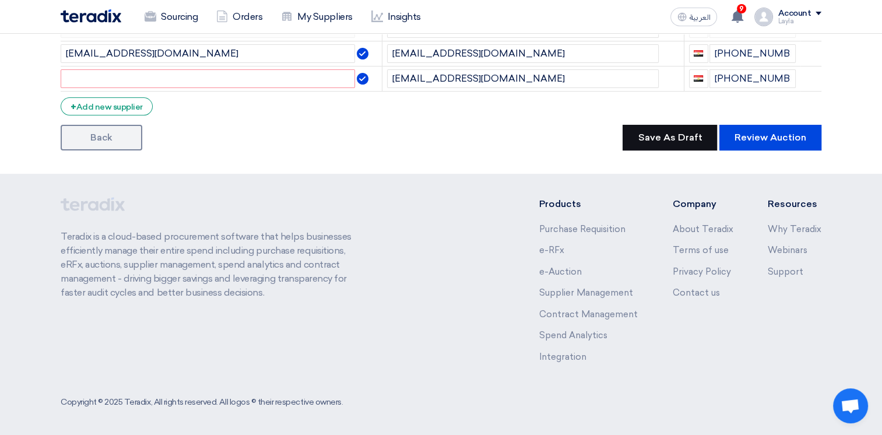
click at [651, 138] on button "Save As Draft" at bounding box center [669, 138] width 94 height 26
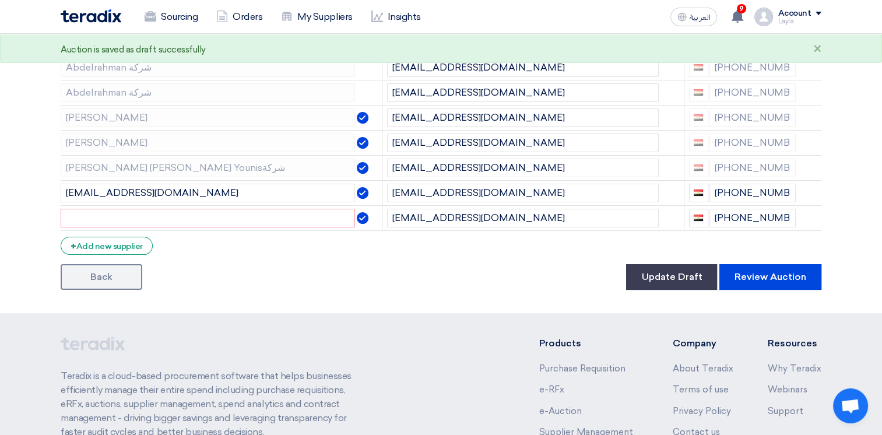
scroll to position [322, 0]
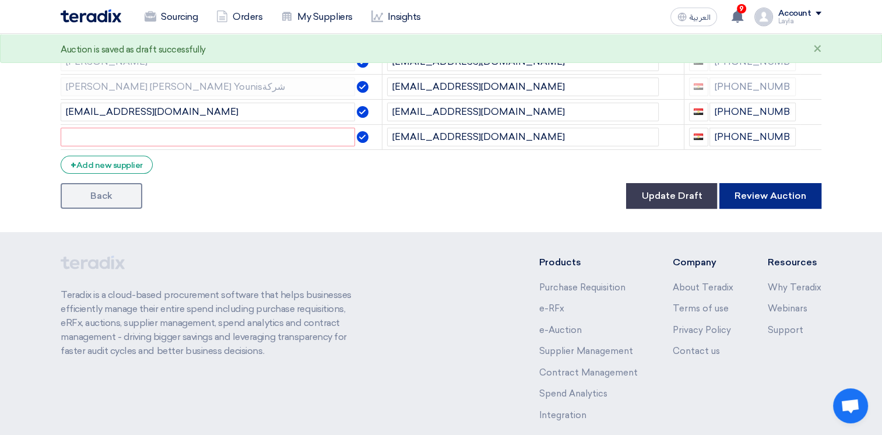
click at [766, 183] on button "Review Auction" at bounding box center [770, 196] width 102 height 26
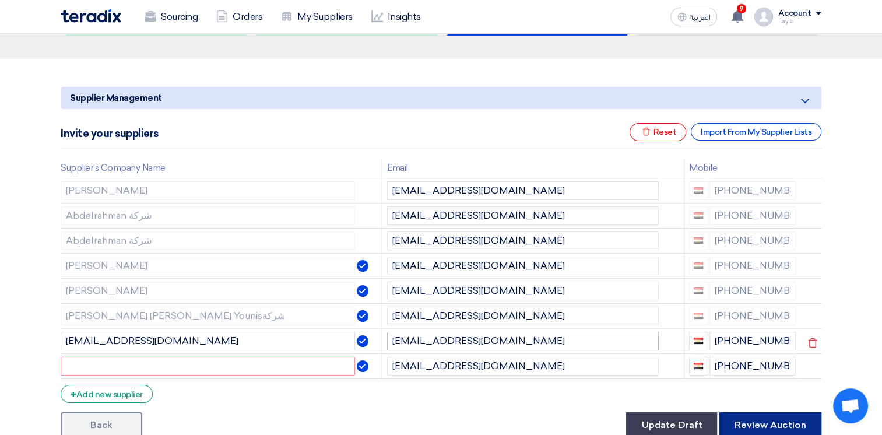
scroll to position [233, 0]
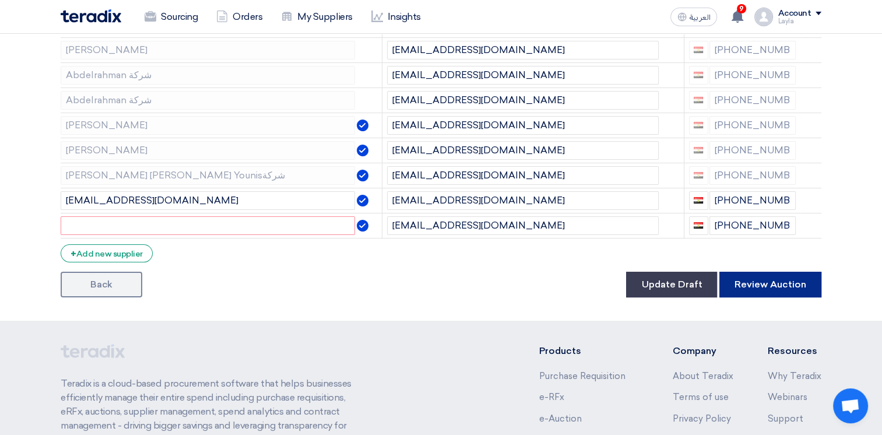
click at [774, 288] on button "Review Auction" at bounding box center [770, 285] width 102 height 26
click at [771, 287] on button "Review Auction" at bounding box center [770, 285] width 102 height 26
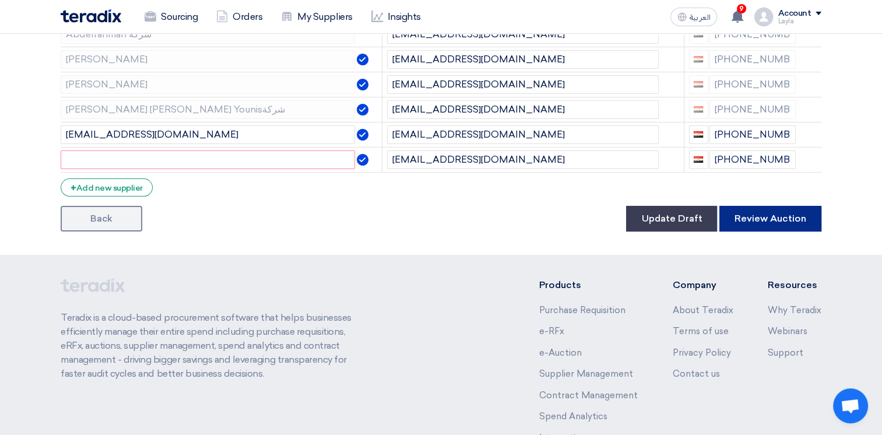
scroll to position [350, 0]
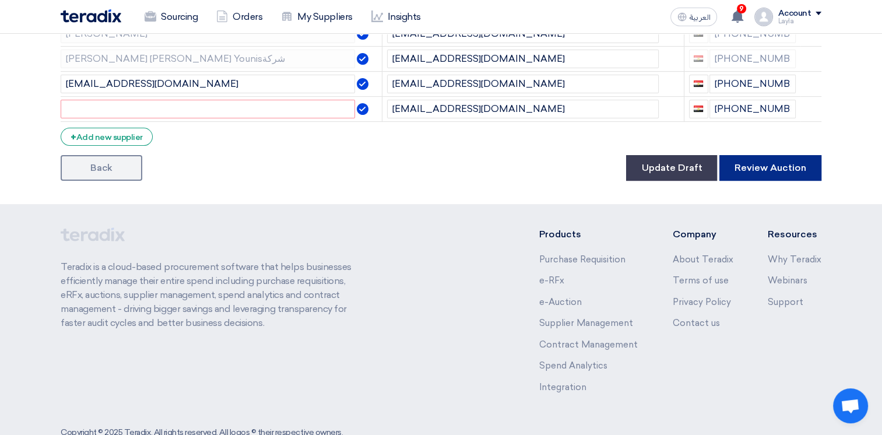
click at [773, 170] on button "Review Auction" at bounding box center [770, 168] width 102 height 26
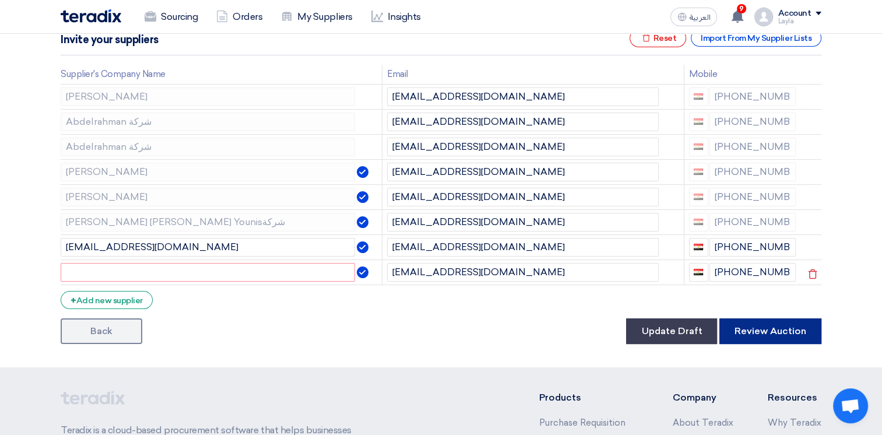
scroll to position [233, 0]
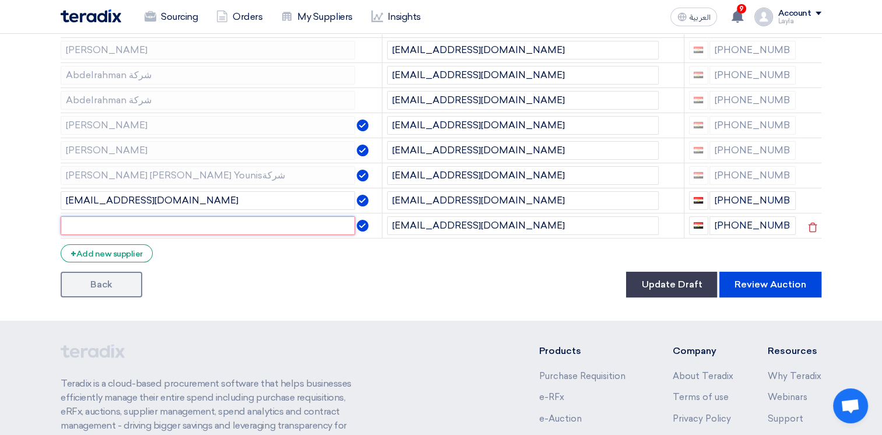
click at [172, 223] on input "text" at bounding box center [208, 225] width 294 height 19
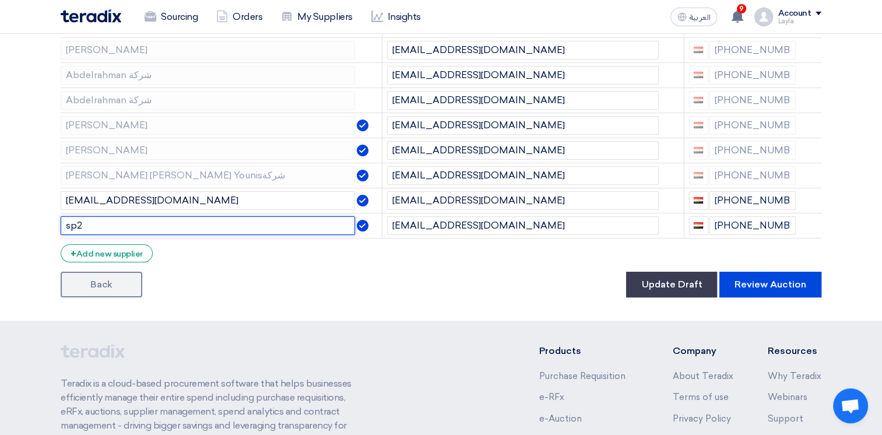
type input "sp2"
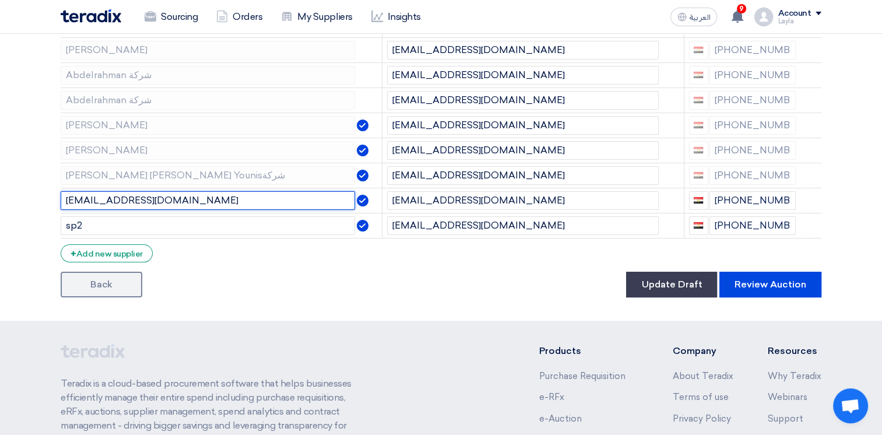
drag, startPoint x: -2, startPoint y: 167, endPoint x: -2, endPoint y: 161, distance: 6.4
click at [0, 161] on html "Sourcing Orders My Suppliers Insights العربية ع 9 Congratulations! "Softe wear …" at bounding box center [441, 175] width 882 height 817
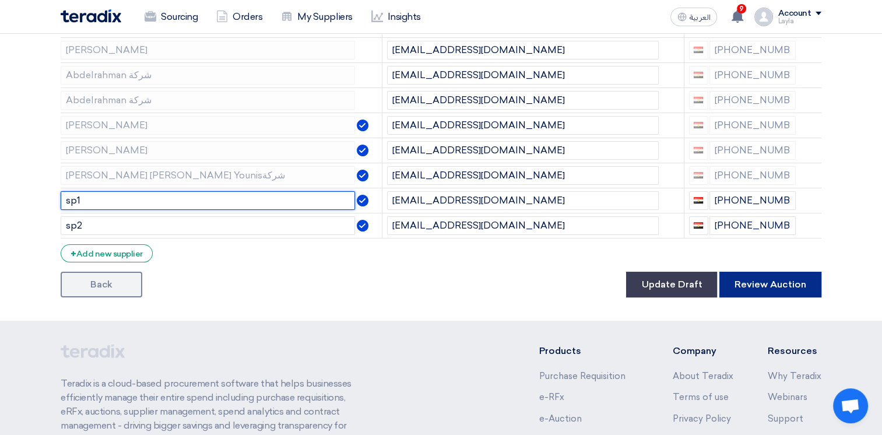
type input "sp1"
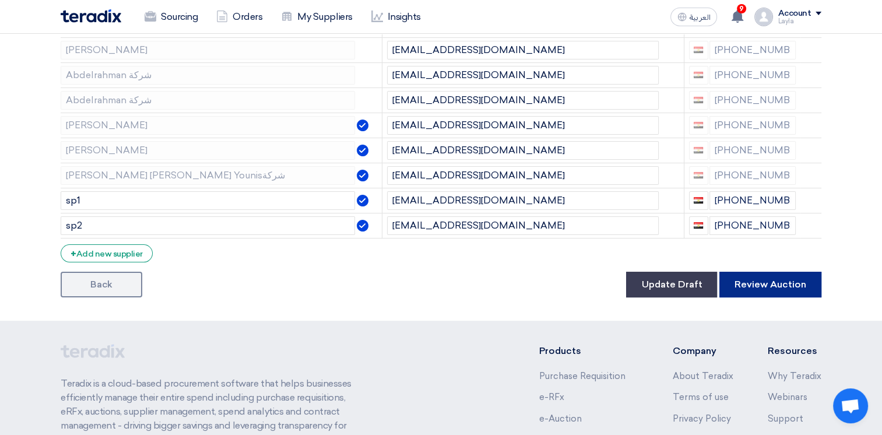
click at [770, 278] on button "Review Auction" at bounding box center [770, 285] width 102 height 26
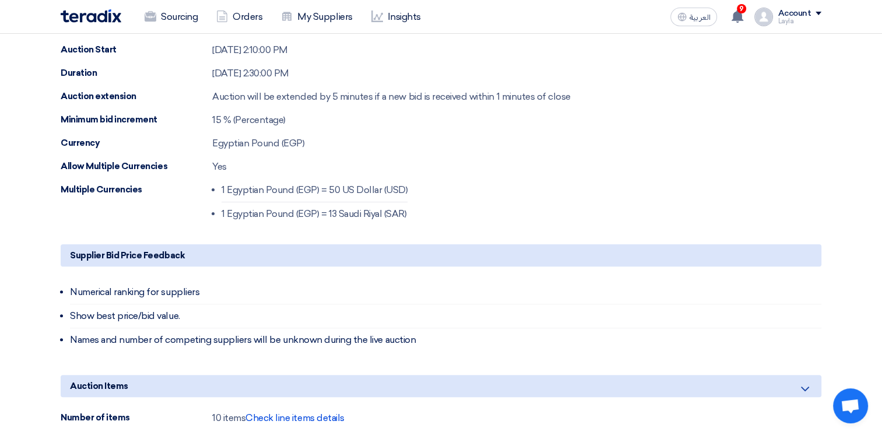
click at [276, 50] on div "Sep 17, 2025, 2:10:00 PM" at bounding box center [250, 50] width 76 height 14
click at [274, 50] on div "Sep 17, 2025, 2:10:00 PM" at bounding box center [250, 50] width 76 height 14
click at [785, 18] on div "Layla" at bounding box center [799, 21] width 44 height 6
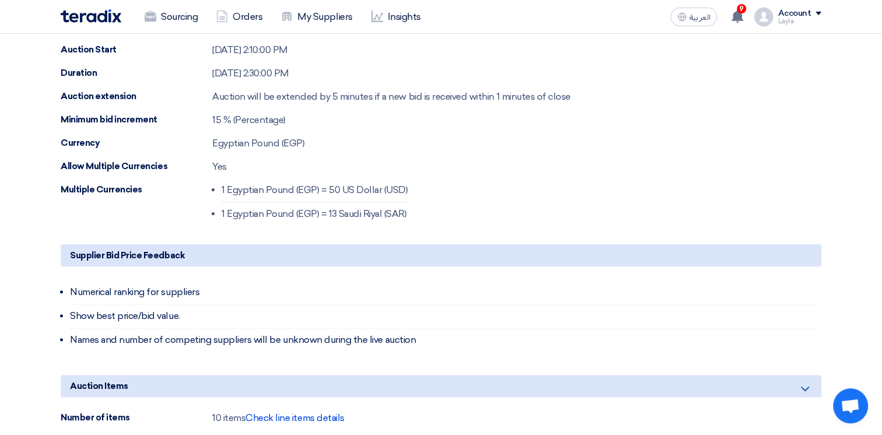
drag, startPoint x: 440, startPoint y: 87, endPoint x: 424, endPoint y: 83, distance: 17.4
click div "Your request has been submitted successfully An invitation email is already on …"
click at [117, 16] on img at bounding box center [91, 15] width 61 height 13
click at [181, 16] on link "Sourcing" at bounding box center [171, 17] width 72 height 26
click link "Purchase Requisitions Purchase Requisitions 0"
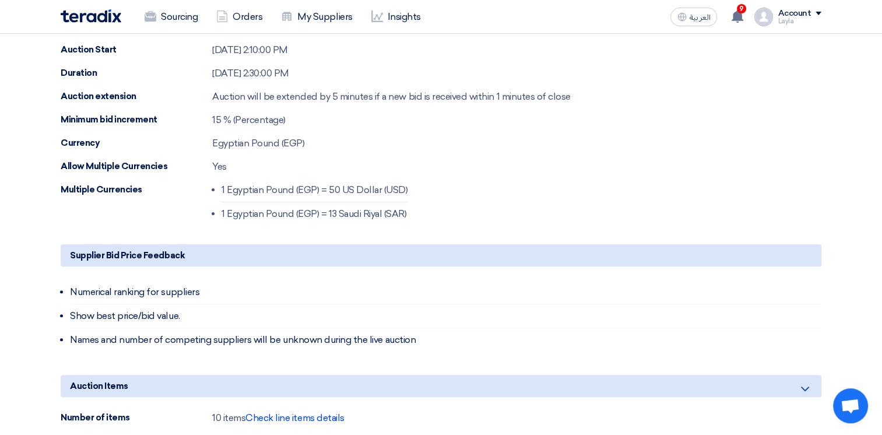
click link "Approved PRs Approved PRs 0"
click link "Published Published 1"
click link "Assigned To other Assigned To other 0"
click link "Assigned To me Assigned To me 0"
click link "Approved PRs Approved PRs 0"
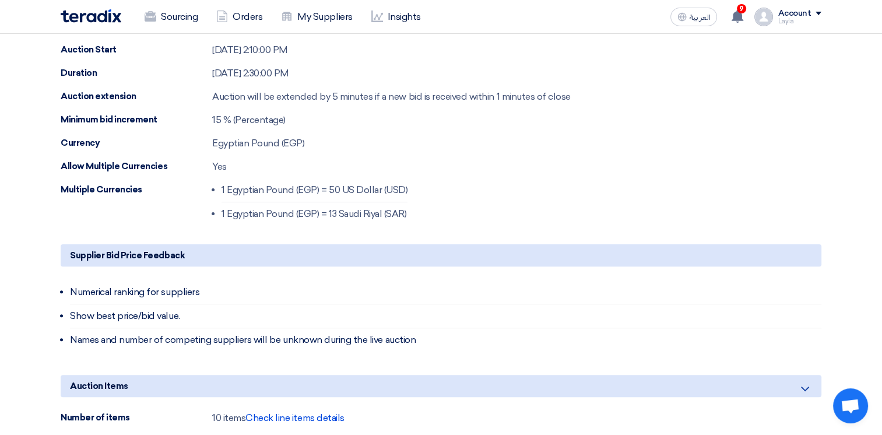
scroll to position [117, 0]
click link "Open Requests Open Requests 4"
click link "Receiving Offers Receiving Offers 1"
click link "All All 4"
click link "Softe wear service"
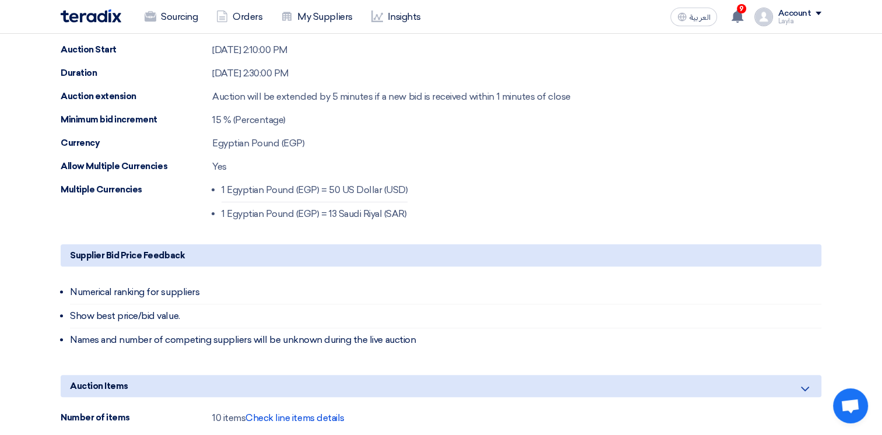
click span "Ended"
click h5 "Auction Logs"
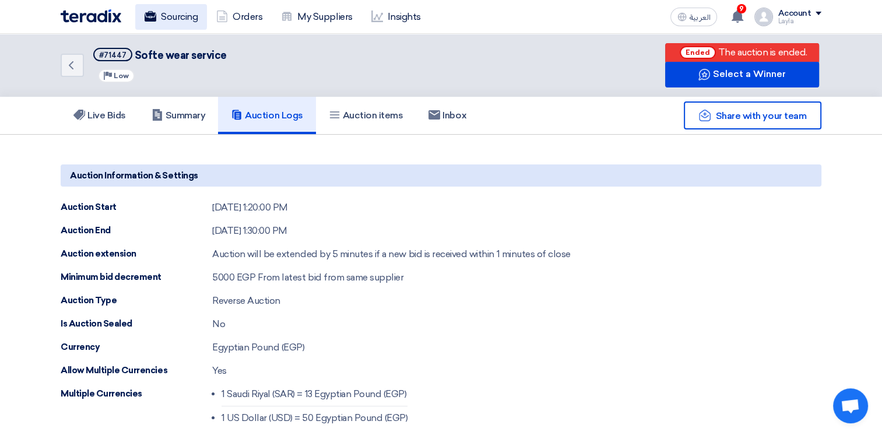
click at [168, 17] on link "Sourcing" at bounding box center [171, 17] width 72 height 26
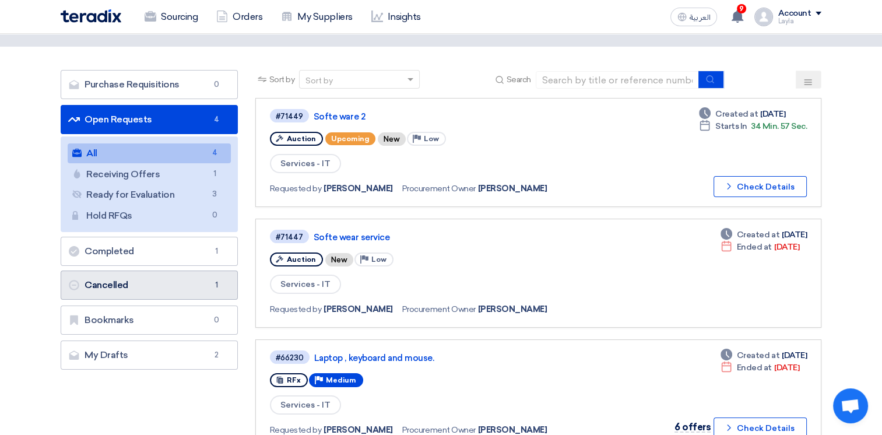
scroll to position [58, 0]
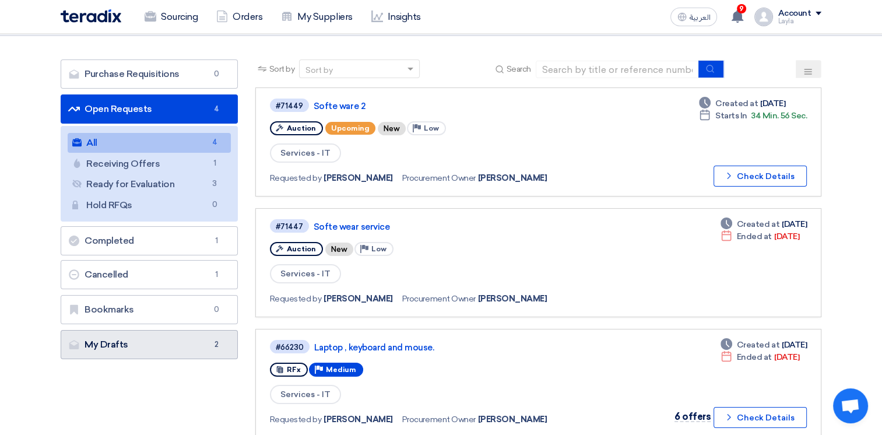
click at [172, 337] on link "My Drafts My Drafts 2" at bounding box center [149, 344] width 177 height 29
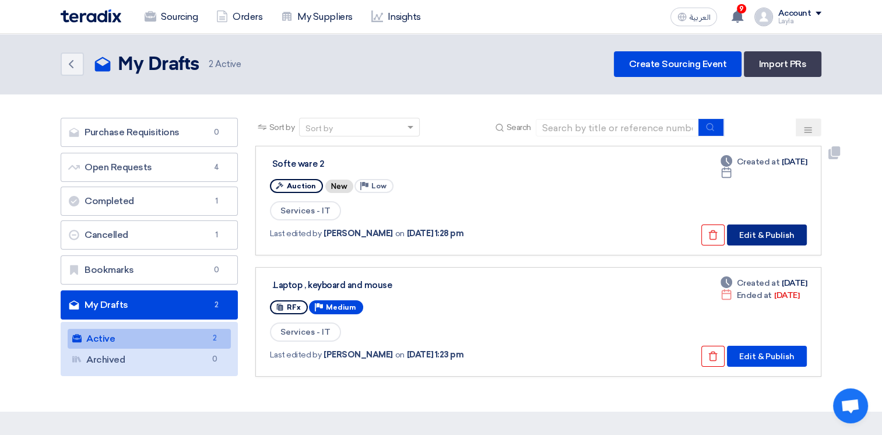
click at [759, 237] on button "Edit & Publish" at bounding box center [767, 234] width 80 height 21
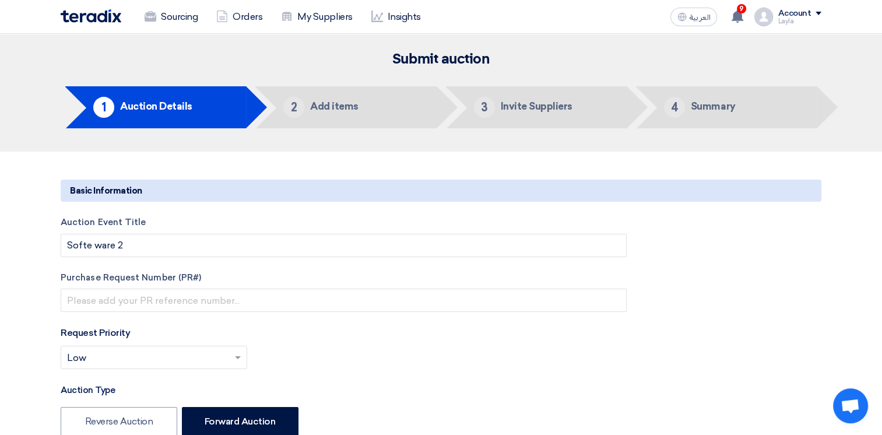
type input "9/17/2025"
type input "02"
type input "10"
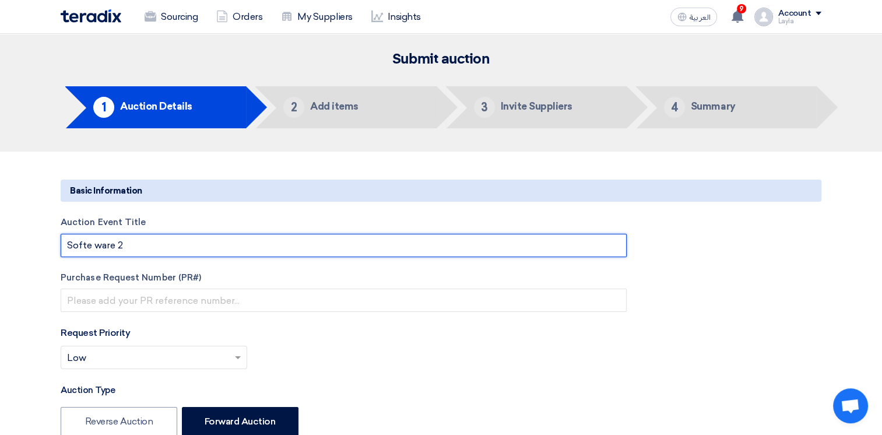
click at [155, 251] on input "Softe ware 2" at bounding box center [344, 245] width 566 height 23
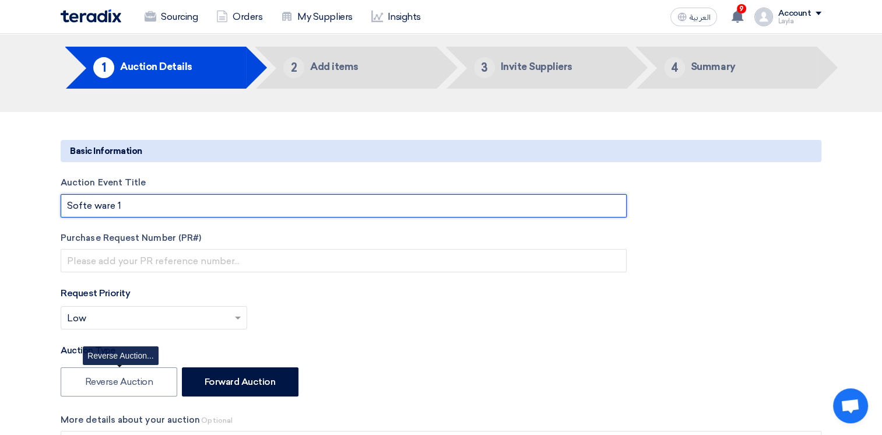
scroll to position [117, 0]
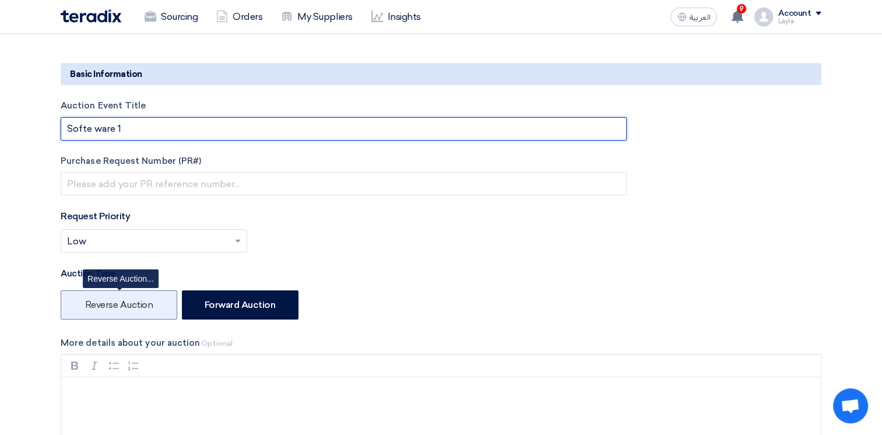
type input "Softe ware 1"
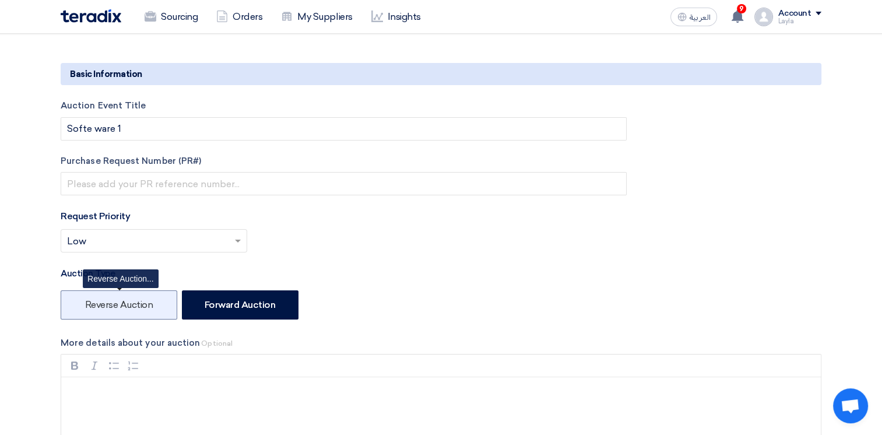
click at [147, 306] on label "Reverse Auction" at bounding box center [119, 304] width 117 height 29
click at [93, 306] on input "Reverse Auction" at bounding box center [89, 304] width 8 height 8
radio input "true"
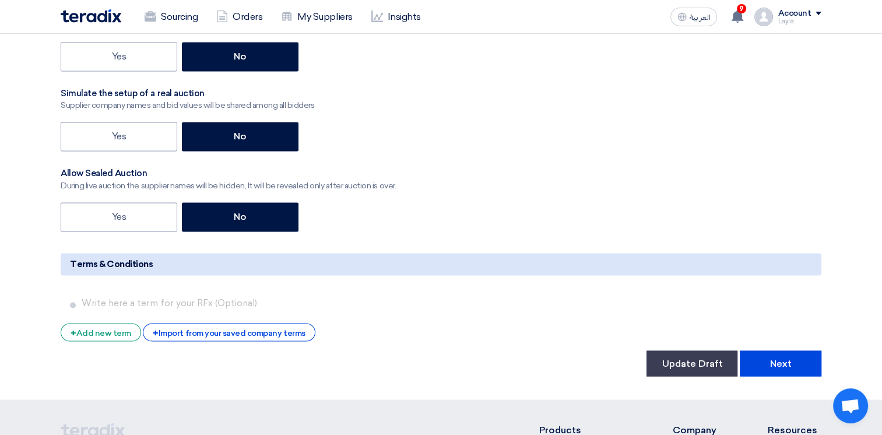
scroll to position [2097, 0]
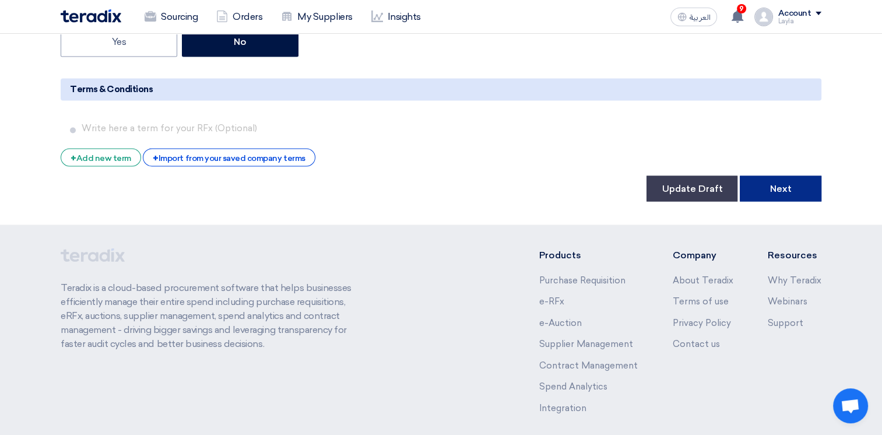
click at [776, 189] on button "Next" at bounding box center [780, 188] width 82 height 26
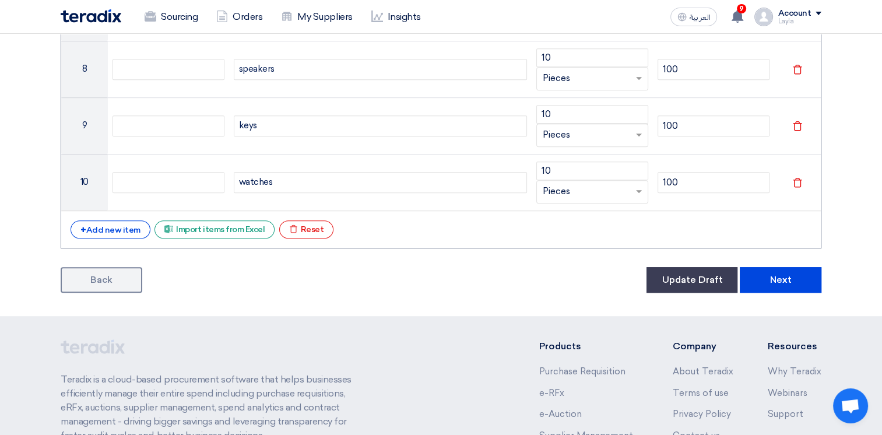
scroll to position [601, 0]
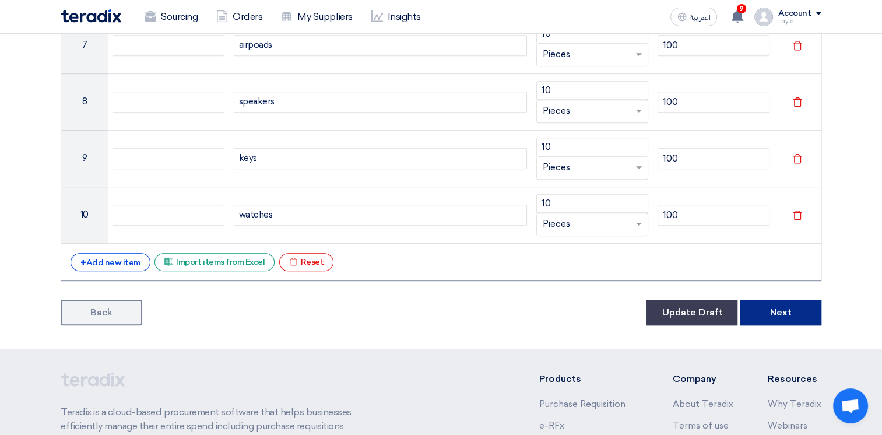
click at [780, 310] on button "Next" at bounding box center [780, 312] width 82 height 26
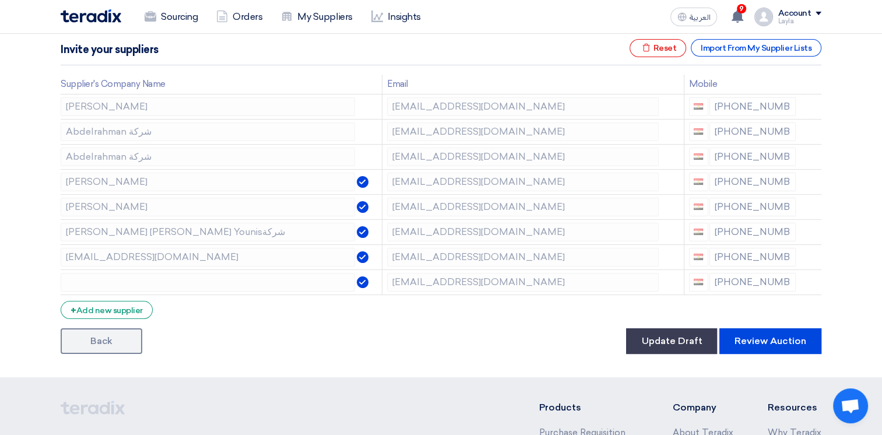
scroll to position [291, 0]
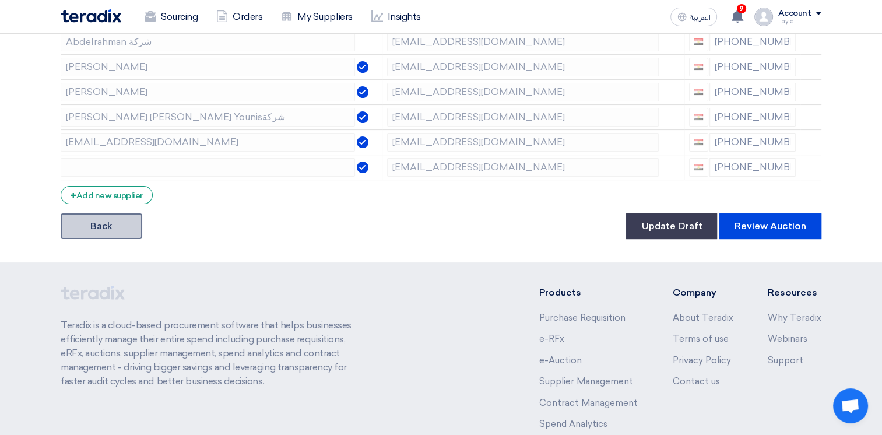
click at [93, 222] on link "Back" at bounding box center [102, 226] width 82 height 26
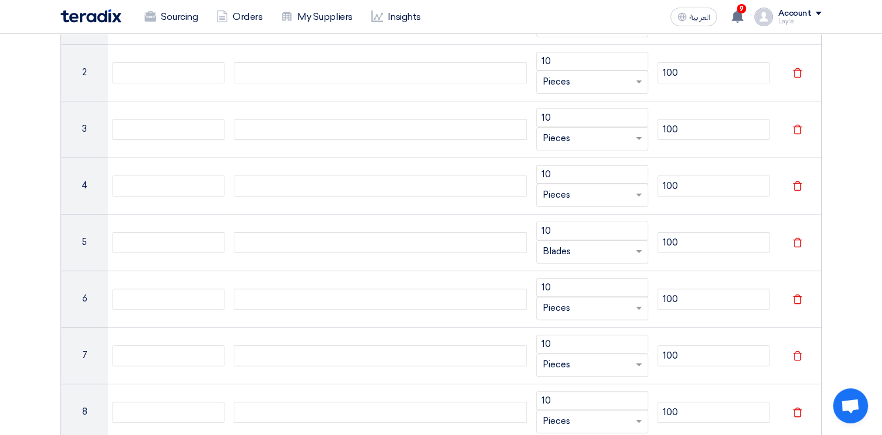
scroll to position [601, 0]
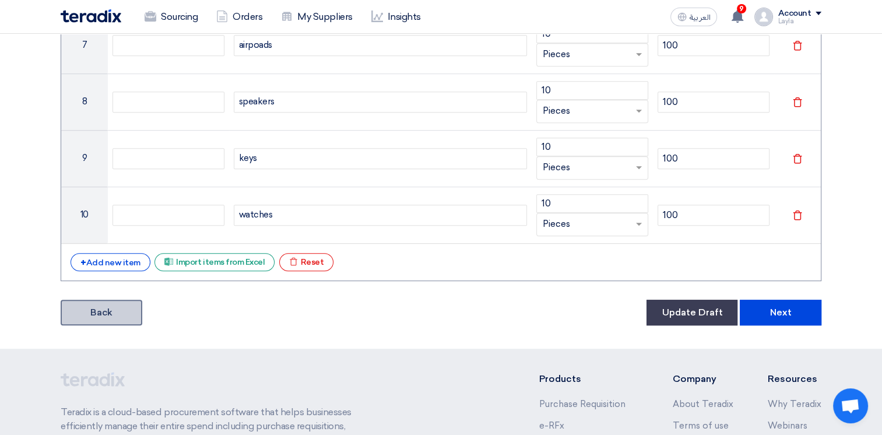
click at [103, 302] on link "Back" at bounding box center [102, 312] width 82 height 26
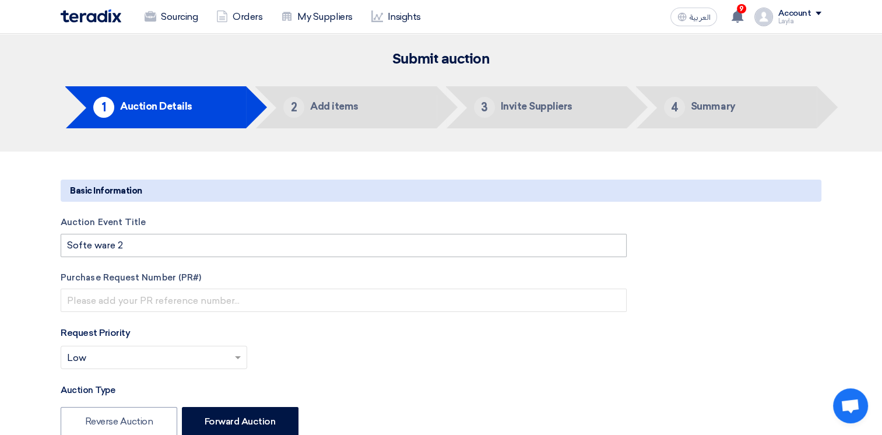
type input "9/17/2025"
type input "02"
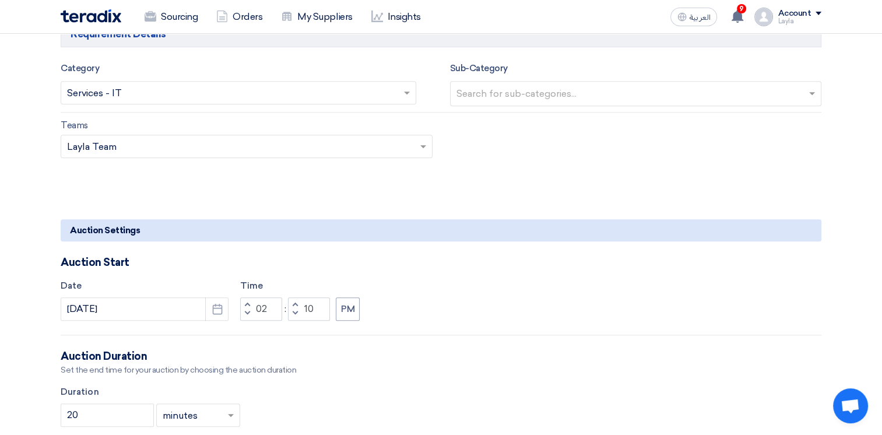
scroll to position [874, 0]
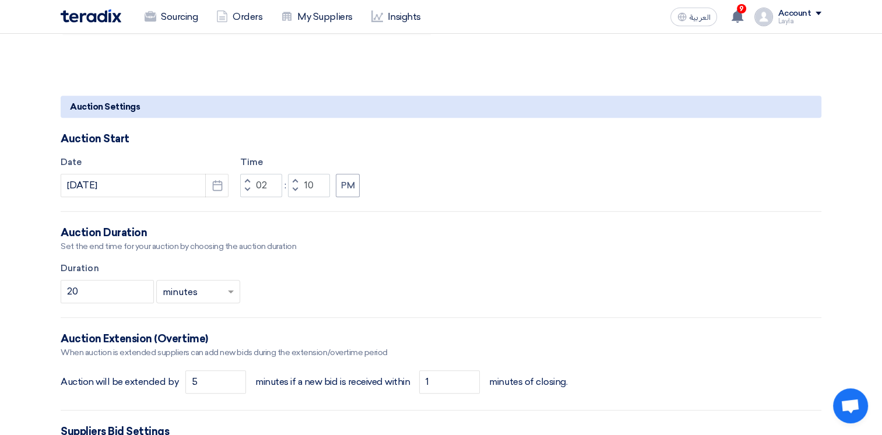
click at [296, 188] on span "button" at bounding box center [295, 189] width 4 height 7
type input "07"
click at [249, 191] on button "Decrement hours" at bounding box center [247, 189] width 14 height 15
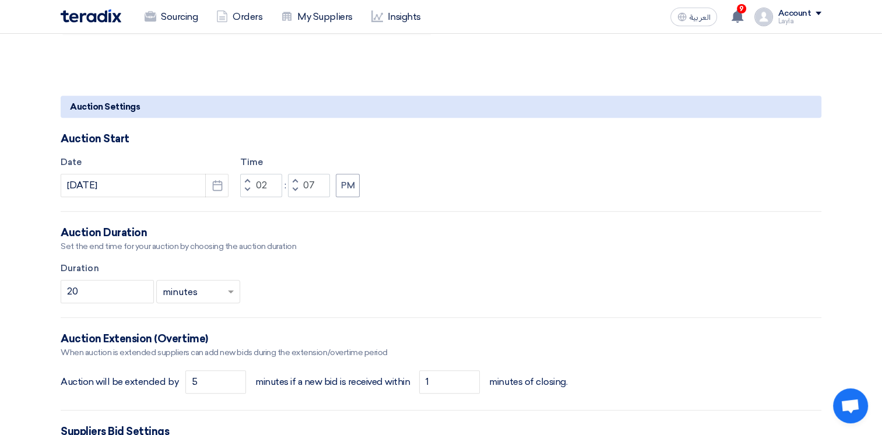
type input "01"
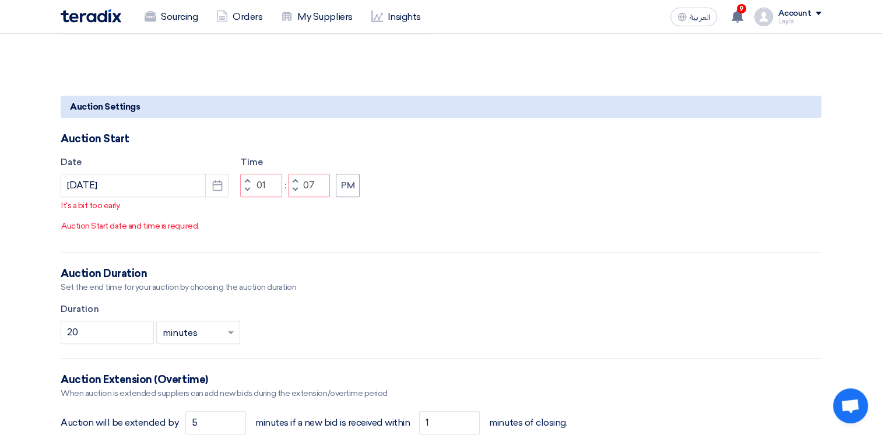
click at [291, 188] on button "Increment minutes" at bounding box center [295, 181] width 14 height 15
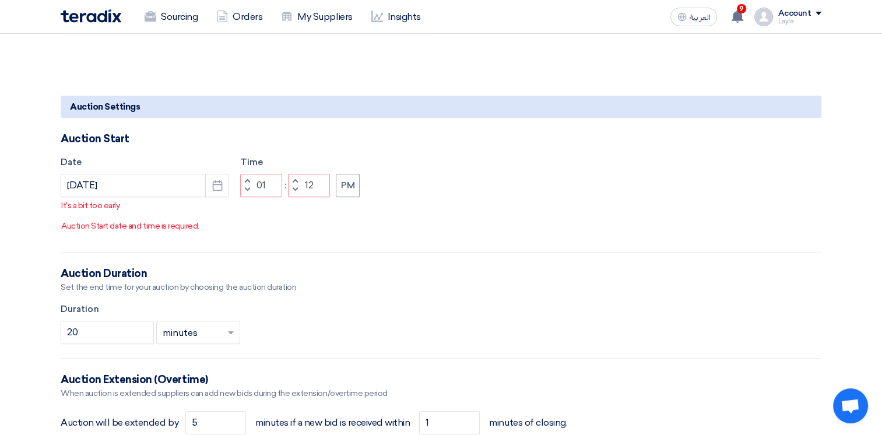
click at [291, 188] on button "Increment minutes" at bounding box center [295, 181] width 14 height 15
click at [290, 188] on button "Increment minutes" at bounding box center [295, 181] width 14 height 15
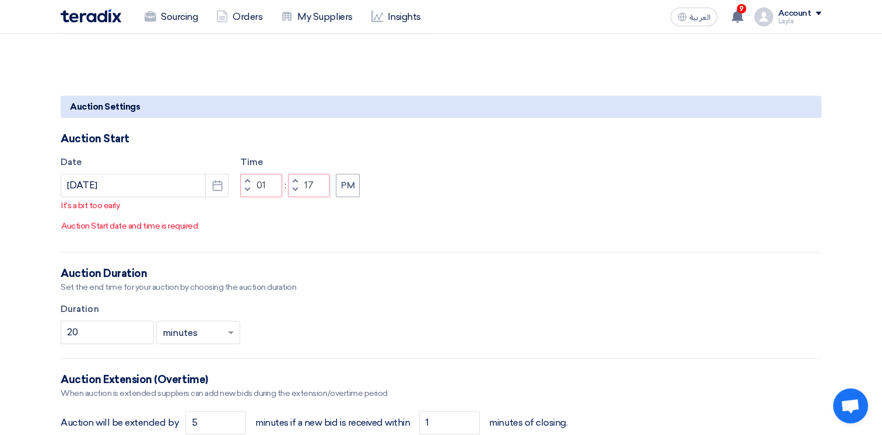
click at [290, 188] on button "Increment minutes" at bounding box center [295, 181] width 14 height 15
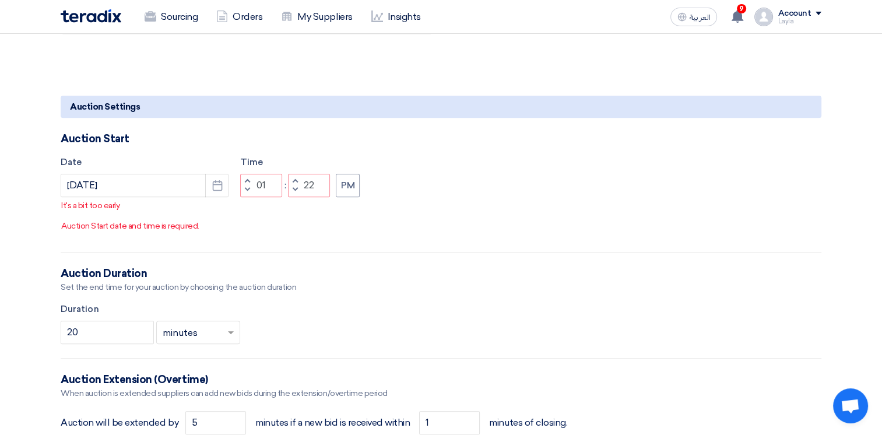
click at [290, 188] on button "Increment minutes" at bounding box center [295, 181] width 14 height 15
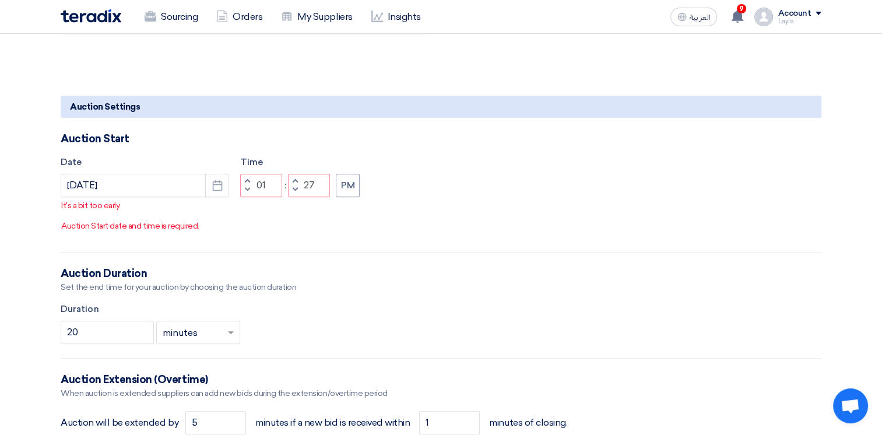
click at [290, 188] on button "Increment minutes" at bounding box center [295, 181] width 14 height 15
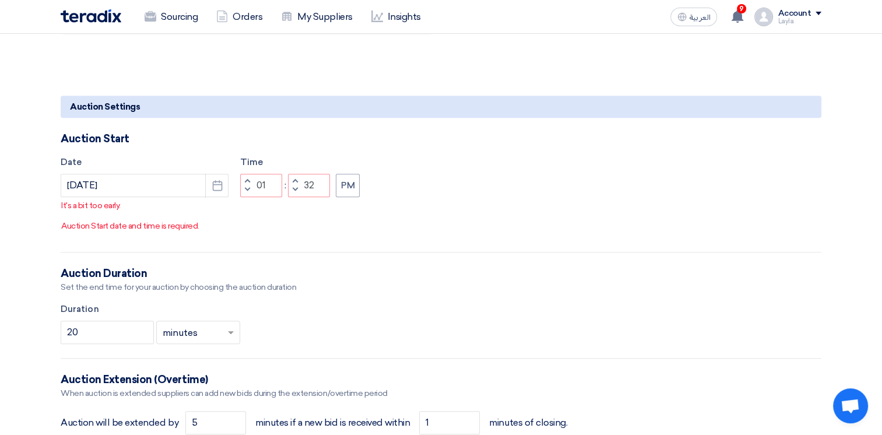
click at [290, 188] on button "Increment minutes" at bounding box center [295, 181] width 14 height 15
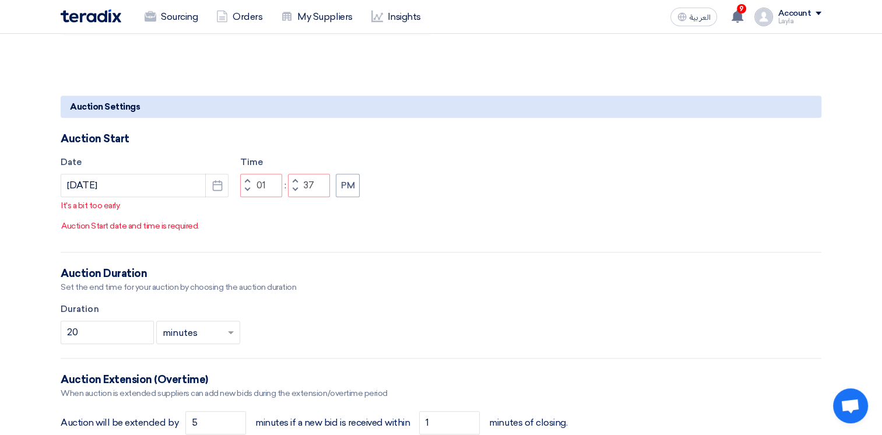
click at [290, 188] on button "Increment minutes" at bounding box center [295, 181] width 14 height 15
type input "40"
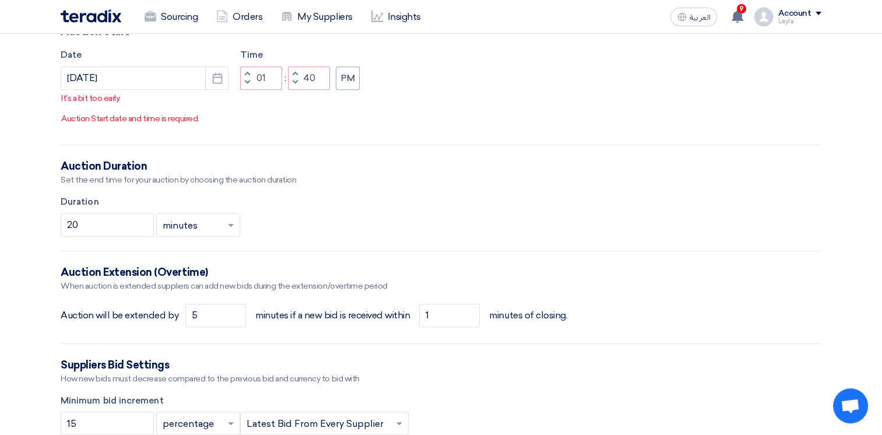
scroll to position [816, 0]
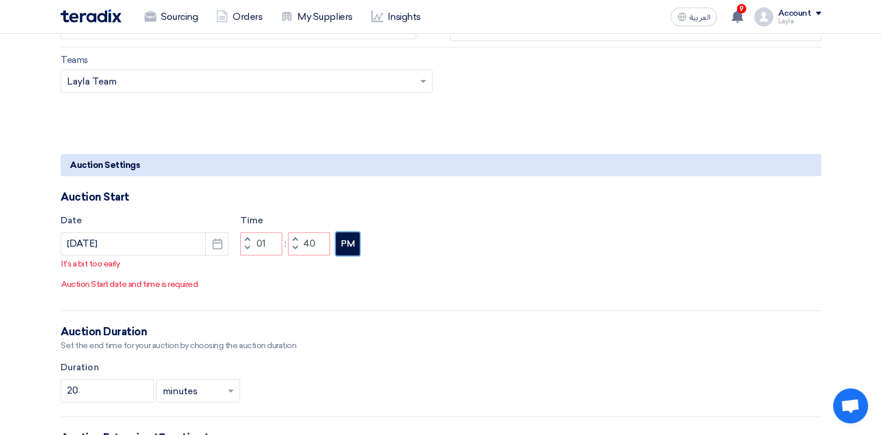
click at [343, 255] on button "PM" at bounding box center [348, 243] width 24 height 23
click at [343, 255] on button "AM" at bounding box center [348, 243] width 24 height 23
click at [246, 242] on span "button" at bounding box center [247, 238] width 4 height 7
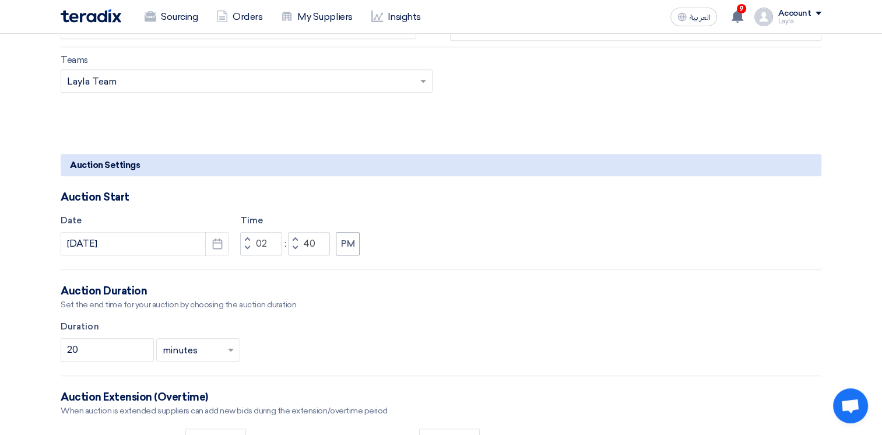
click at [249, 249] on button "Decrement hours" at bounding box center [247, 248] width 14 height 15
type input "01"
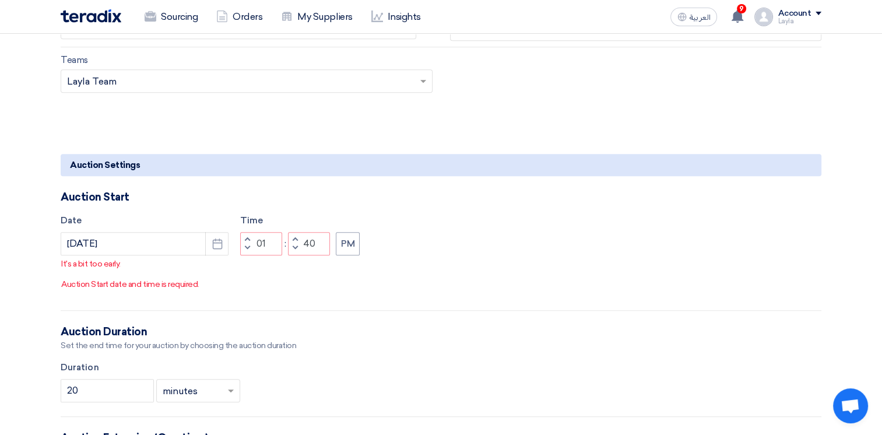
click at [291, 246] on button "Increment minutes" at bounding box center [295, 239] width 14 height 15
click at [290, 246] on button "Increment minutes" at bounding box center [295, 239] width 14 height 15
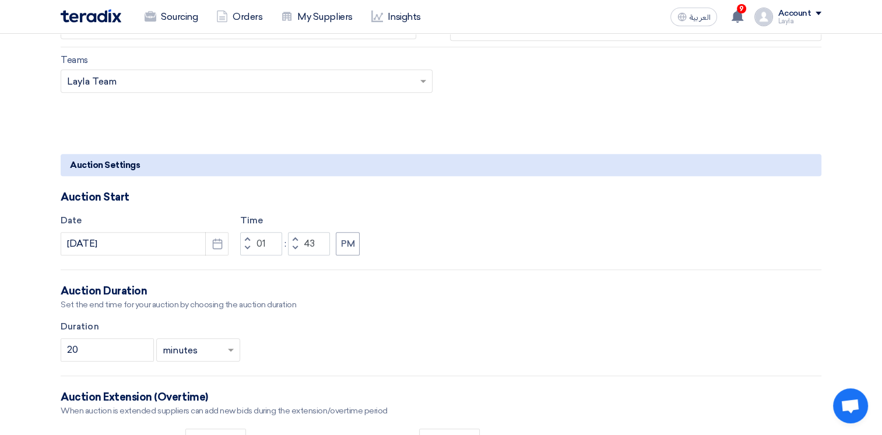
click at [290, 248] on button "Decrement minutes" at bounding box center [295, 248] width 14 height 15
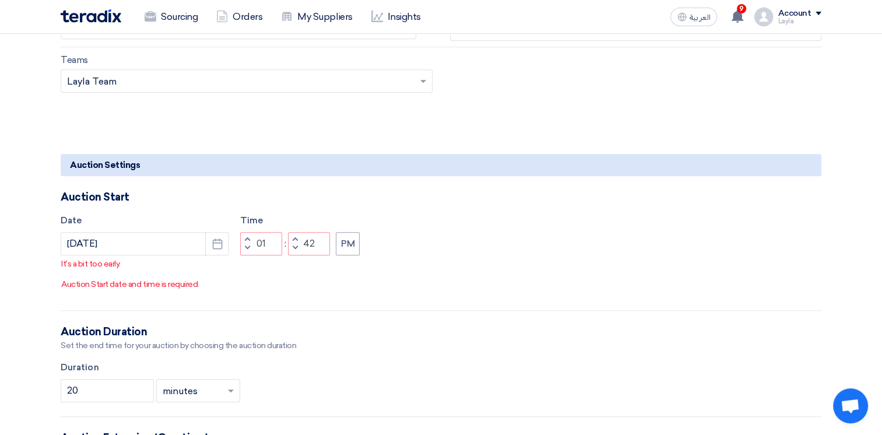
click at [291, 246] on button "Increment minutes" at bounding box center [295, 239] width 14 height 15
type input "43"
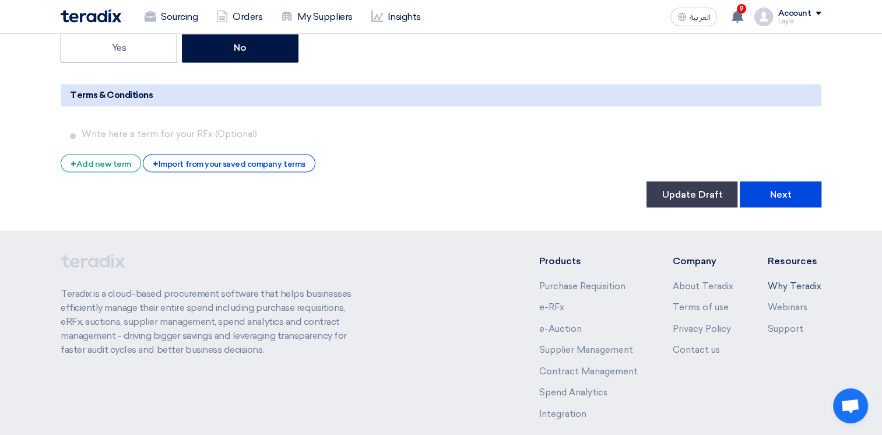
scroll to position [2029, 0]
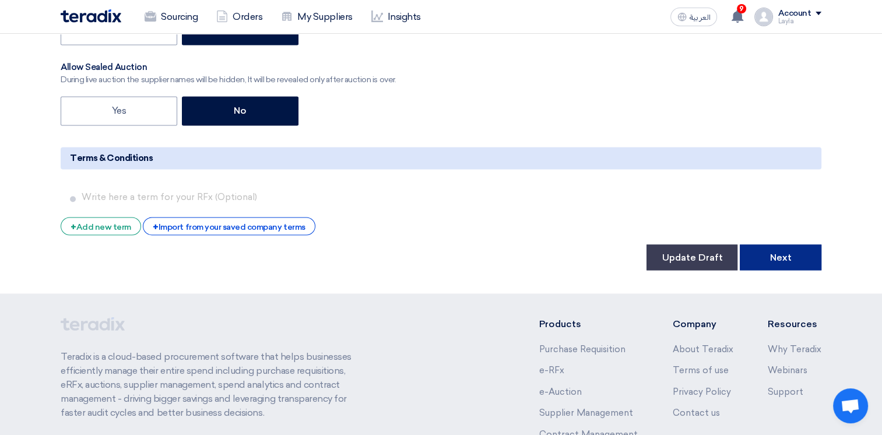
click at [799, 255] on button "Next" at bounding box center [780, 257] width 82 height 26
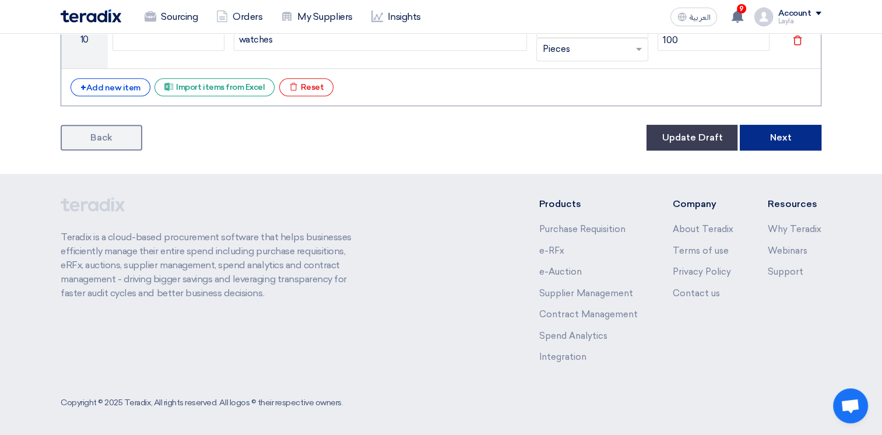
scroll to position [660, 0]
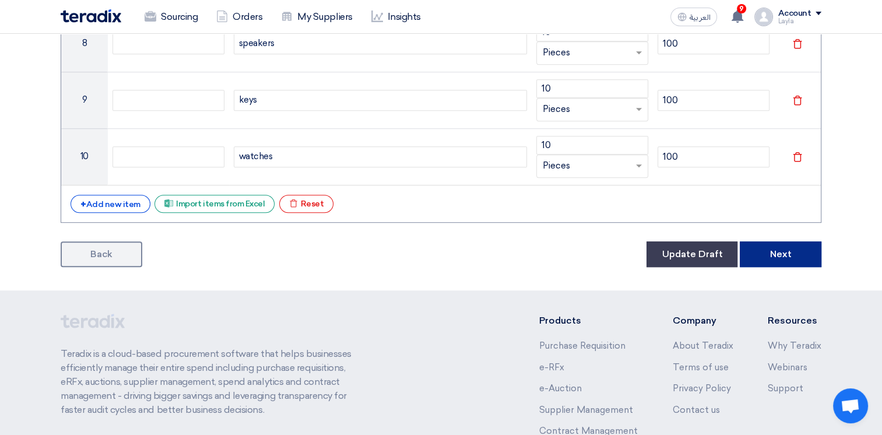
click at [794, 255] on button "Next" at bounding box center [780, 254] width 82 height 26
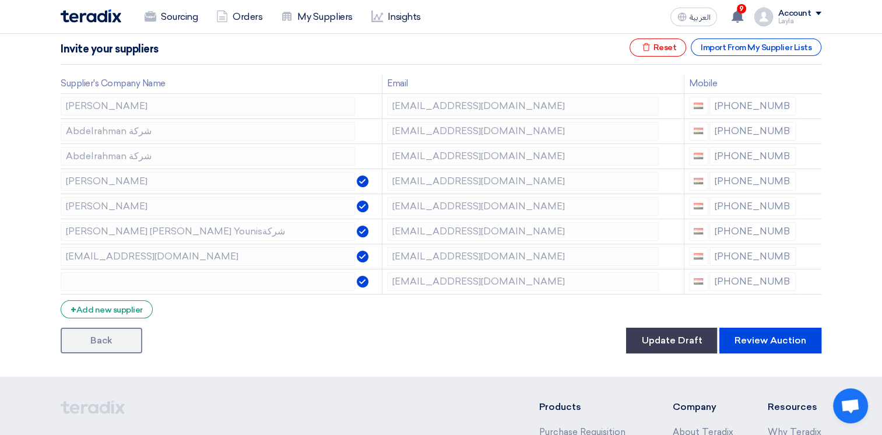
scroll to position [291, 0]
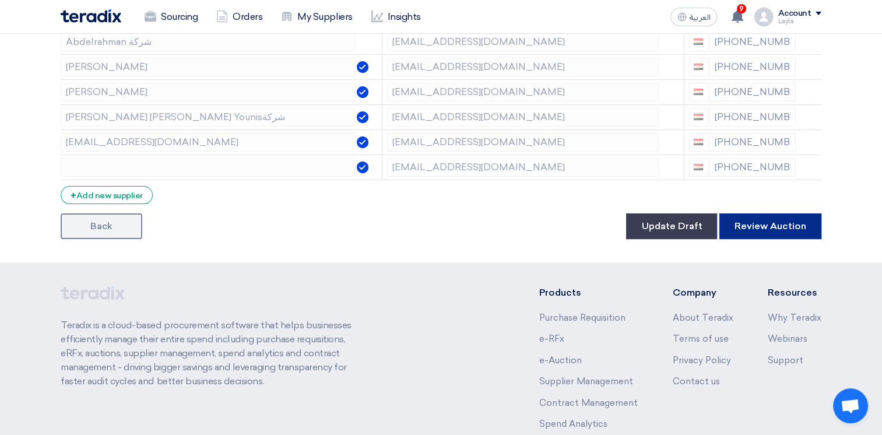
click at [763, 223] on button "Review Auction" at bounding box center [770, 226] width 102 height 26
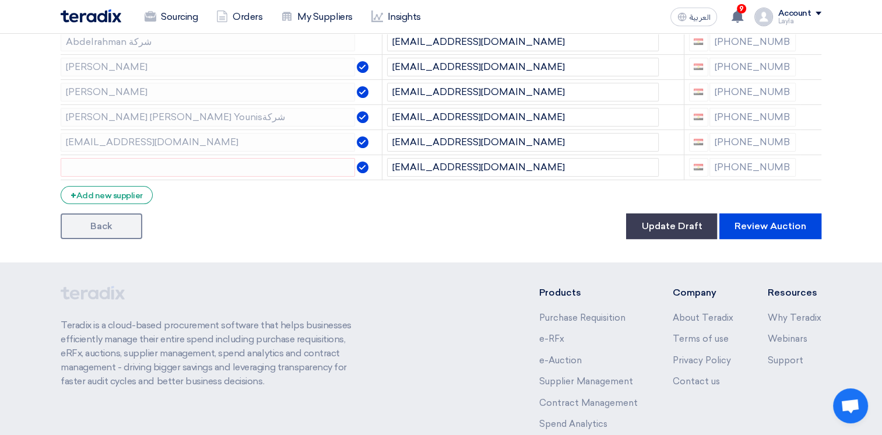
click at [237, 180] on form "Supplier Management Minimize/Maximize Category Invite your suppliers Excel file…" at bounding box center [441, 63] width 760 height 351
drag, startPoint x: 237, startPoint y: 180, endPoint x: 233, endPoint y: 175, distance: 6.6
click at [235, 178] on form "Supplier Management Minimize/Maximize Category Invite your suppliers Excel file…" at bounding box center [441, 63] width 760 height 351
click at [653, 224] on button "Update Draft" at bounding box center [671, 226] width 91 height 26
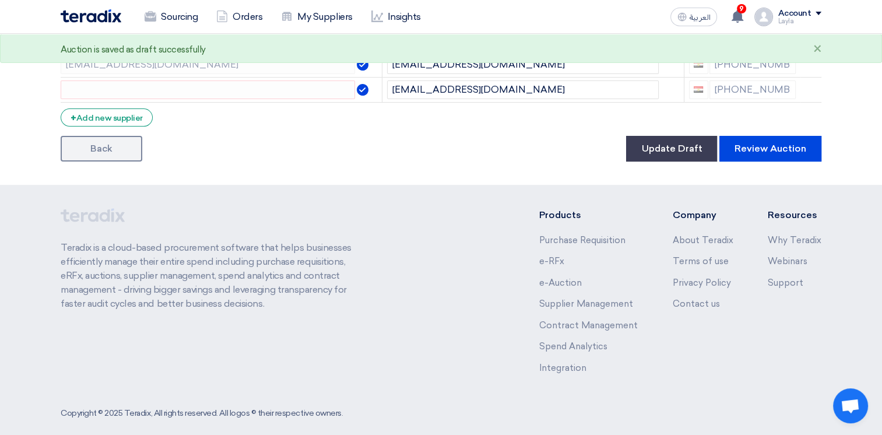
scroll to position [205, 0]
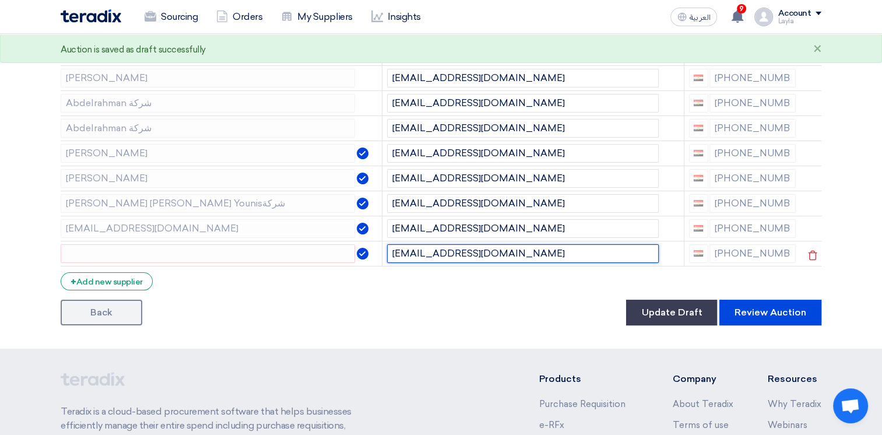
click at [463, 250] on input "sp2@teradix.com" at bounding box center [523, 253] width 272 height 19
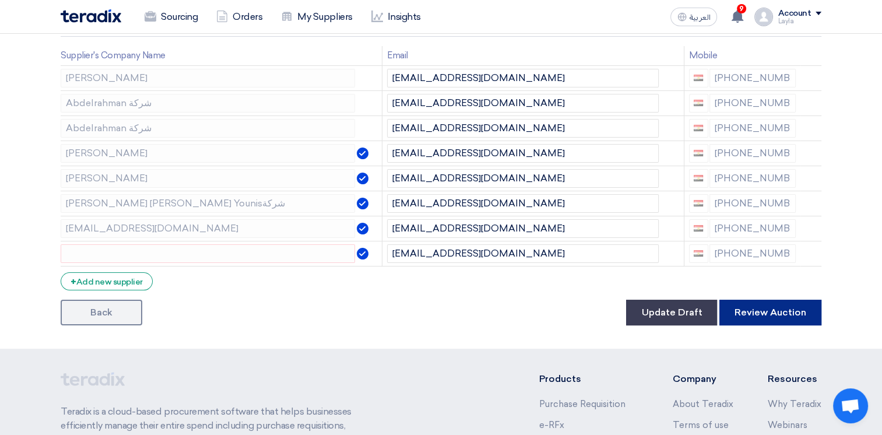
click at [768, 316] on button "Review Auction" at bounding box center [770, 312] width 102 height 26
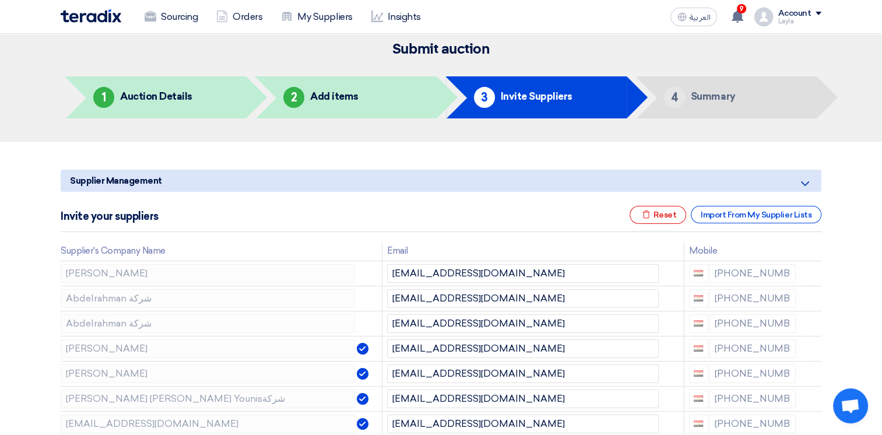
scroll to position [0, 0]
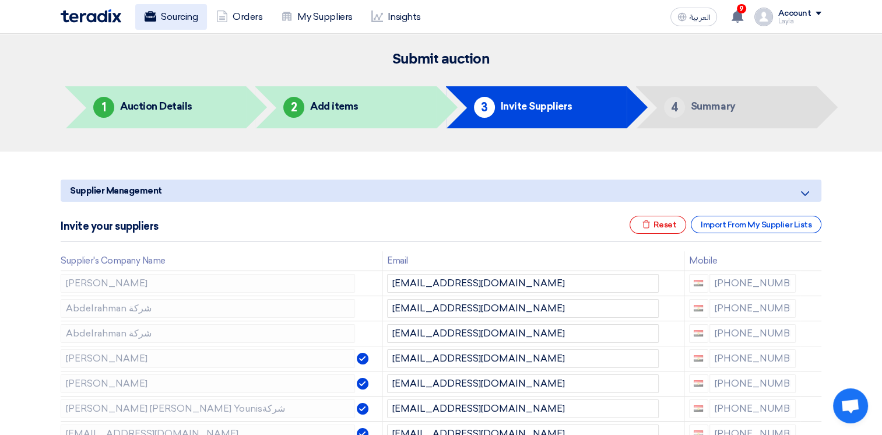
click at [158, 13] on link "Sourcing" at bounding box center [171, 17] width 72 height 26
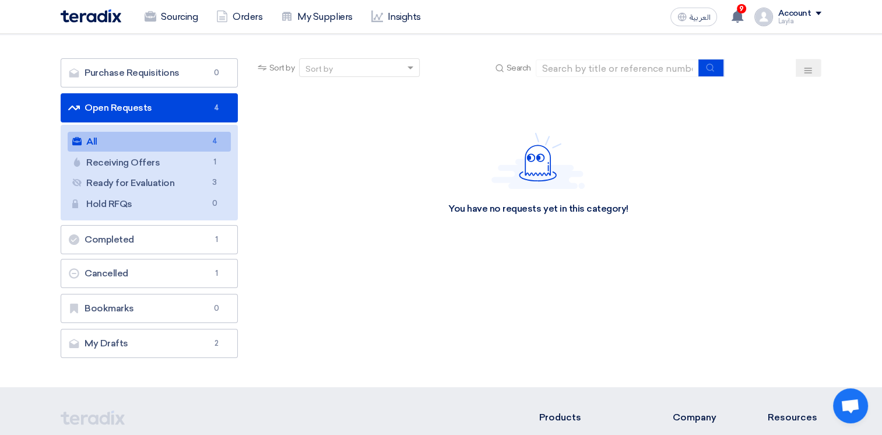
scroll to position [175, 0]
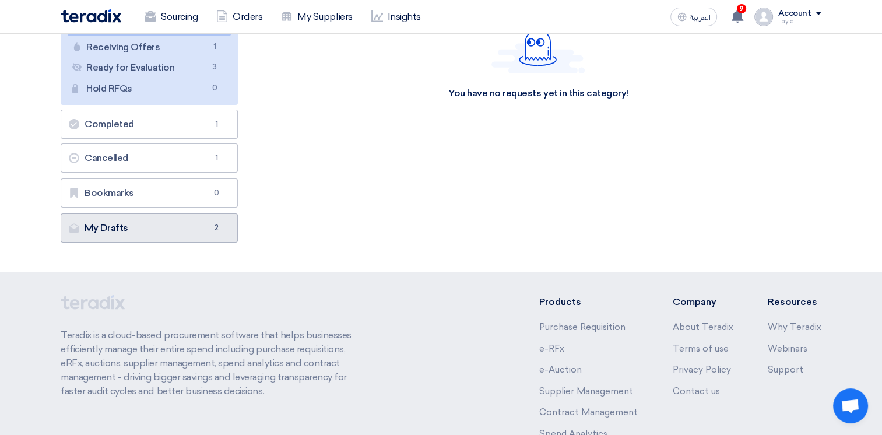
click at [181, 231] on link "My Drafts My Drafts 2" at bounding box center [149, 227] width 177 height 29
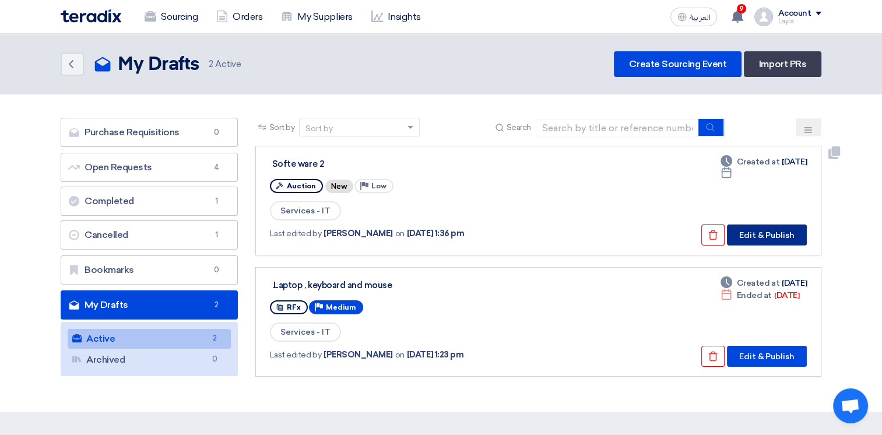
click at [753, 232] on button "Edit & Publish" at bounding box center [767, 234] width 80 height 21
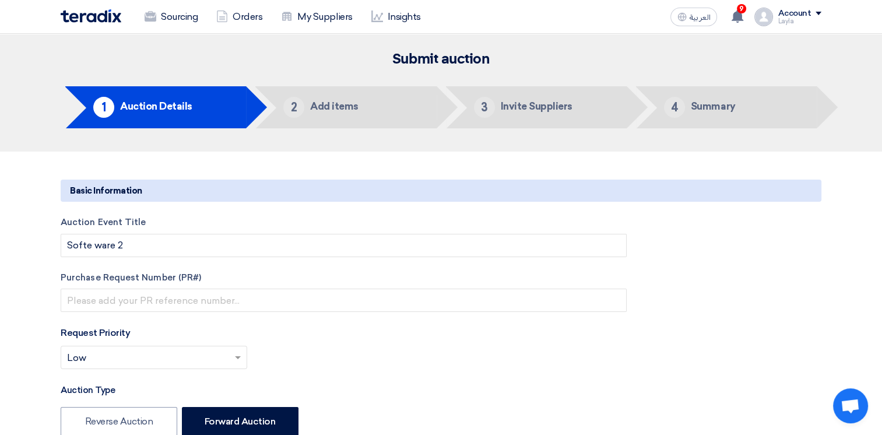
type input "9/17/2025"
type input "01"
type input "43"
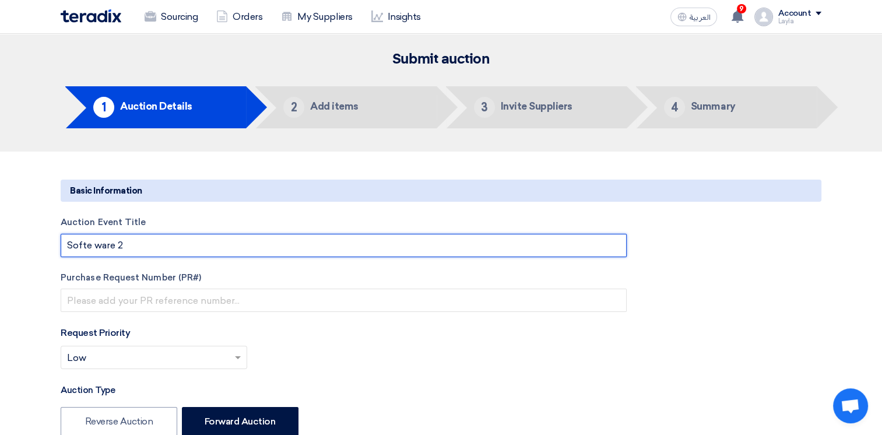
click at [137, 241] on input "Softe ware 2" at bounding box center [344, 245] width 566 height 23
click at [63, 249] on input "Softe ware 1" at bounding box center [344, 245] width 566 height 23
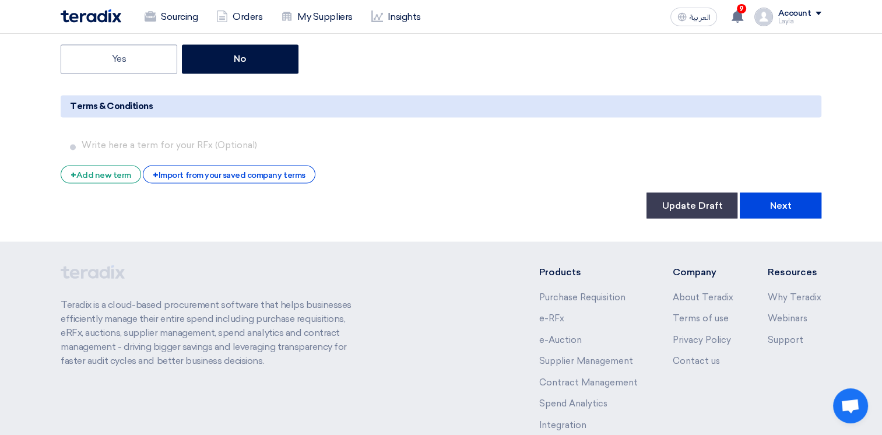
scroll to position [2087, 0]
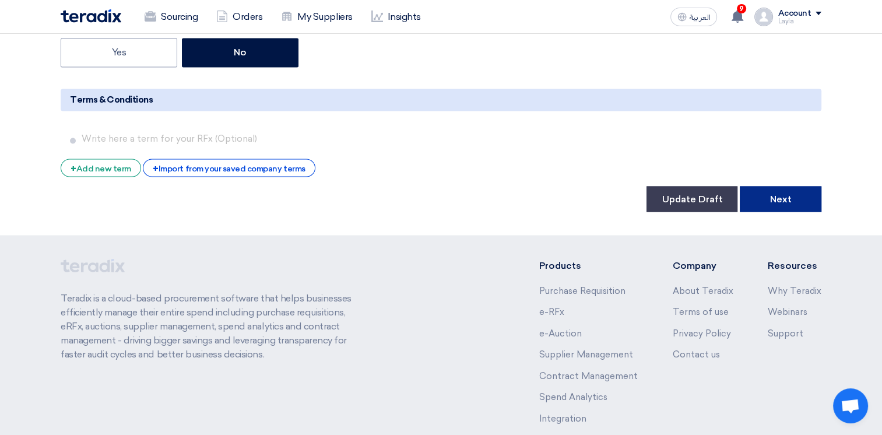
type input "Duplicated Softe ware 1"
click at [781, 196] on button "Next" at bounding box center [780, 199] width 82 height 26
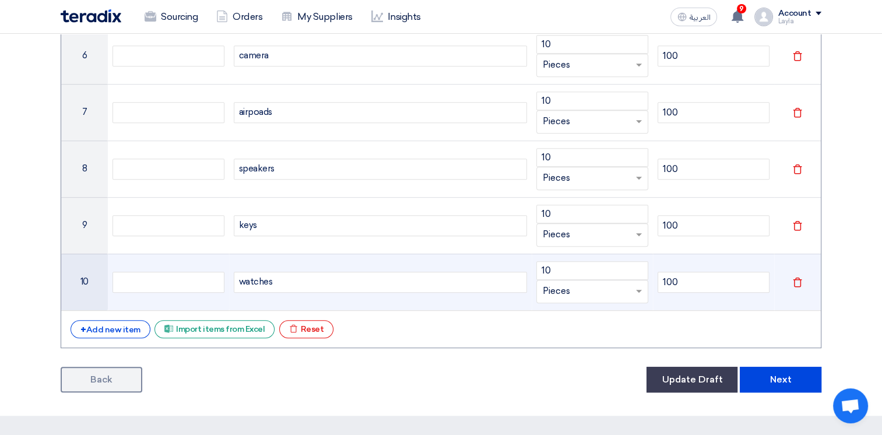
scroll to position [757, 0]
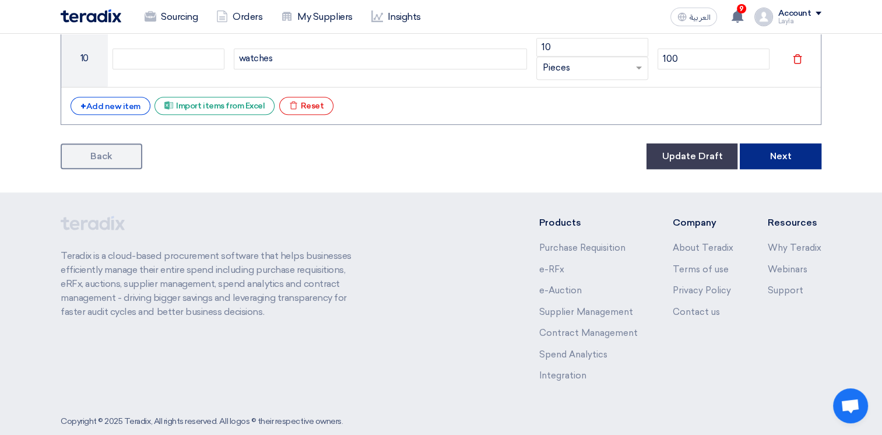
click at [791, 146] on button "Next" at bounding box center [780, 156] width 82 height 26
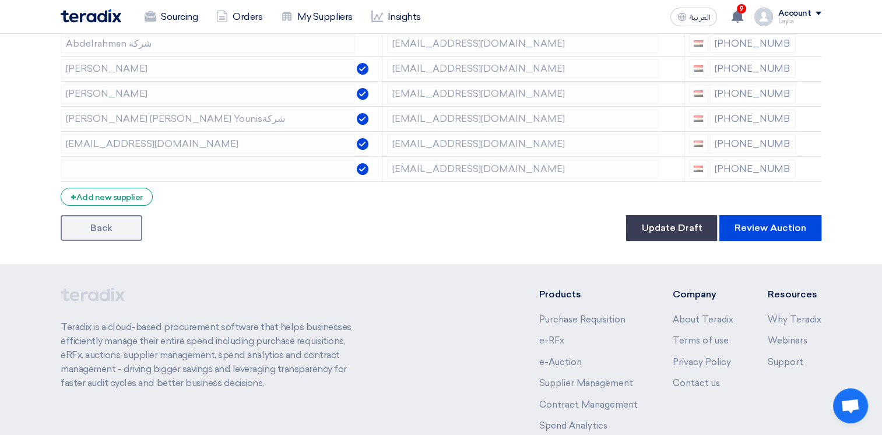
scroll to position [291, 0]
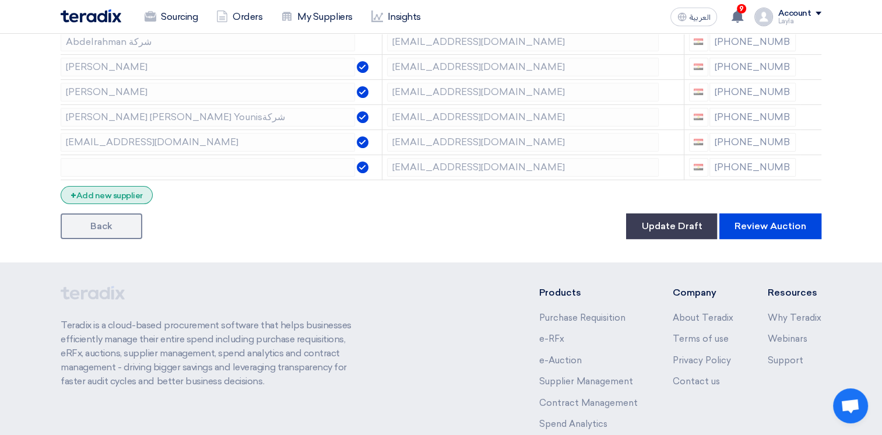
click at [124, 191] on div "+ Add new supplier" at bounding box center [107, 195] width 92 height 18
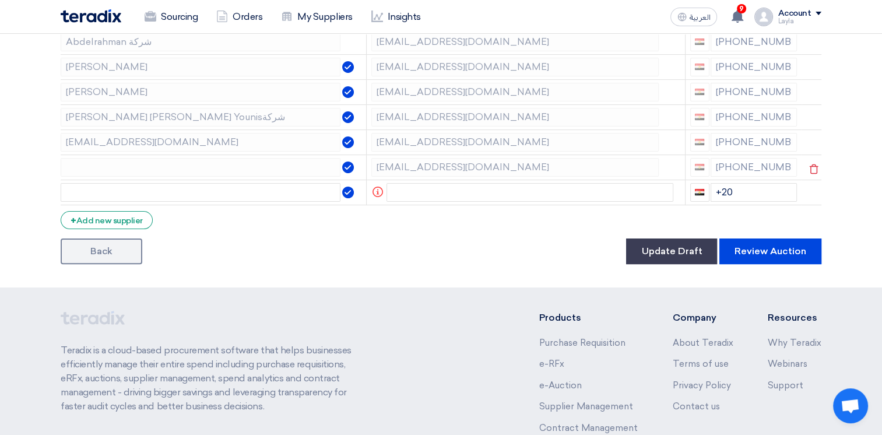
click at [743, 163] on div "+20 1030400000" at bounding box center [743, 167] width 107 height 19
click at [742, 163] on div "+20 1030400000" at bounding box center [743, 167] width 107 height 19
click at [741, 162] on div "+20 1030400000" at bounding box center [743, 167] width 107 height 19
drag, startPoint x: 741, startPoint y: 162, endPoint x: 732, endPoint y: 166, distance: 10.2
click at [732, 166] on div "+20 1030400000" at bounding box center [743, 167] width 107 height 19
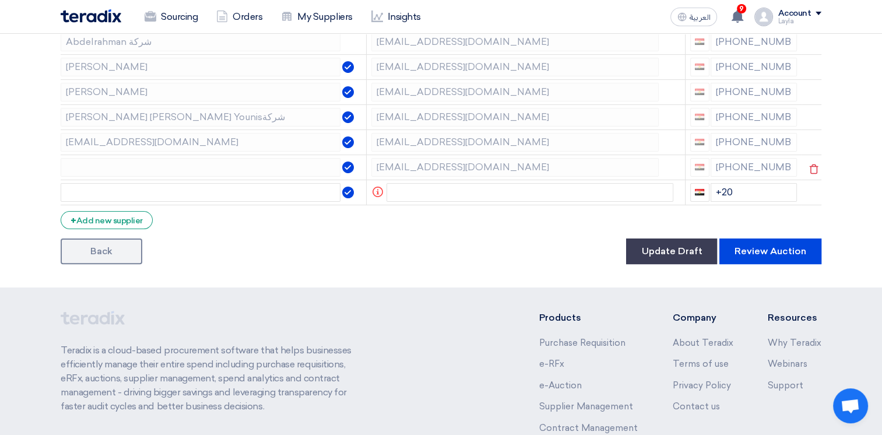
click at [732, 166] on div "+20 1030400000" at bounding box center [743, 167] width 107 height 19
click at [732, 167] on div "+20 1030400000" at bounding box center [743, 167] width 107 height 19
drag, startPoint x: 737, startPoint y: 167, endPoint x: 761, endPoint y: 167, distance: 24.5
click at [759, 167] on div "+20 1030400000" at bounding box center [743, 167] width 107 height 19
click at [810, 164] on use at bounding box center [813, 169] width 9 height 10
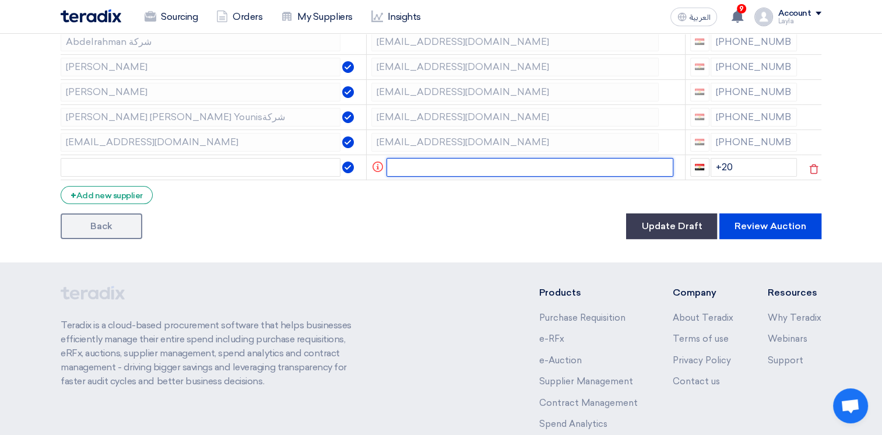
click at [480, 164] on input "text" at bounding box center [529, 167] width 287 height 19
paste input "sp2@teradix.com"
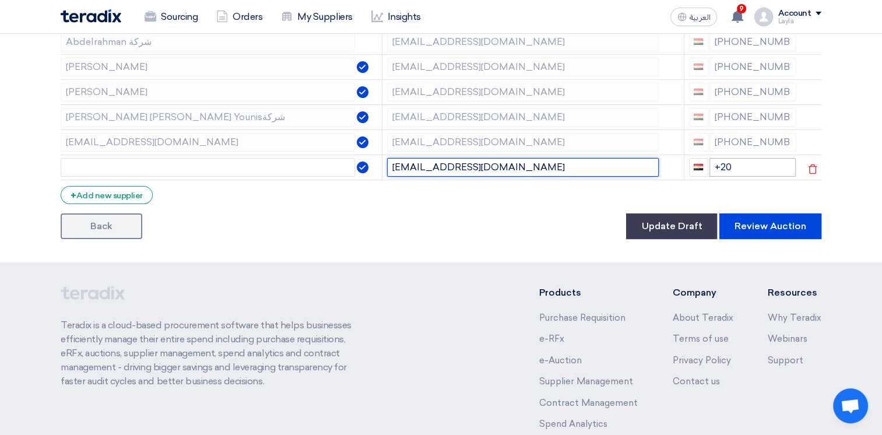
type input "sp2@teradix.com"
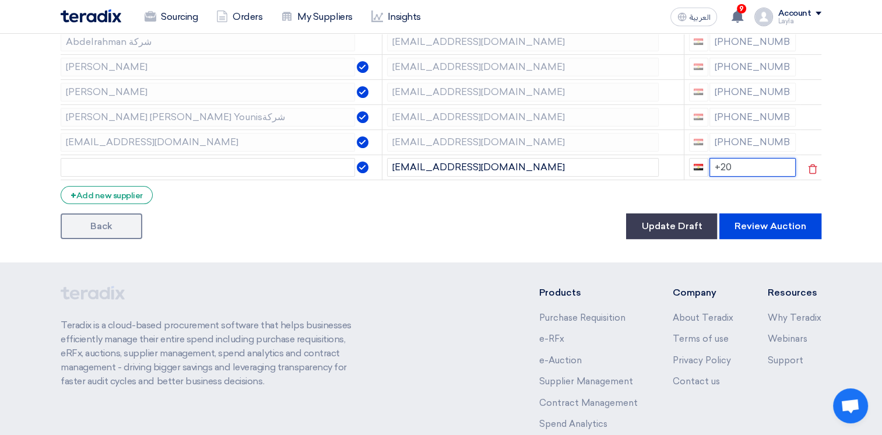
click at [739, 162] on input "+20" at bounding box center [752, 167] width 87 height 19
paste input "+20 1030400000"
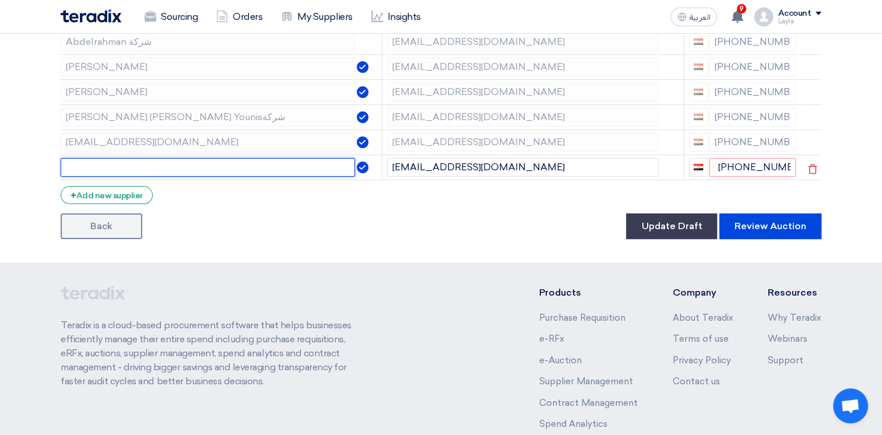
type input "+20"
click at [184, 172] on input "text" at bounding box center [208, 167] width 294 height 19
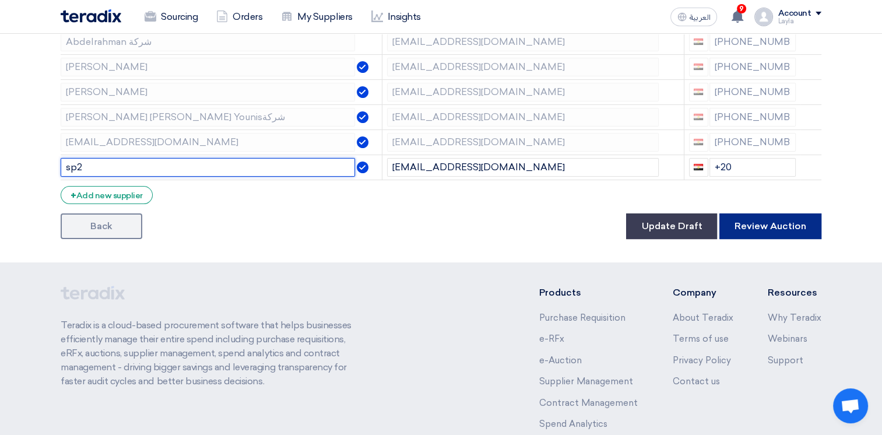
type input "sp2"
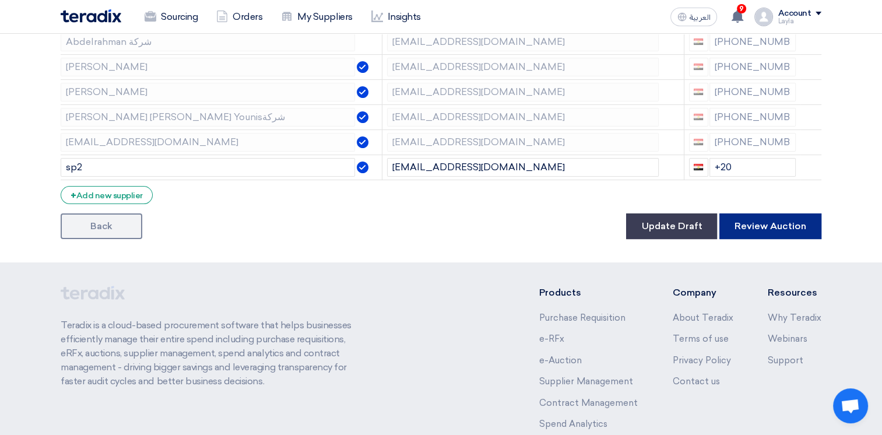
click at [775, 224] on button "Review Auction" at bounding box center [770, 226] width 102 height 26
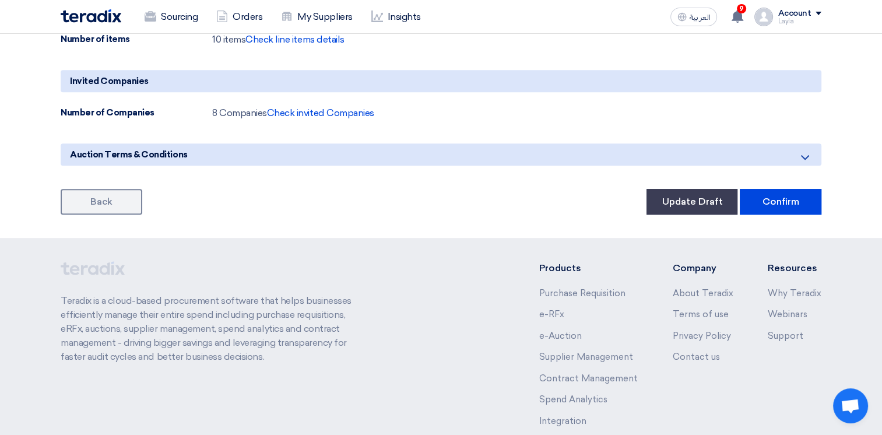
scroll to position [562, 0]
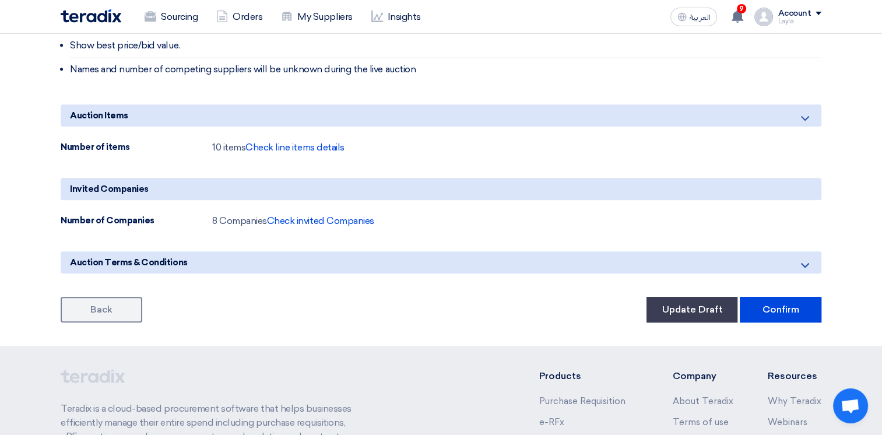
click at [69, 316] on link "Back" at bounding box center [102, 310] width 82 height 26
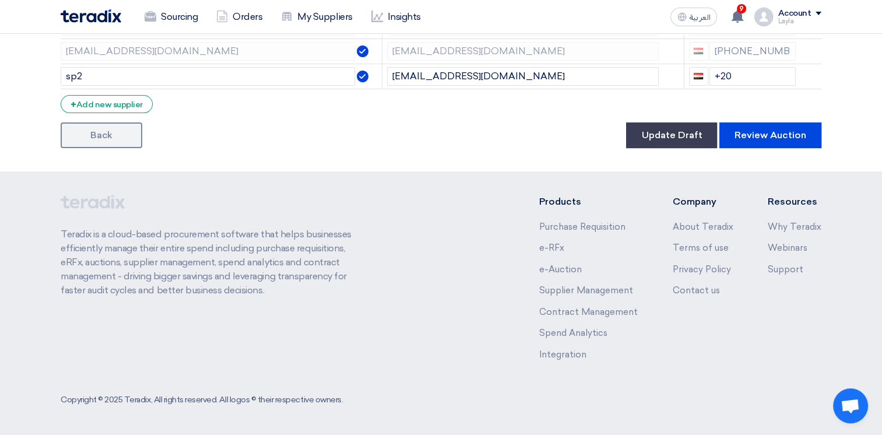
scroll to position [291, 0]
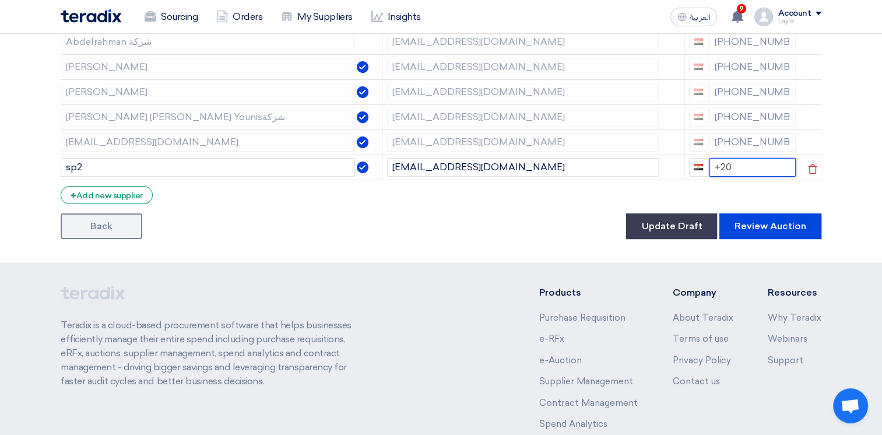
click at [742, 164] on input "+20" at bounding box center [752, 167] width 87 height 19
paste input "+20 1030400000"
click at [735, 177] on input "+20 +20 1030400000" at bounding box center [752, 167] width 87 height 19
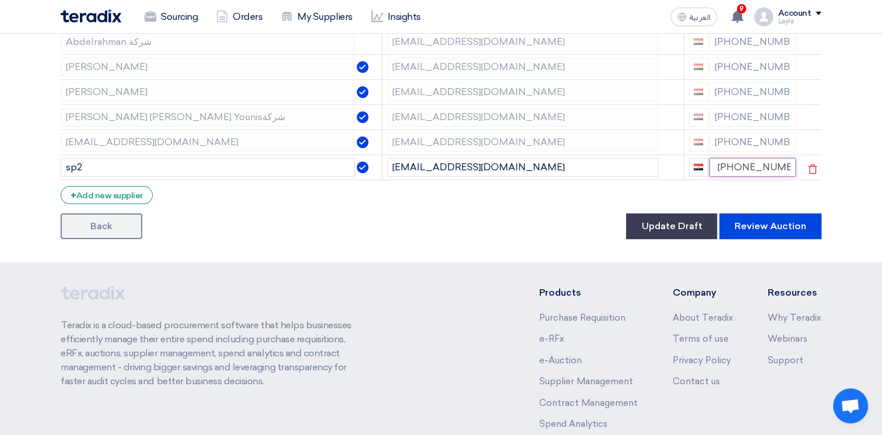
drag, startPoint x: 737, startPoint y: 178, endPoint x: 788, endPoint y: 177, distance: 50.7
click at [788, 177] on input "+20 +20 1030400000" at bounding box center [752, 167] width 87 height 19
drag, startPoint x: 729, startPoint y: 181, endPoint x: 795, endPoint y: 185, distance: 65.9
click at [795, 179] on td "+20 +20 1030400000" at bounding box center [741, 166] width 117 height 25
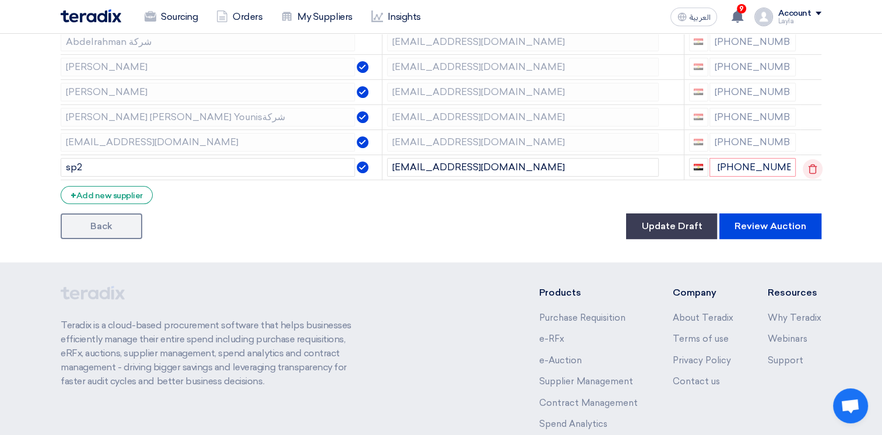
type input "+20"
drag, startPoint x: 815, startPoint y: 185, endPoint x: 796, endPoint y: 181, distance: 18.5
click at [815, 185] on form "Supplier Management Minimize/Maximize Category Invite your suppliers Excel file…" at bounding box center [441, 63] width 760 height 351
click at [763, 172] on input "+20" at bounding box center [752, 167] width 87 height 19
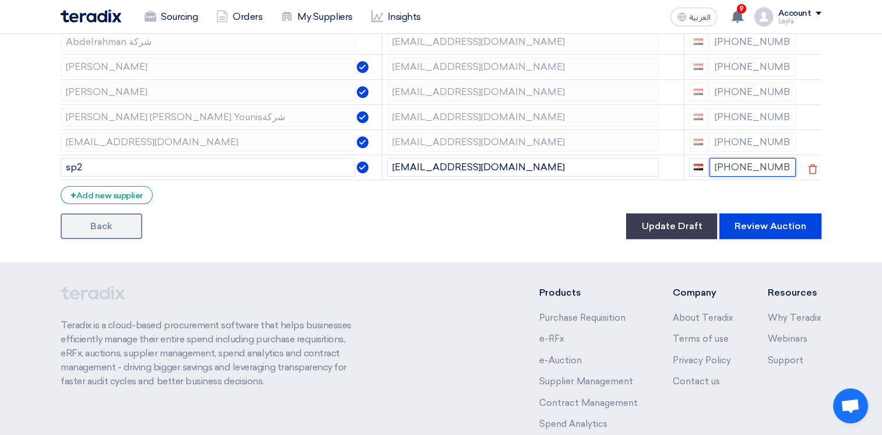
click at [731, 164] on input "+20 1030400000" at bounding box center [752, 167] width 87 height 19
type input "+201030400000"
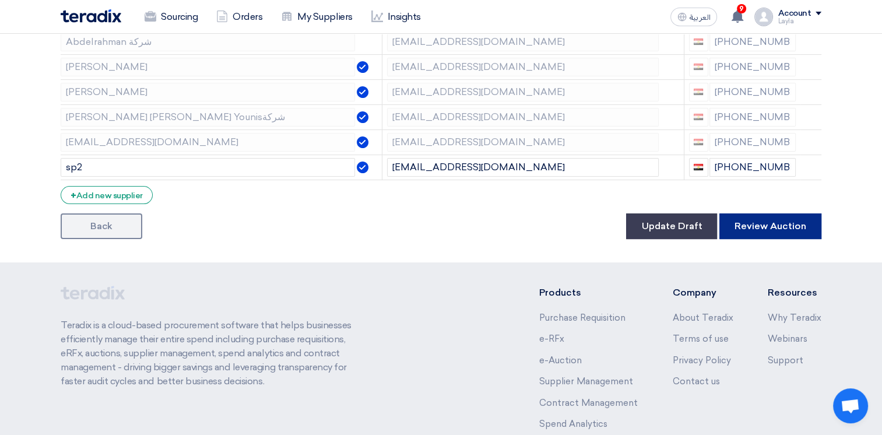
click at [766, 219] on button "Review Auction" at bounding box center [770, 226] width 102 height 26
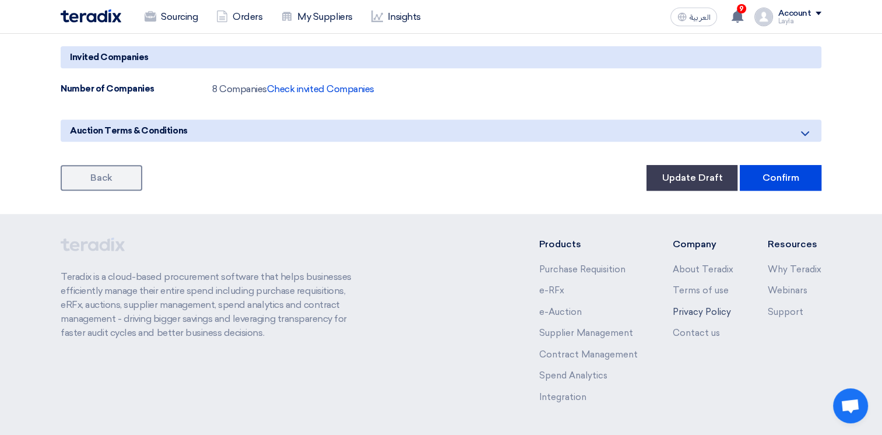
scroll to position [736, 0]
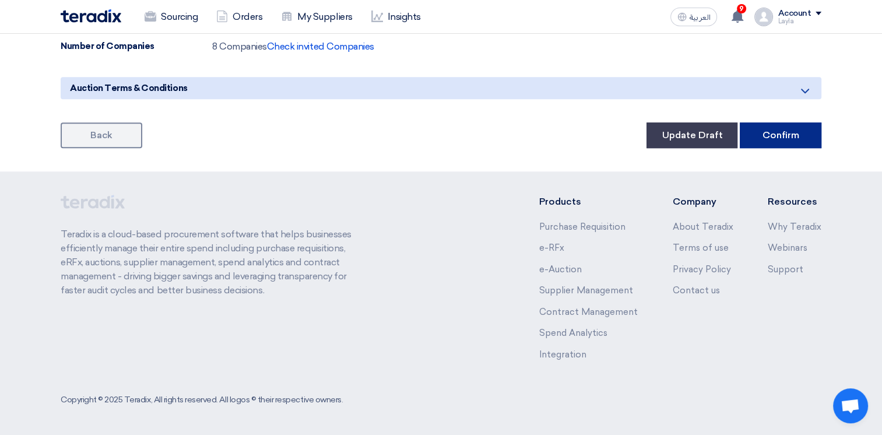
click at [781, 140] on button "Confirm" at bounding box center [780, 135] width 82 height 26
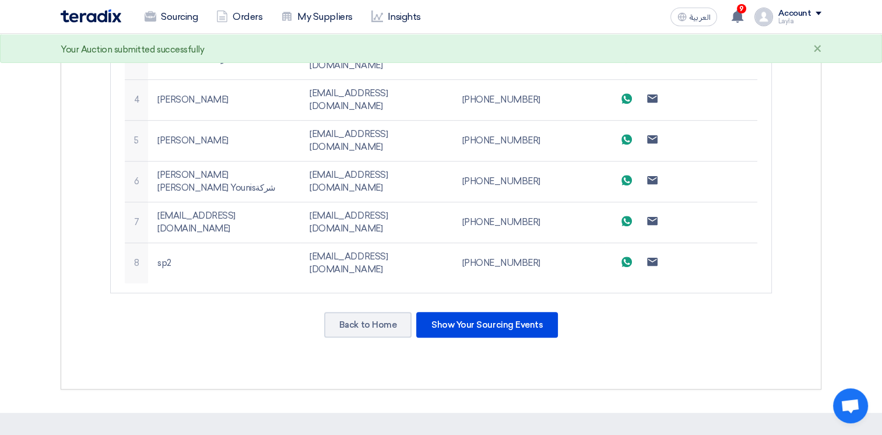
scroll to position [583, 0]
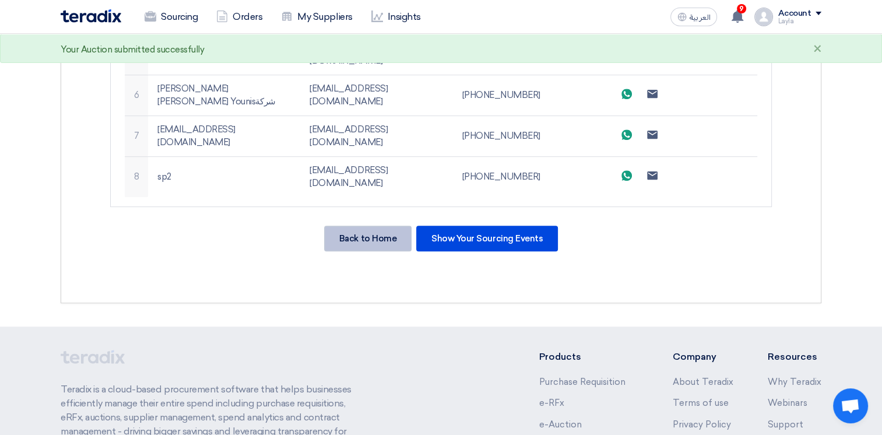
click at [357, 225] on div "Back to Home" at bounding box center [367, 238] width 87 height 26
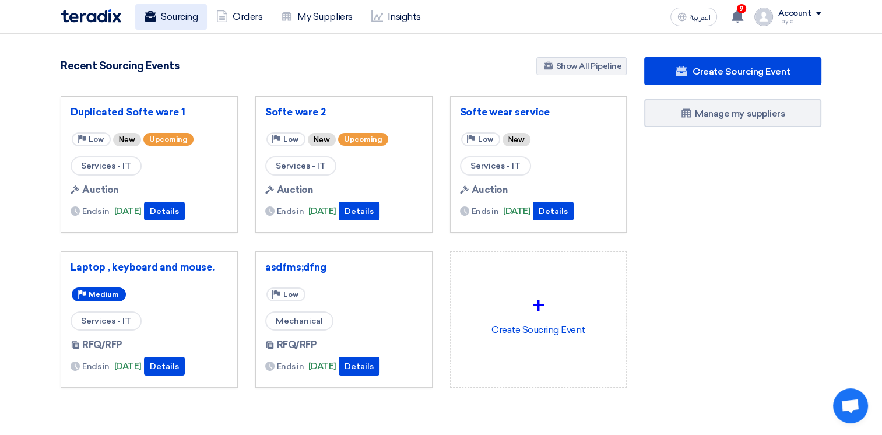
click at [161, 17] on link "Sourcing" at bounding box center [171, 17] width 72 height 26
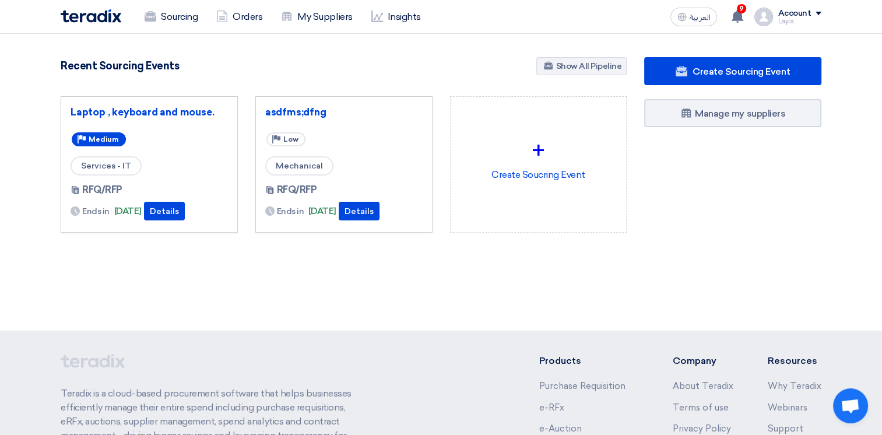
click at [792, 16] on div "Account" at bounding box center [793, 14] width 33 height 10
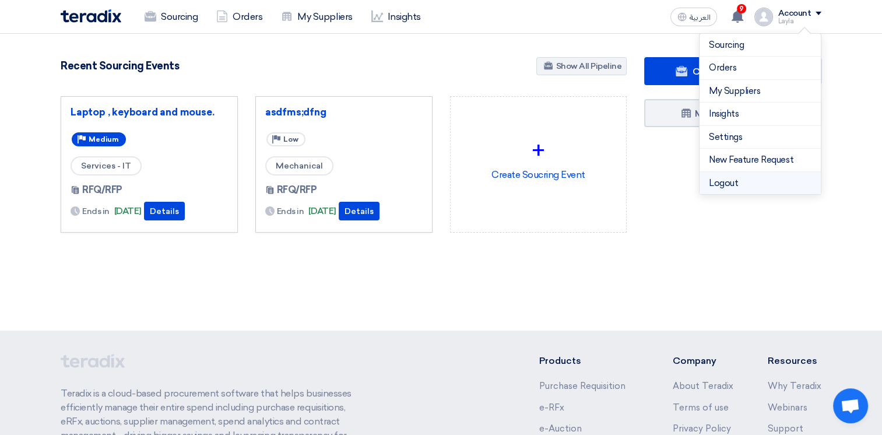
click at [761, 178] on li "Logout" at bounding box center [759, 183] width 121 height 23
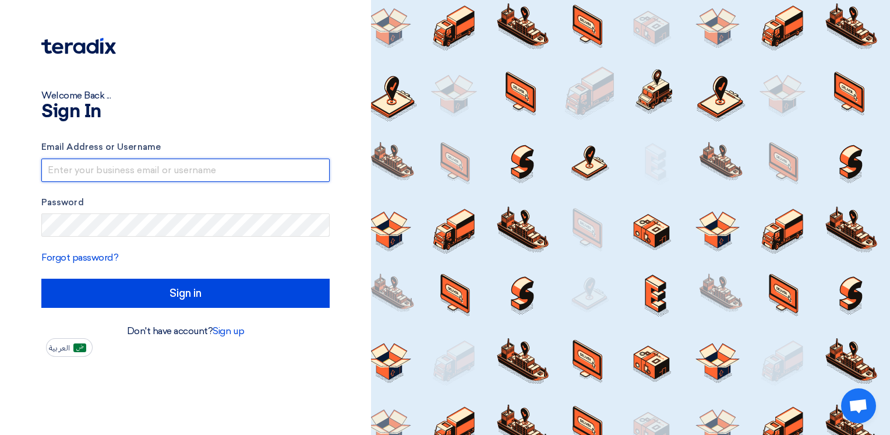
type input "[EMAIL_ADDRESS][DOMAIN_NAME]"
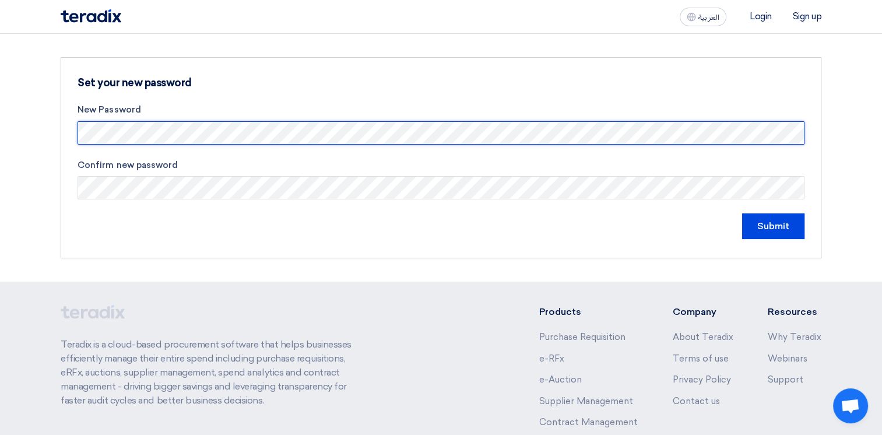
click at [0, 115] on html "العربية ع Login Sign up Set your new password New Password Confirm new password…" at bounding box center [441, 272] width 882 height 545
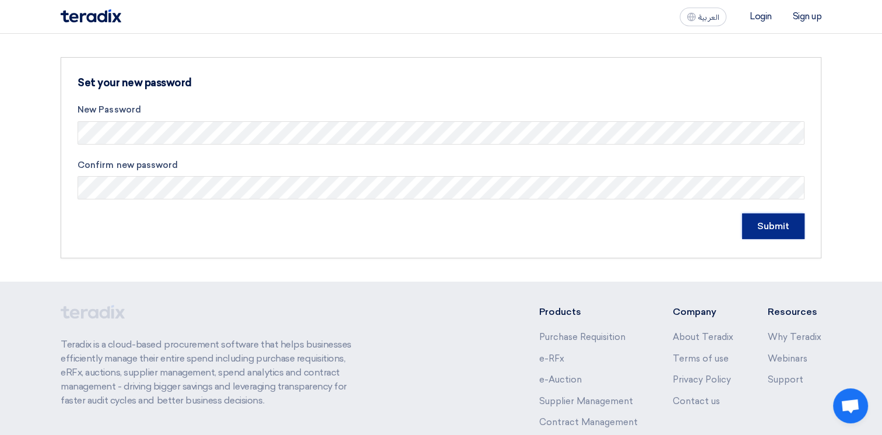
click at [762, 232] on input "Submit" at bounding box center [773, 226] width 62 height 26
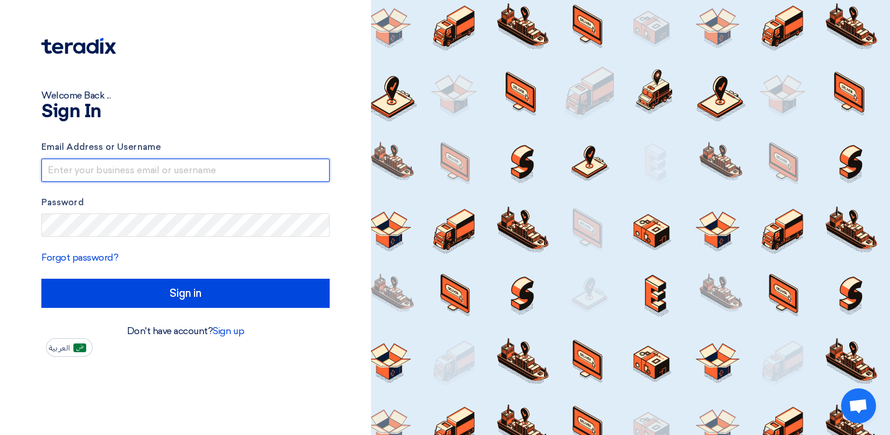
type input "[EMAIL_ADDRESS][DOMAIN_NAME]"
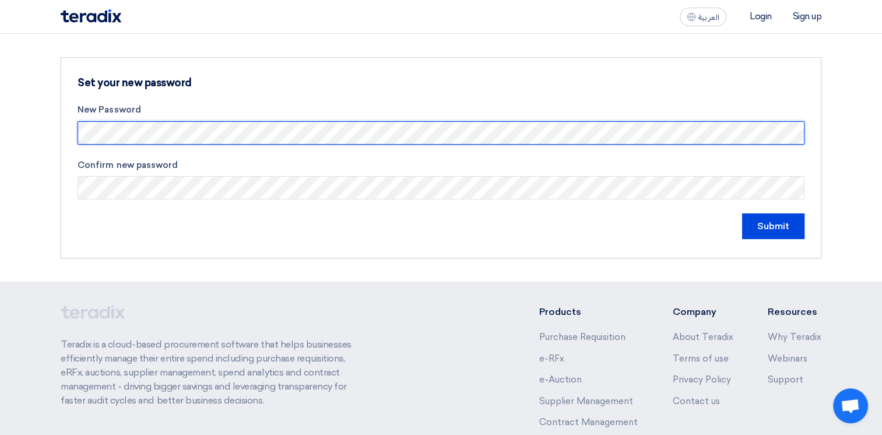
click at [210, 143] on form "New Password Confirm new password Submit" at bounding box center [440, 171] width 727 height 136
drag, startPoint x: 210, startPoint y: 144, endPoint x: 0, endPoint y: 125, distance: 210.6
click at [0, 127] on html "العربية ع Login Sign up Set your new password New Password Confirm new password…" at bounding box center [441, 272] width 882 height 545
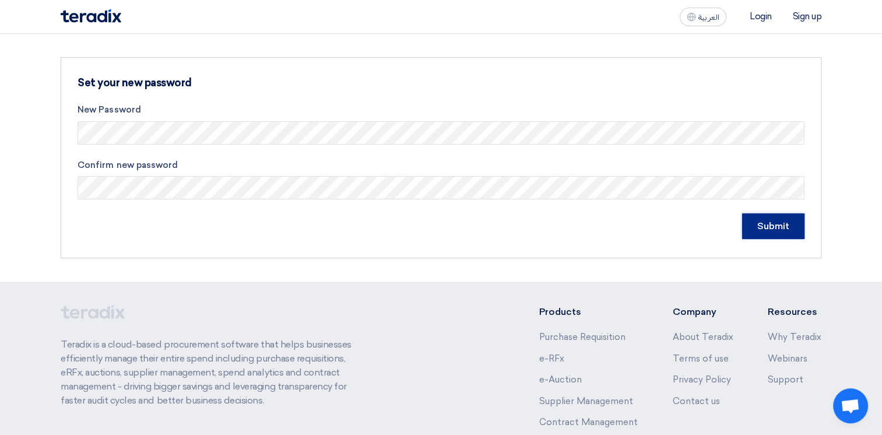
click at [760, 225] on input "Submit" at bounding box center [773, 226] width 62 height 26
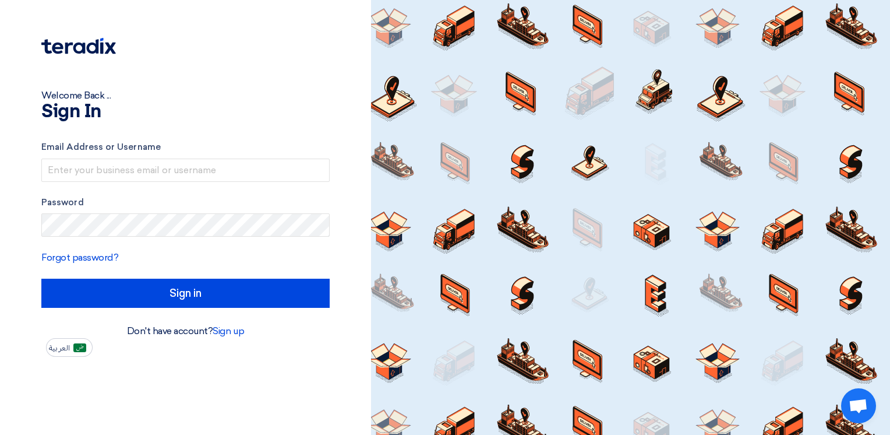
click at [746, 13] on div at bounding box center [630, 217] width 519 height 435
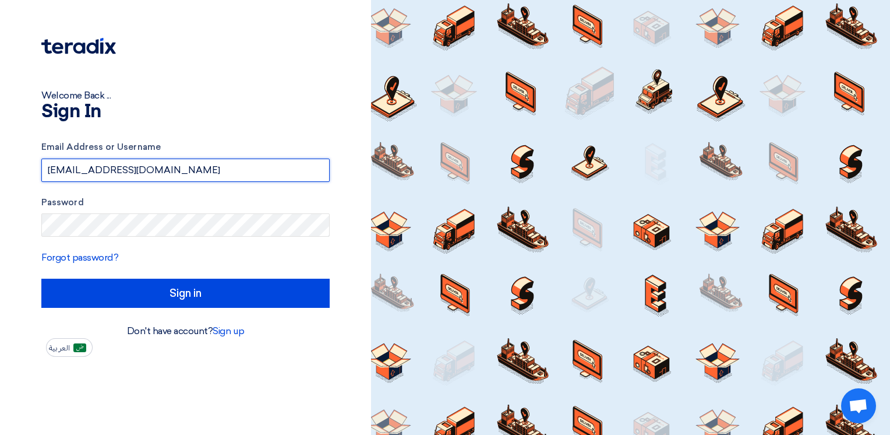
drag, startPoint x: 194, startPoint y: 171, endPoint x: -2, endPoint y: 136, distance: 199.4
click at [0, 136] on html "Welcome Back ... Sign In Email Address or Username kigoxi9878@wlmycn.com Passwo…" at bounding box center [445, 217] width 890 height 435
paste input "[EMAIL_ADDRESS][DOMAIN_NAME]"
type input "[EMAIL_ADDRESS][DOMAIN_NAME]"
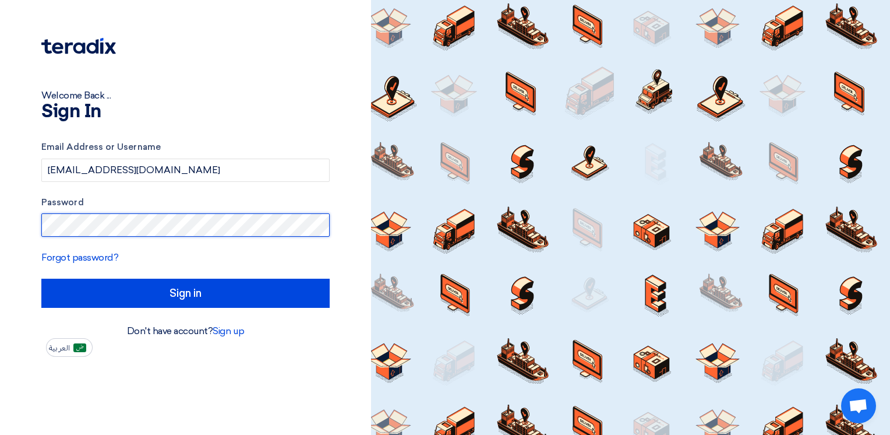
click at [0, 204] on html "Welcome Back ... Sign In Email Address or Username sp1@teradix.com Password For…" at bounding box center [445, 217] width 890 height 435
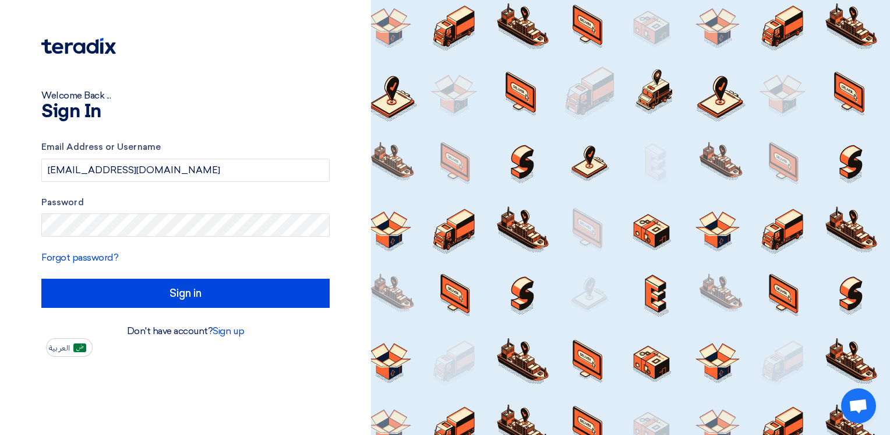
click at [315, 270] on form "Email Address or Username sp1@teradix.com Password Forgot password? Sign in" at bounding box center [185, 223] width 288 height 167
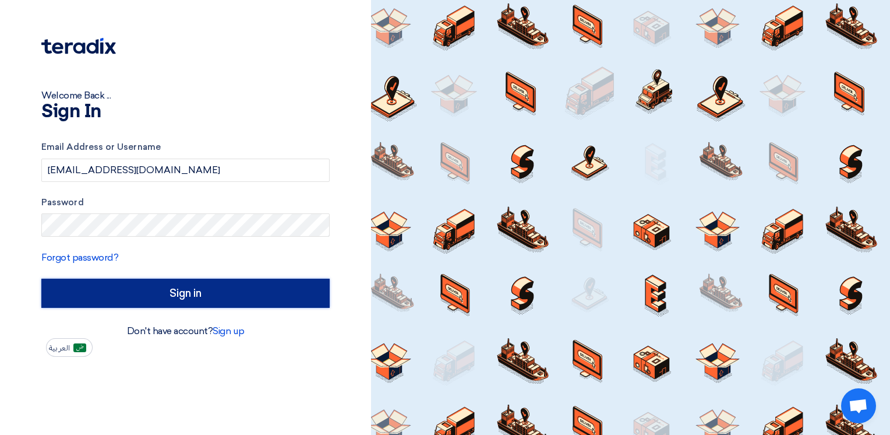
click at [293, 299] on input "Sign in" at bounding box center [185, 292] width 288 height 29
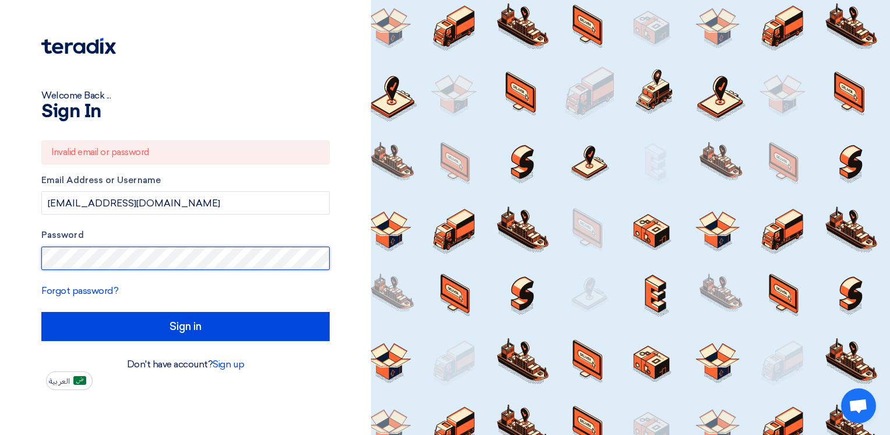
click at [0, 251] on html "Welcome Back ... Sign In Invalid email or password Email Address or Username sp…" at bounding box center [445, 217] width 890 height 435
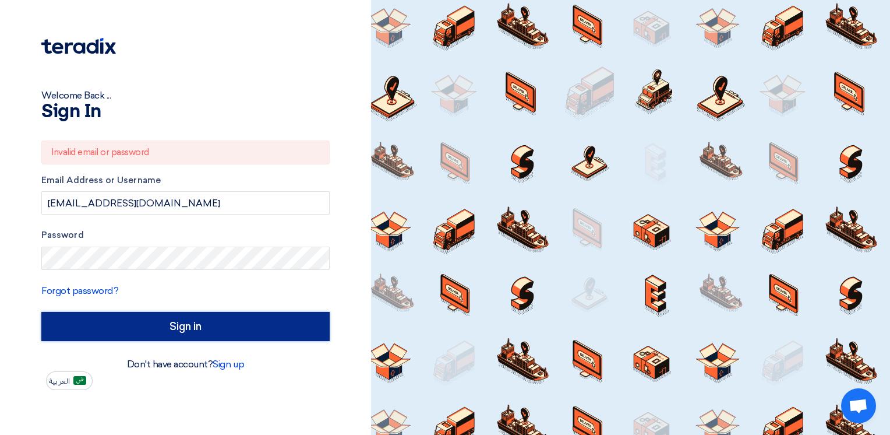
click at [291, 325] on input "Sign in" at bounding box center [185, 326] width 288 height 29
click at [237, 317] on input "Sign in" at bounding box center [185, 326] width 288 height 29
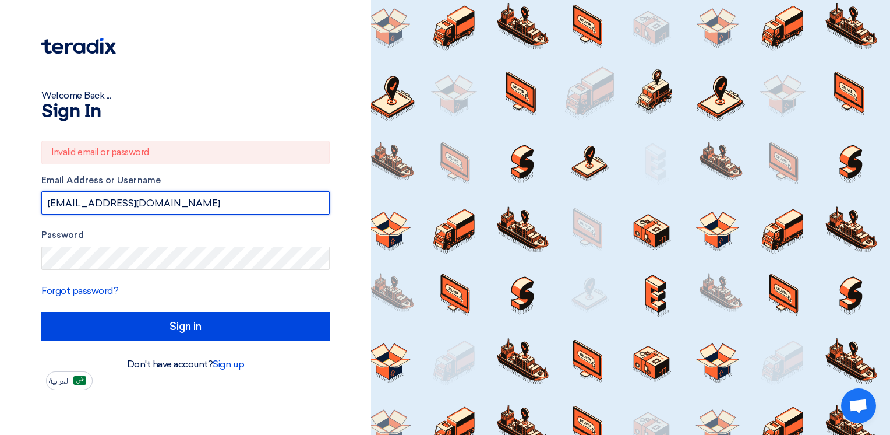
drag, startPoint x: 126, startPoint y: 207, endPoint x: -2, endPoint y: 177, distance: 132.3
click at [0, 177] on html "Welcome Back ... Sign In Invalid email or password Email Address or Username sp…" at bounding box center [445, 217] width 890 height 435
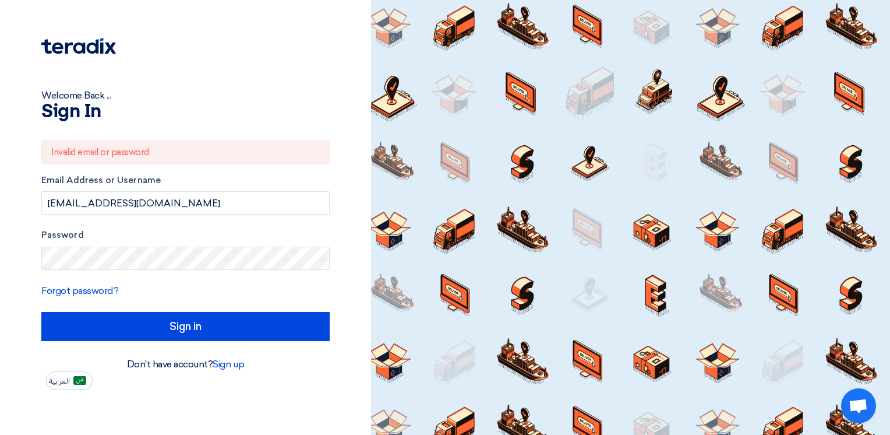
click at [93, 272] on form "Invalid email or password Email Address or Username sp1@teradix.com Password Fo…" at bounding box center [185, 240] width 288 height 200
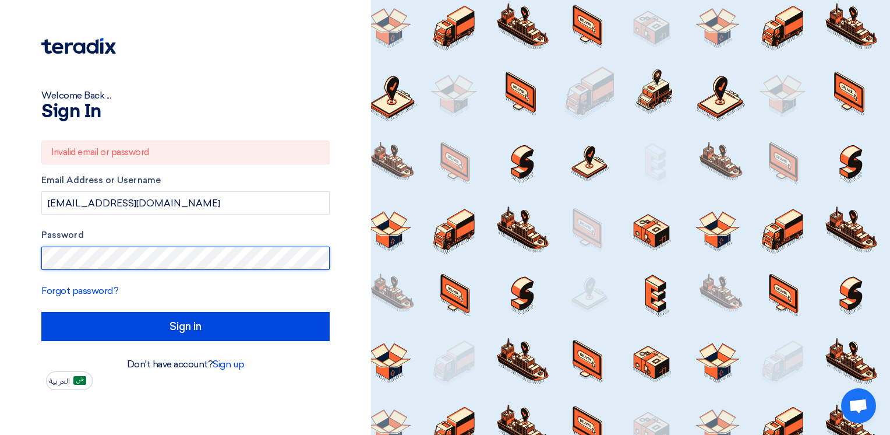
click at [0, 253] on html "Welcome Back ... Sign In Invalid email or password Email Address or Username sp…" at bounding box center [445, 217] width 890 height 435
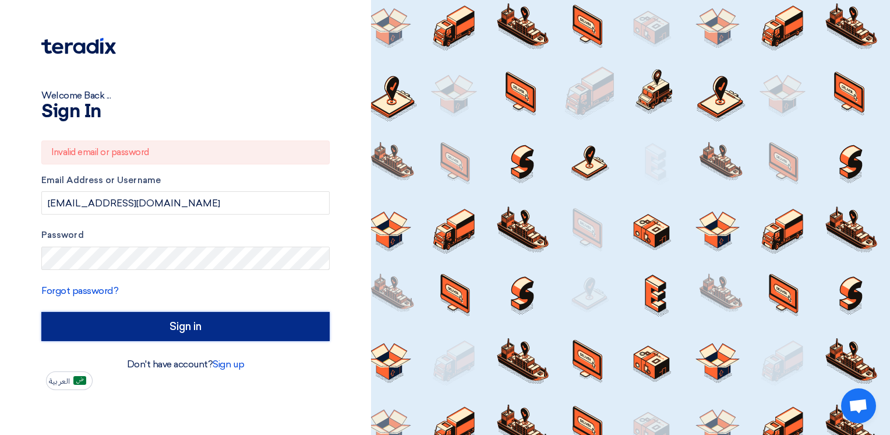
click at [304, 337] on input "Sign in" at bounding box center [185, 326] width 288 height 29
click at [263, 330] on input "Sign in" at bounding box center [185, 326] width 288 height 29
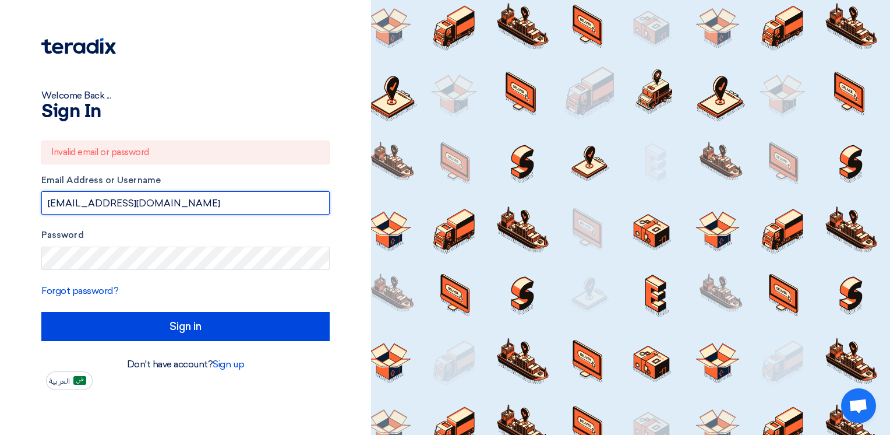
click at [129, 204] on input "[EMAIL_ADDRESS][DOMAIN_NAME]" at bounding box center [185, 202] width 288 height 23
drag, startPoint x: 149, startPoint y: 213, endPoint x: 158, endPoint y: 211, distance: 9.6
click at [150, 213] on input "[EMAIL_ADDRESS][DOMAIN_NAME]" at bounding box center [185, 202] width 288 height 23
click at [165, 206] on input "[EMAIL_ADDRESS][DOMAIN_NAME]" at bounding box center [185, 202] width 288 height 23
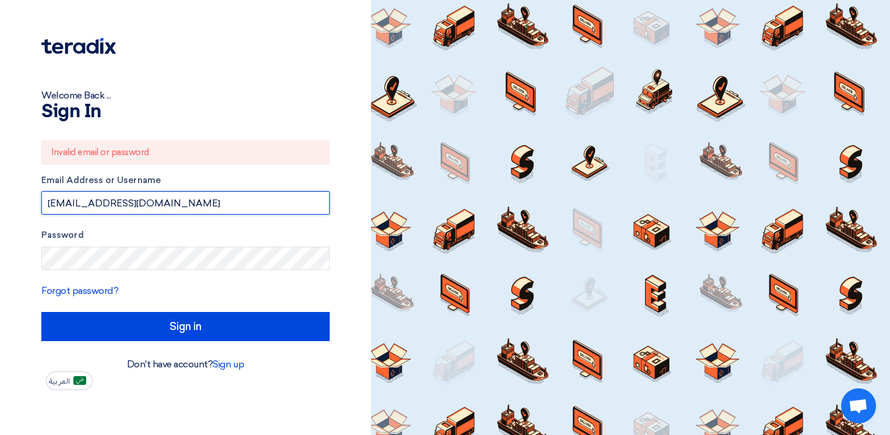
click at [165, 206] on input "[EMAIL_ADDRESS][DOMAIN_NAME]" at bounding box center [185, 202] width 288 height 23
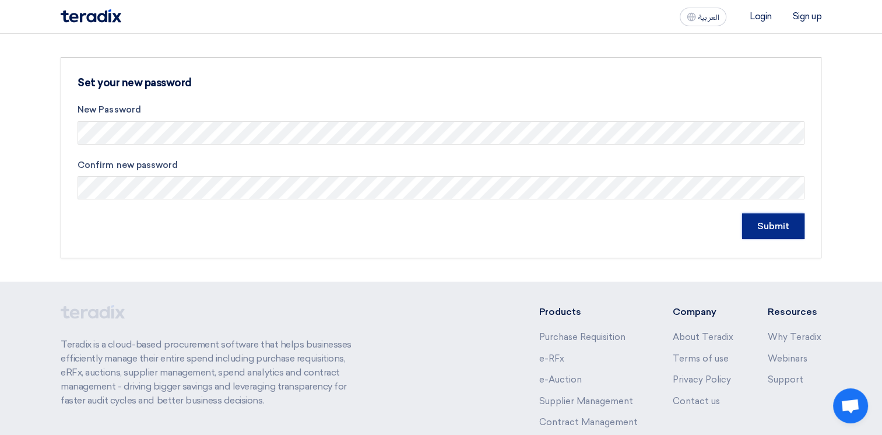
click at [785, 223] on input "Submit" at bounding box center [773, 226] width 62 height 26
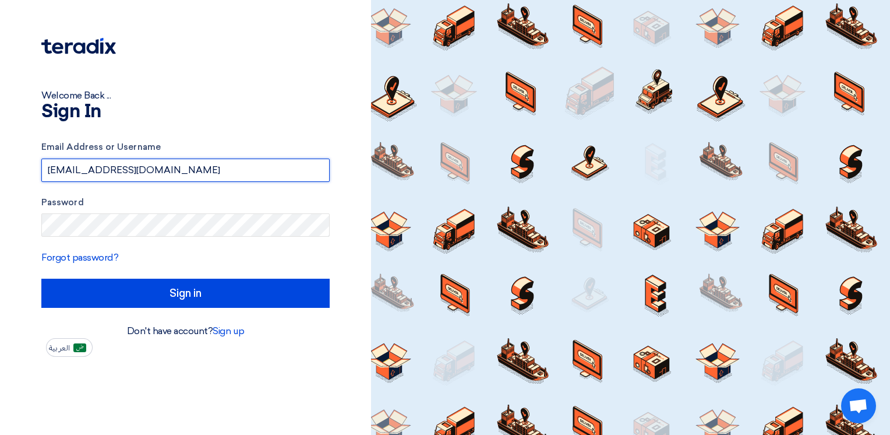
drag, startPoint x: 94, startPoint y: 153, endPoint x: -2, endPoint y: 96, distance: 111.5
click at [0, 96] on html "Welcome Back ... Sign In Email Address or Username kigoxi9878@wlmycn.com Passwo…" at bounding box center [445, 217] width 890 height 435
type input "[EMAIL_ADDRESS][DOMAIN_NAME]"
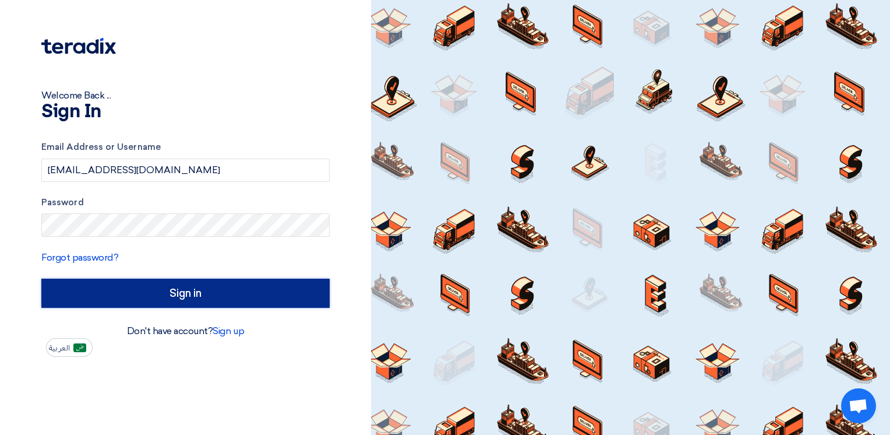
click at [305, 299] on input "Sign in" at bounding box center [185, 292] width 288 height 29
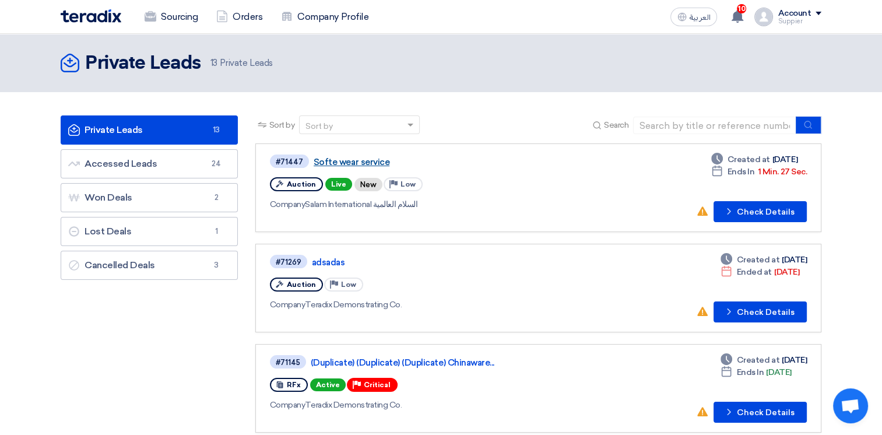
click at [356, 161] on link "Softe wear service" at bounding box center [458, 162] width 291 height 10
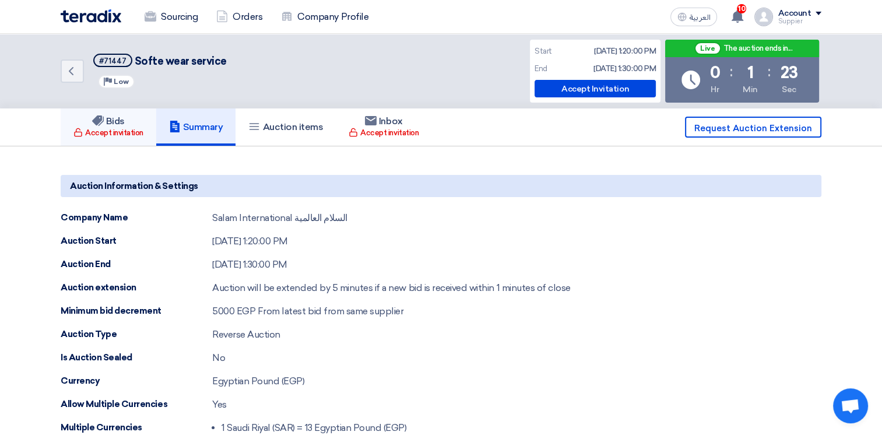
click at [127, 119] on link "Bids Accept invitation" at bounding box center [109, 126] width 96 height 37
click at [292, 130] on h5 "Auction items" at bounding box center [285, 127] width 75 height 12
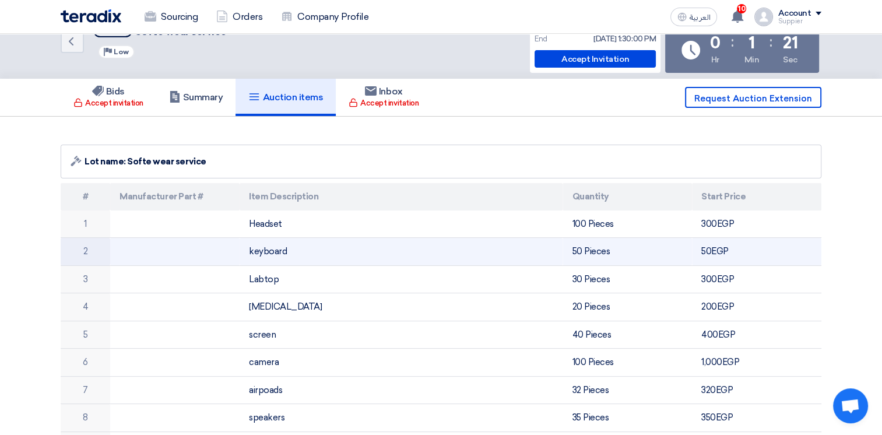
scroll to position [58, 0]
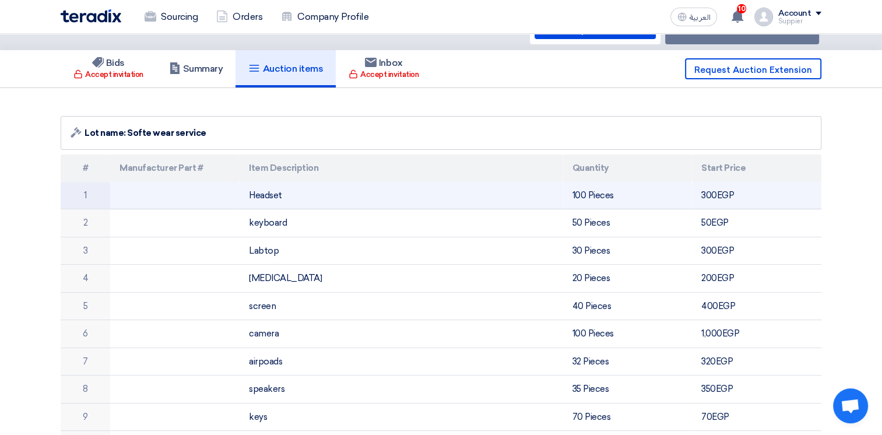
click at [249, 190] on td "Headset" at bounding box center [400, 195] width 323 height 27
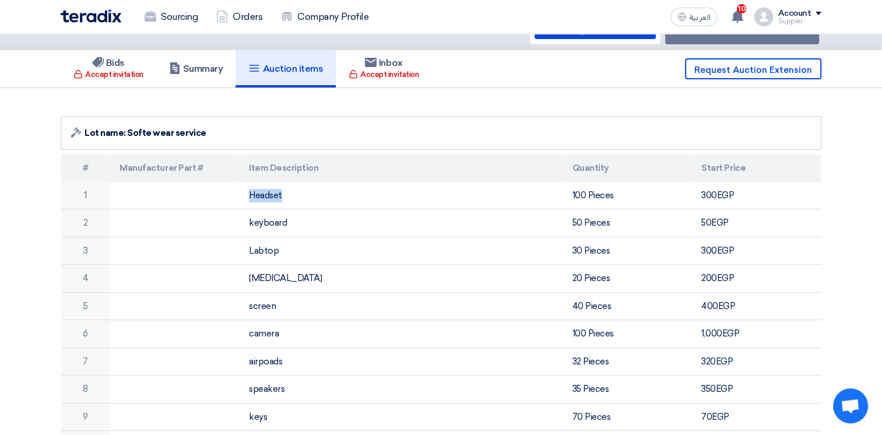
copy td "Headset"
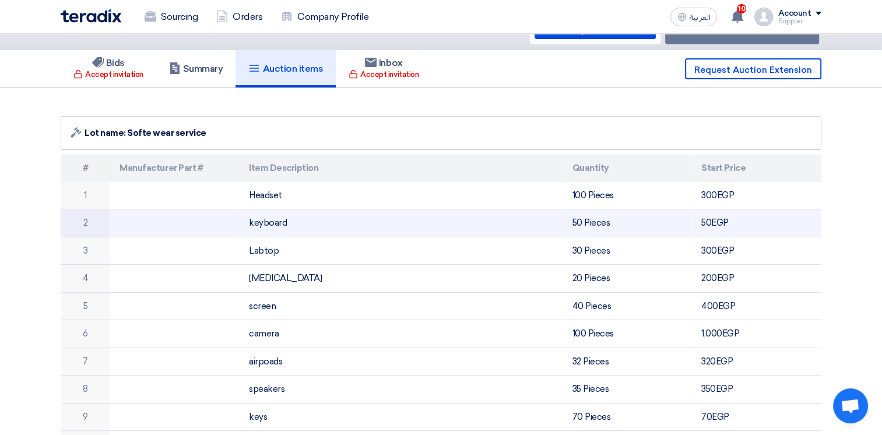
click at [271, 224] on td "keyboard" at bounding box center [400, 223] width 323 height 28
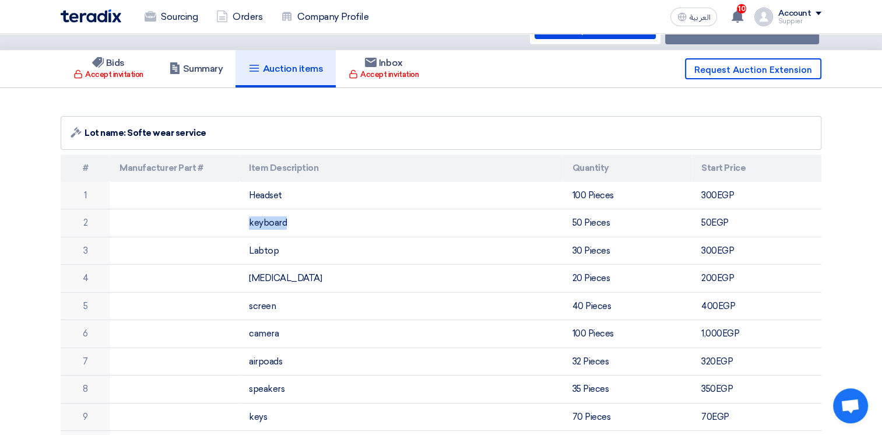
copy td "keyboard"
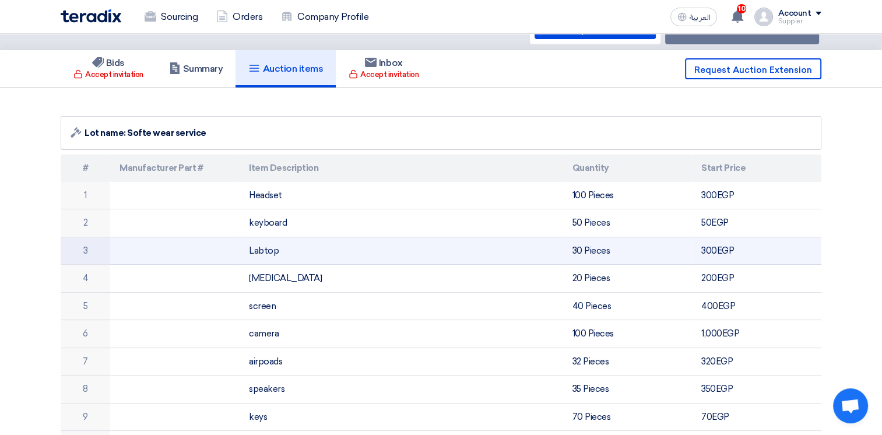
click at [273, 253] on td "Labtop" at bounding box center [400, 251] width 323 height 28
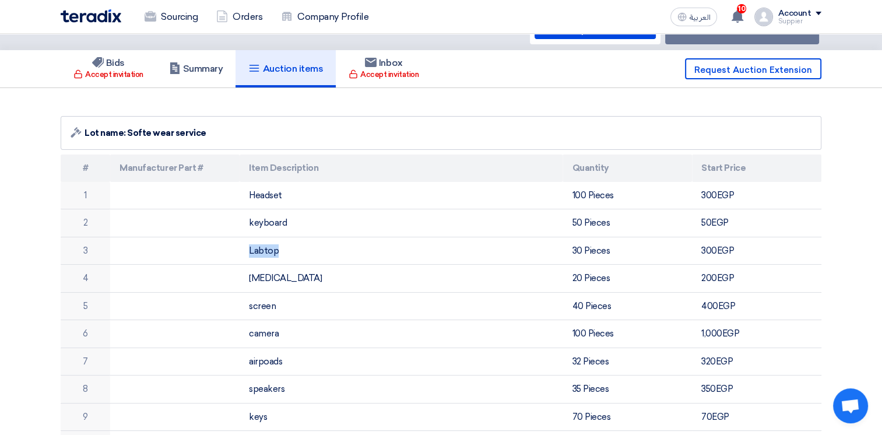
copy td "Labtop"
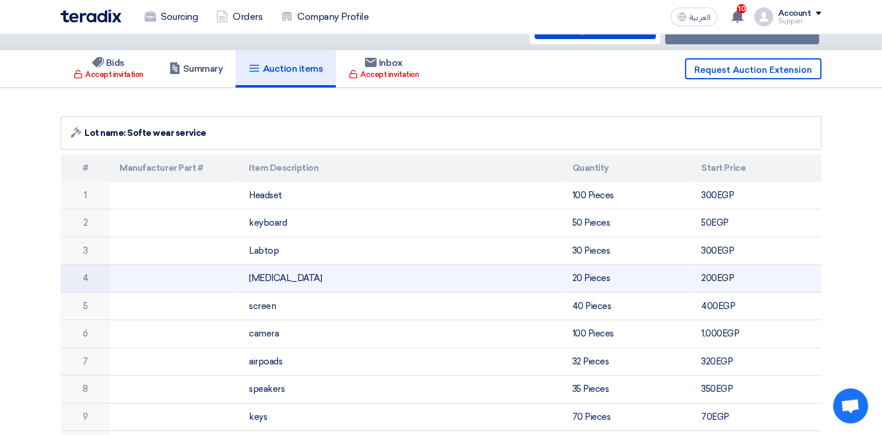
click at [266, 280] on td "muse" at bounding box center [400, 279] width 323 height 28
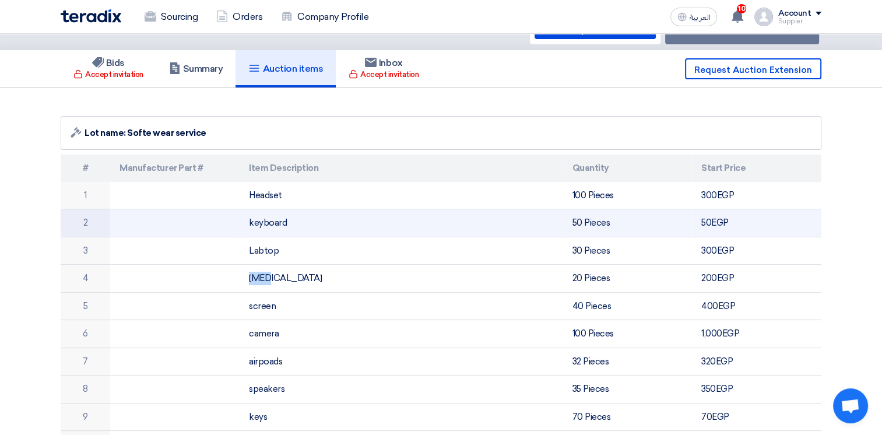
copy td "muse"
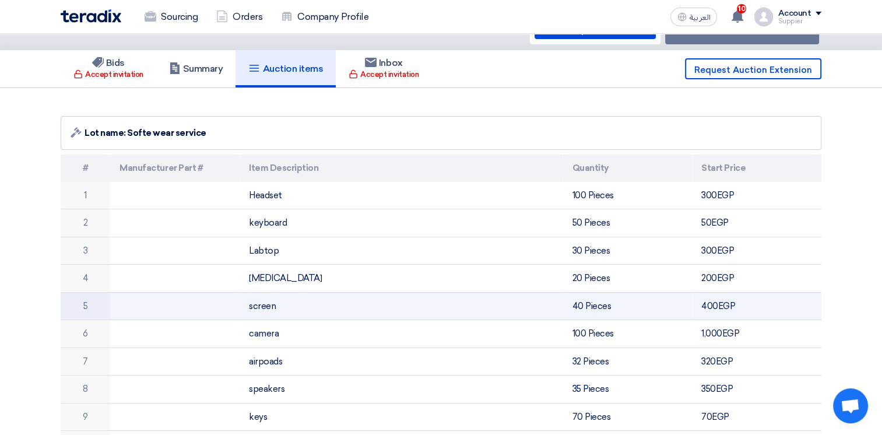
click at [258, 311] on td "screen" at bounding box center [400, 306] width 323 height 28
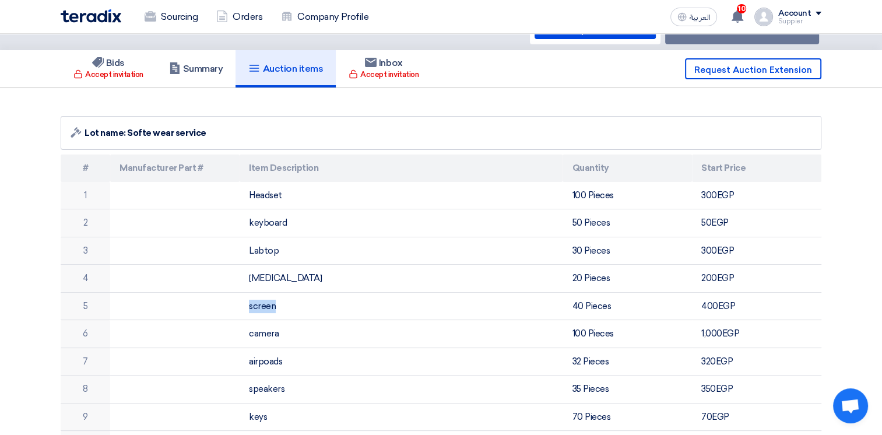
copy td "screen"
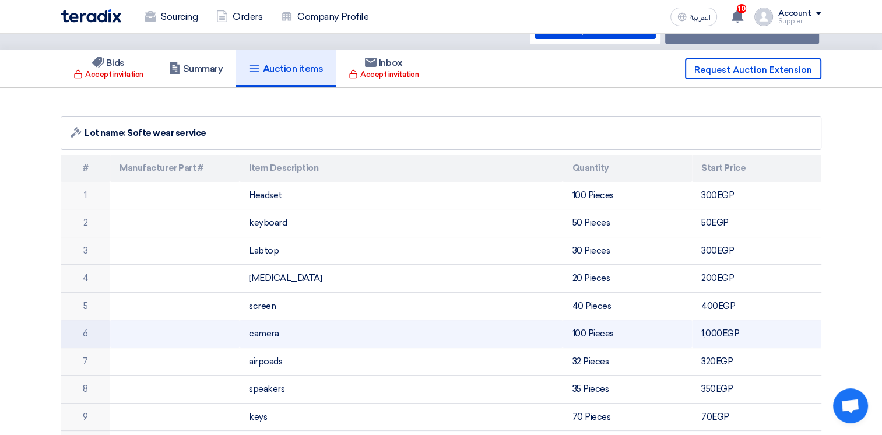
click at [263, 341] on td "camera" at bounding box center [400, 334] width 323 height 28
click at [263, 340] on td "camera" at bounding box center [400, 334] width 323 height 28
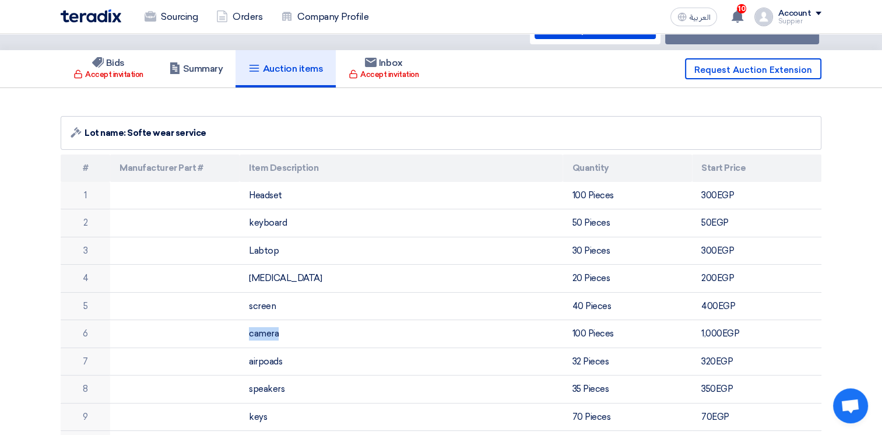
copy td "camera"
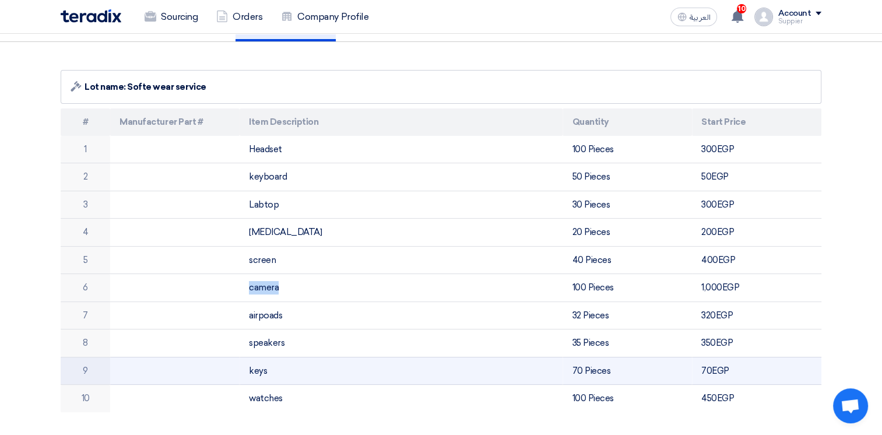
scroll to position [175, 0]
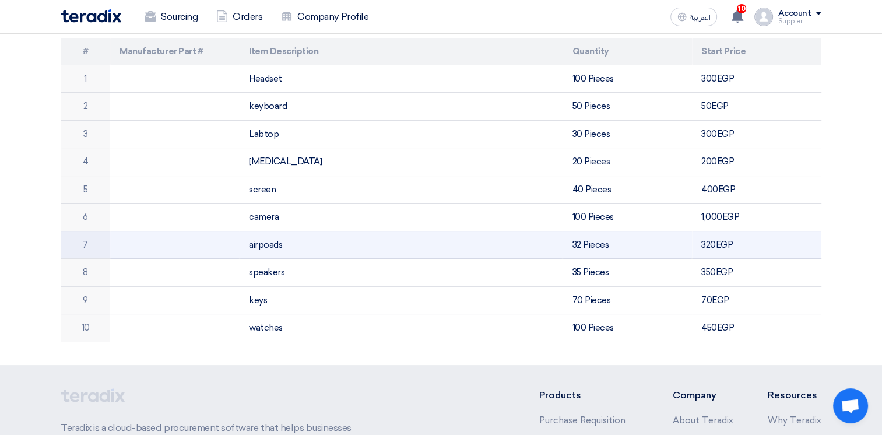
click at [263, 244] on td "airpoads" at bounding box center [400, 245] width 323 height 28
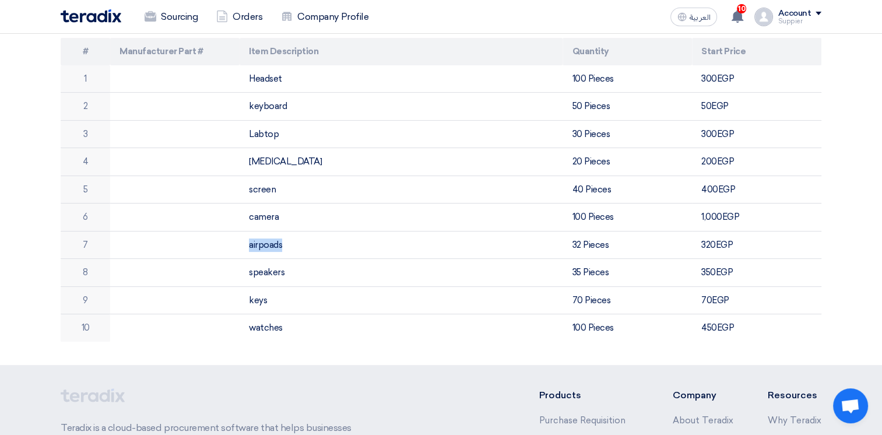
copy td "airpoads"
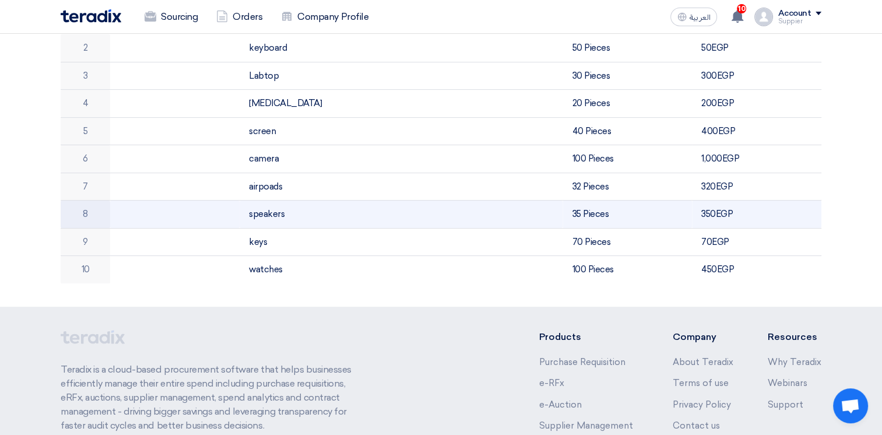
click at [264, 200] on td "speakers" at bounding box center [400, 214] width 323 height 28
click at [252, 218] on td "speakers" at bounding box center [400, 214] width 323 height 28
click at [253, 217] on td "speakers" at bounding box center [400, 214] width 323 height 28
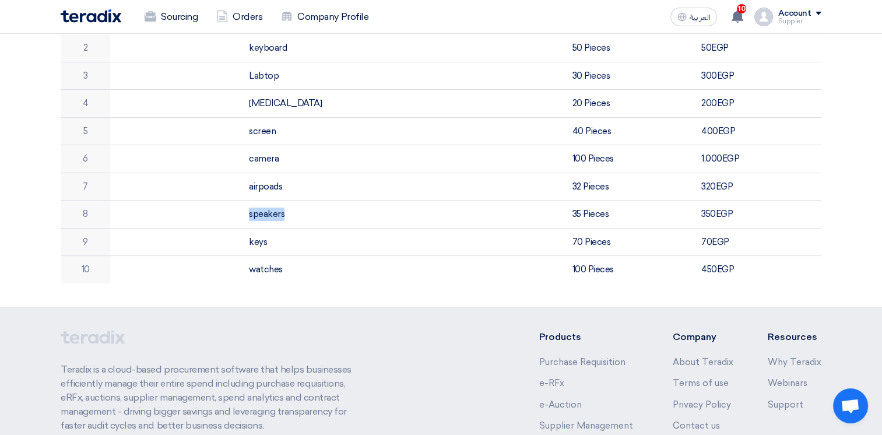
copy td "speakers"
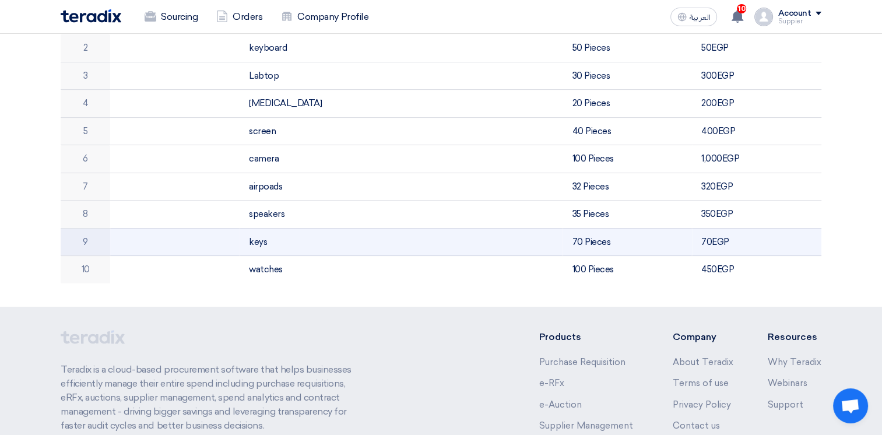
click at [261, 244] on td "keys" at bounding box center [400, 242] width 323 height 28
click at [260, 244] on td "keys" at bounding box center [400, 242] width 323 height 28
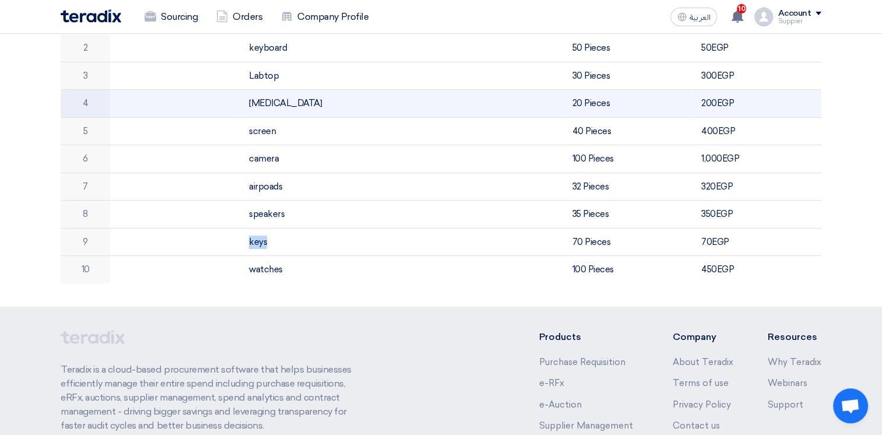
copy td "keys"
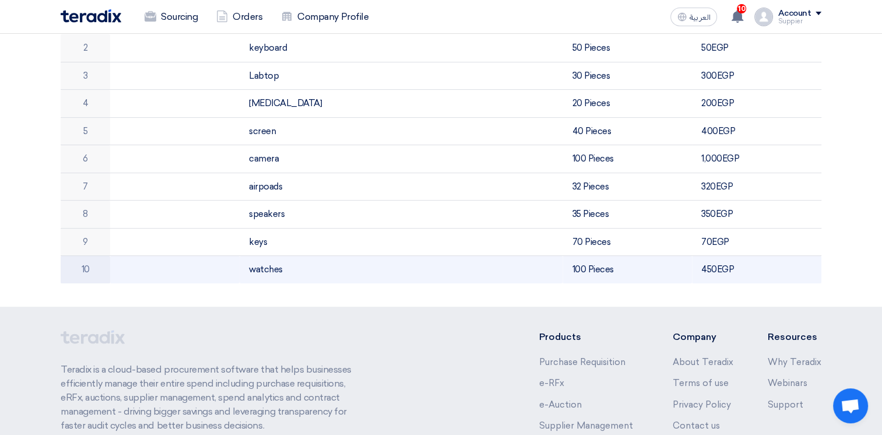
click at [253, 270] on td "watches" at bounding box center [400, 269] width 323 height 27
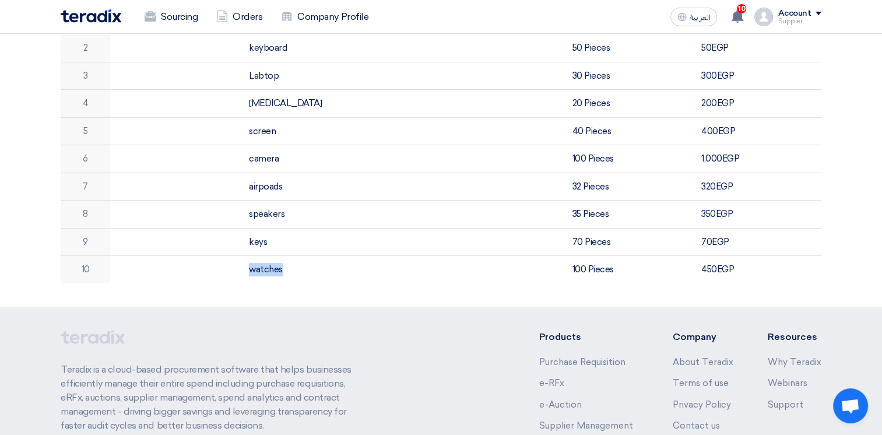
copy td "watches"
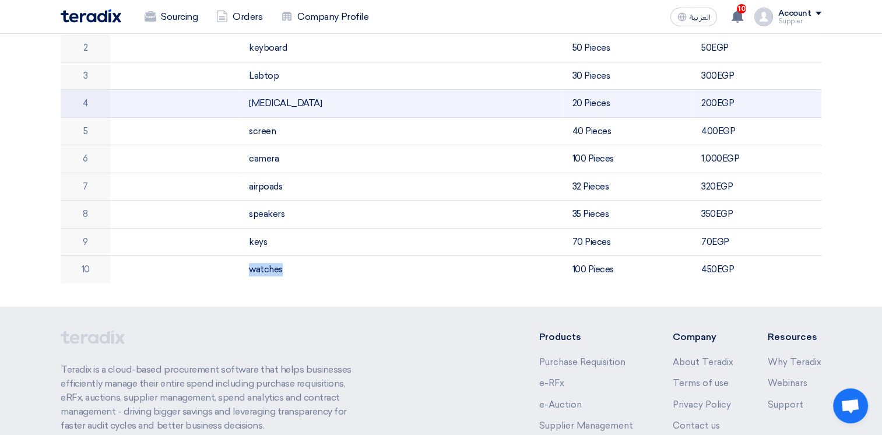
scroll to position [0, 0]
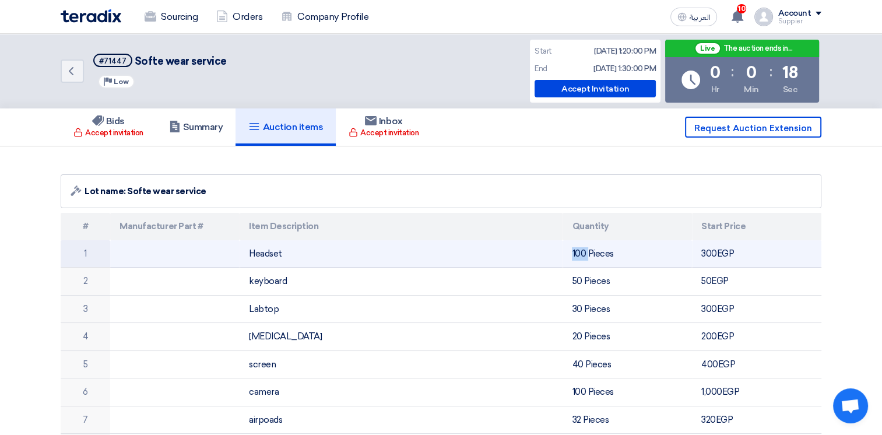
drag, startPoint x: 569, startPoint y: 253, endPoint x: 587, endPoint y: 252, distance: 18.1
click at [587, 252] on td "100 Pieces" at bounding box center [626, 253] width 129 height 27
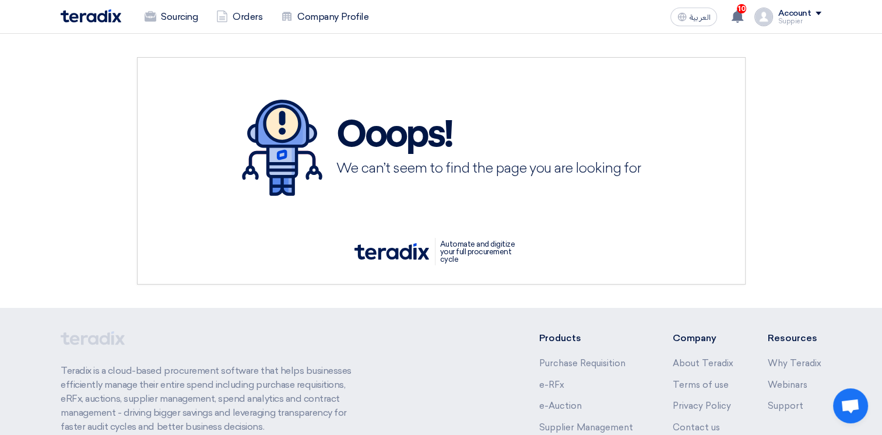
click at [119, 21] on img at bounding box center [91, 15] width 61 height 13
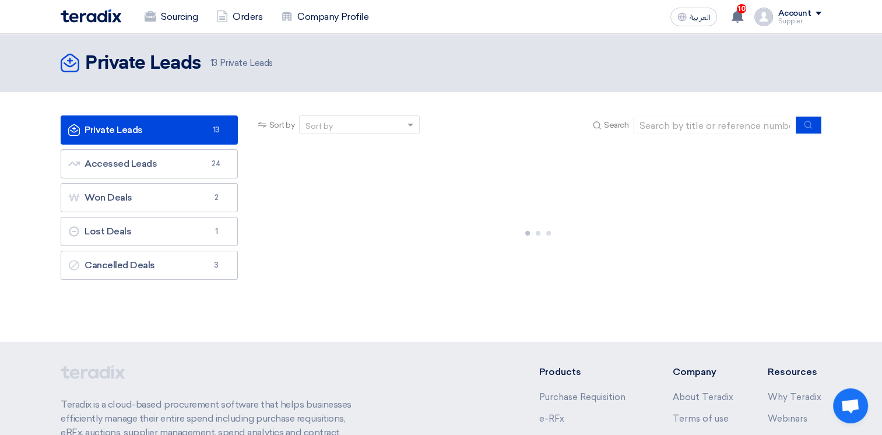
click at [178, 178] on ul "Private Leads Private Leads 13 Accessed Leads Accessed Leads 24 Won Deals Won D…" at bounding box center [149, 197] width 177 height 164
click at [187, 167] on link "Accessed Leads Accessed Leads 24" at bounding box center [149, 163] width 177 height 29
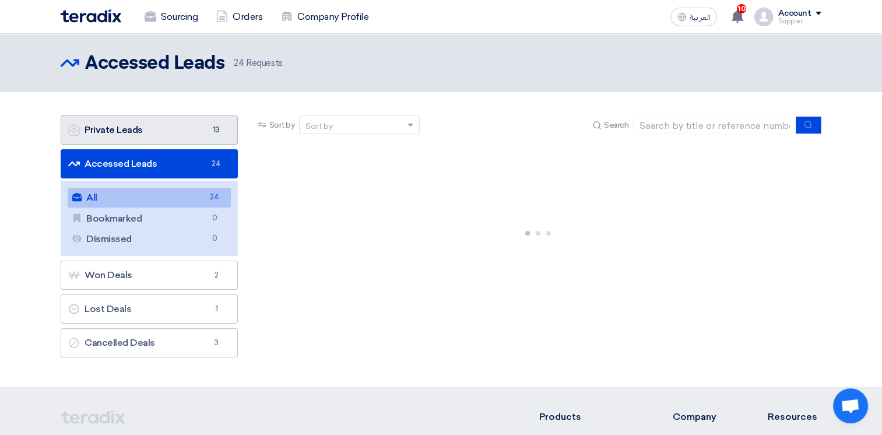
click at [200, 138] on link "Private Leads Private Leads 13" at bounding box center [149, 129] width 177 height 29
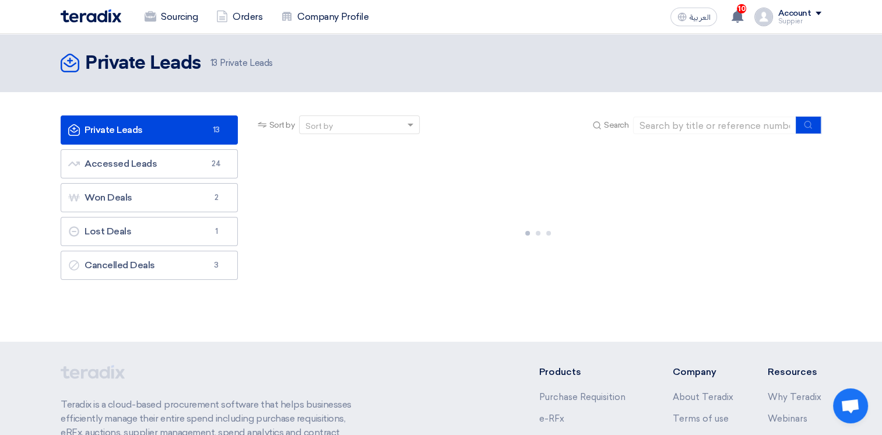
click at [202, 136] on link "Private Leads Private Leads 13" at bounding box center [149, 129] width 177 height 29
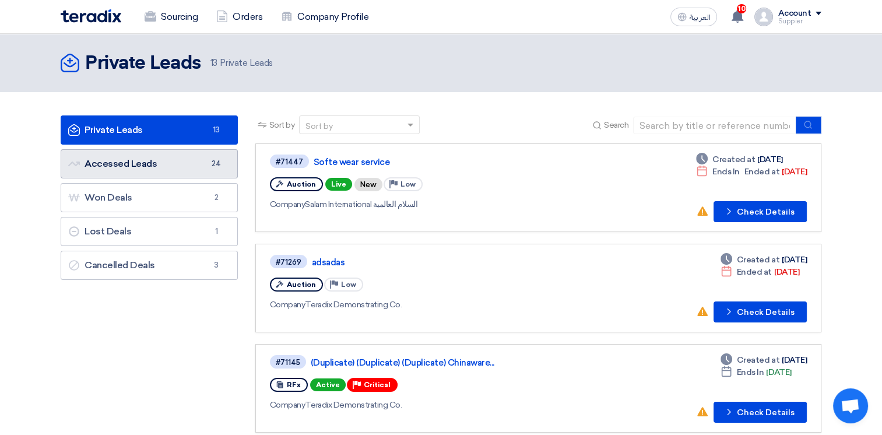
click at [180, 157] on link "Accessed Leads Accessed Leads 24" at bounding box center [149, 163] width 177 height 29
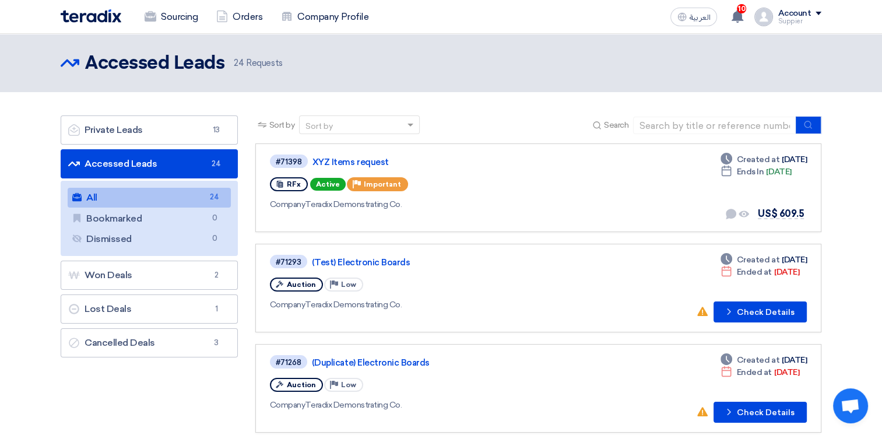
click at [794, 10] on div "Account" at bounding box center [793, 14] width 33 height 10
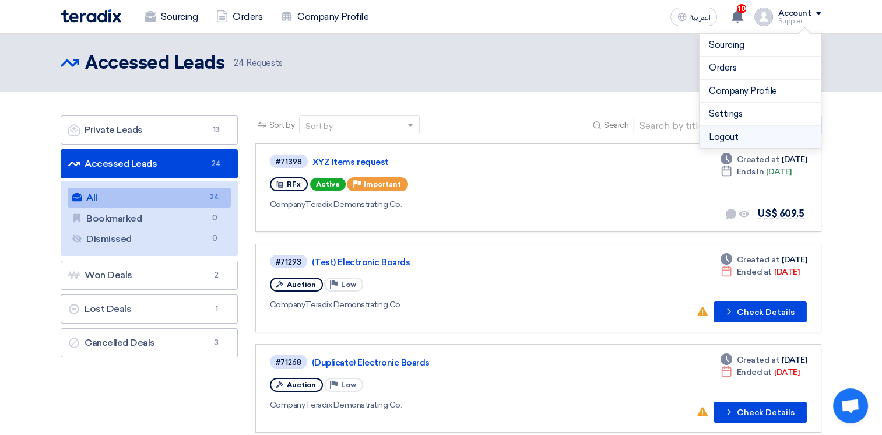
click at [749, 143] on li "Logout" at bounding box center [759, 137] width 121 height 23
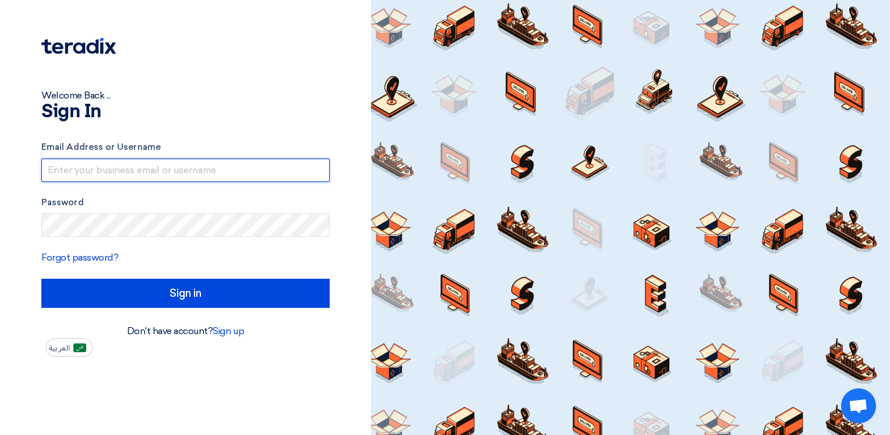
type input "[EMAIL_ADDRESS][DOMAIN_NAME]"
click at [209, 170] on input "[EMAIL_ADDRESS][DOMAIN_NAME]" at bounding box center [185, 169] width 288 height 23
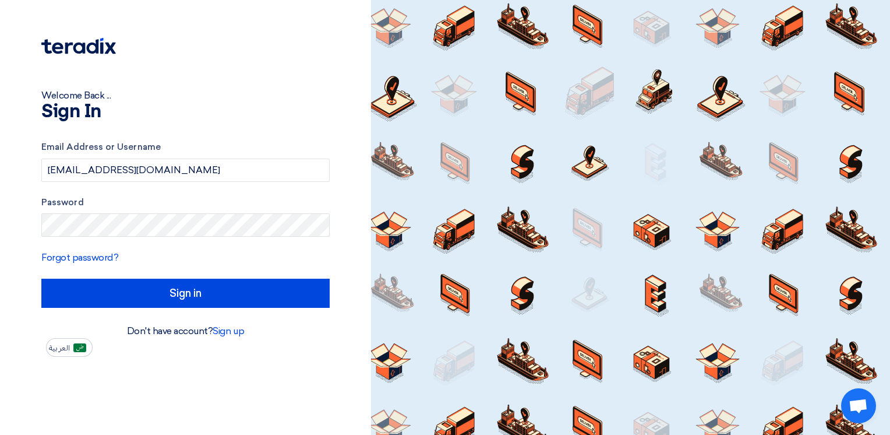
click at [322, 108] on h1 "Sign In" at bounding box center [185, 112] width 288 height 19
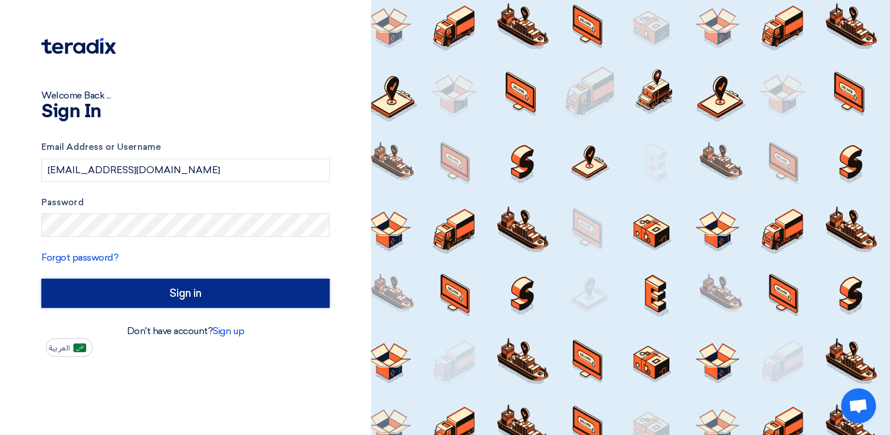
click at [207, 284] on input "Sign in" at bounding box center [185, 292] width 288 height 29
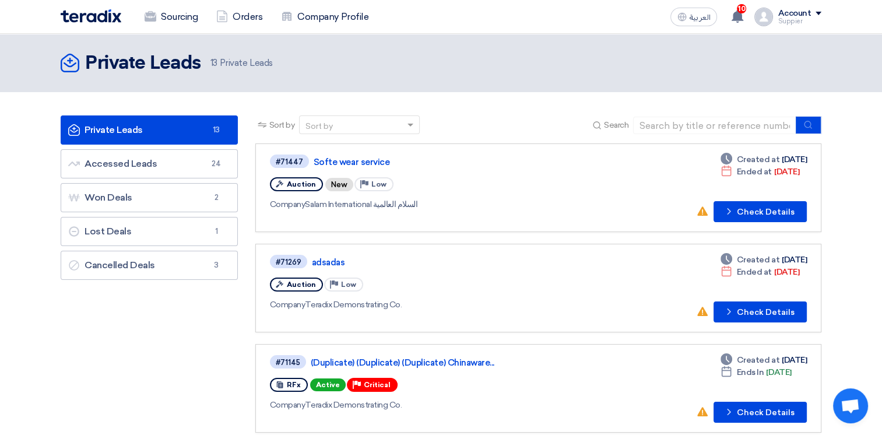
click at [354, 164] on link "Softe wear service" at bounding box center [458, 162] width 291 height 10
click div "[DATE] 1:20:00 PM"
drag, startPoint x: 277, startPoint y: 115, endPoint x: 275, endPoint y: 141, distance: 25.7
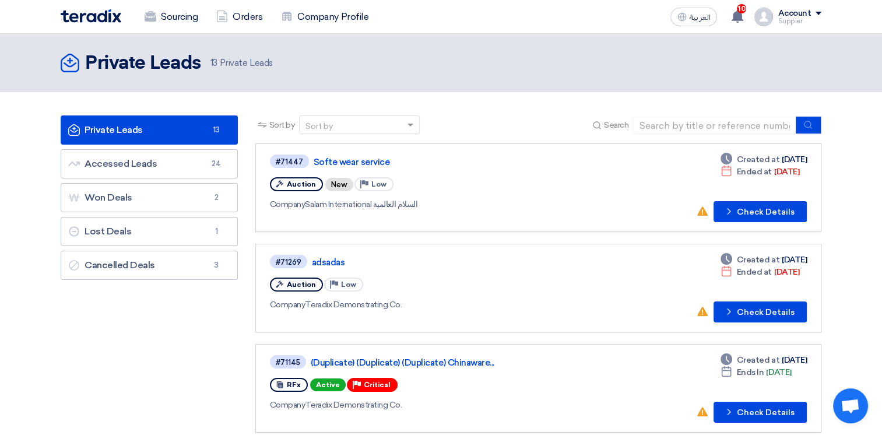
click div "[DATE] 1:30:00 PM"
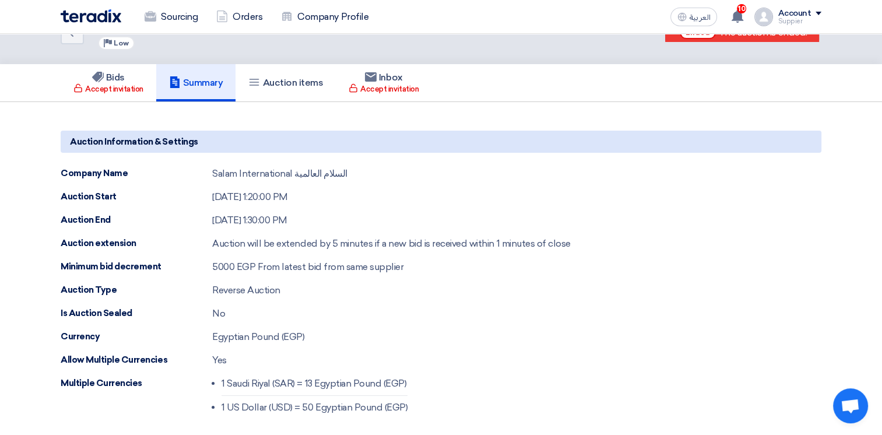
scroll to position [0, 0]
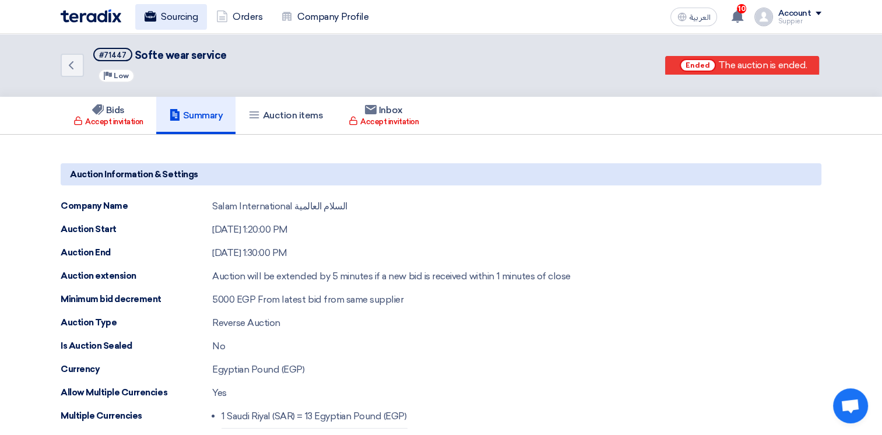
click at [176, 22] on link "Sourcing" at bounding box center [171, 17] width 72 height 26
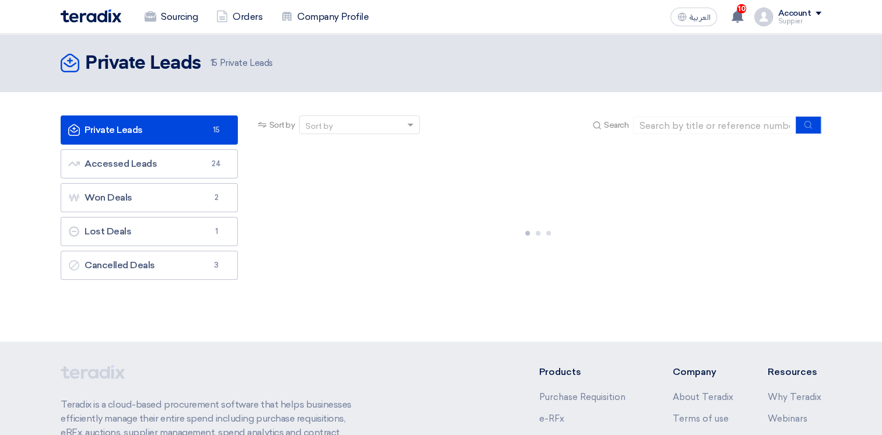
click at [214, 136] on link "Private Leads Private Leads 15" at bounding box center [149, 129] width 177 height 29
click at [195, 131] on link "Private Leads Private Leads 15" at bounding box center [149, 129] width 177 height 29
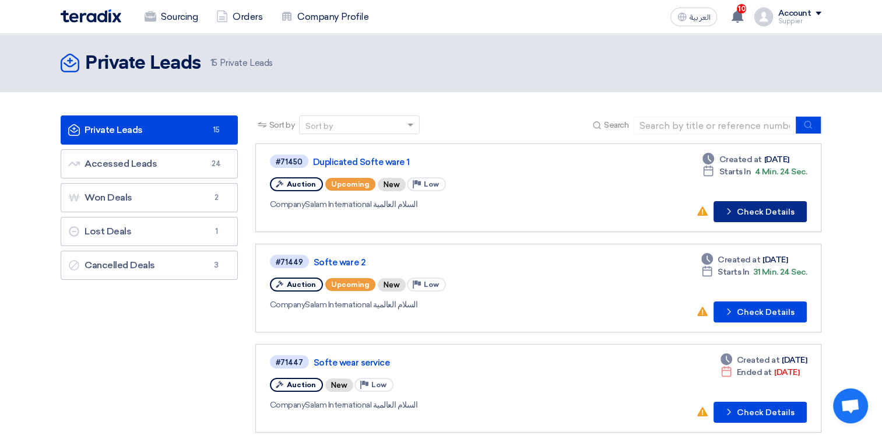
click at [760, 202] on button "Check details Check Details" at bounding box center [759, 211] width 93 height 21
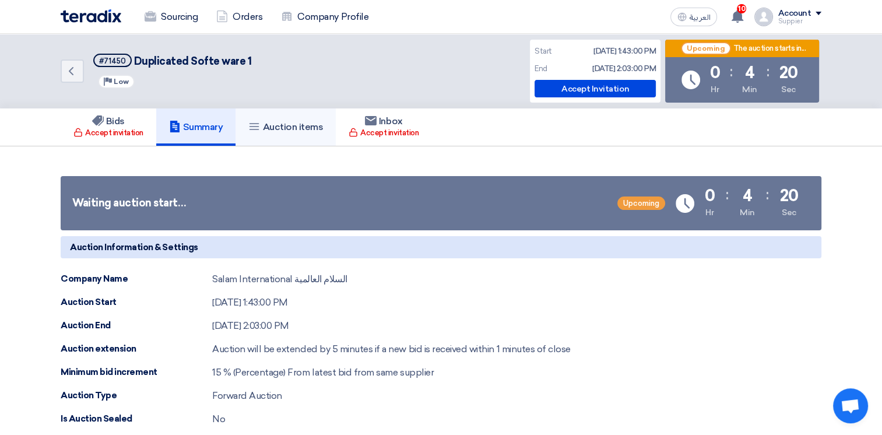
click at [284, 136] on link "Auction items" at bounding box center [285, 126] width 100 height 37
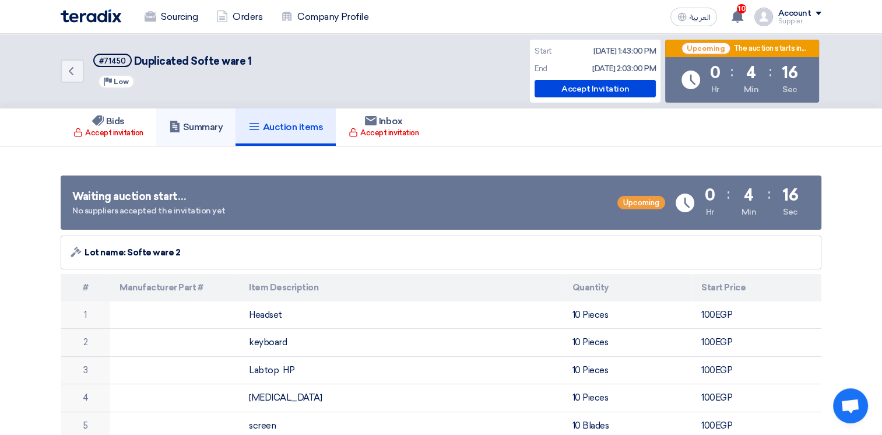
click at [197, 139] on link "Summary" at bounding box center [196, 126] width 80 height 37
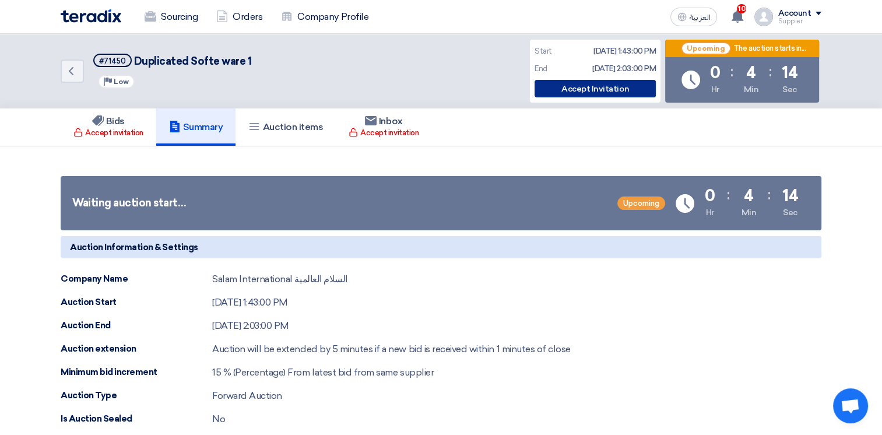
click at [608, 93] on div "Accept Invitation" at bounding box center [594, 88] width 121 height 17
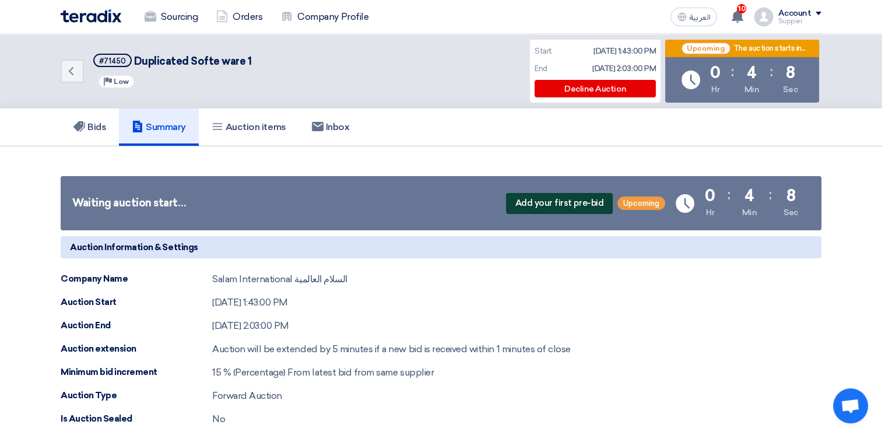
click at [560, 203] on span "Add your first pre-bid" at bounding box center [559, 203] width 107 height 21
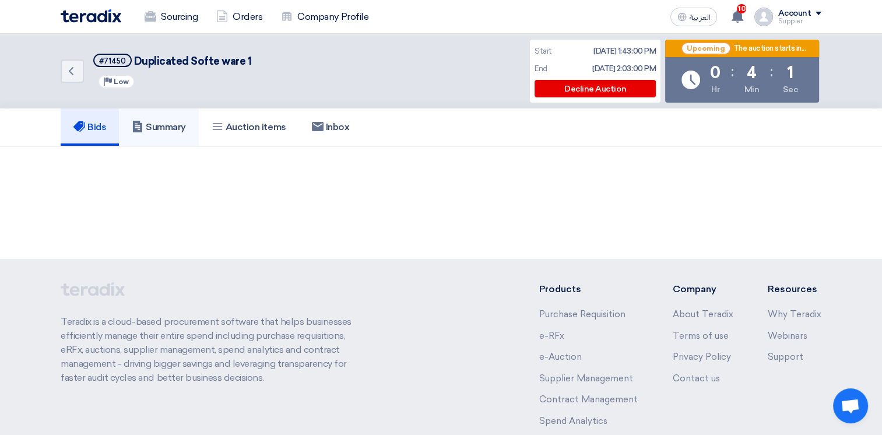
click at [157, 119] on link "Summary" at bounding box center [159, 126] width 80 height 37
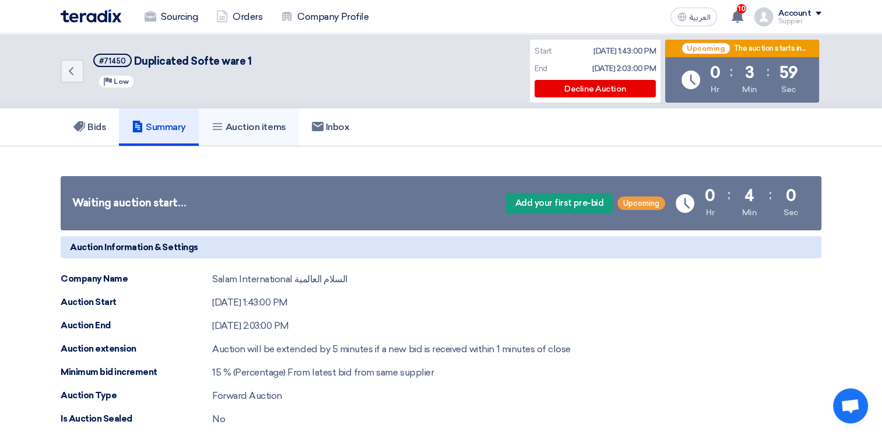
click at [268, 129] on h5 "Auction items" at bounding box center [248, 127] width 75 height 12
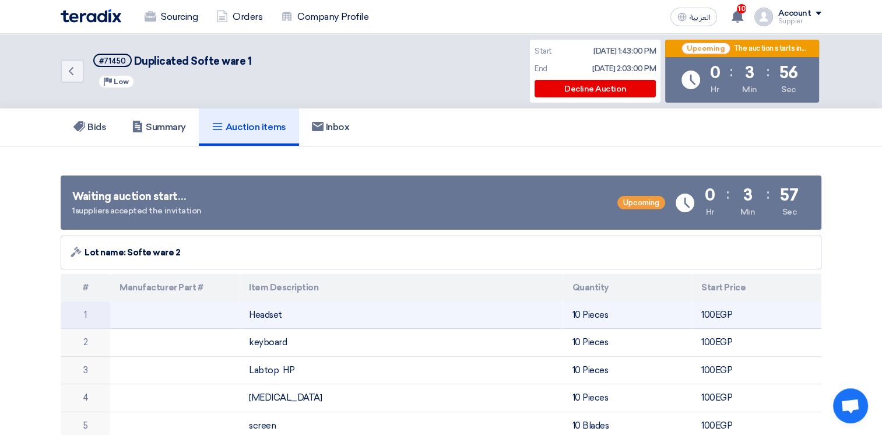
drag, startPoint x: 769, startPoint y: 312, endPoint x: 704, endPoint y: 306, distance: 65.5
click at [768, 312] on td "100 egp" at bounding box center [756, 314] width 129 height 27
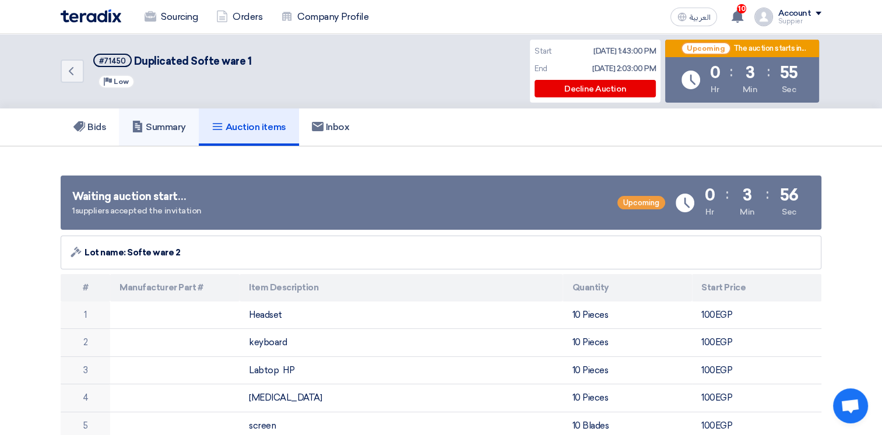
click at [185, 122] on h5 "Summary" at bounding box center [159, 127] width 54 height 12
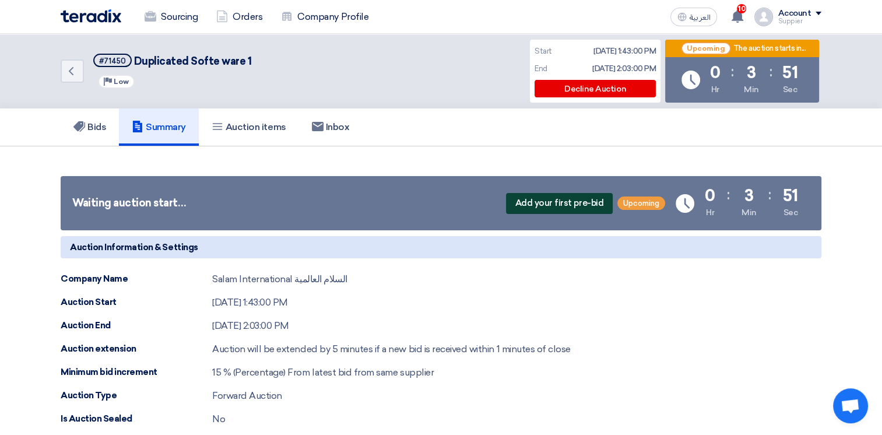
click at [550, 207] on span "Add your first pre-bid" at bounding box center [559, 203] width 107 height 21
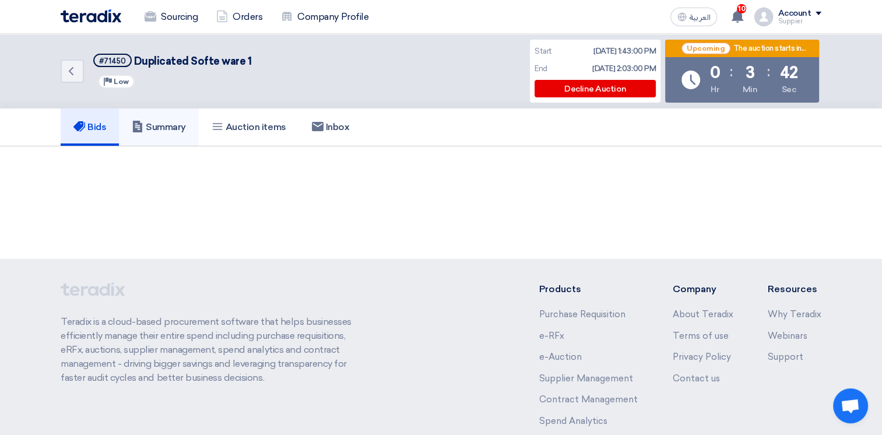
click at [163, 132] on h5 "Summary" at bounding box center [159, 127] width 54 height 12
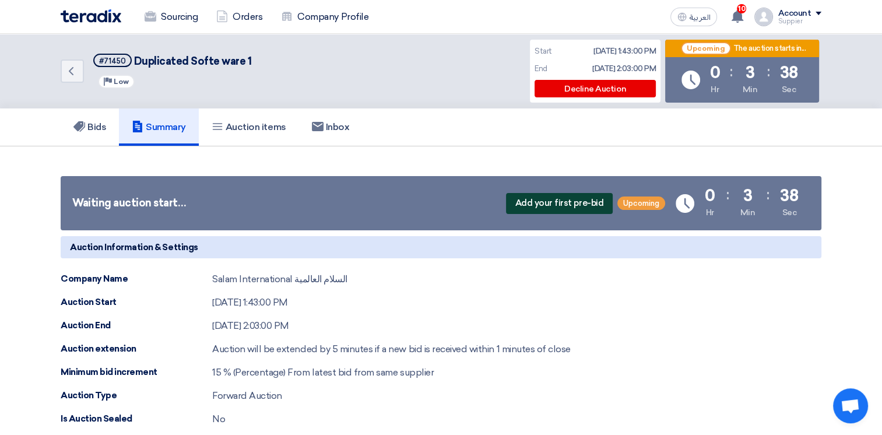
click at [557, 203] on span "Add your first pre-bid" at bounding box center [559, 203] width 107 height 21
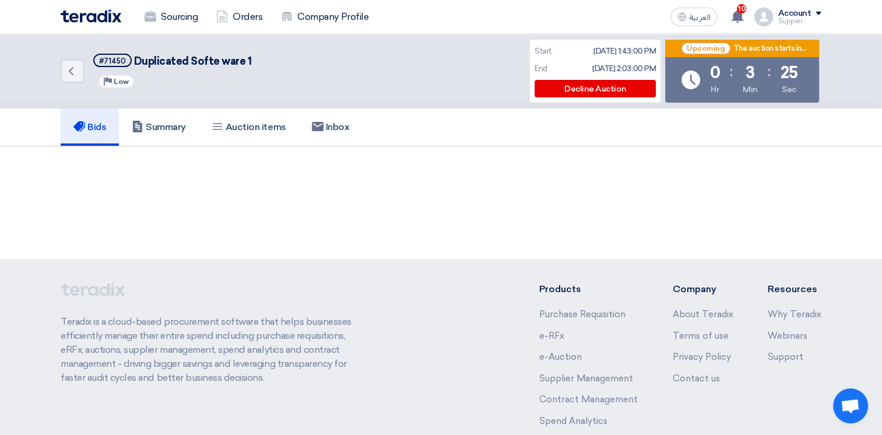
click at [360, 280] on footer "Teradix is a cloud-based procurement software that helps businesses efficiently…" at bounding box center [441, 391] width 882 height 264
click at [795, 15] on div "Account" at bounding box center [793, 14] width 33 height 10
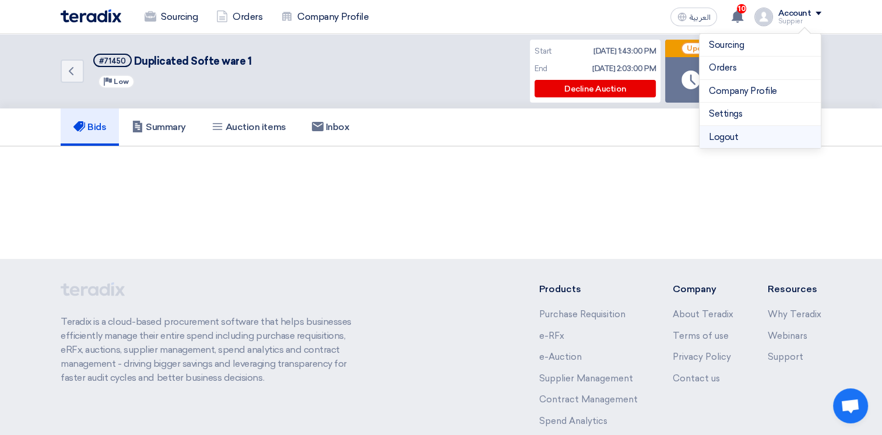
click at [762, 130] on li "Logout" at bounding box center [759, 137] width 121 height 23
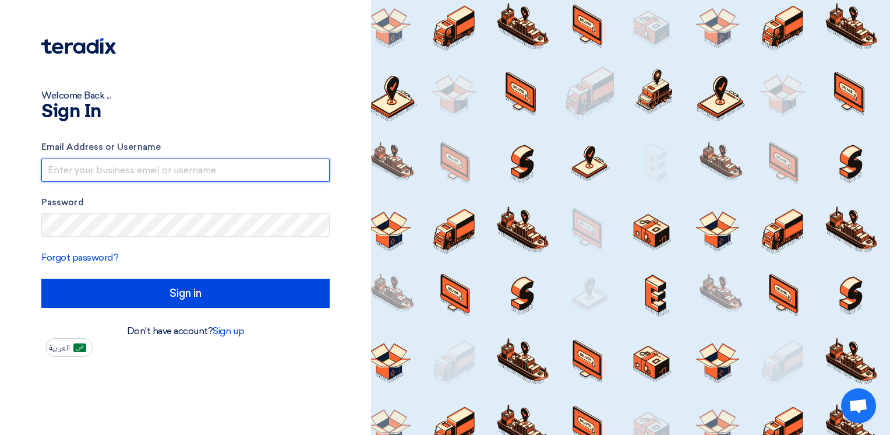
type input "[EMAIL_ADDRESS][DOMAIN_NAME]"
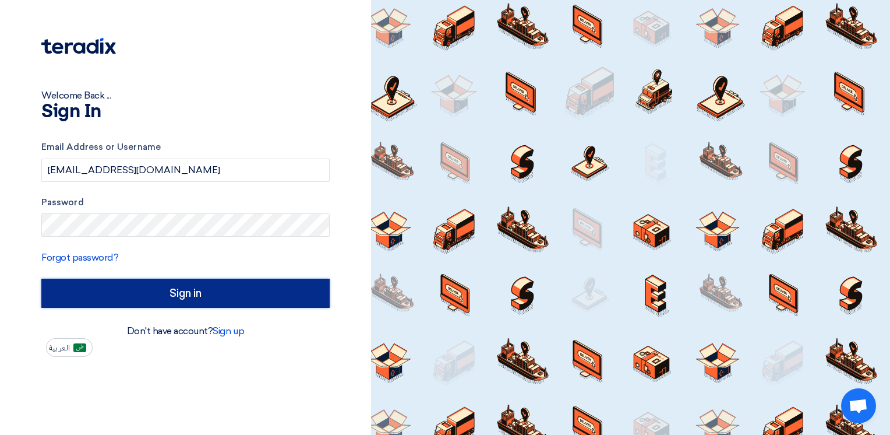
click at [143, 293] on input "Sign in" at bounding box center [185, 292] width 288 height 29
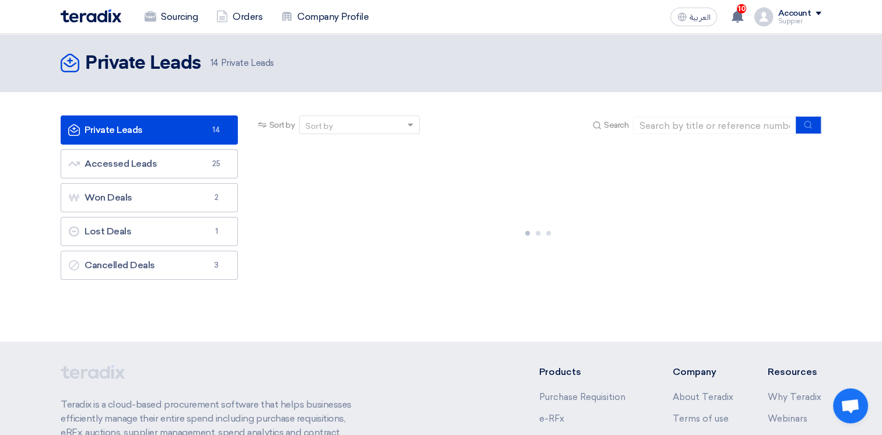
click at [200, 130] on link "Private Leads Private Leads 14" at bounding box center [149, 129] width 177 height 29
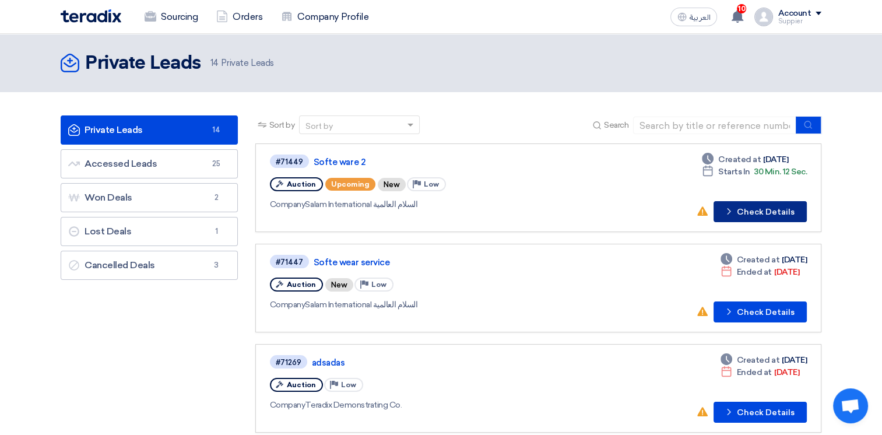
click at [754, 210] on button "Check details Check Details" at bounding box center [759, 211] width 93 height 21
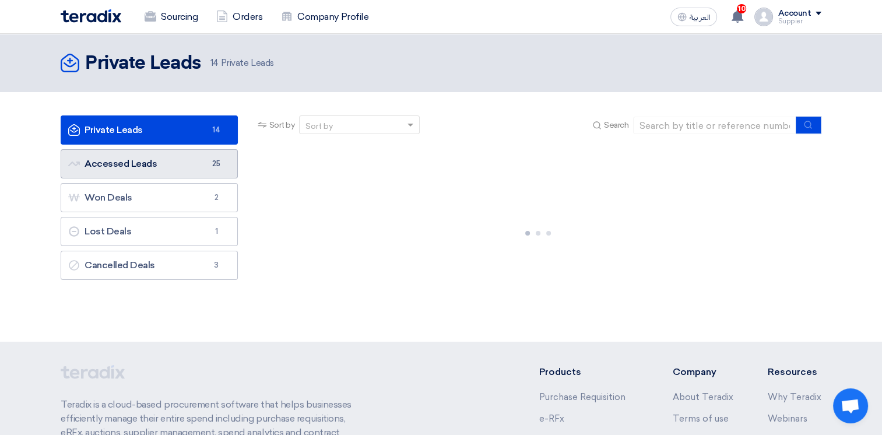
click at [177, 169] on link "Accessed Leads Accessed Leads 25" at bounding box center [149, 163] width 177 height 29
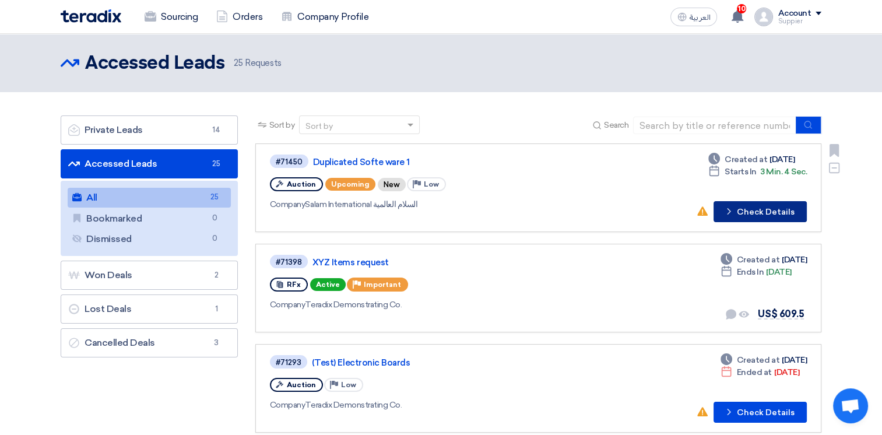
click at [771, 210] on button "Check details Check Details" at bounding box center [759, 211] width 93 height 21
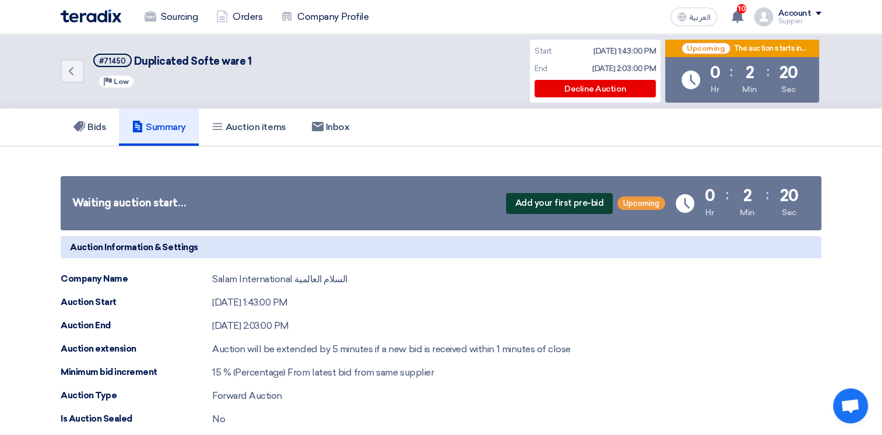
click at [544, 204] on span "Add your first pre-bid" at bounding box center [559, 203] width 107 height 21
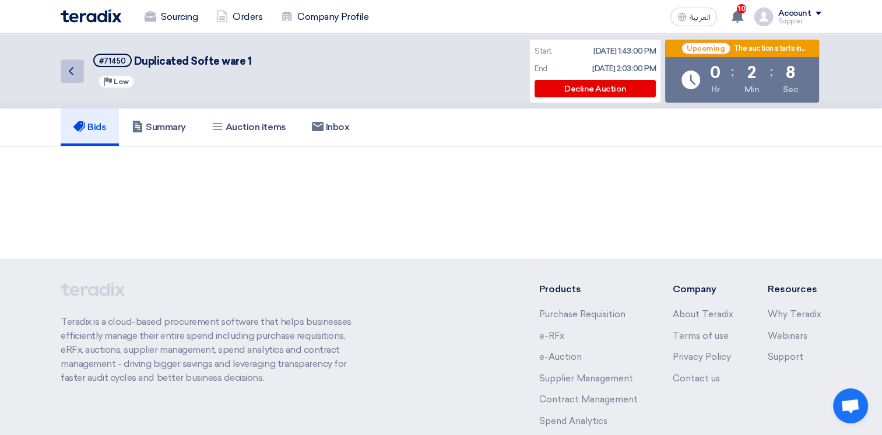
click at [79, 78] on link "Back" at bounding box center [72, 70] width 23 height 23
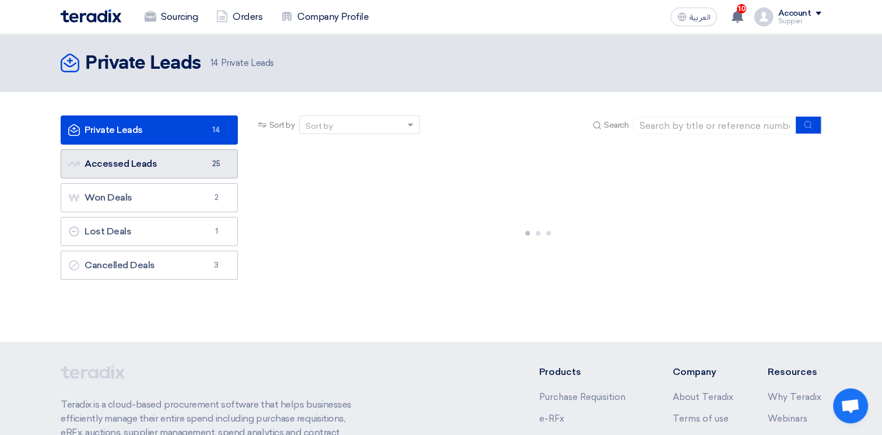
click at [209, 168] on span "25" at bounding box center [216, 164] width 14 height 12
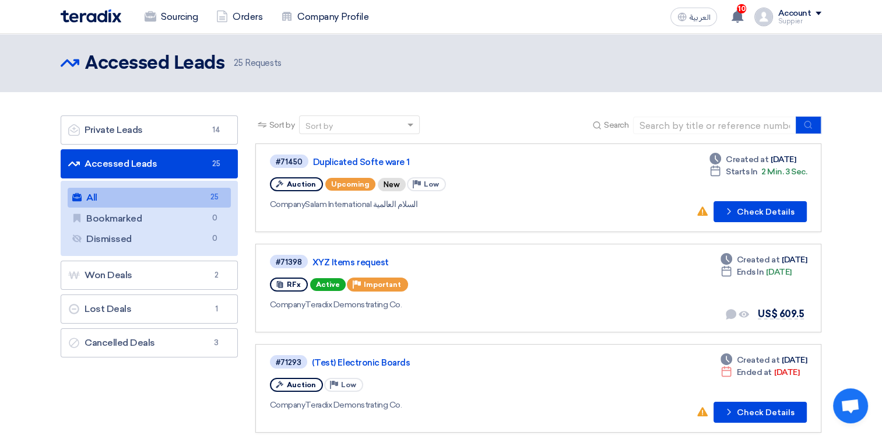
click at [778, 11] on div "Account Suppier Sourcing Orders Company Profile Settings Logout" at bounding box center [787, 17] width 67 height 19
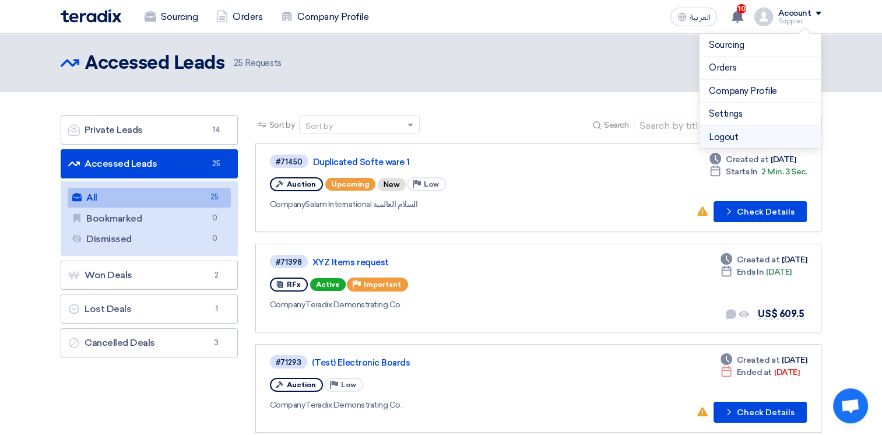
click at [781, 139] on li "Logout" at bounding box center [759, 137] width 121 height 23
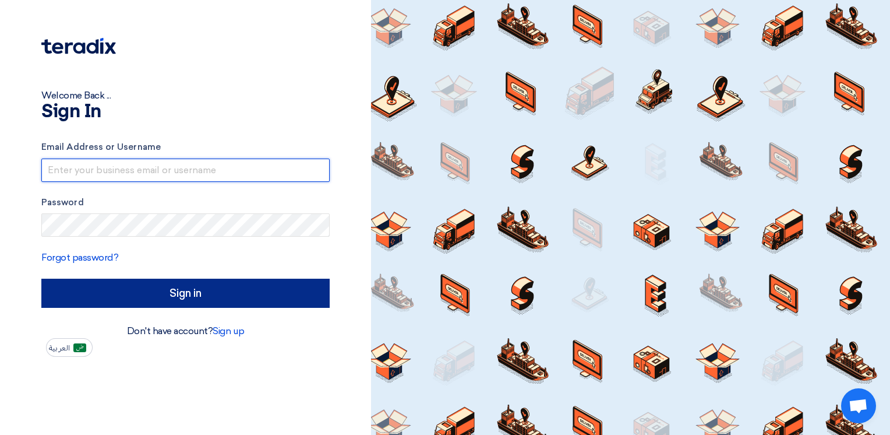
type input "[EMAIL_ADDRESS][DOMAIN_NAME]"
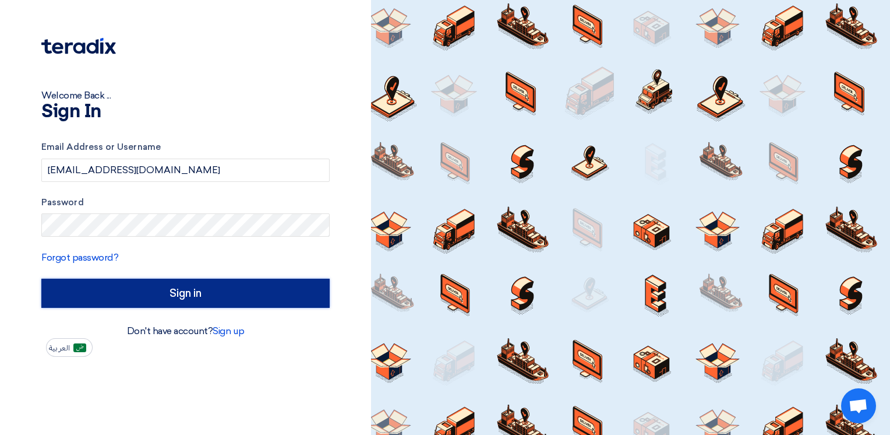
click at [245, 301] on input "Sign in" at bounding box center [185, 292] width 288 height 29
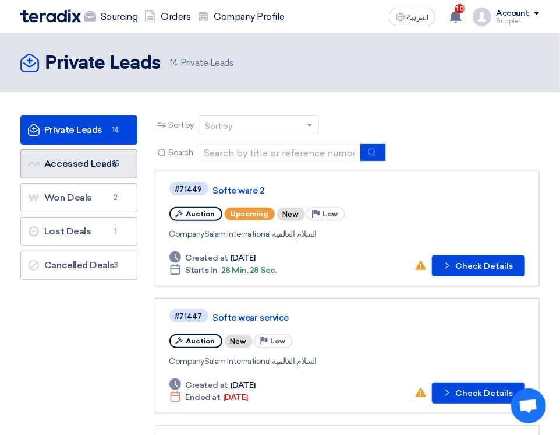
click at [103, 174] on link "Accessed Leads Accessed Leads 25" at bounding box center [78, 163] width 117 height 29
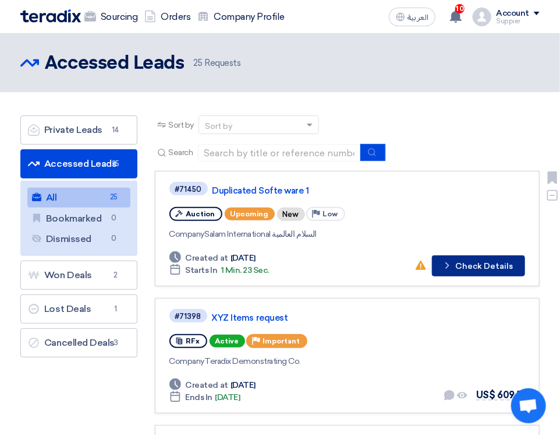
click at [478, 267] on button "Check details Check Details" at bounding box center [478, 265] width 93 height 21
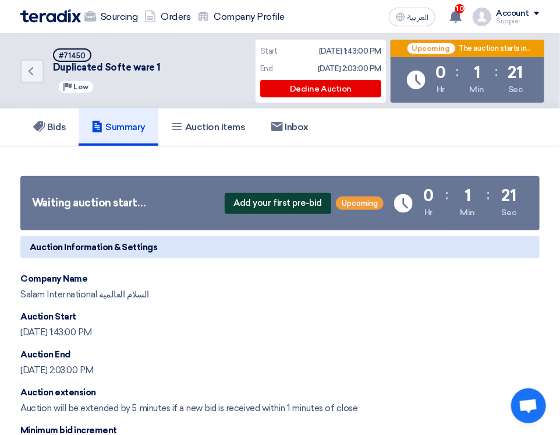
click at [286, 205] on span "Add your first pre-bid" at bounding box center [278, 203] width 107 height 21
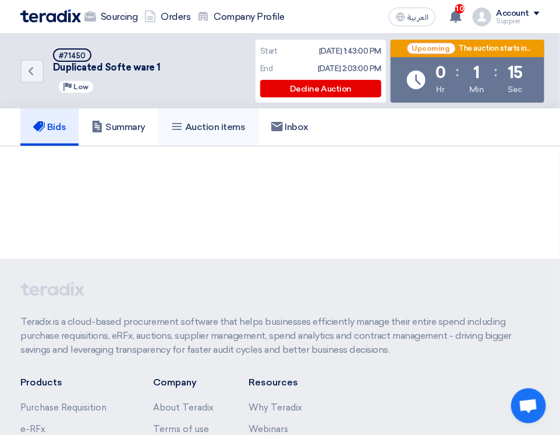
click at [252, 129] on link "Auction items" at bounding box center [208, 126] width 100 height 37
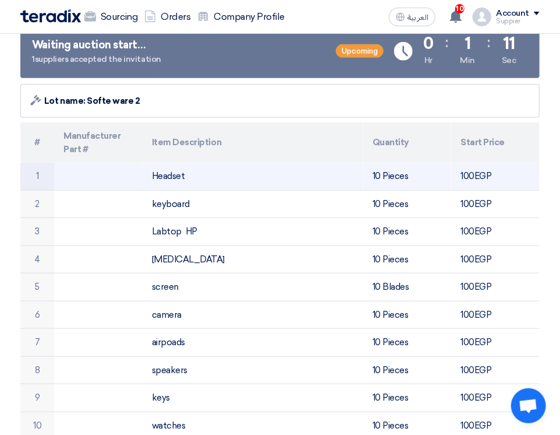
scroll to position [58, 0]
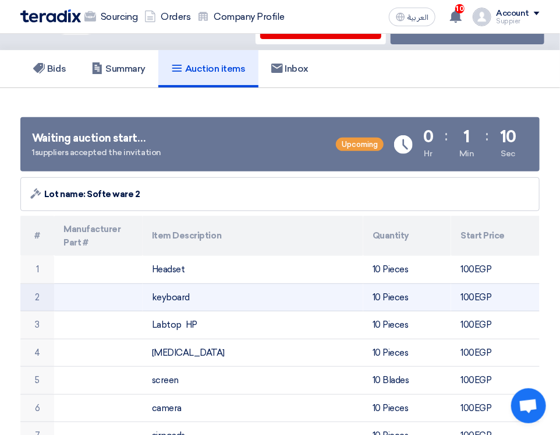
click at [448, 292] on td "10 Pieces" at bounding box center [408, 297] width 89 height 28
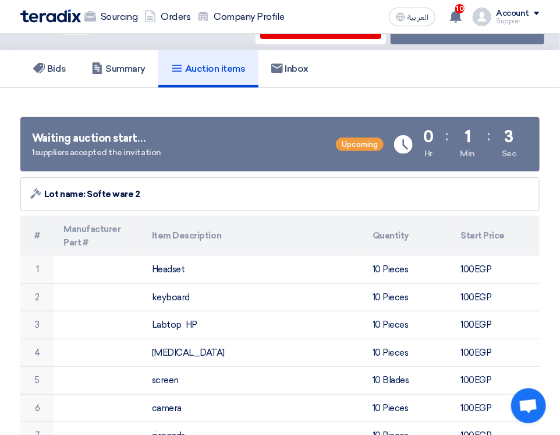
scroll to position [0, 0]
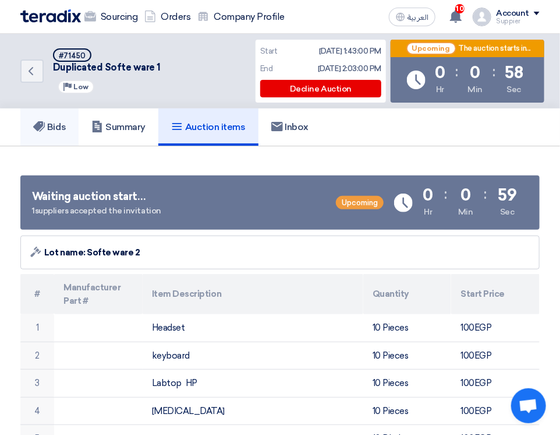
click at [69, 124] on link "Bids" at bounding box center [49, 126] width 58 height 37
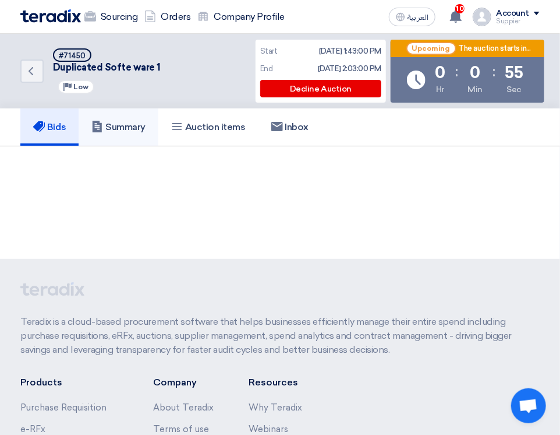
click at [133, 132] on h5 "Summary" at bounding box center [118, 127] width 54 height 12
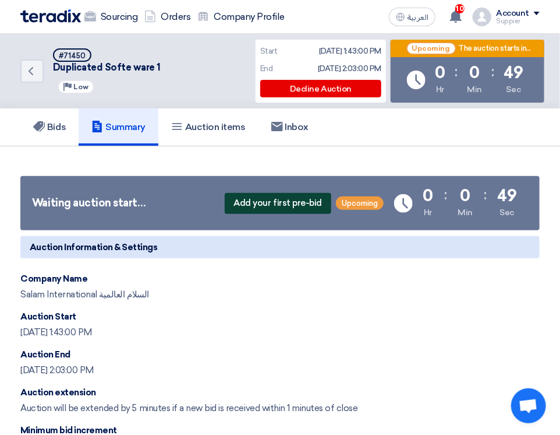
click at [304, 207] on span "Add your first pre-bid" at bounding box center [278, 203] width 107 height 21
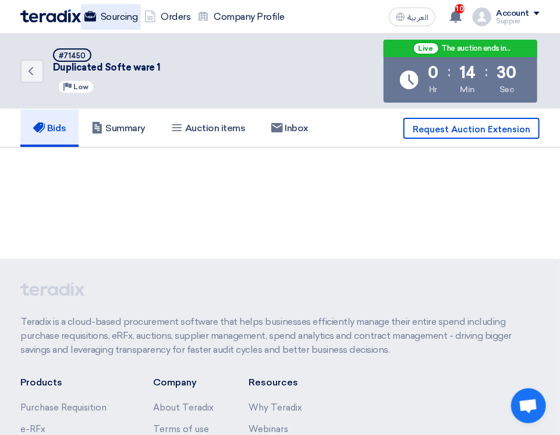
click at [121, 17] on link "Sourcing" at bounding box center [111, 17] width 60 height 26
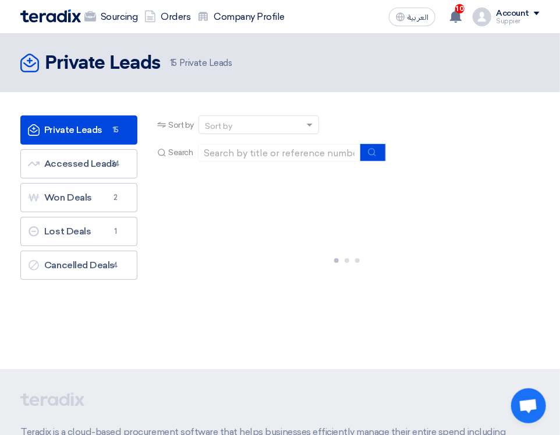
click at [82, 129] on link "Private Leads Private Leads 15" at bounding box center [78, 129] width 117 height 29
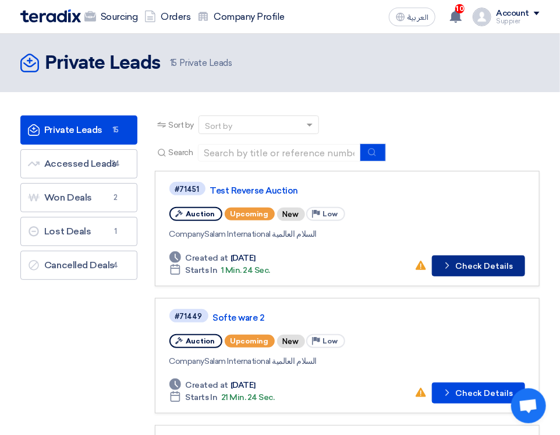
click at [473, 262] on button "Check details Check Details" at bounding box center [478, 265] width 93 height 21
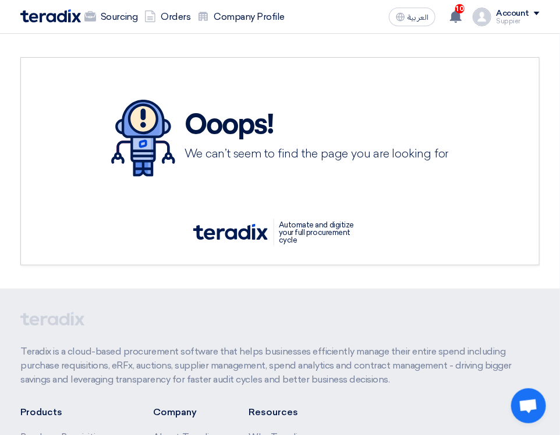
click at [516, 23] on div "Suppier" at bounding box center [518, 21] width 44 height 6
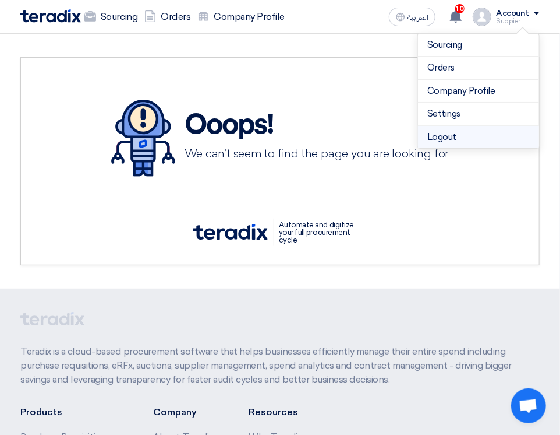
click at [482, 133] on li "Logout" at bounding box center [478, 137] width 121 height 23
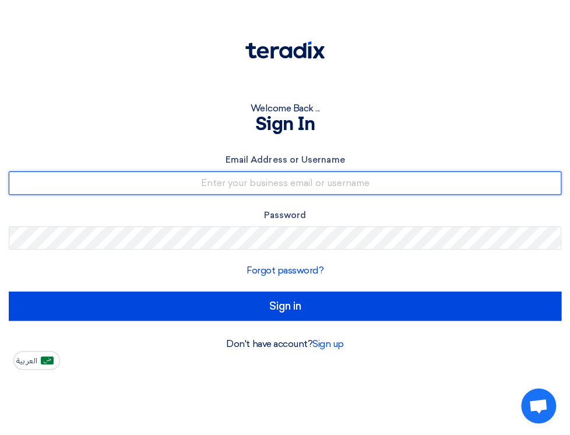
type input "[EMAIL_ADDRESS][DOMAIN_NAME]"
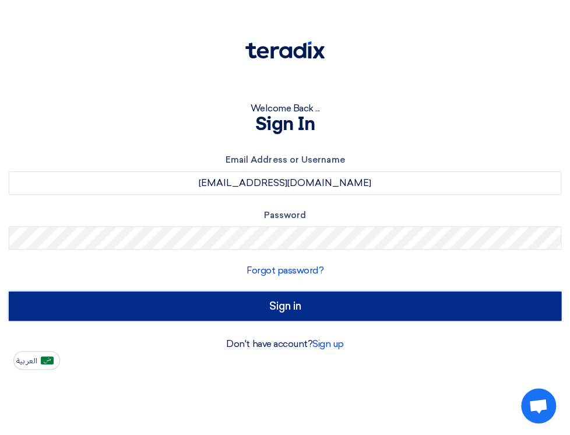
click at [385, 304] on input "Sign in" at bounding box center [285, 305] width 552 height 29
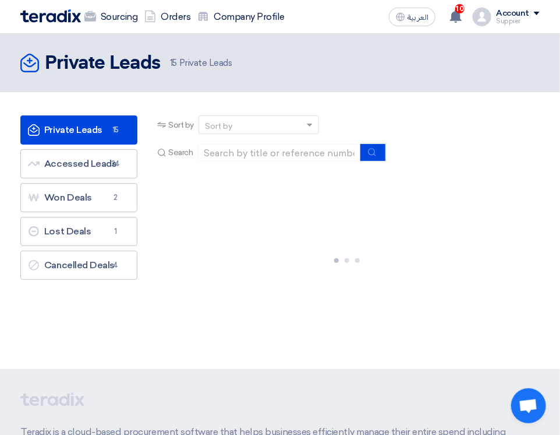
click at [110, 135] on span "15" at bounding box center [116, 130] width 14 height 12
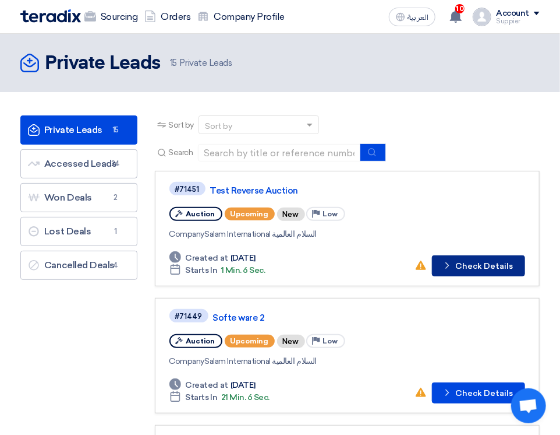
click at [507, 269] on button "Check details Check Details" at bounding box center [478, 265] width 93 height 21
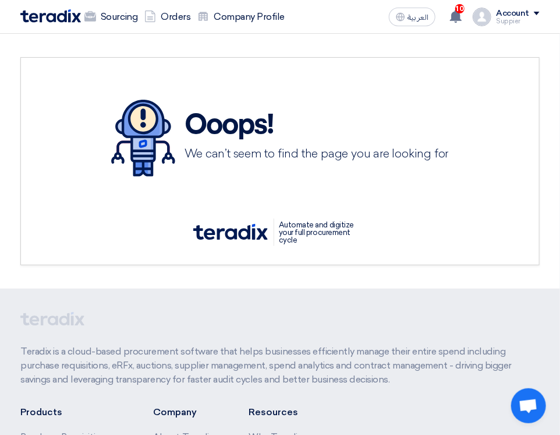
click at [515, 27] on div "العربية ع 10 You're invited to a reverse auction from Salam International السلا…" at bounding box center [463, 16] width 156 height 23
click at [520, 16] on div "Account" at bounding box center [512, 14] width 33 height 10
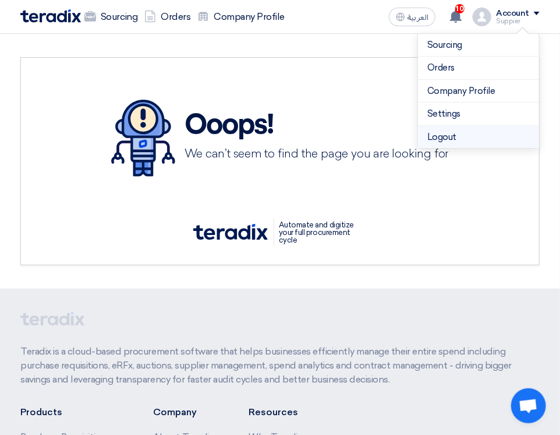
click at [468, 129] on li "Logout" at bounding box center [478, 137] width 121 height 23
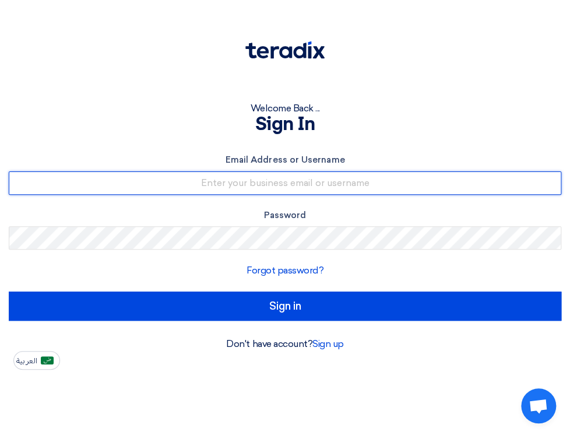
type input "[EMAIL_ADDRESS][DOMAIN_NAME]"
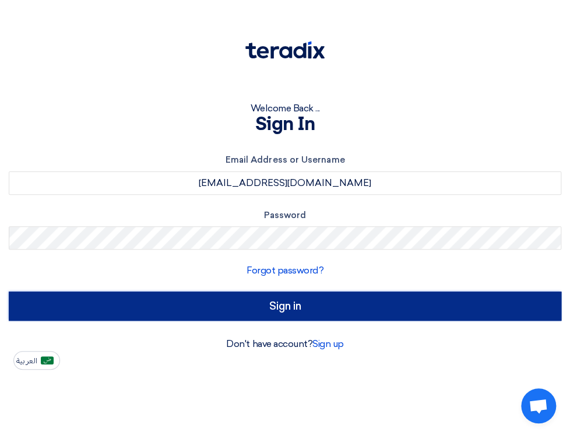
click at [320, 304] on input "Sign in" at bounding box center [285, 305] width 552 height 29
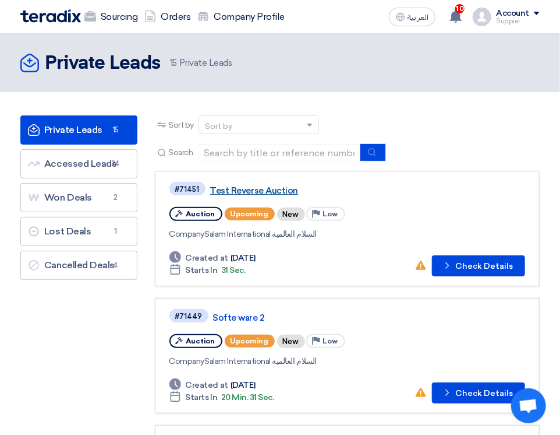
click at [276, 190] on link "Test Reverse Auction" at bounding box center [355, 190] width 291 height 10
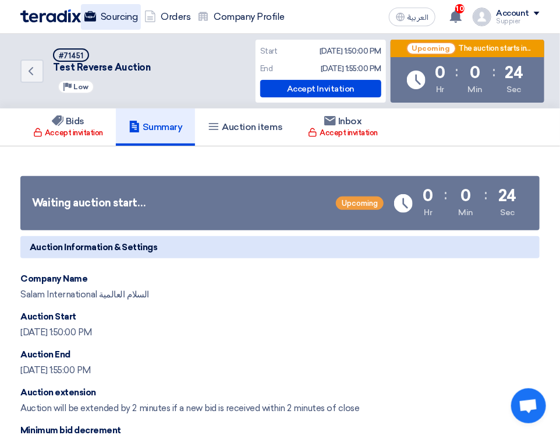
click at [110, 21] on link "Sourcing" at bounding box center [111, 17] width 60 height 26
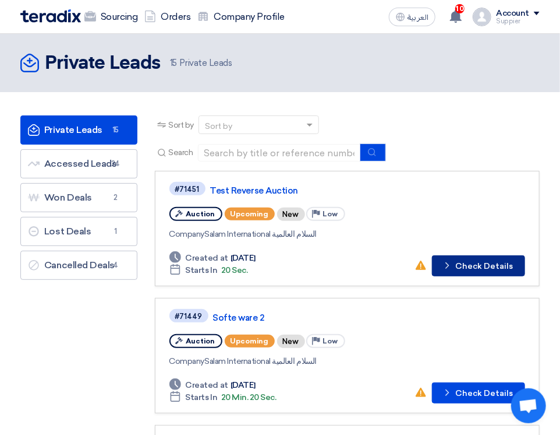
click at [489, 266] on button "Check details Check Details" at bounding box center [478, 265] width 93 height 21
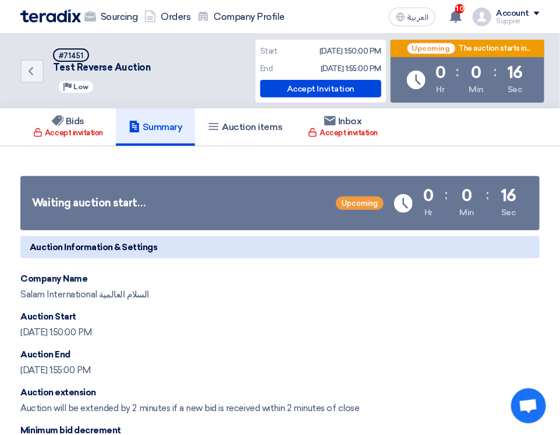
click at [528, 17] on div "Account" at bounding box center [512, 14] width 33 height 10
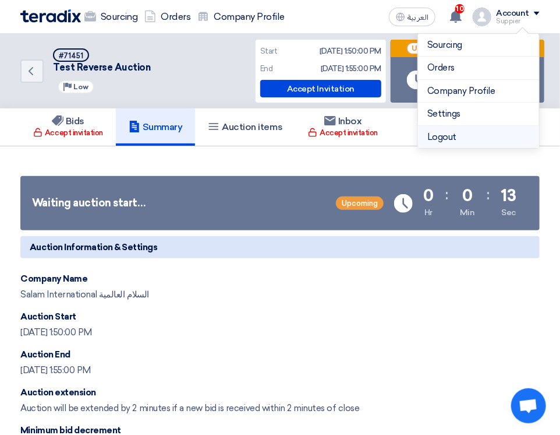
click at [479, 133] on li "Logout" at bounding box center [478, 137] width 121 height 23
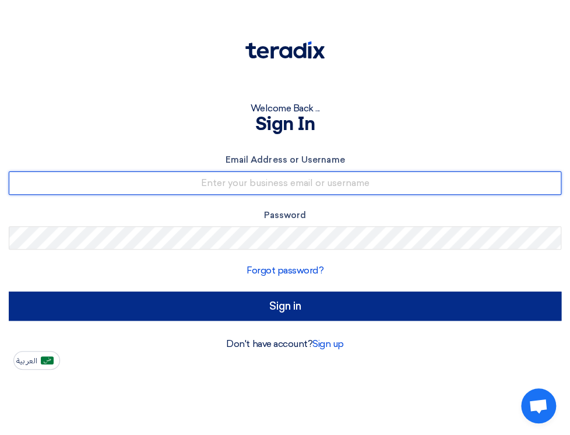
type input "[EMAIL_ADDRESS][DOMAIN_NAME]"
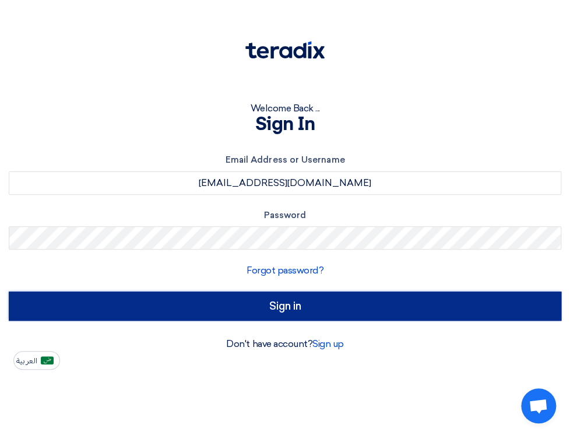
click at [334, 309] on input "Sign in" at bounding box center [285, 305] width 552 height 29
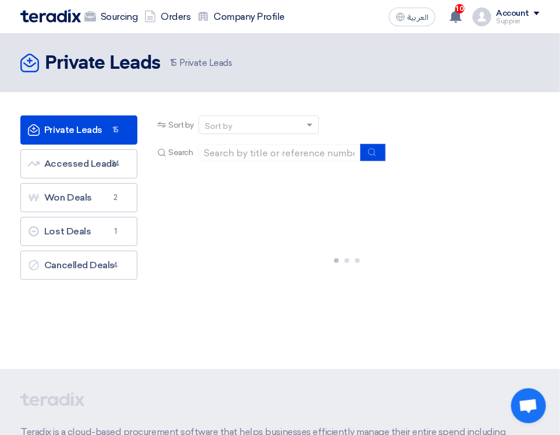
click at [111, 132] on span "15" at bounding box center [116, 130] width 14 height 12
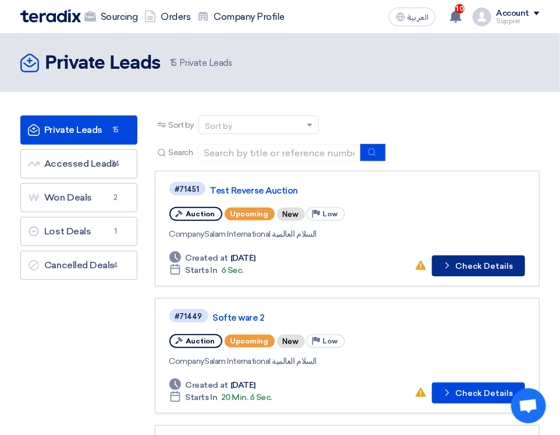
click at [499, 267] on button "Check details Check Details" at bounding box center [478, 265] width 93 height 21
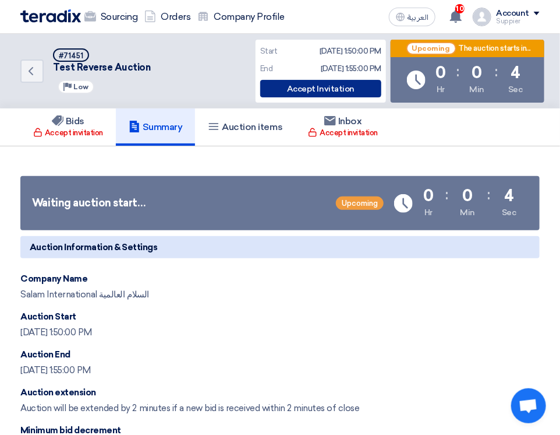
click at [315, 89] on div "Accept Invitation" at bounding box center [320, 88] width 121 height 17
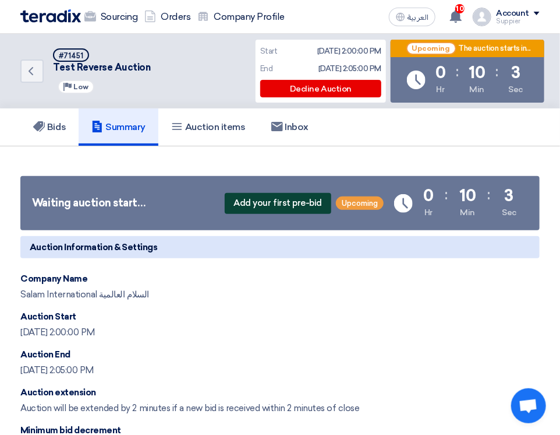
click at [274, 199] on span "Add your first pre-bid" at bounding box center [278, 203] width 107 height 21
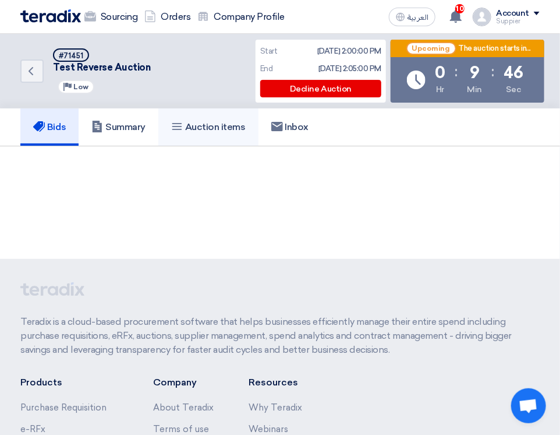
click at [224, 131] on h5 "Auction items" at bounding box center [208, 127] width 75 height 12
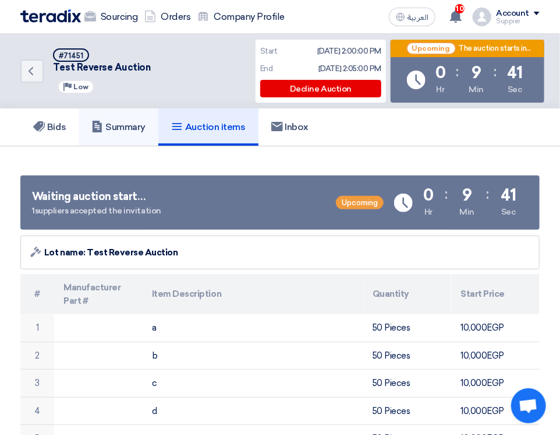
click at [154, 135] on link "Summary" at bounding box center [119, 126] width 80 height 37
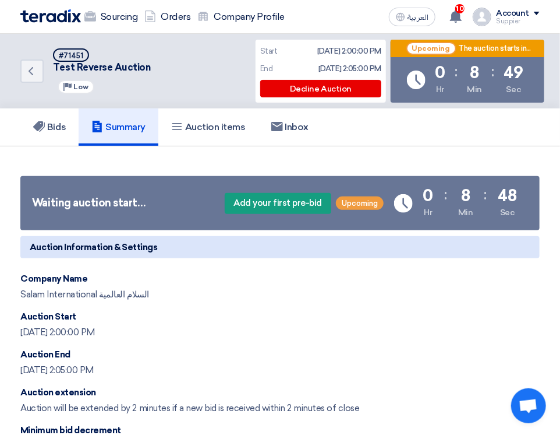
click at [513, 16] on div "Account Suppier" at bounding box center [518, 17] width 44 height 16
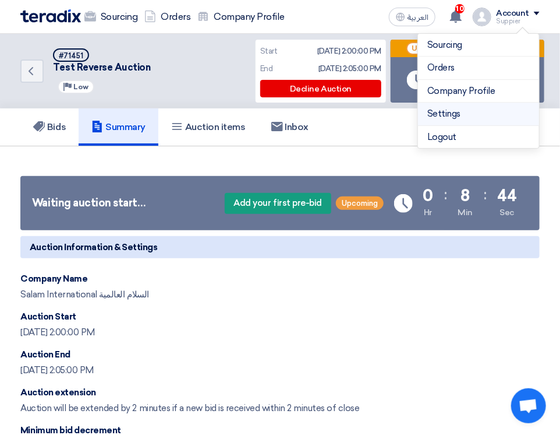
click at [459, 115] on link "Settings" at bounding box center [479, 113] width 103 height 13
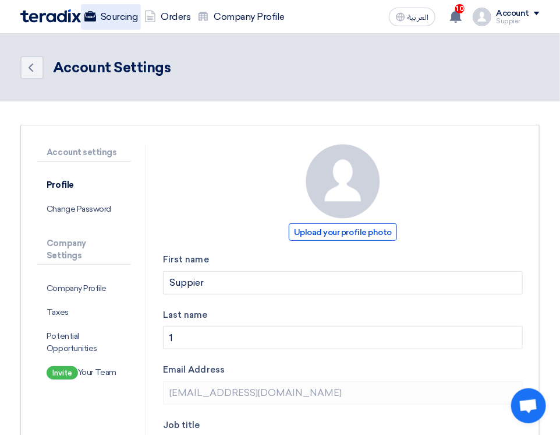
click at [112, 12] on link "Sourcing" at bounding box center [111, 17] width 60 height 26
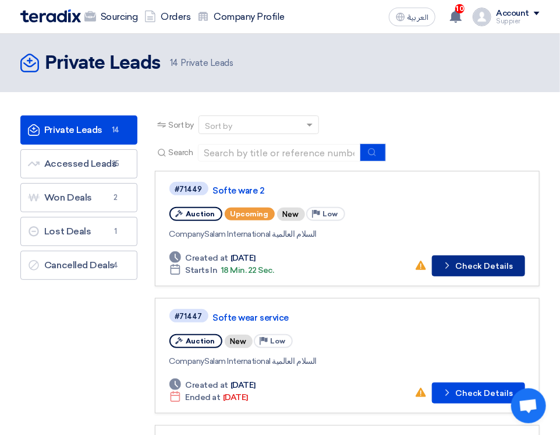
click at [452, 260] on icon "Check details" at bounding box center [447, 265] width 11 height 11
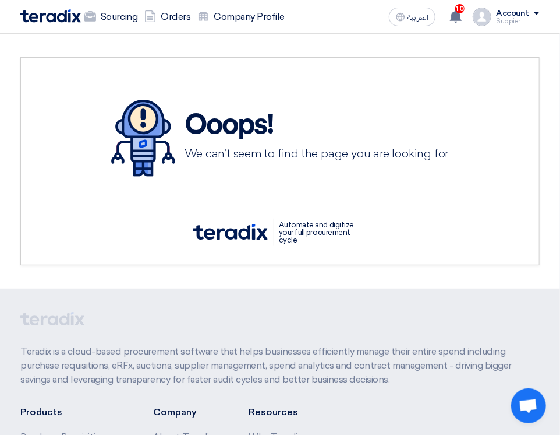
click at [62, 21] on img at bounding box center [50, 15] width 61 height 13
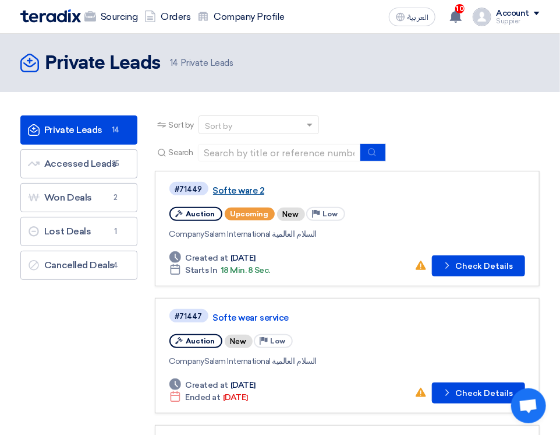
click at [234, 188] on link "Softe ware 2" at bounding box center [358, 190] width 291 height 10
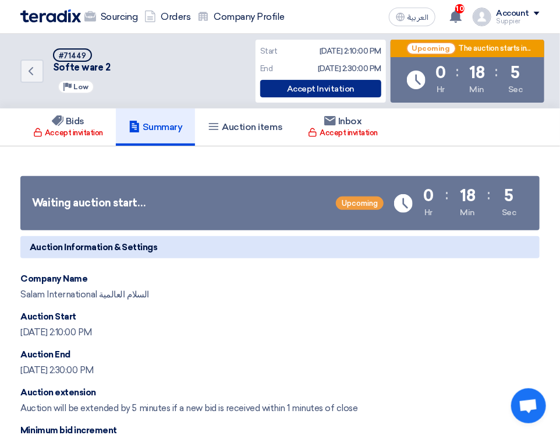
click at [357, 88] on div "Accept Invitation" at bounding box center [320, 88] width 121 height 17
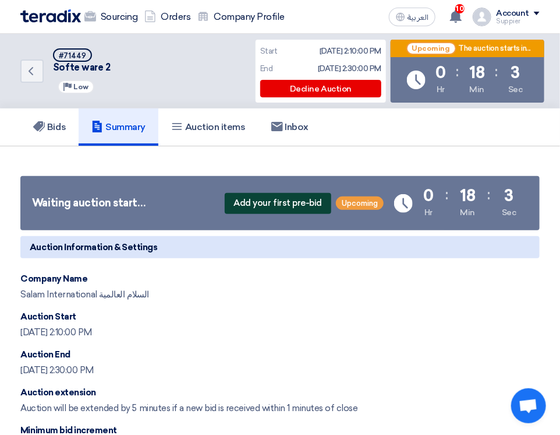
click at [285, 201] on span "Add your first pre-bid" at bounding box center [278, 203] width 107 height 21
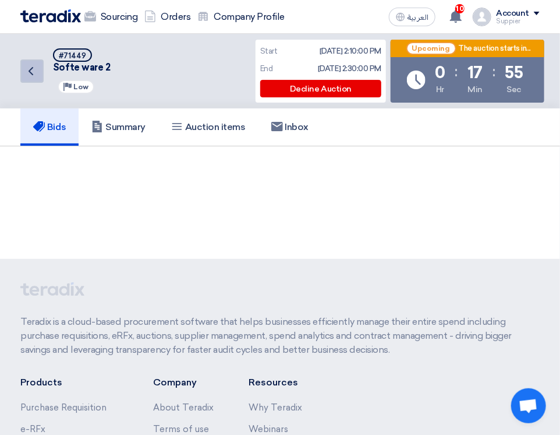
click at [26, 67] on icon "Back" at bounding box center [31, 71] width 14 height 14
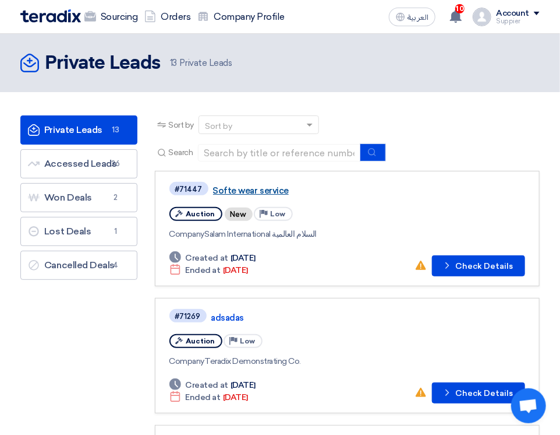
click at [270, 189] on link "Softe wear service" at bounding box center [358, 190] width 291 height 10
click at [246, 187] on link "Softe wear service" at bounding box center [358, 190] width 291 height 10
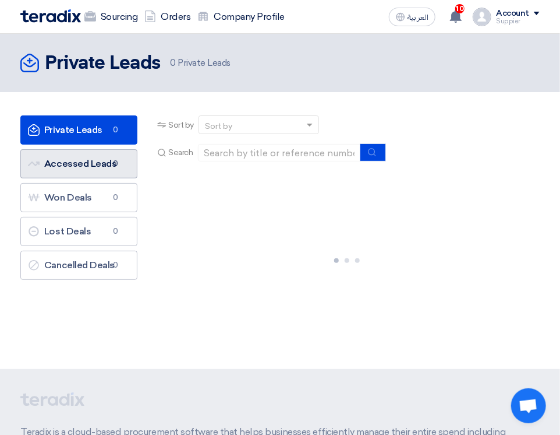
click at [77, 160] on link "Accessed Leads Accessed Leads 0" at bounding box center [78, 163] width 117 height 29
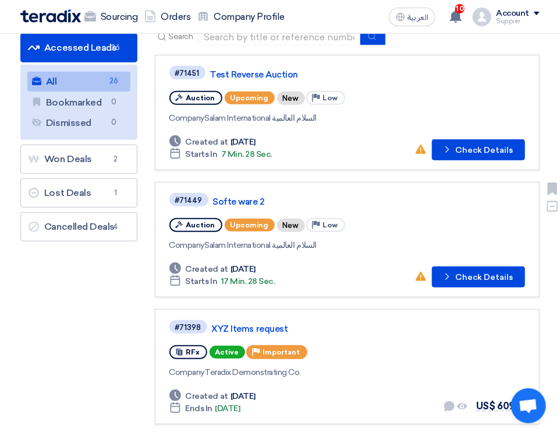
scroll to position [117, 0]
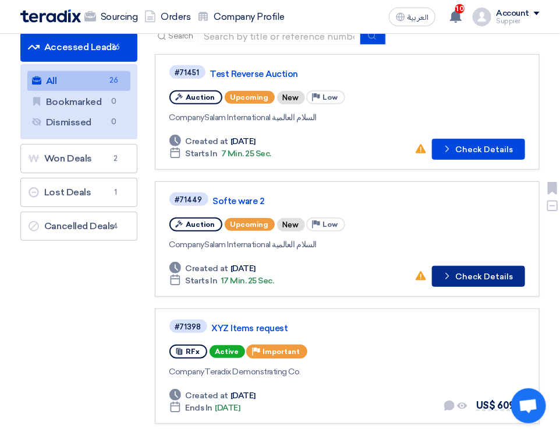
click at [477, 276] on button "Check details Check Details" at bounding box center [478, 276] width 93 height 21
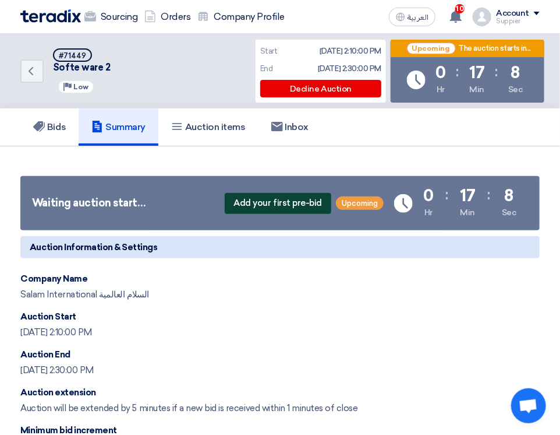
click at [284, 203] on span "Add your first pre-bid" at bounding box center [278, 203] width 107 height 21
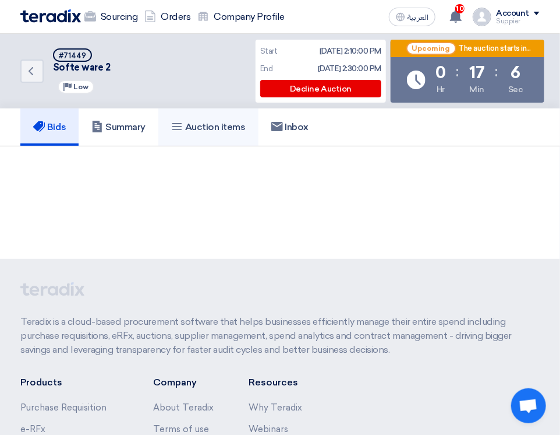
click at [202, 119] on link "Auction items" at bounding box center [208, 126] width 100 height 37
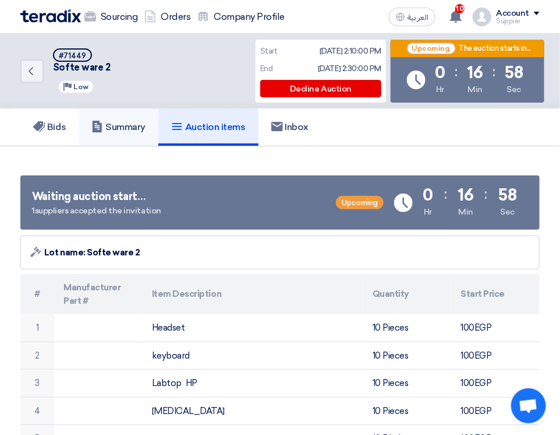
click at [114, 126] on h5 "Summary" at bounding box center [118, 127] width 54 height 12
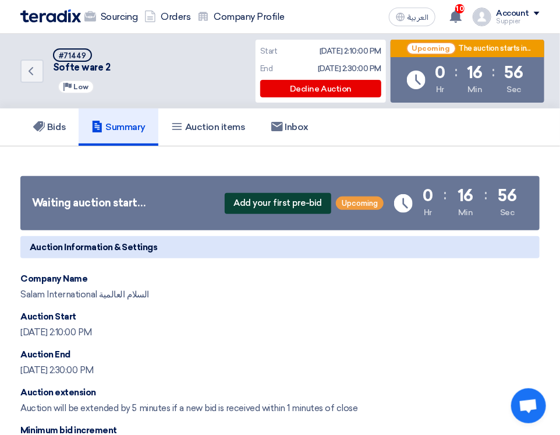
click at [266, 199] on span "Add your first pre-bid" at bounding box center [278, 203] width 107 height 21
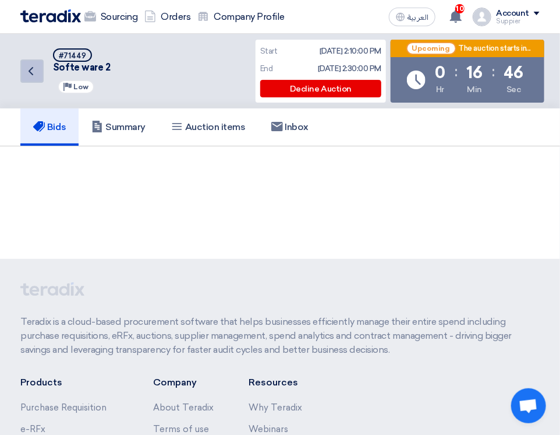
click at [40, 74] on link "Back" at bounding box center [31, 70] width 23 height 23
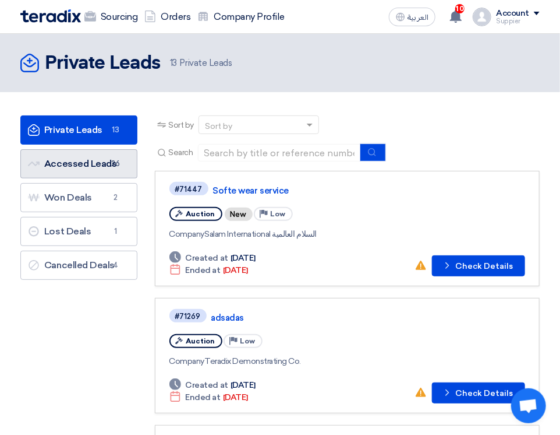
click at [94, 167] on link "Accessed Leads Accessed Leads 26" at bounding box center [78, 163] width 117 height 29
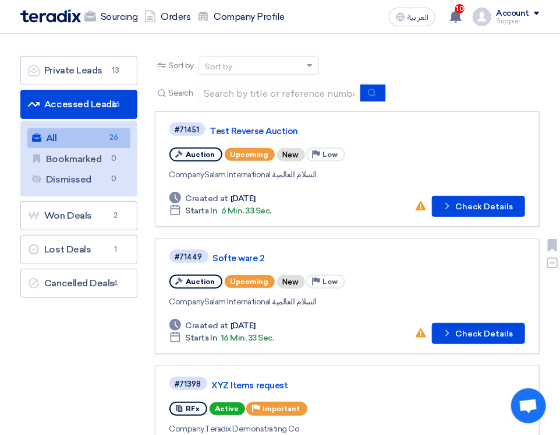
scroll to position [117, 0]
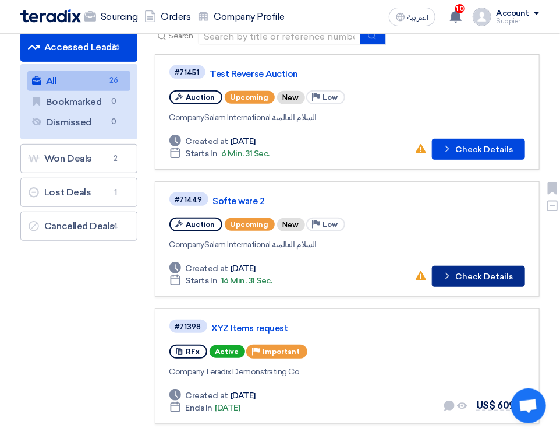
click at [478, 275] on button "Check details Check Details" at bounding box center [478, 276] width 93 height 21
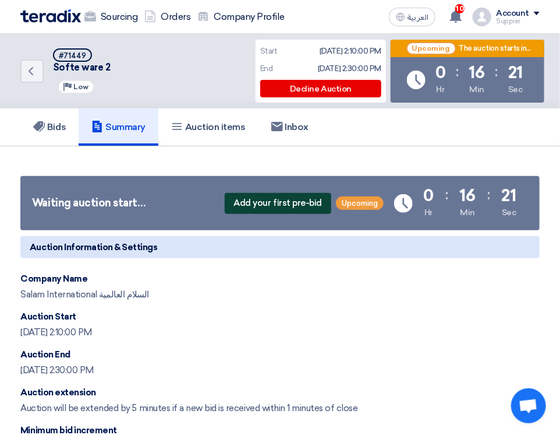
click at [304, 207] on span "Add your first pre-bid" at bounding box center [278, 203] width 107 height 21
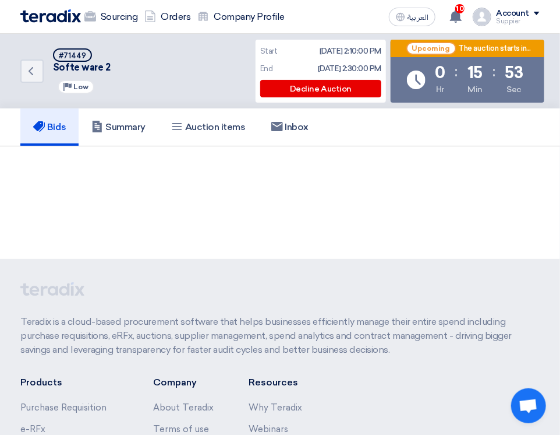
click at [69, 17] on img at bounding box center [50, 15] width 61 height 13
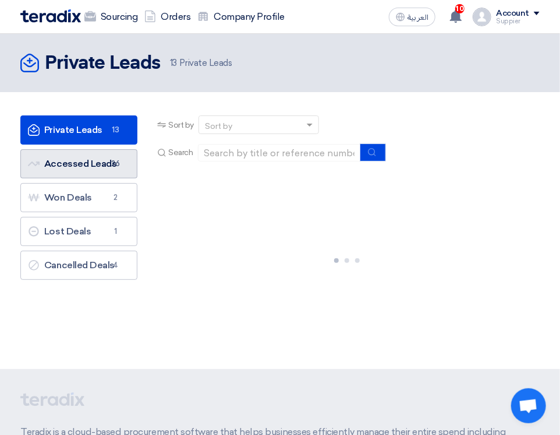
click at [103, 164] on link "Accessed Leads Accessed Leads 26" at bounding box center [78, 163] width 117 height 29
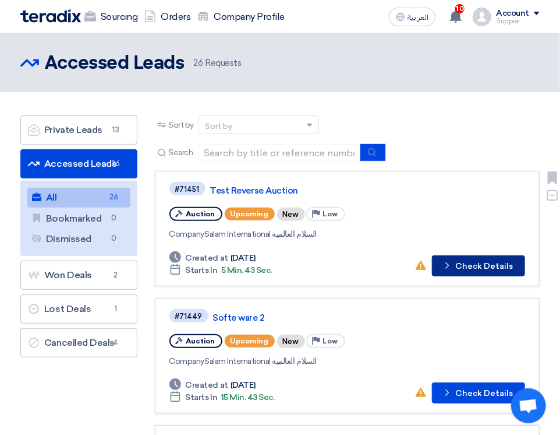
click at [491, 271] on button "Check details Check Details" at bounding box center [478, 265] width 93 height 21
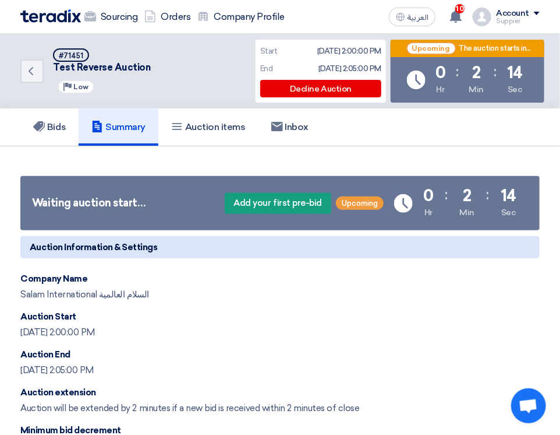
click at [69, 17] on img at bounding box center [50, 15] width 61 height 13
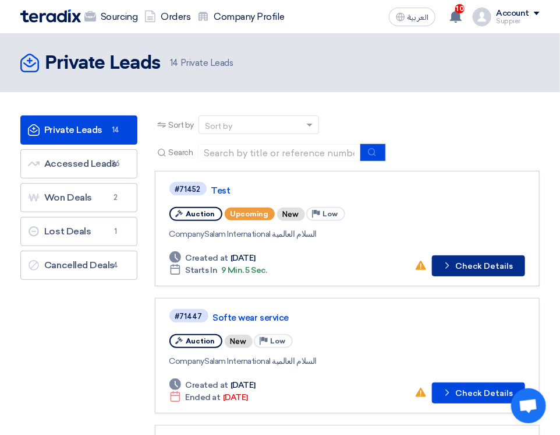
click at [466, 262] on button "Check details Check Details" at bounding box center [478, 265] width 93 height 21
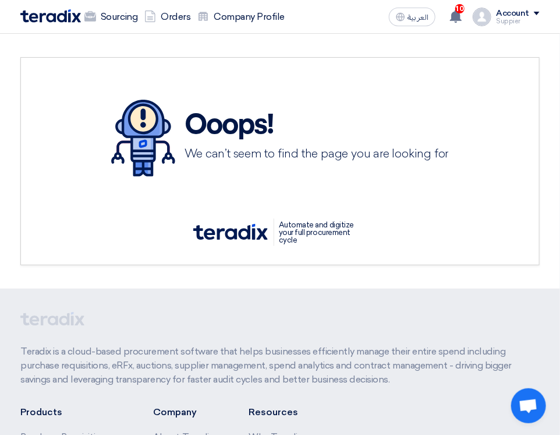
click at [66, 22] on img at bounding box center [50, 15] width 61 height 13
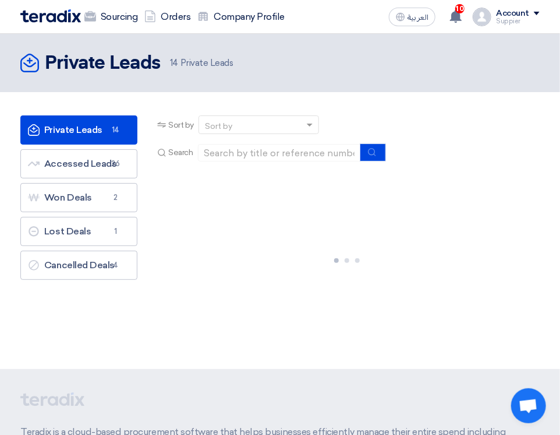
click at [105, 129] on link "Private Leads Private Leads 14" at bounding box center [78, 129] width 117 height 29
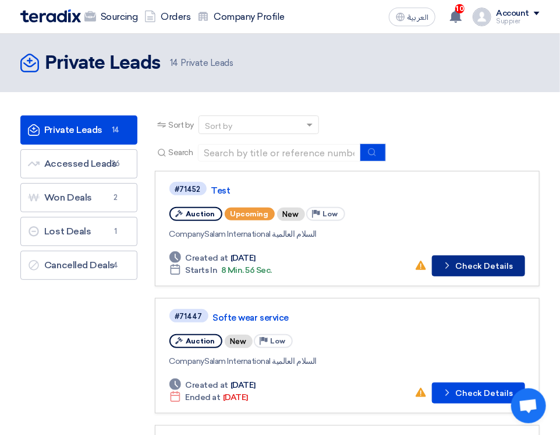
click at [475, 272] on button "Check details Check Details" at bounding box center [478, 265] width 93 height 21
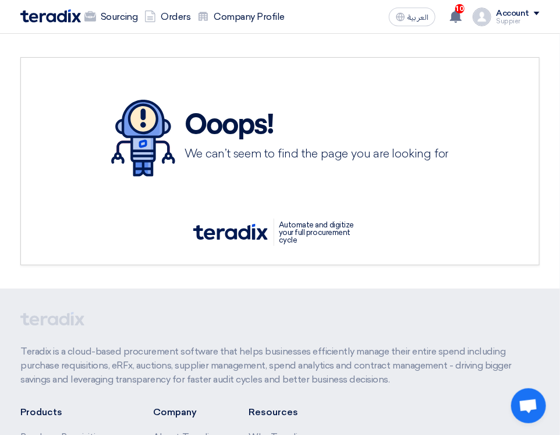
click at [44, 11] on img at bounding box center [50, 15] width 61 height 13
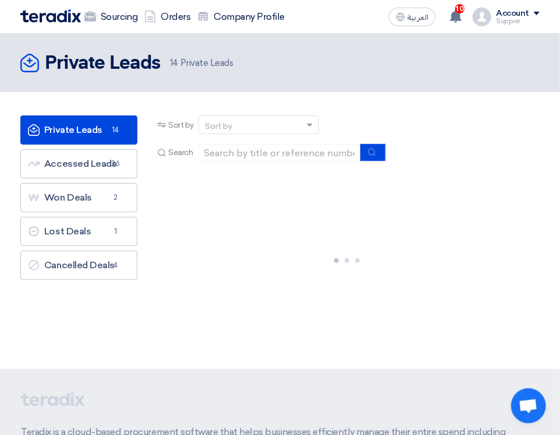
click at [103, 129] on link "Private Leads Private Leads 14" at bounding box center [78, 129] width 117 height 29
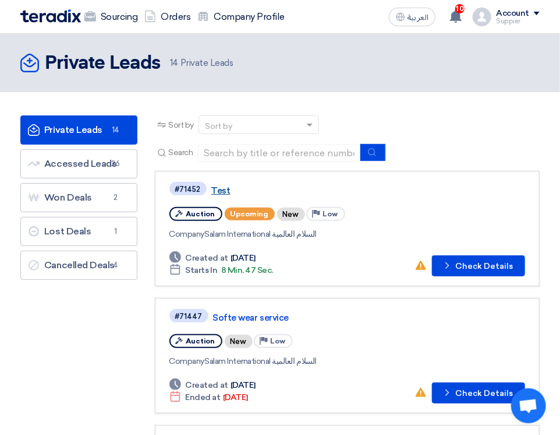
click at [216, 189] on link "Test" at bounding box center [356, 190] width 291 height 10
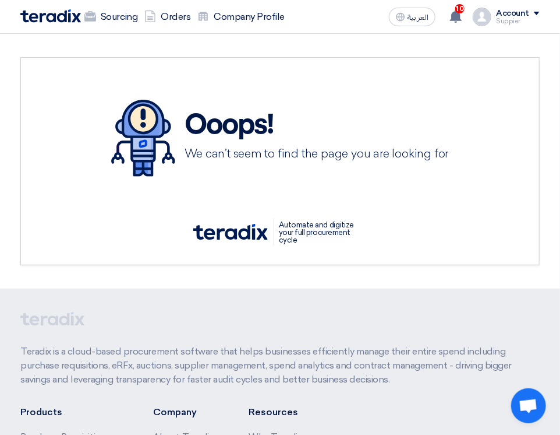
click at [45, 17] on img at bounding box center [50, 15] width 61 height 13
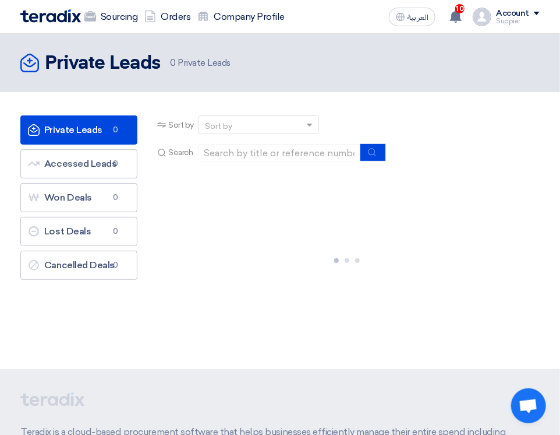
click at [521, 16] on div "Account" at bounding box center [512, 14] width 33 height 10
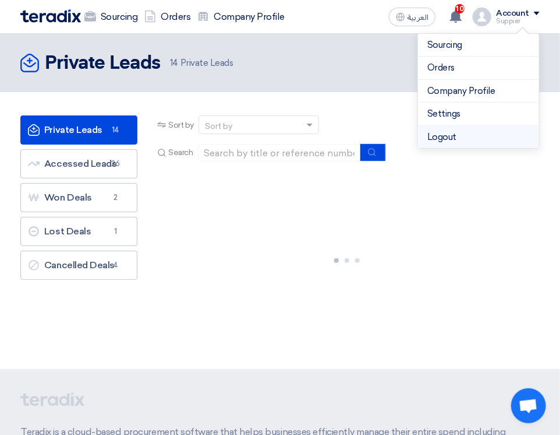
click at [482, 130] on li "Logout" at bounding box center [478, 137] width 121 height 23
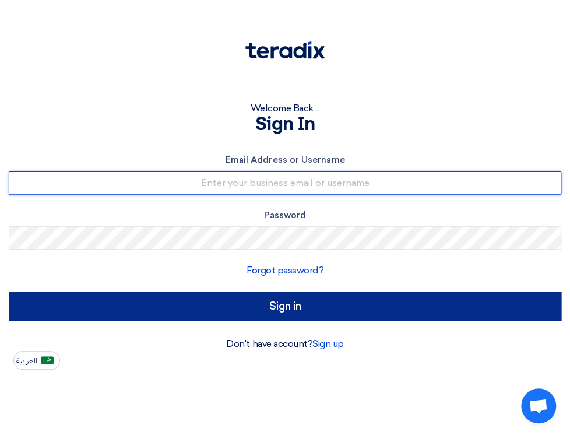
type input "sp1@teradix.com"
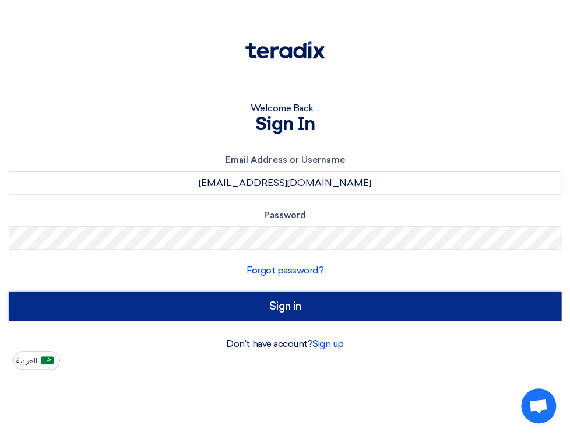
click at [308, 305] on input "Sign in" at bounding box center [285, 305] width 552 height 29
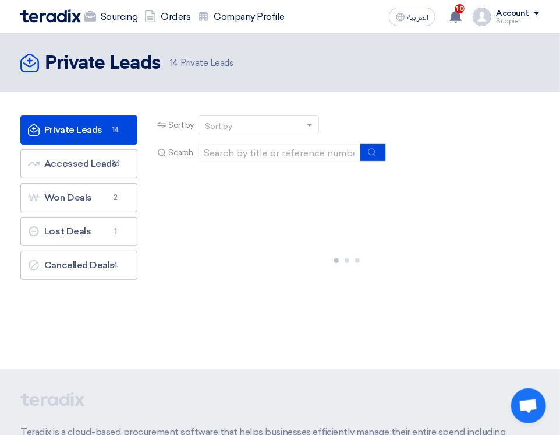
click at [110, 124] on span "14" at bounding box center [116, 130] width 14 height 12
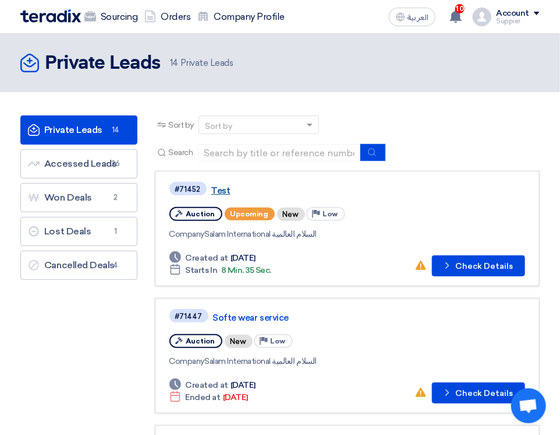
click at [219, 189] on link "Test" at bounding box center [356, 190] width 291 height 10
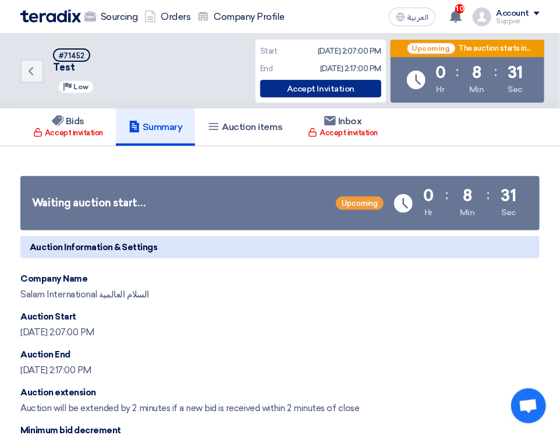
click at [309, 90] on div "Accept Invitation" at bounding box center [320, 88] width 121 height 17
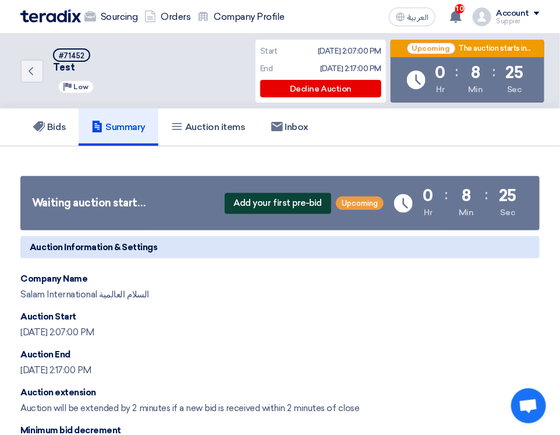
click at [299, 198] on span "Add your first pre-bid" at bounding box center [278, 203] width 107 height 21
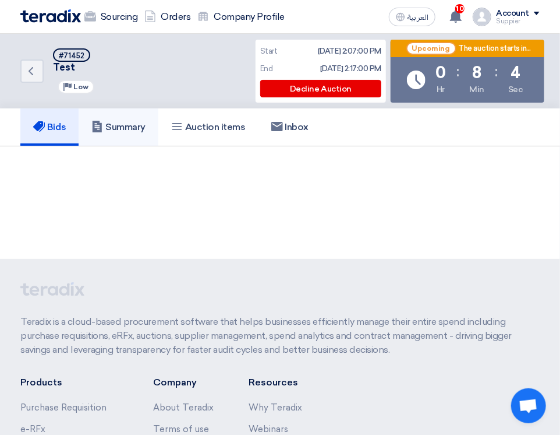
click at [144, 138] on link "Summary" at bounding box center [119, 126] width 80 height 37
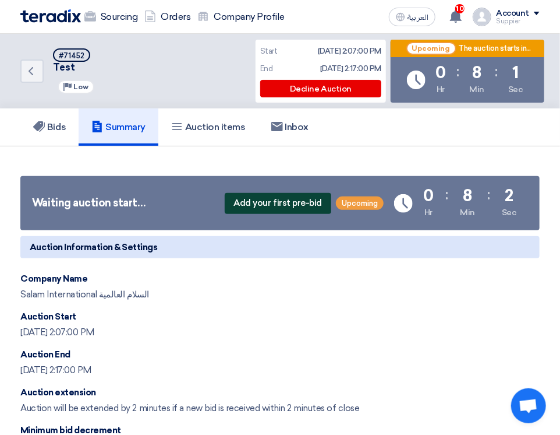
click at [280, 202] on span "Add your first pre-bid" at bounding box center [278, 203] width 107 height 21
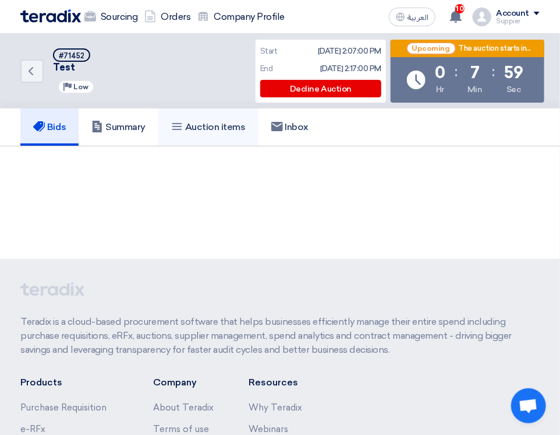
click at [236, 136] on link "Auction items" at bounding box center [208, 126] width 100 height 37
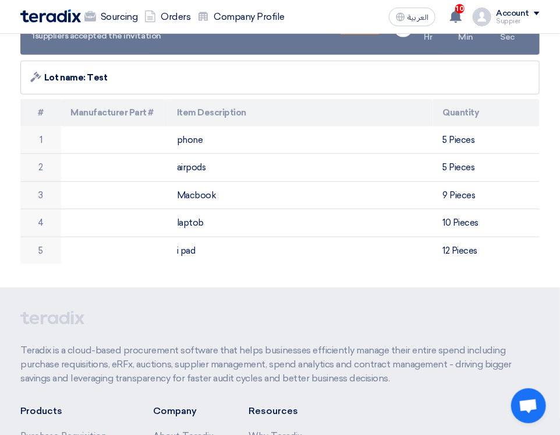
scroll to position [174, 0]
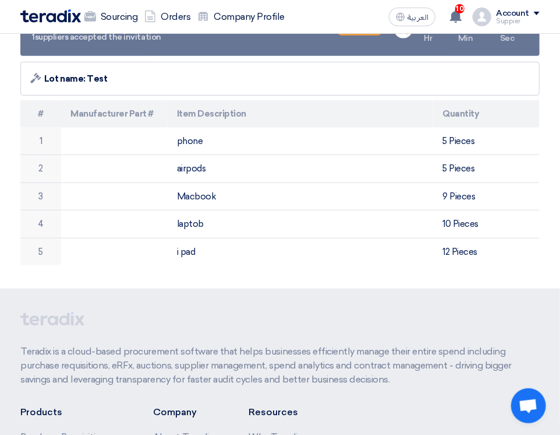
click at [228, 243] on td "i pad" at bounding box center [301, 251] width 266 height 27
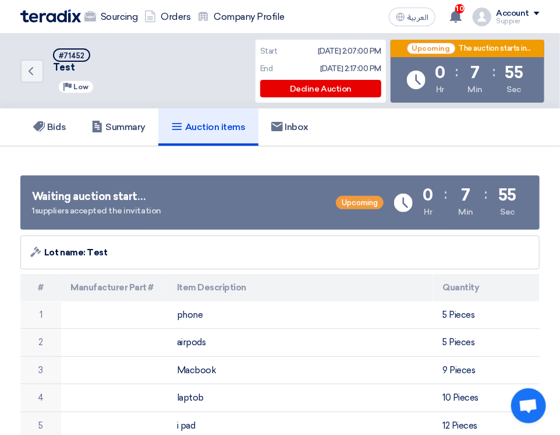
scroll to position [0, 0]
click at [294, 126] on h5 "Inbox" at bounding box center [291, 127] width 38 height 12
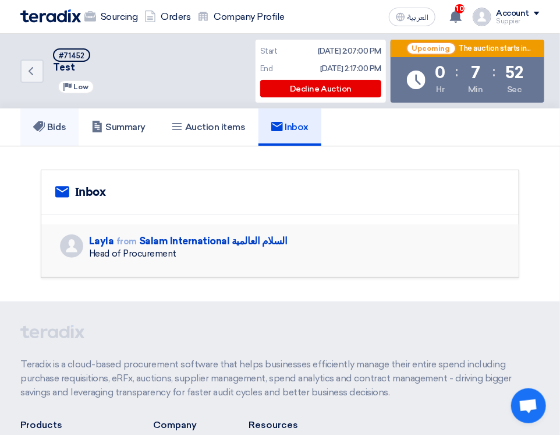
click at [55, 124] on h5 "Bids" at bounding box center [49, 127] width 33 height 12
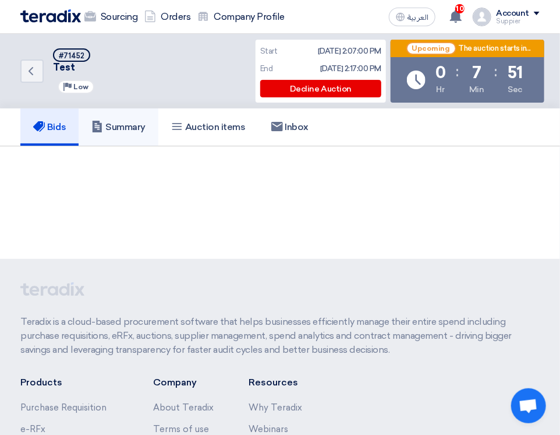
click at [111, 129] on h5 "Summary" at bounding box center [118, 127] width 54 height 12
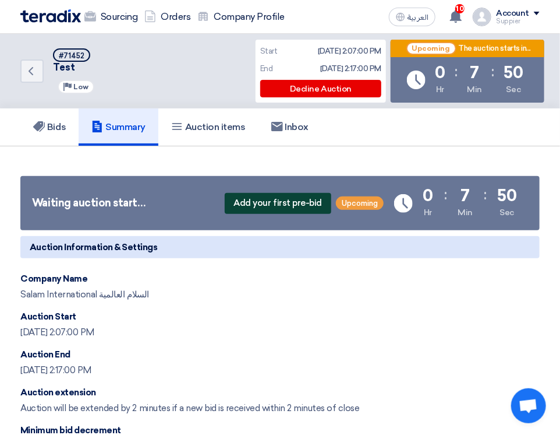
click at [277, 203] on span "Add your first pre-bid" at bounding box center [278, 203] width 107 height 21
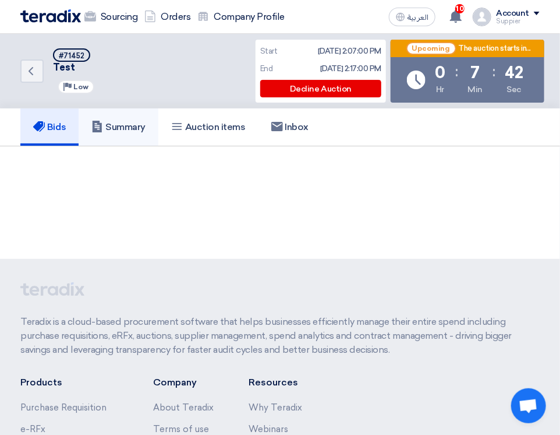
click at [126, 134] on link "Summary" at bounding box center [119, 126] width 80 height 37
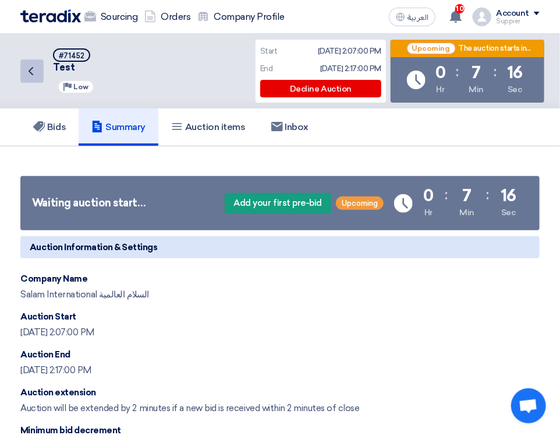
click at [35, 72] on icon "Back" at bounding box center [31, 71] width 14 height 14
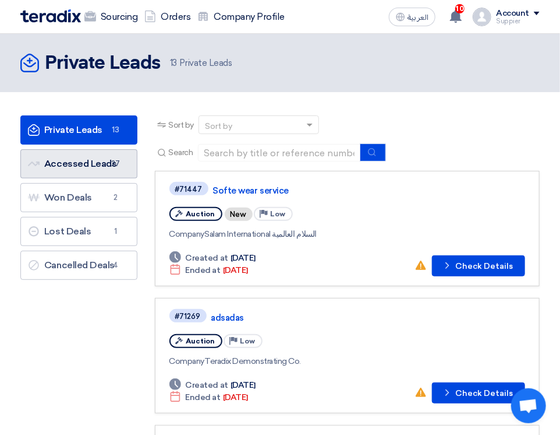
click at [105, 168] on link "Accessed Leads Accessed Leads 27" at bounding box center [78, 163] width 117 height 29
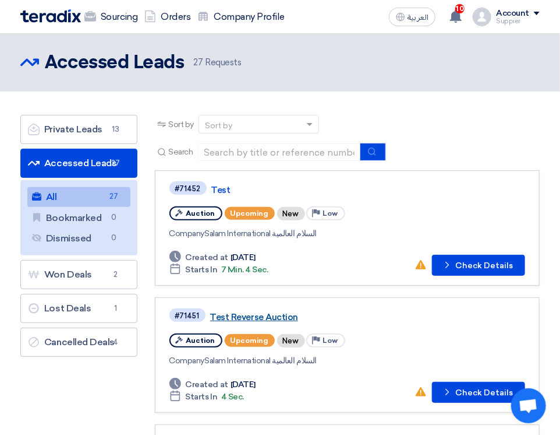
scroll to position [58, 0]
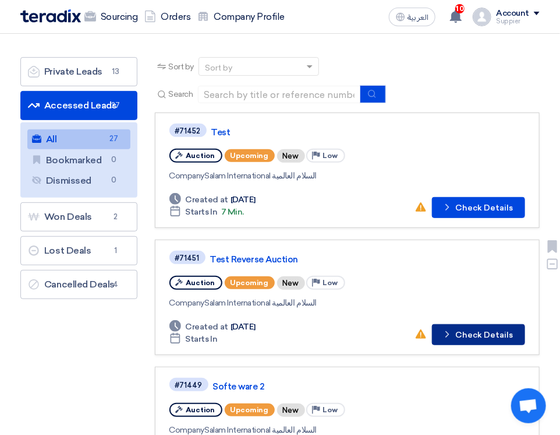
click at [487, 339] on button "Check details Check Details" at bounding box center [478, 334] width 93 height 21
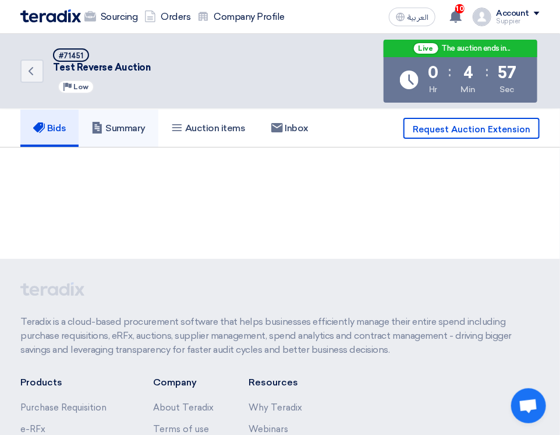
click at [128, 132] on h5 "Summary" at bounding box center [118, 128] width 54 height 12
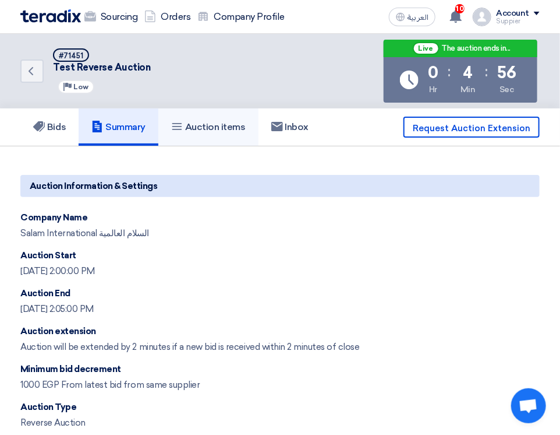
click at [172, 127] on link "Auction items" at bounding box center [208, 126] width 100 height 37
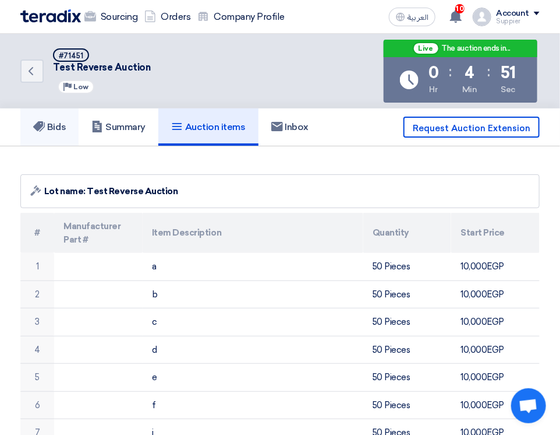
click at [69, 127] on link "Bids" at bounding box center [49, 126] width 58 height 37
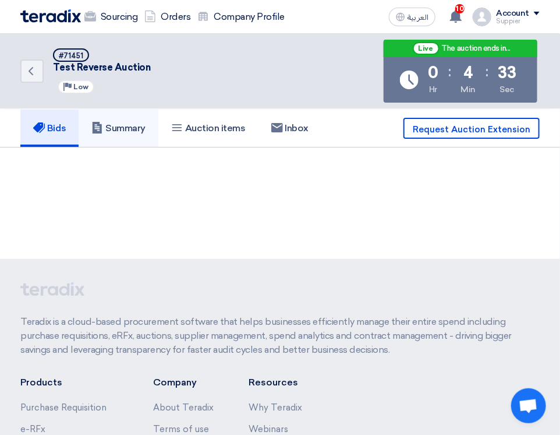
click at [131, 134] on link "Summary" at bounding box center [119, 128] width 80 height 37
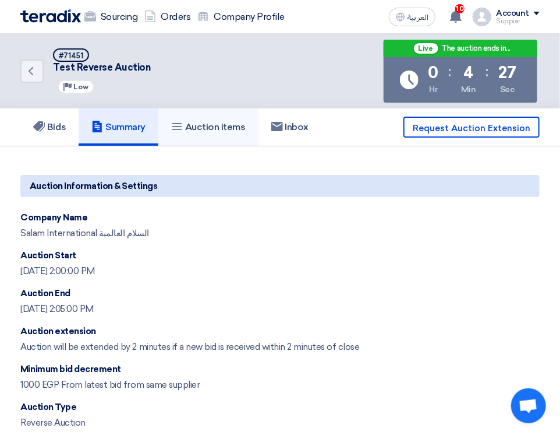
click at [221, 131] on h5 "Auction items" at bounding box center [208, 127] width 75 height 12
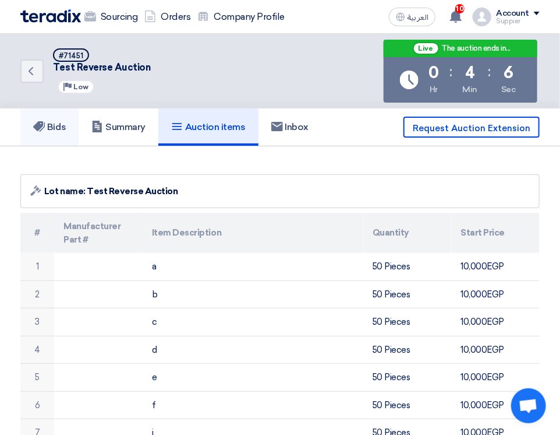
click at [55, 125] on h5 "Bids" at bounding box center [49, 127] width 33 height 12
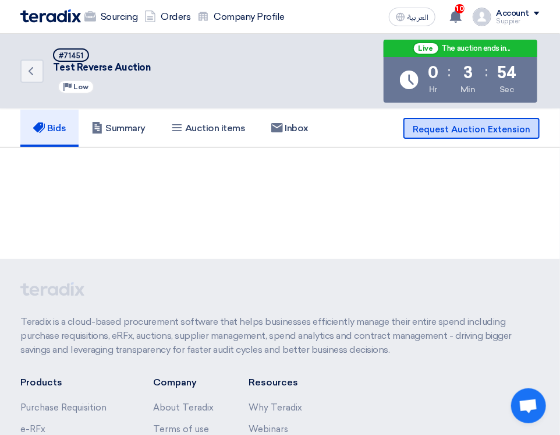
click at [466, 132] on span "Request Auction Extension" at bounding box center [472, 129] width 118 height 10
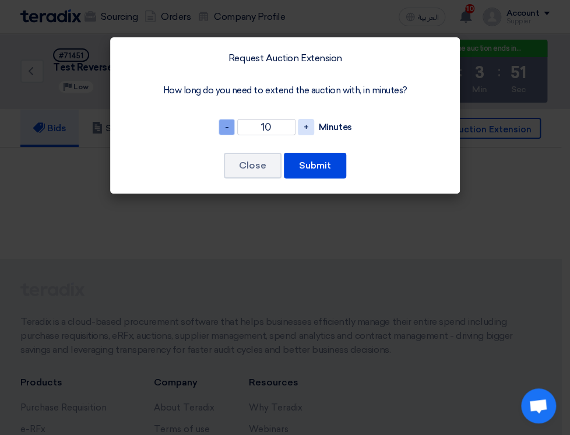
click at [231, 128] on span "-" at bounding box center [226, 127] width 16 height 16
click at [230, 128] on span "-" at bounding box center [226, 127] width 16 height 16
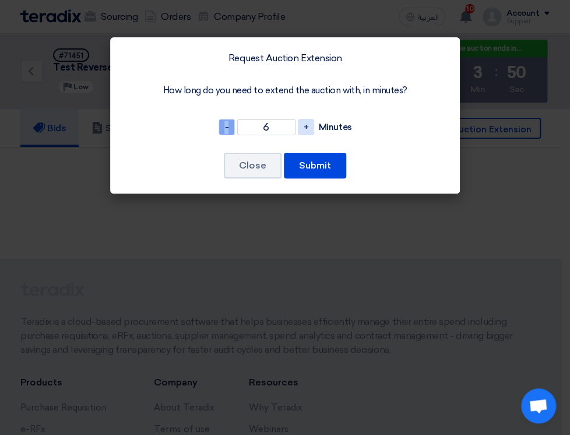
type input "5"
click at [311, 161] on button "Submit" at bounding box center [315, 166] width 62 height 26
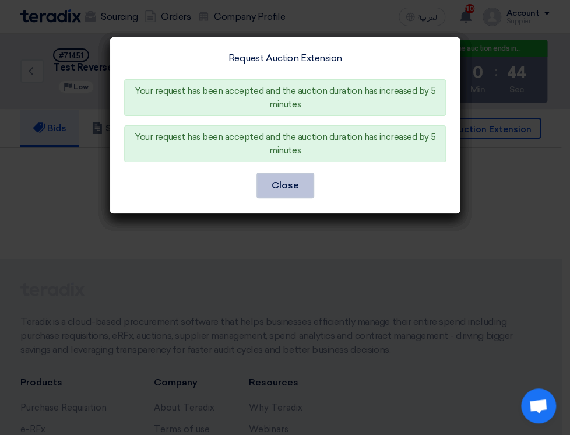
click at [287, 188] on button "Close" at bounding box center [285, 185] width 58 height 26
click at [292, 183] on button "Close" at bounding box center [285, 185] width 58 height 26
click at [291, 183] on button "Close" at bounding box center [285, 185] width 58 height 26
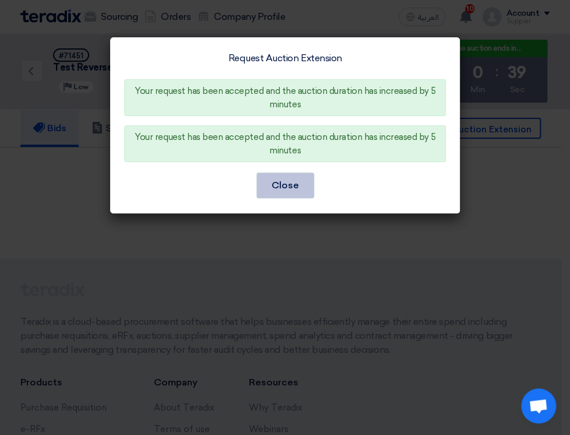
click at [281, 185] on button "Close" at bounding box center [285, 185] width 58 height 26
click at [283, 178] on button "Close" at bounding box center [285, 185] width 58 height 26
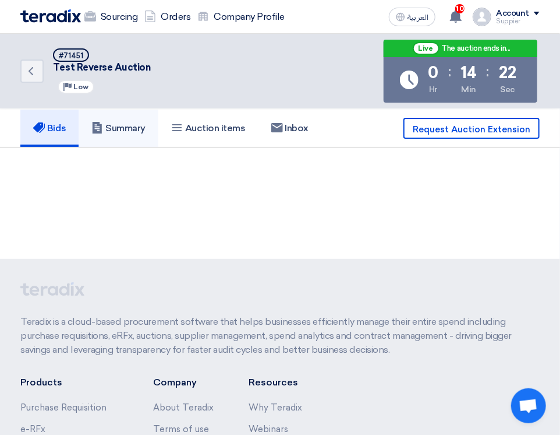
click at [136, 125] on h5 "Summary" at bounding box center [118, 128] width 54 height 12
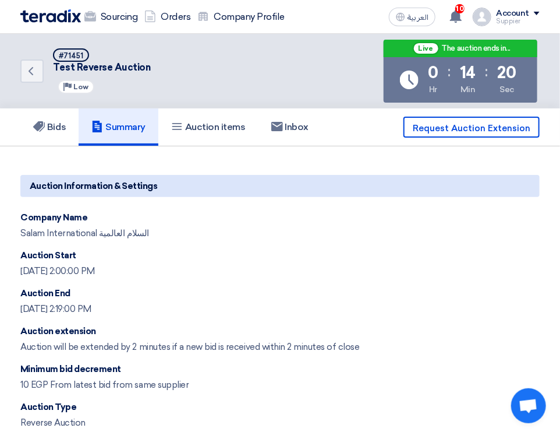
click at [135, 127] on h5 "Summary" at bounding box center [118, 127] width 54 height 12
drag, startPoint x: 66, startPoint y: 131, endPoint x: 81, endPoint y: 131, distance: 15.2
click at [66, 131] on h5 "Bids" at bounding box center [49, 127] width 33 height 12
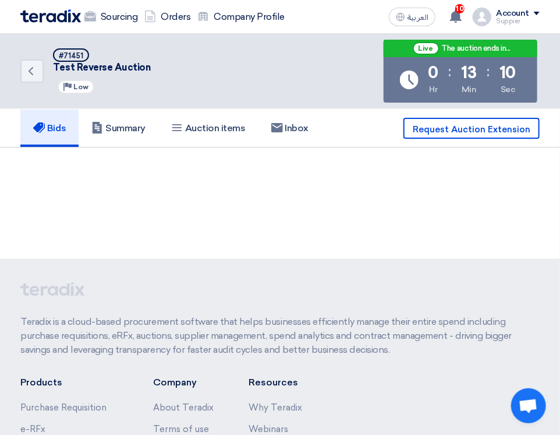
click at [527, 17] on div "Account" at bounding box center [512, 14] width 33 height 10
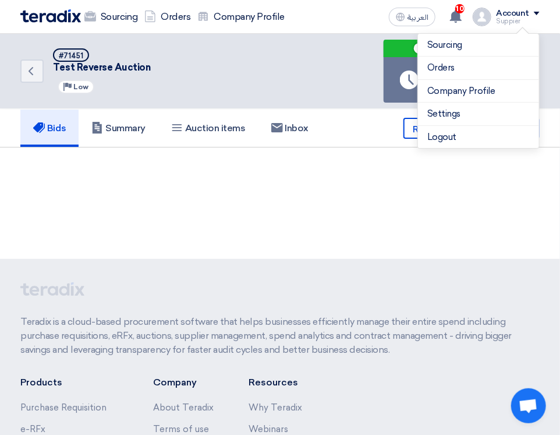
click at [477, 202] on div "Back #71451 Test Reverse Auction Priority Low Live The auction ends in... Time …" at bounding box center [280, 146] width 560 height 225
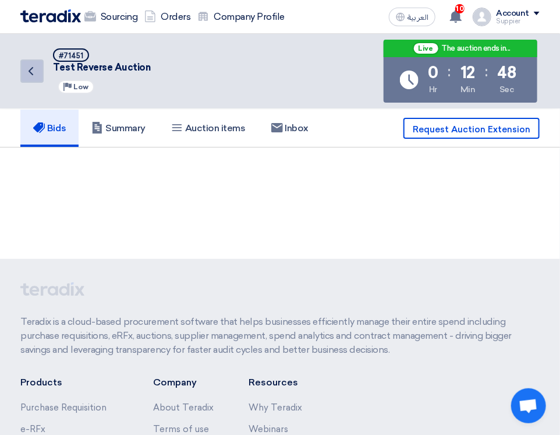
click at [31, 62] on link "Back" at bounding box center [31, 70] width 23 height 23
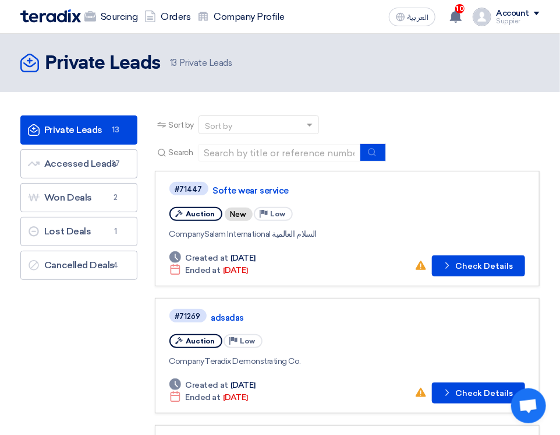
click at [509, 27] on div "العربية ع 10 You're invited to a reverse auction from Salam International السلا…" at bounding box center [463, 16] width 156 height 23
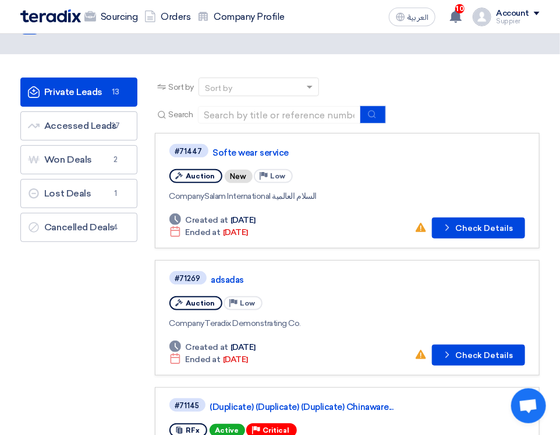
scroll to position [58, 0]
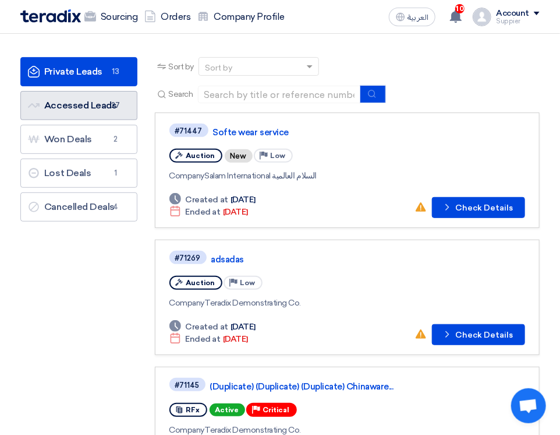
click at [105, 107] on link "Accessed Leads Accessed Leads 27" at bounding box center [78, 105] width 117 height 29
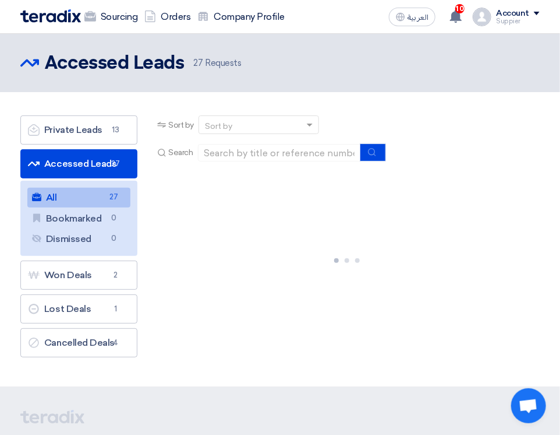
click at [527, 20] on div "Suppier" at bounding box center [518, 21] width 44 height 6
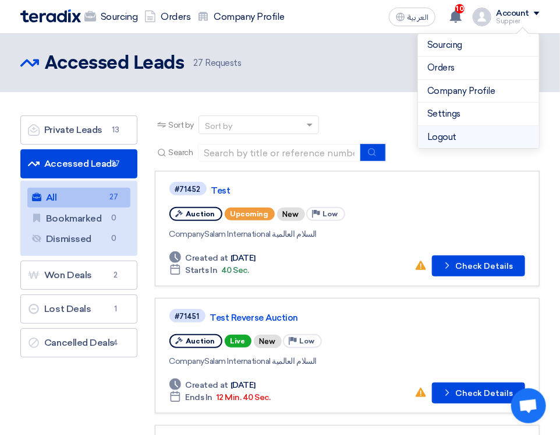
click at [489, 135] on li "Logout" at bounding box center [478, 137] width 121 height 23
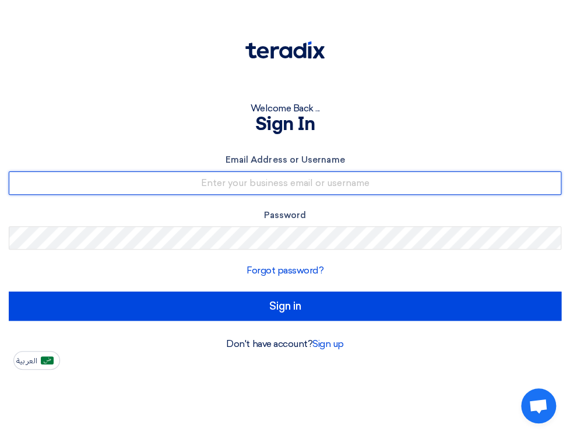
type input "[EMAIL_ADDRESS][DOMAIN_NAME]"
